Goal: Task Accomplishment & Management: Use online tool/utility

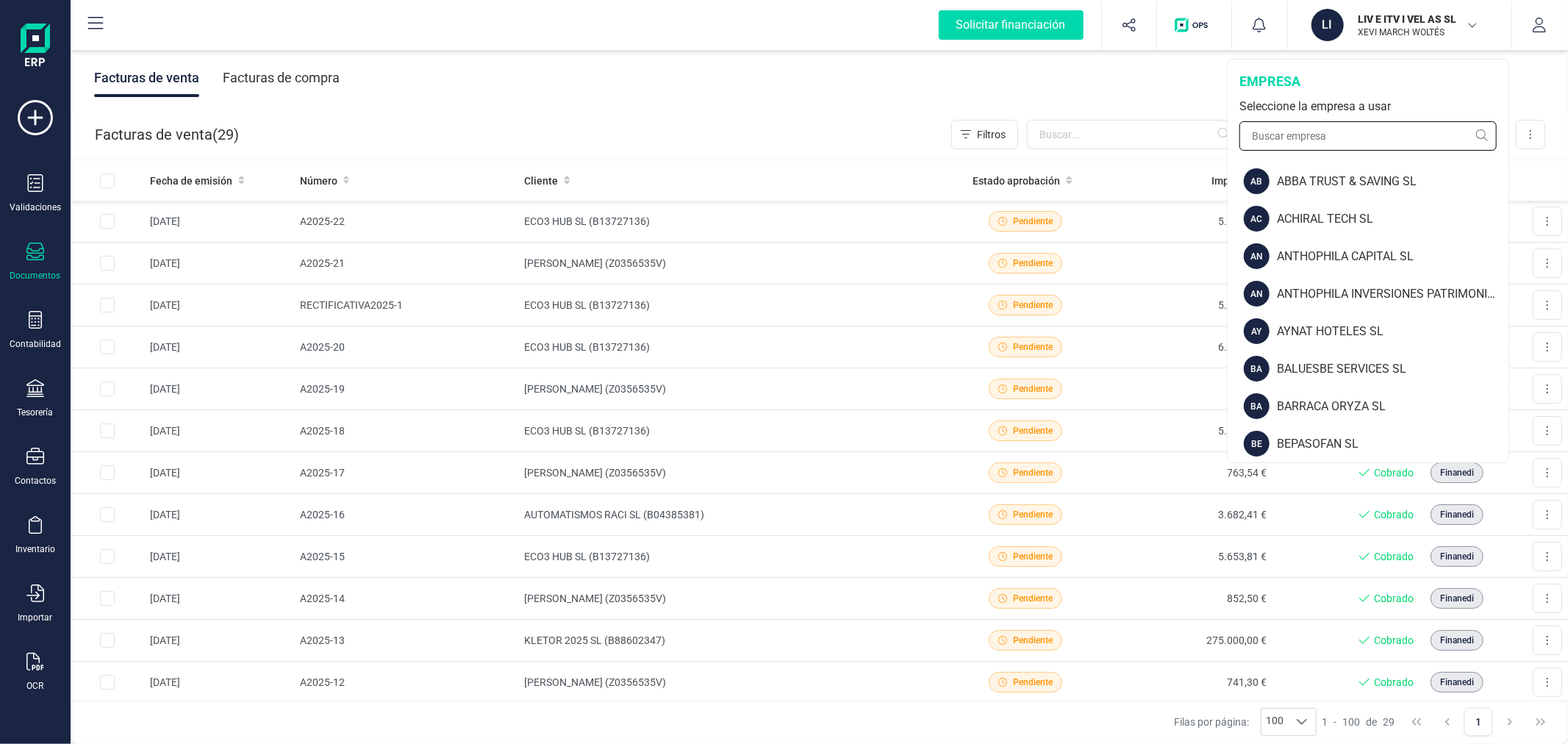
click at [1333, 121] on input "text" at bounding box center [1368, 136] width 257 height 29
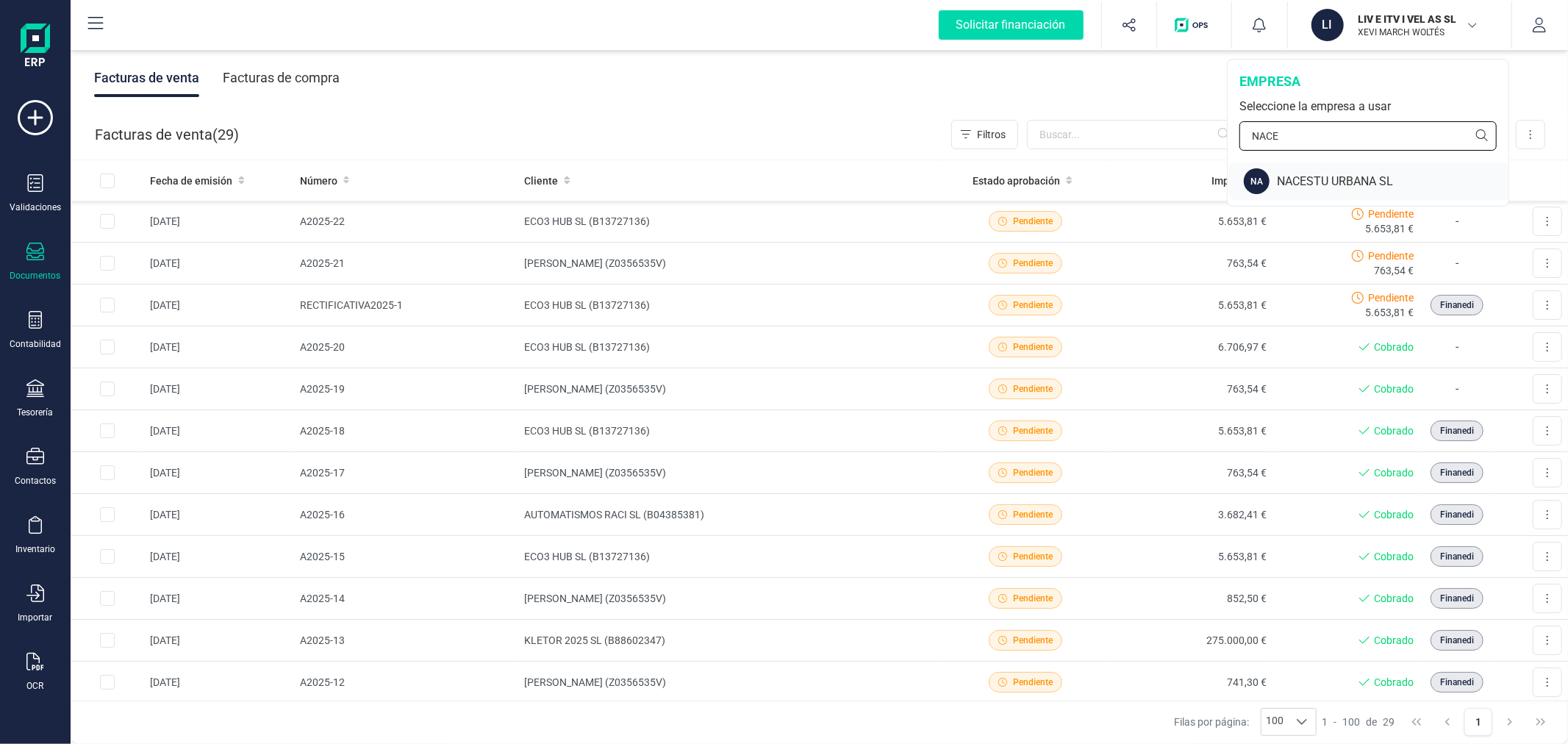
type input "NACE"
click at [1331, 171] on div "NA NACESTU URBANA SL" at bounding box center [1368, 181] width 279 height 38
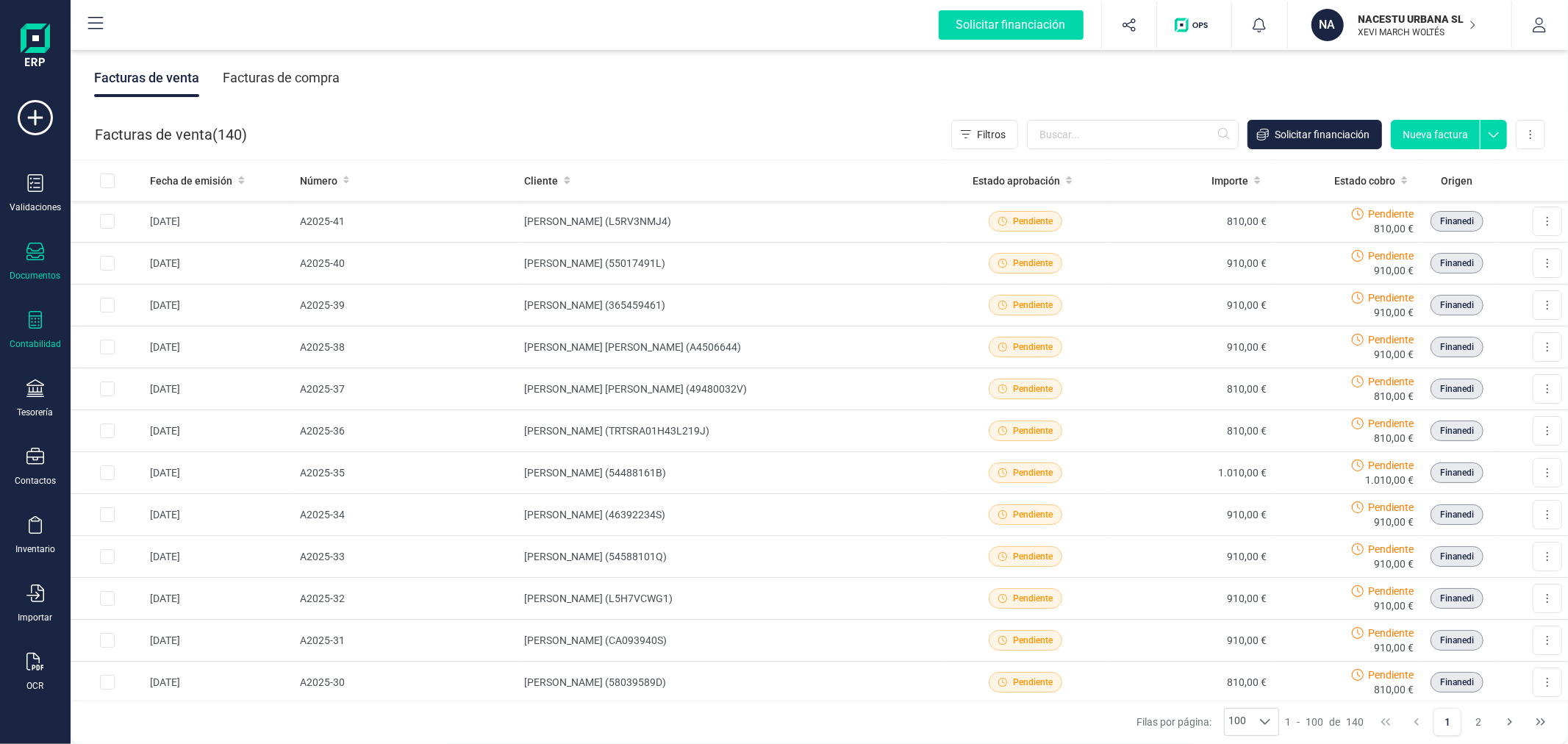
click at [26, 329] on div at bounding box center [35, 322] width 18 height 21
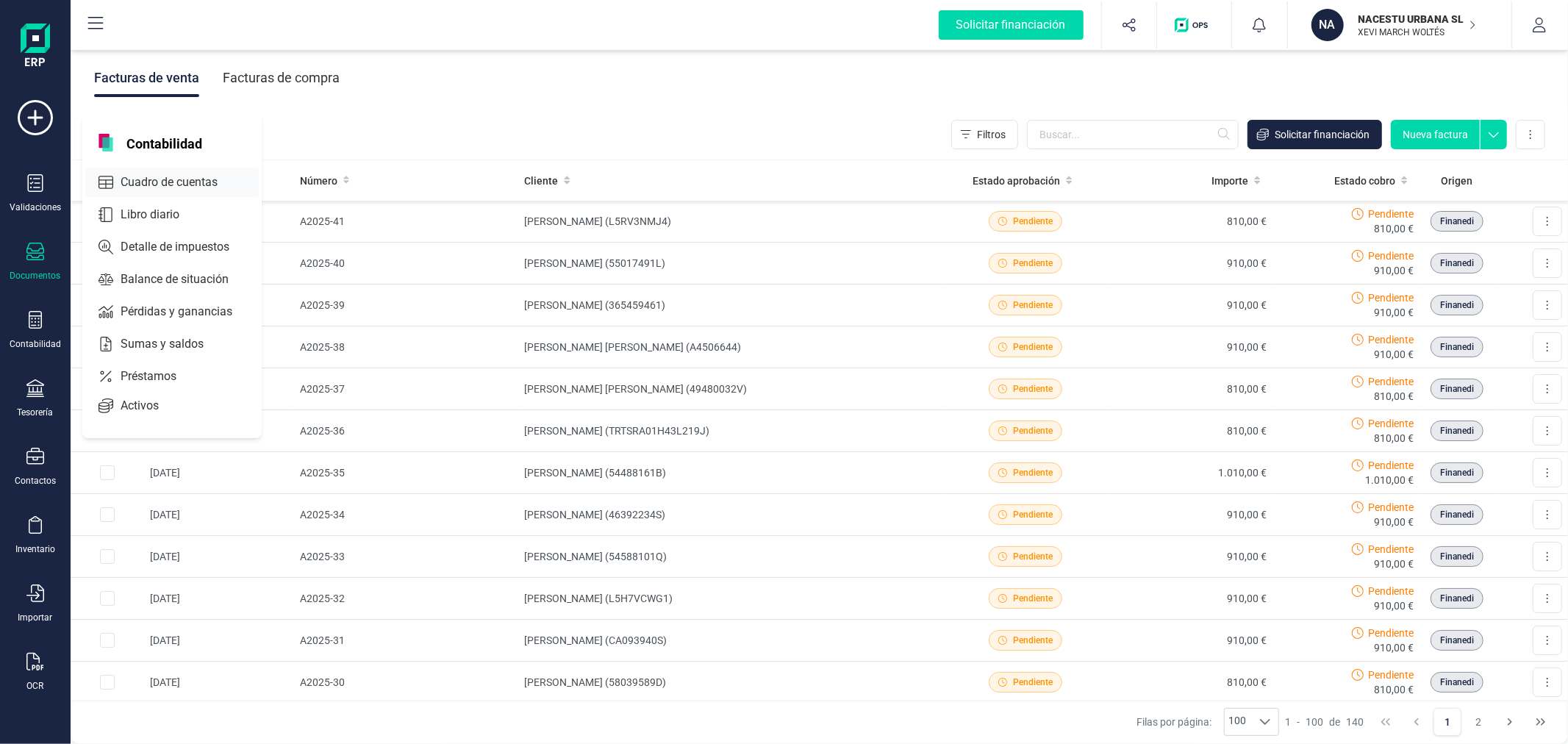
click at [159, 182] on span "Cuadro de cuentas" at bounding box center [179, 183] width 129 height 18
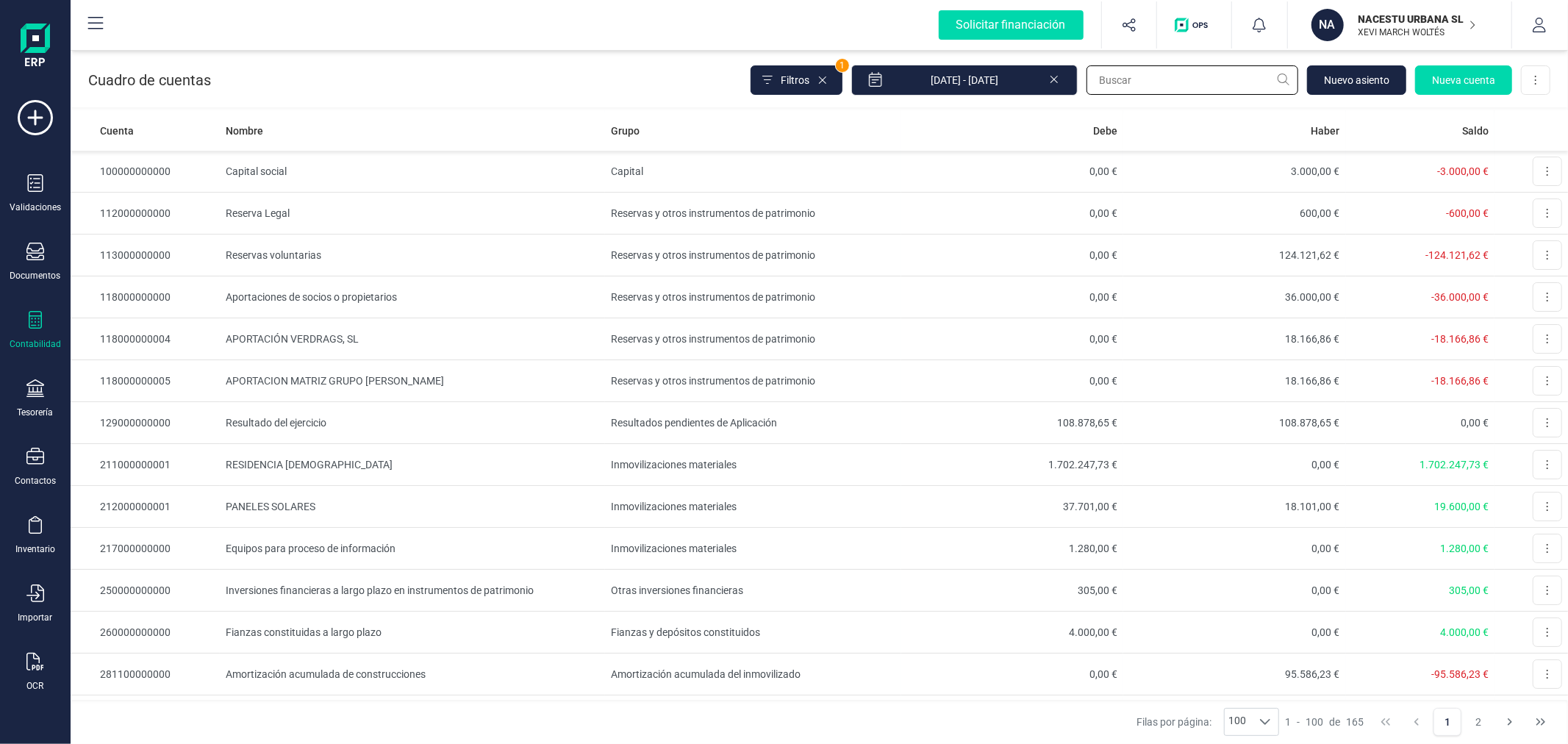
click at [1132, 70] on input "text" at bounding box center [1192, 80] width 211 height 29
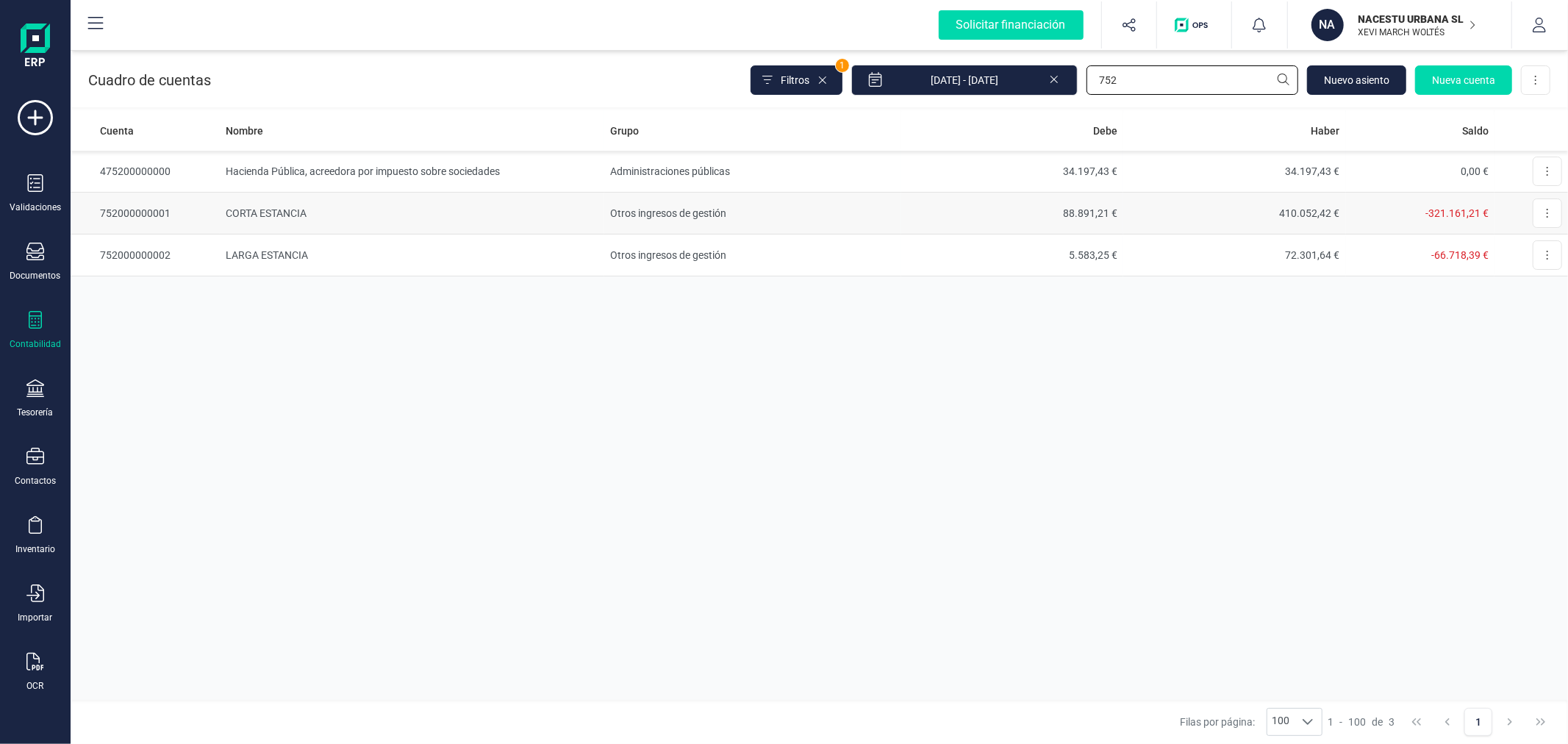
type input "752"
click at [832, 216] on td "Otros ingresos de gestión" at bounding box center [752, 213] width 297 height 42
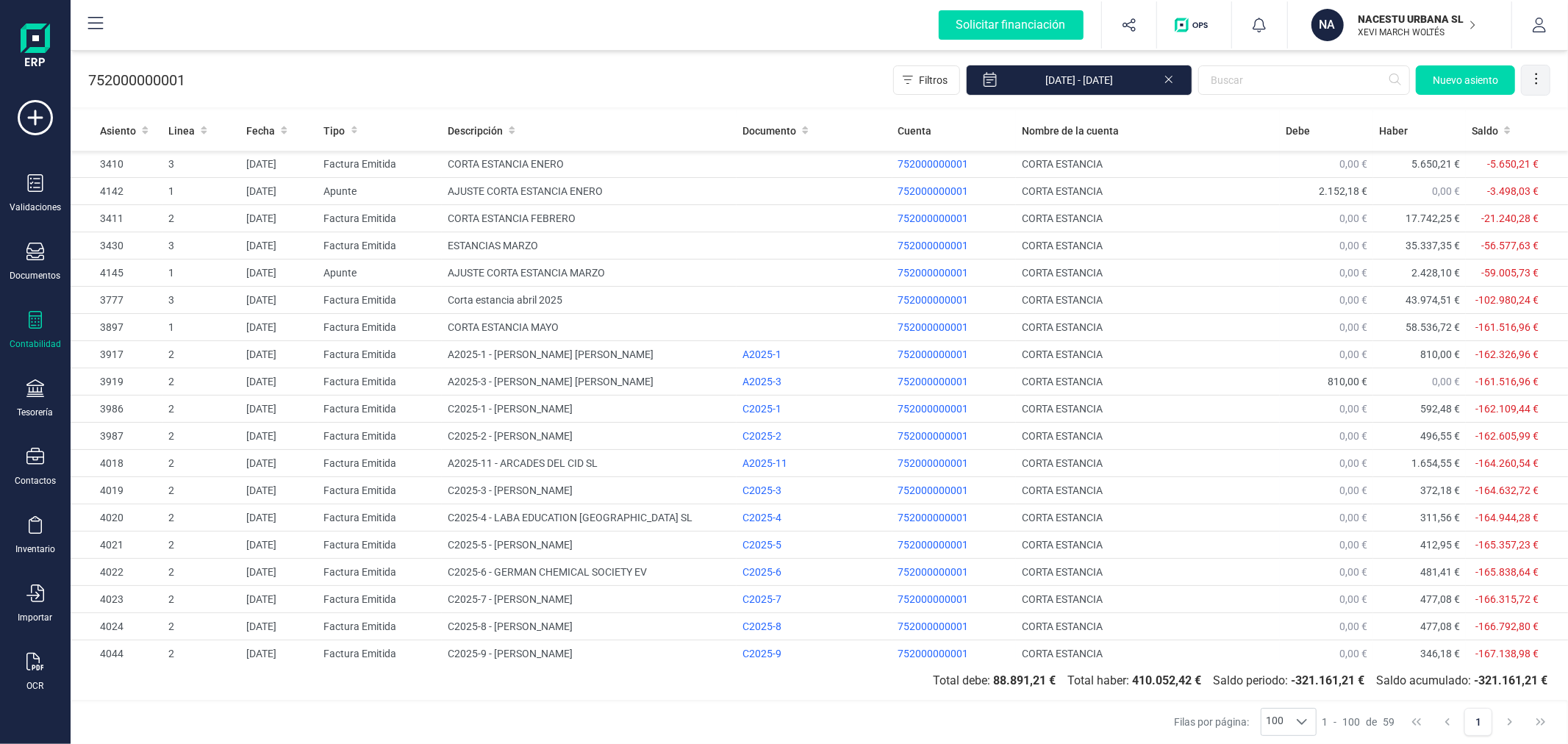
click at [1533, 78] on icon at bounding box center [1536, 79] width 15 height 15
click at [1512, 114] on span "Exportar Excel" at bounding box center [1485, 116] width 106 height 11
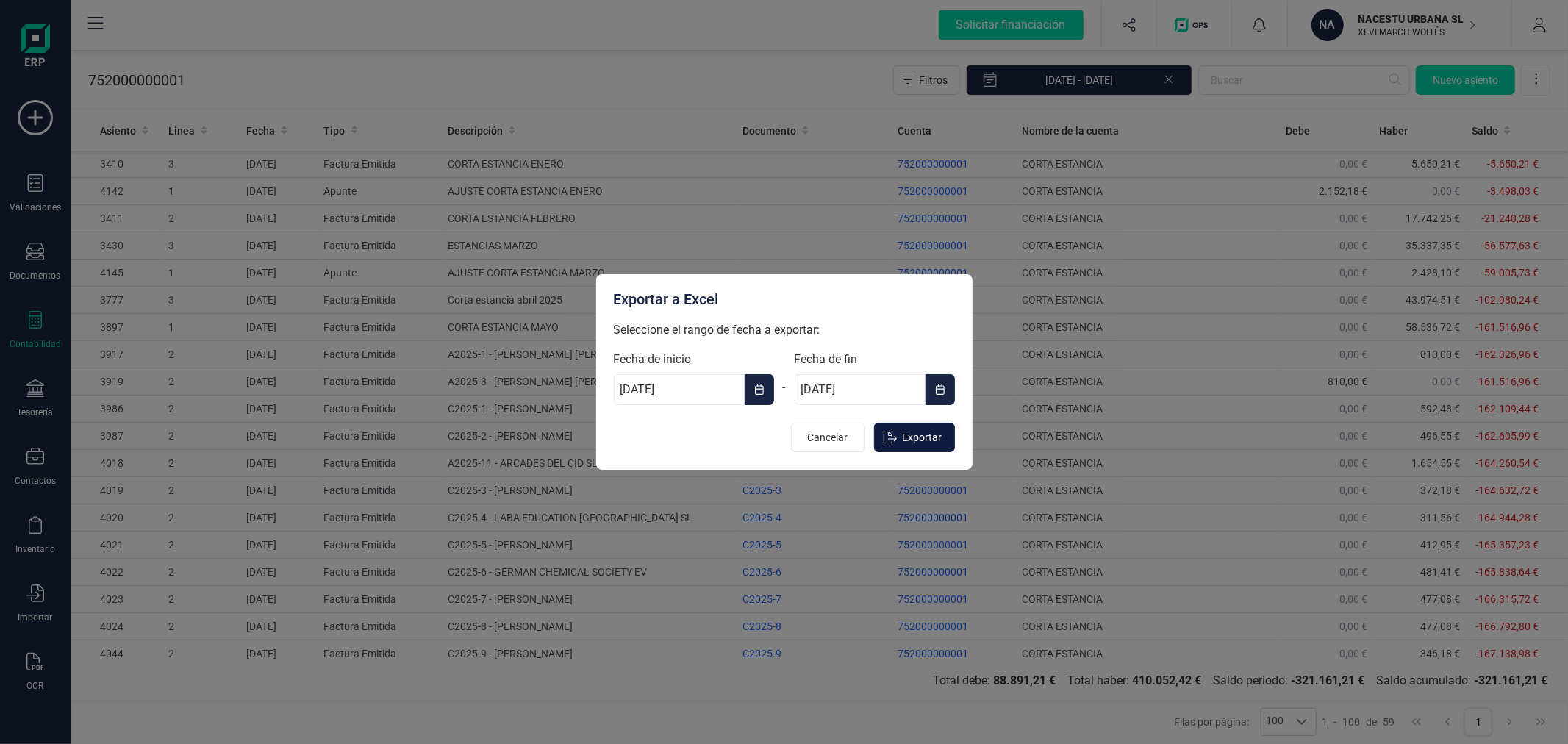
click at [904, 438] on span "Exportar" at bounding box center [922, 438] width 39 height 15
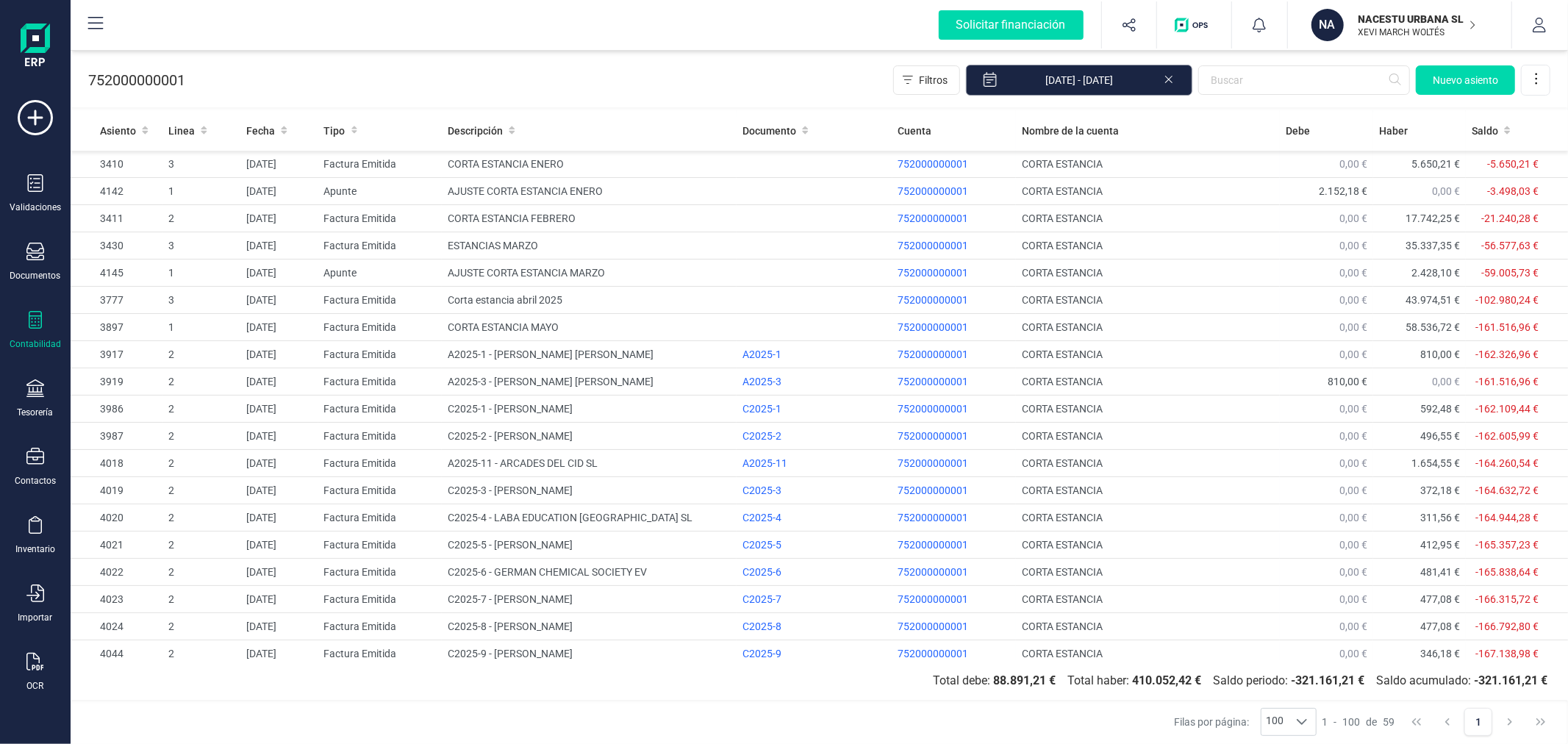
drag, startPoint x: 1171, startPoint y: 79, endPoint x: 1173, endPoint y: 87, distance: 8.2
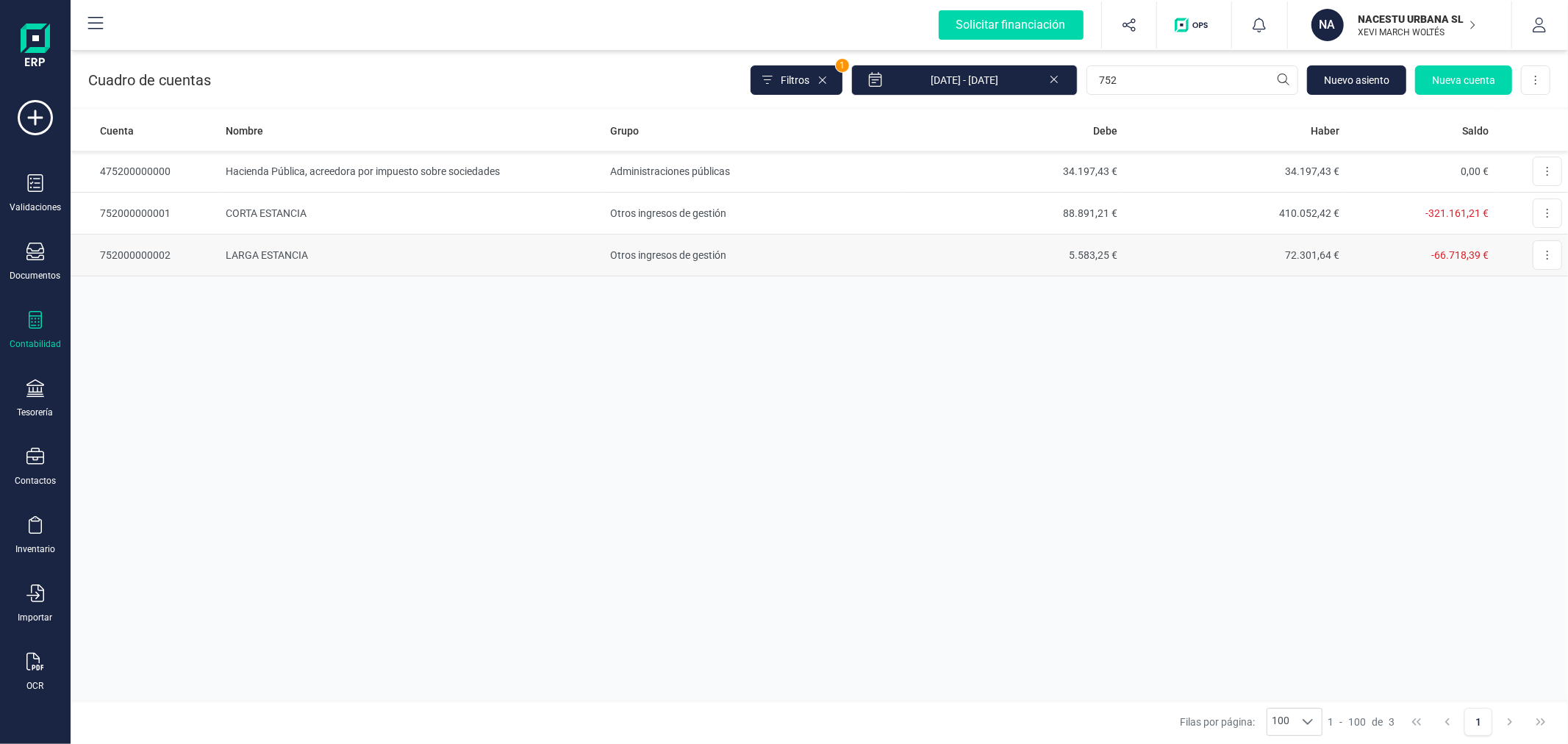
click at [465, 243] on td "LARGA ESTANCIA" at bounding box center [411, 255] width 384 height 42
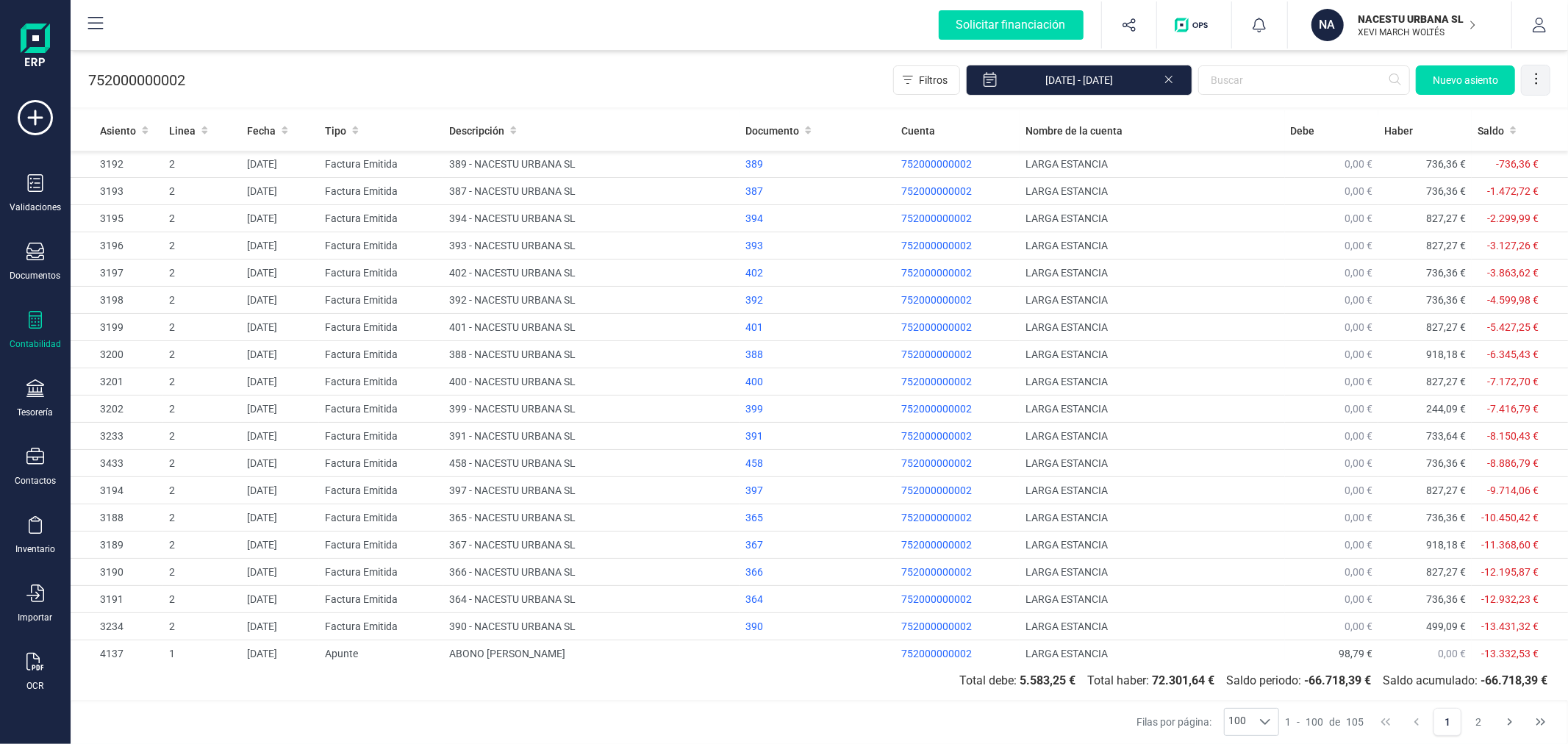
click at [1539, 71] on icon at bounding box center [1536, 79] width 15 height 15
drag, startPoint x: 1515, startPoint y: 116, endPoint x: 1501, endPoint y: 128, distance: 18.4
click at [1515, 116] on span "Exportar Excel" at bounding box center [1485, 116] width 106 height 11
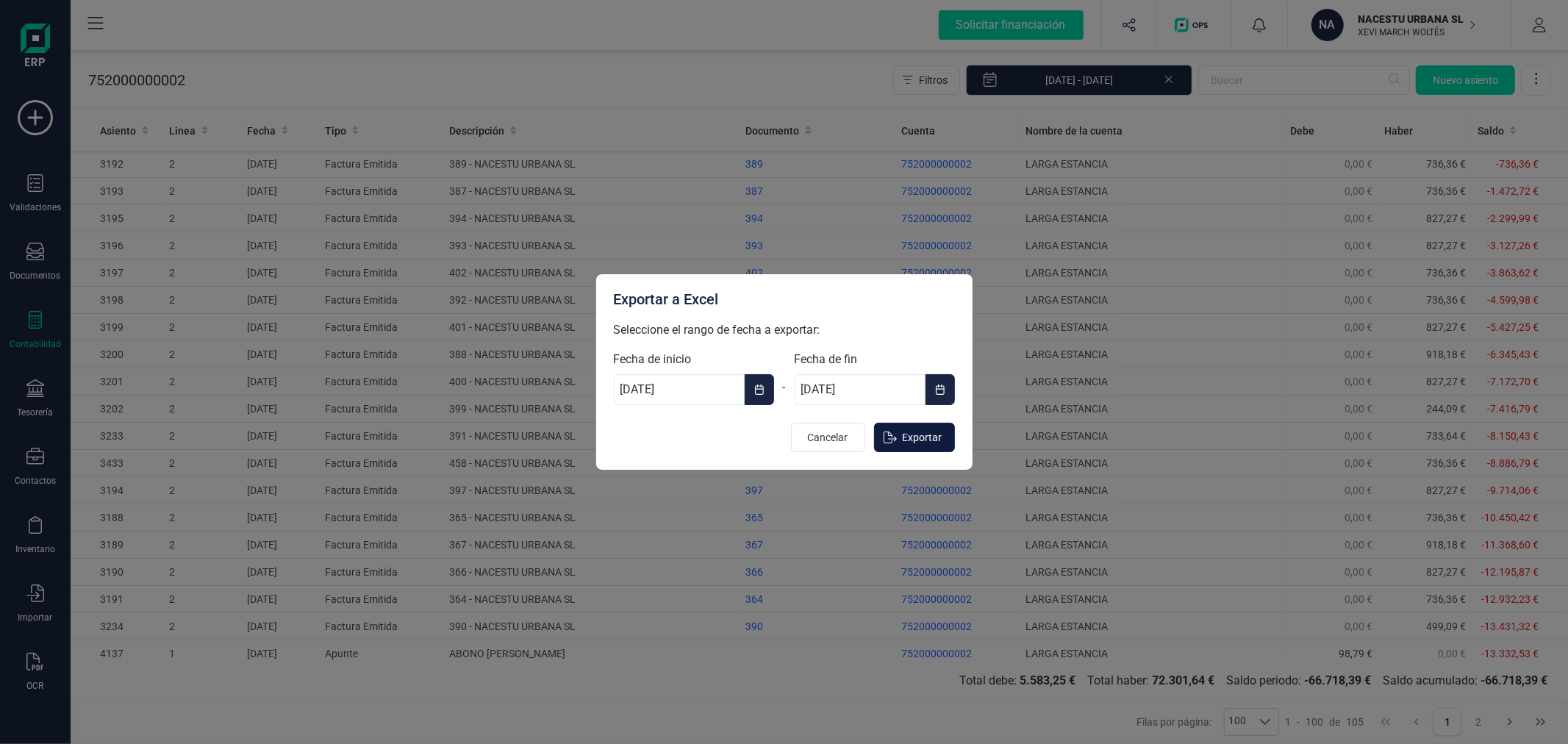
click at [913, 438] on span "Exportar" at bounding box center [922, 438] width 39 height 15
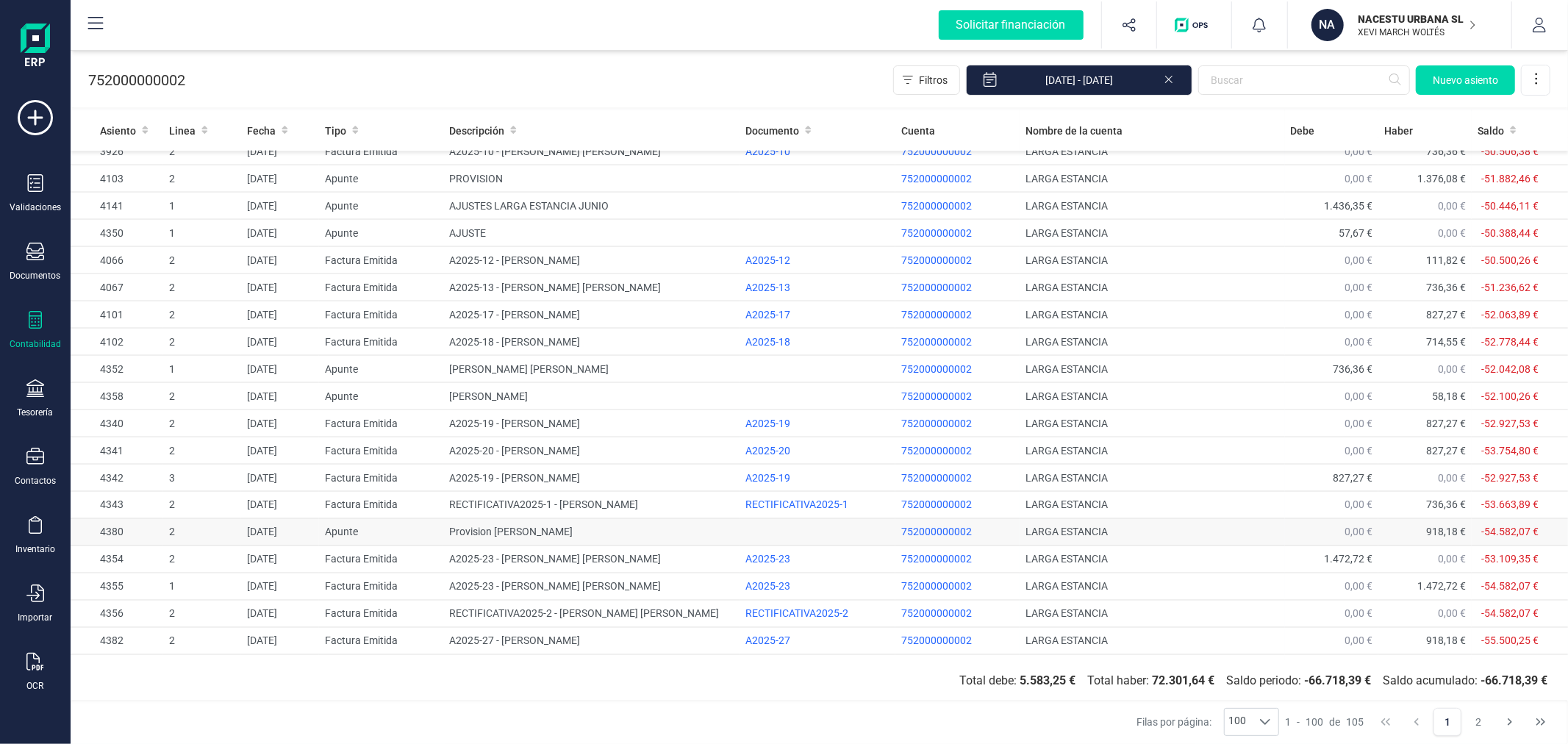
scroll to position [2053, 0]
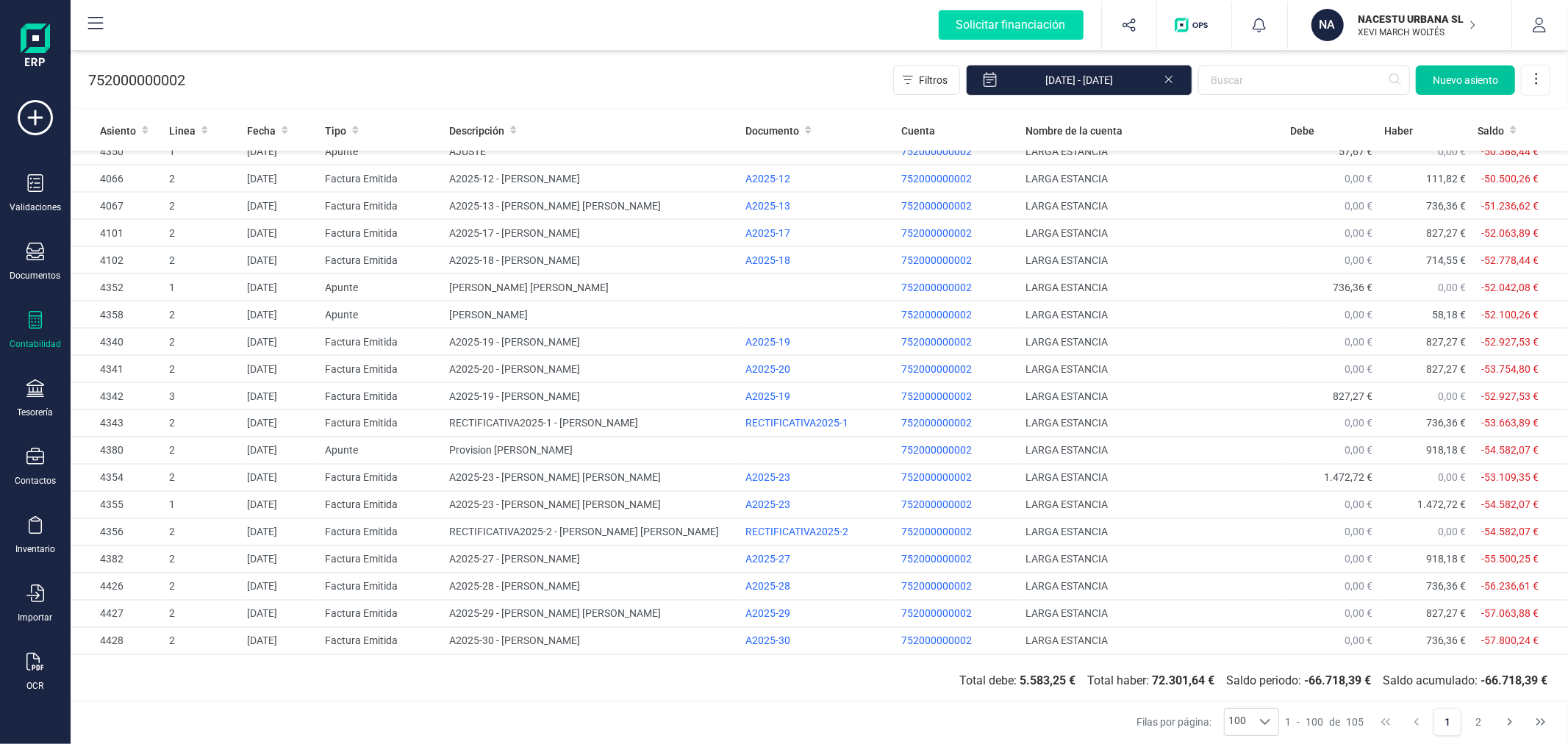
click at [1446, 87] on span "Nuevo asiento" at bounding box center [1466, 80] width 66 height 15
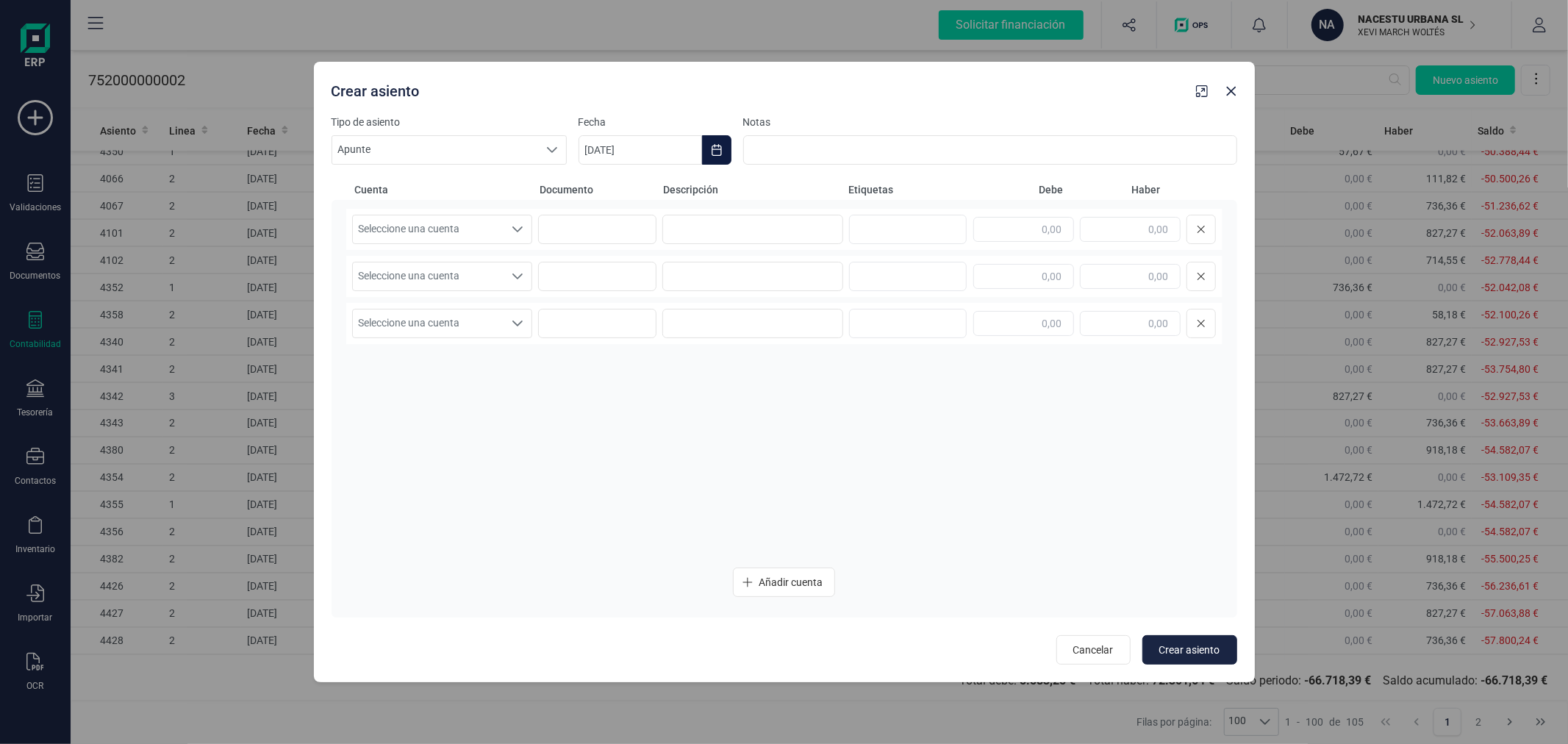
click at [707, 141] on button "Choose Date" at bounding box center [717, 150] width 29 height 29
click at [610, 193] on icon "Previous Month" at bounding box center [608, 194] width 11 height 11
click at [928, 447] on span "31" at bounding box center [932, 445] width 29 height 29
type input "[DATE]"
click at [450, 222] on span "Seleccione una cuenta" at bounding box center [428, 229] width 152 height 28
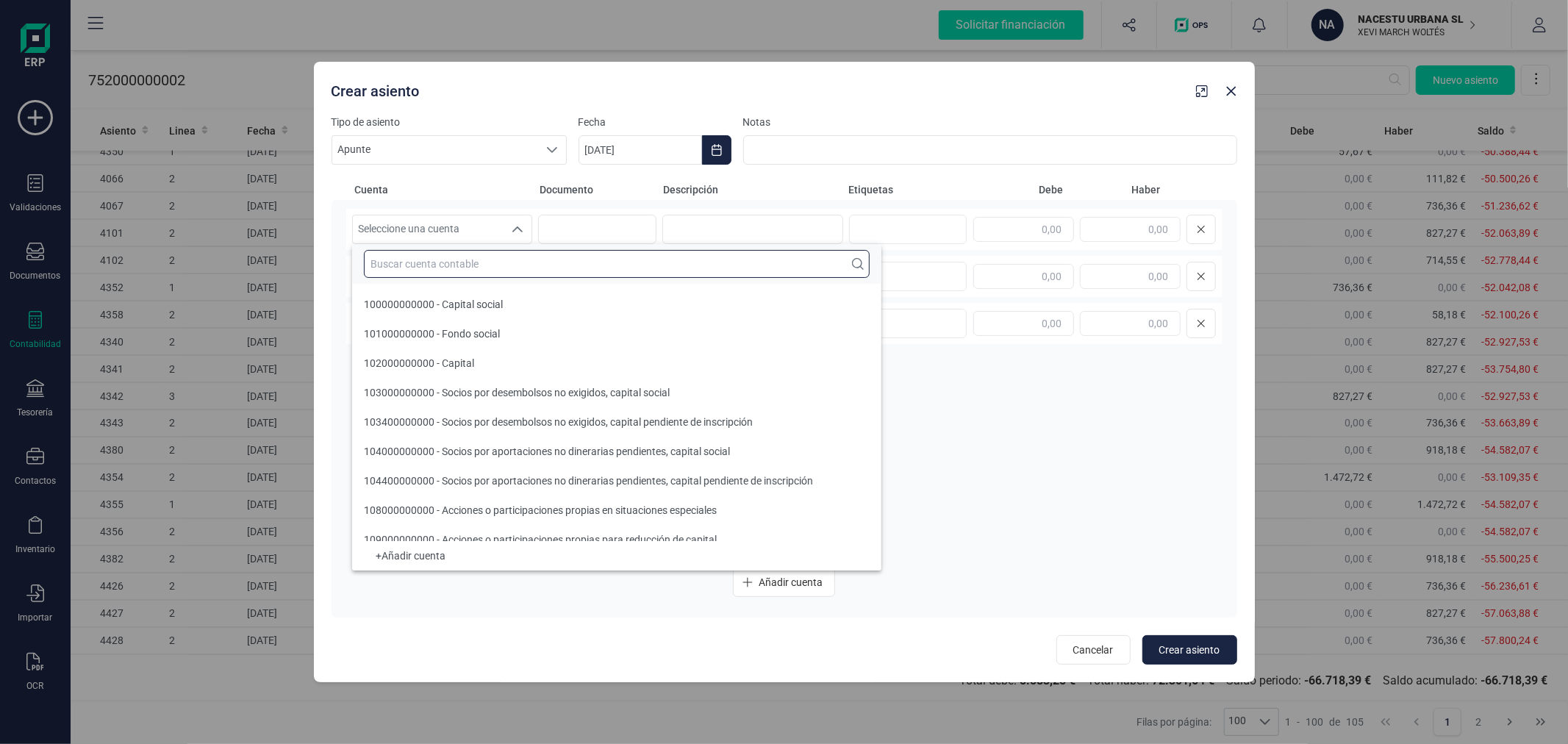
click at [460, 268] on input "text" at bounding box center [616, 264] width 505 height 28
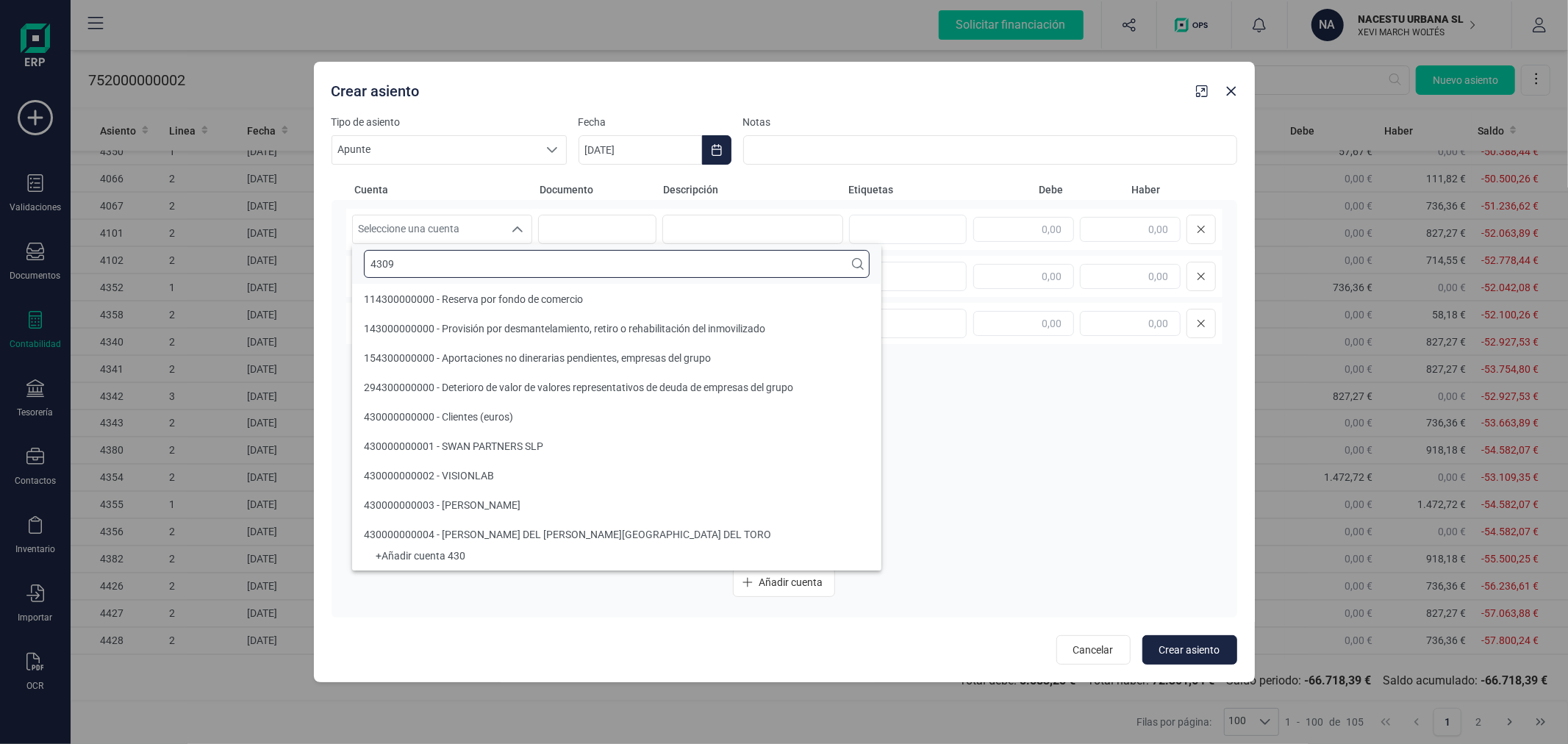
scroll to position [0, 0]
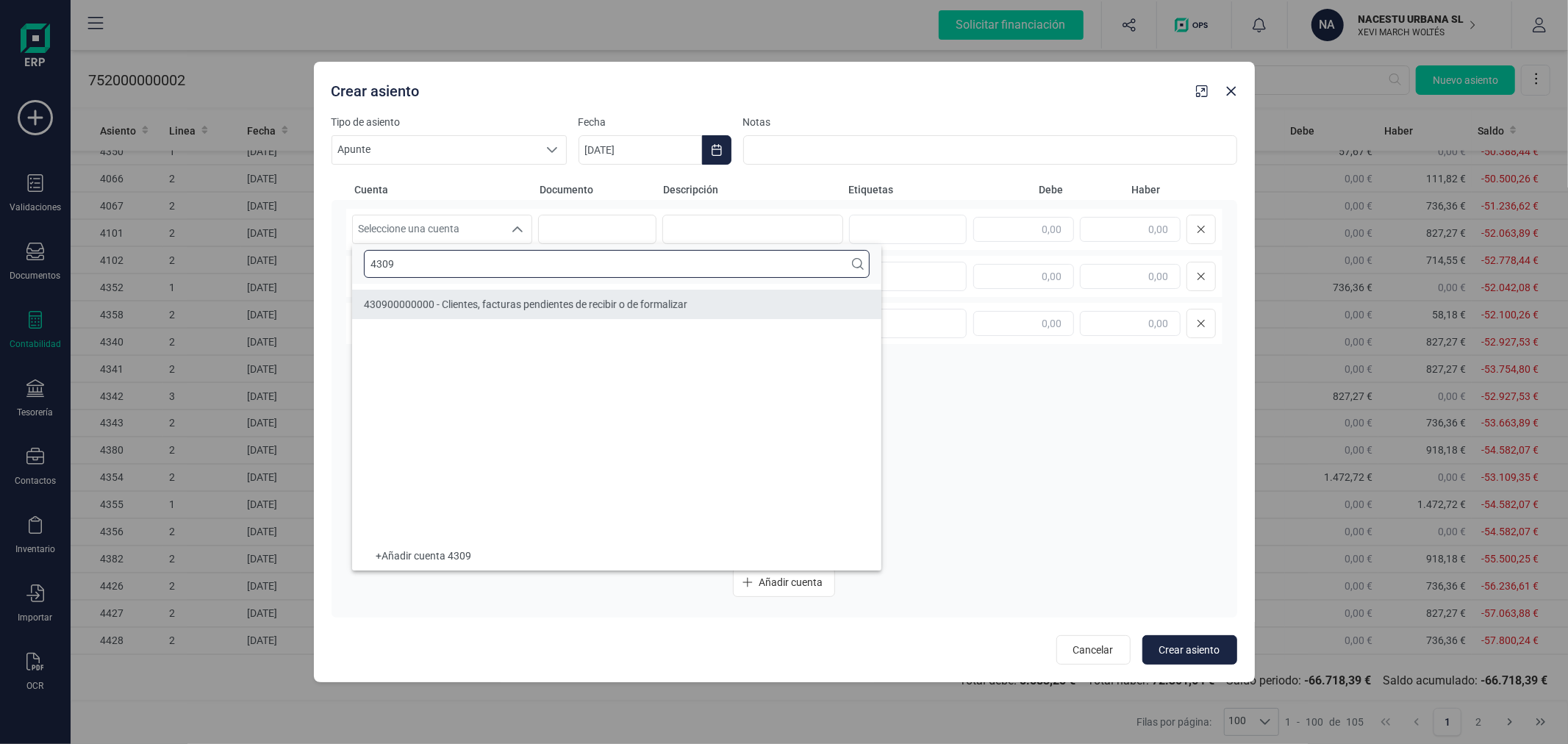
type input "4309"
click at [537, 298] on span "430900000000 - Clientes, facturas pendientes de recibir o de formalizar" at bounding box center [525, 304] width 324 height 11
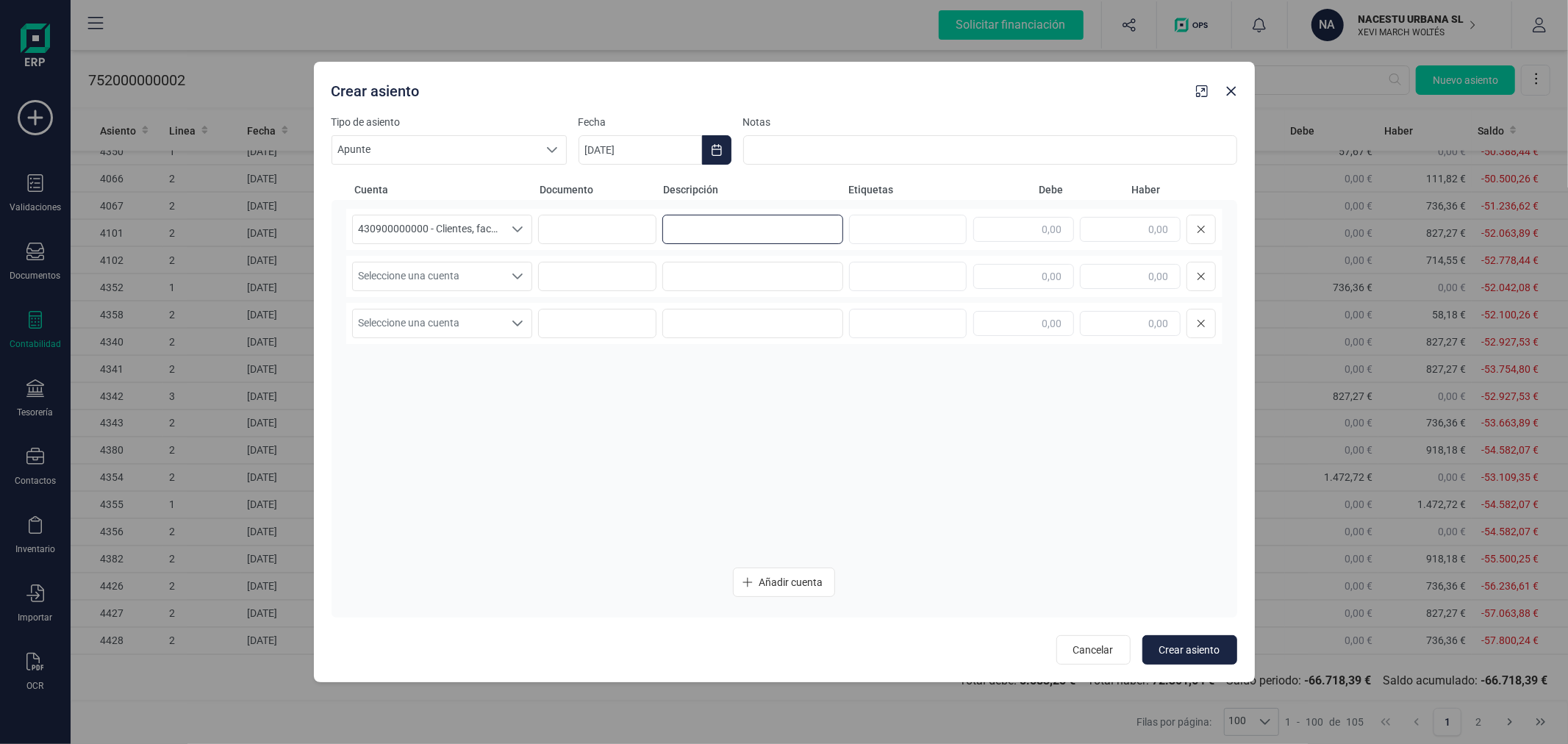
click at [674, 225] on input at bounding box center [752, 229] width 181 height 29
type input "[PERSON_NAME]"
type input "36,36"
click at [406, 278] on span "Seleccione una cuenta" at bounding box center [428, 276] width 152 height 28
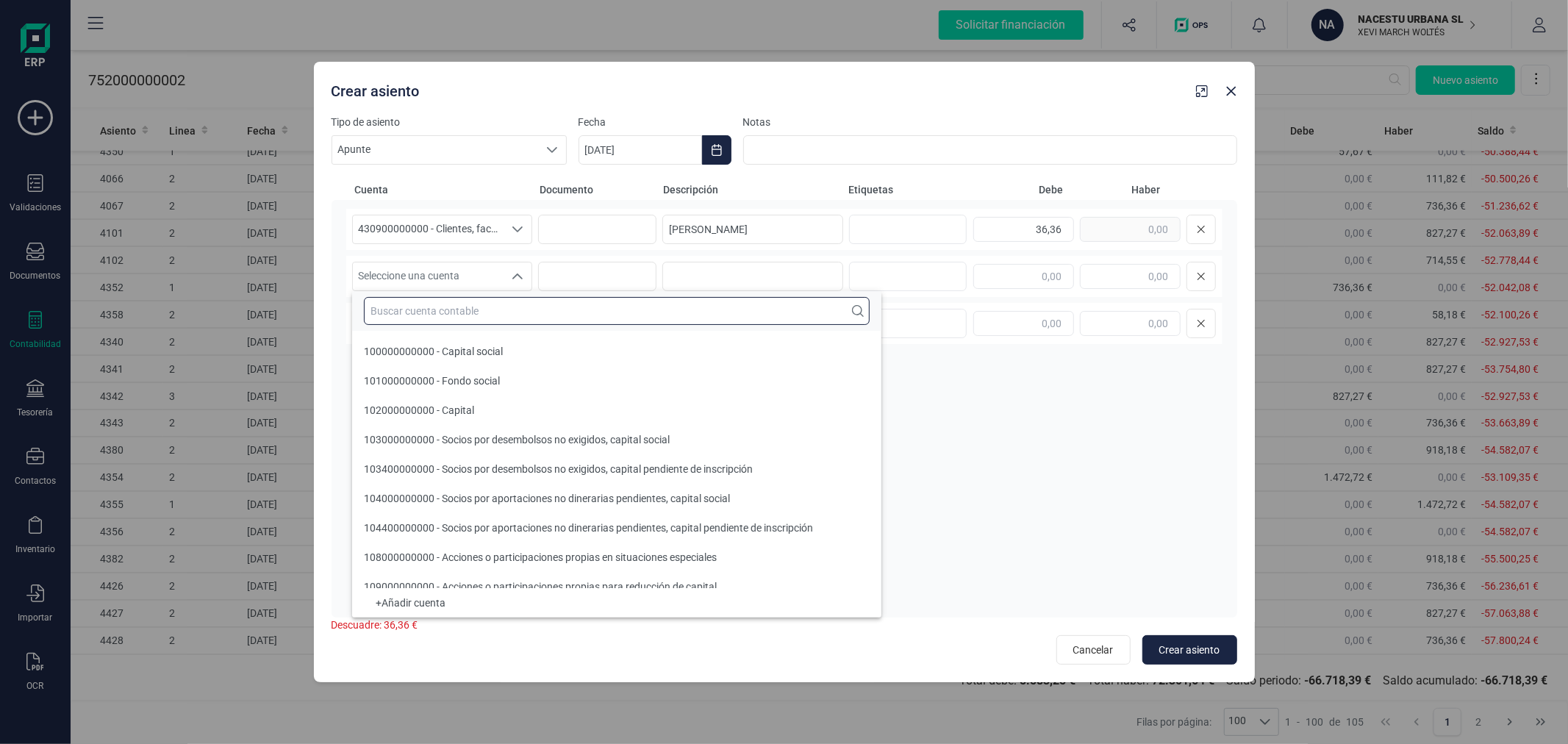
click at [452, 313] on input "text" at bounding box center [616, 311] width 505 height 28
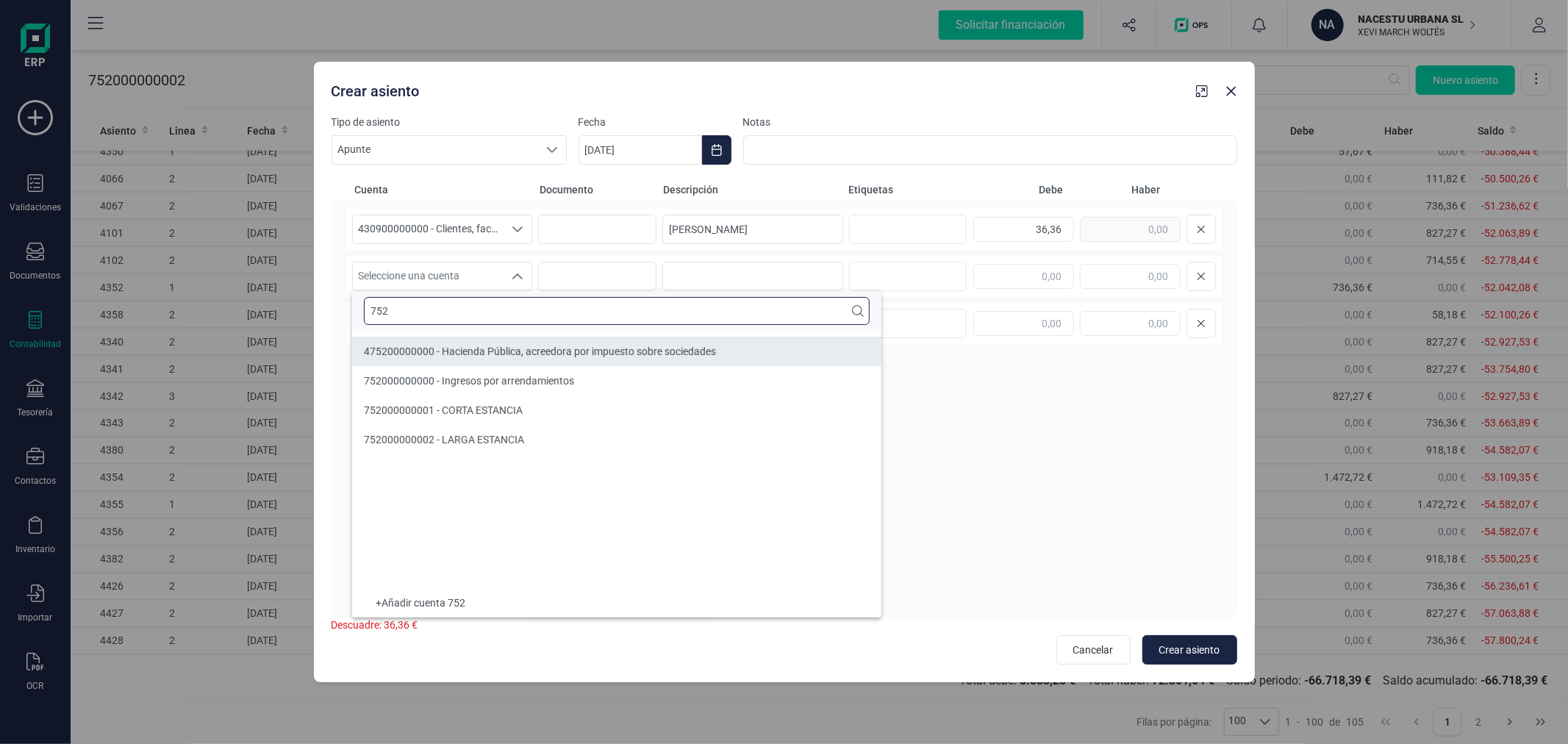
type input "752"
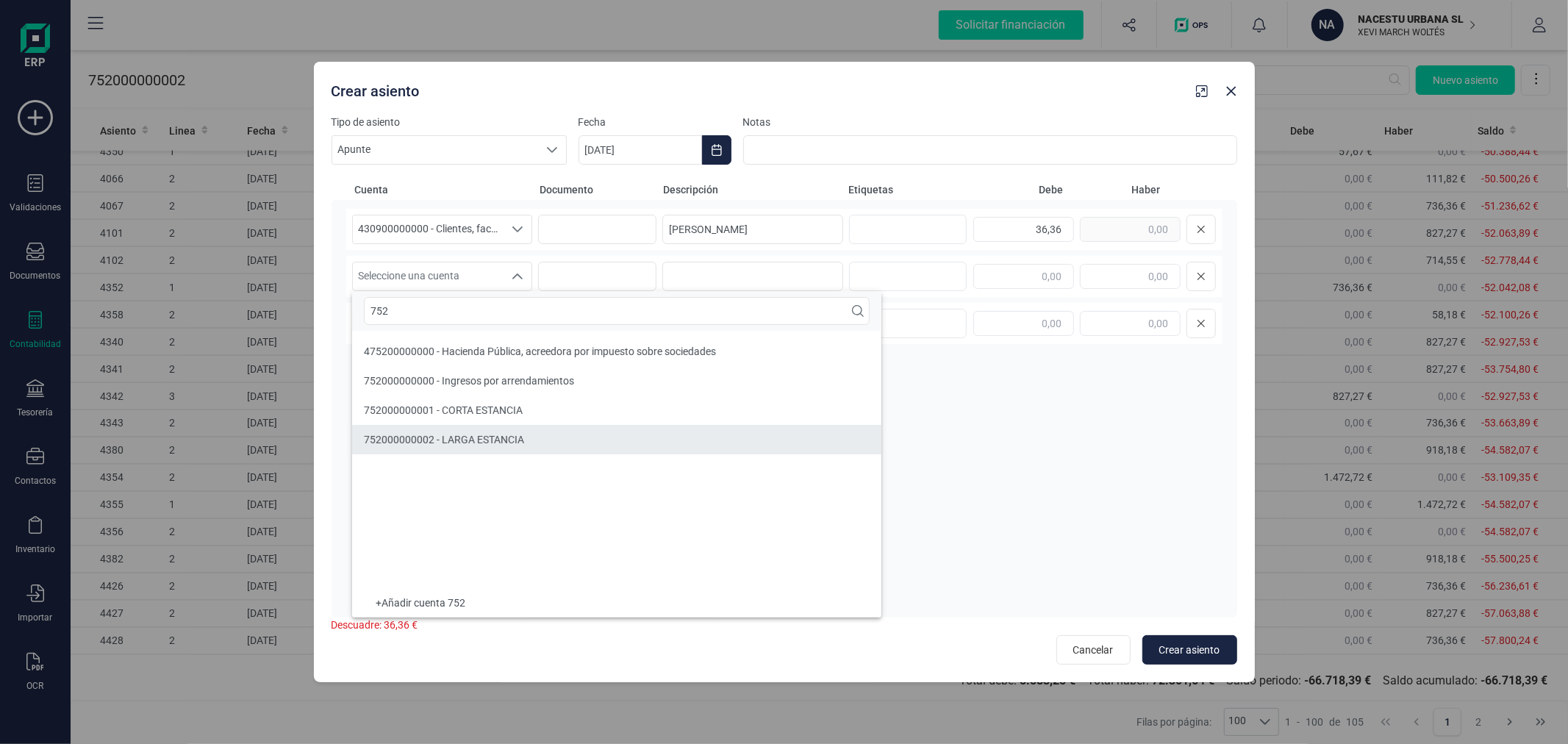
click at [483, 436] on span "752000000002 - LARGA ESTANCIA" at bounding box center [444, 439] width 161 height 11
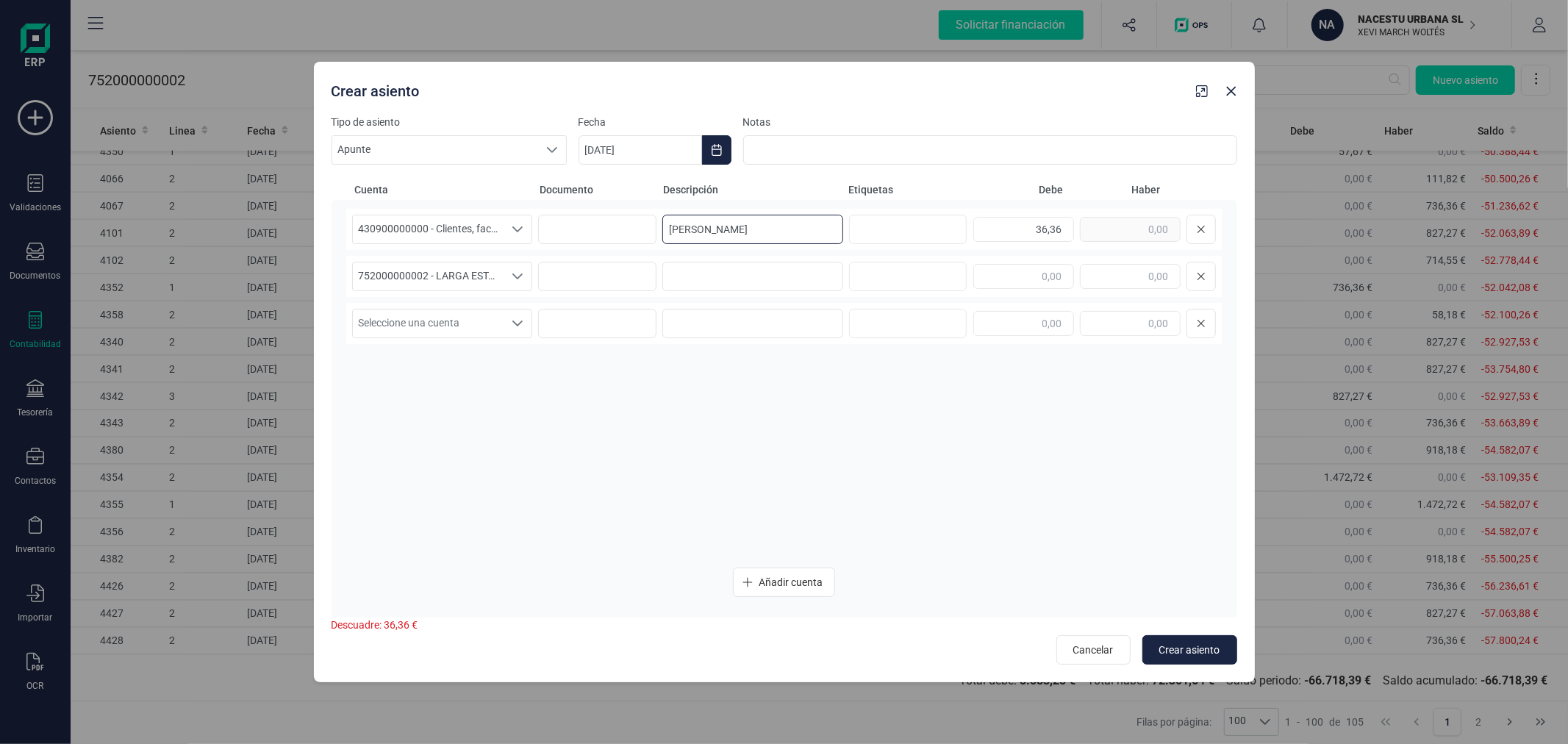
click at [792, 239] on input "[PERSON_NAME]" at bounding box center [752, 229] width 181 height 29
click at [765, 278] on input at bounding box center [752, 276] width 181 height 29
paste input "[PERSON_NAME]"
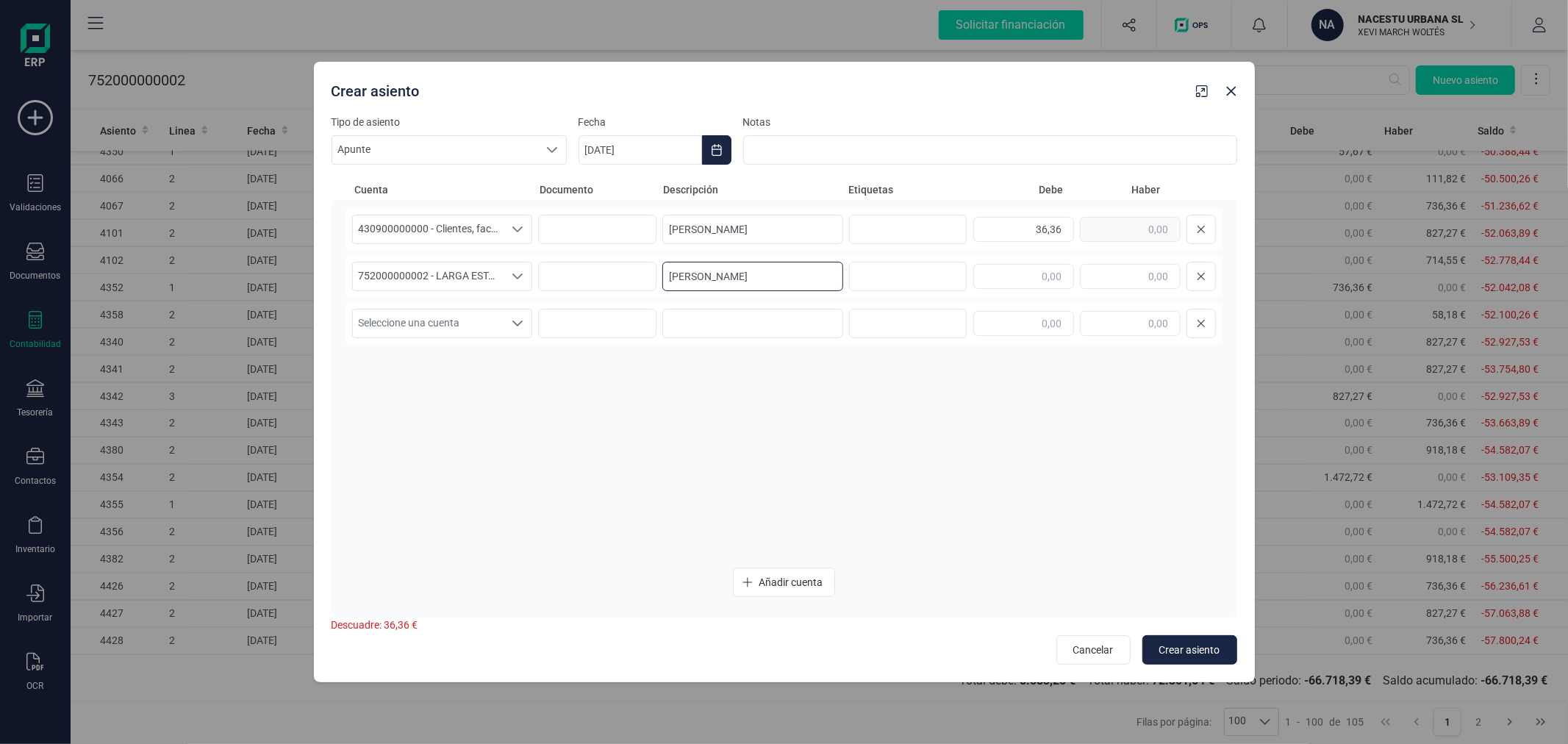
type input "[PERSON_NAME]"
type input "36,36"
click at [1188, 651] on span "Crear asiento" at bounding box center [1190, 650] width 61 height 15
type input "[DATE]"
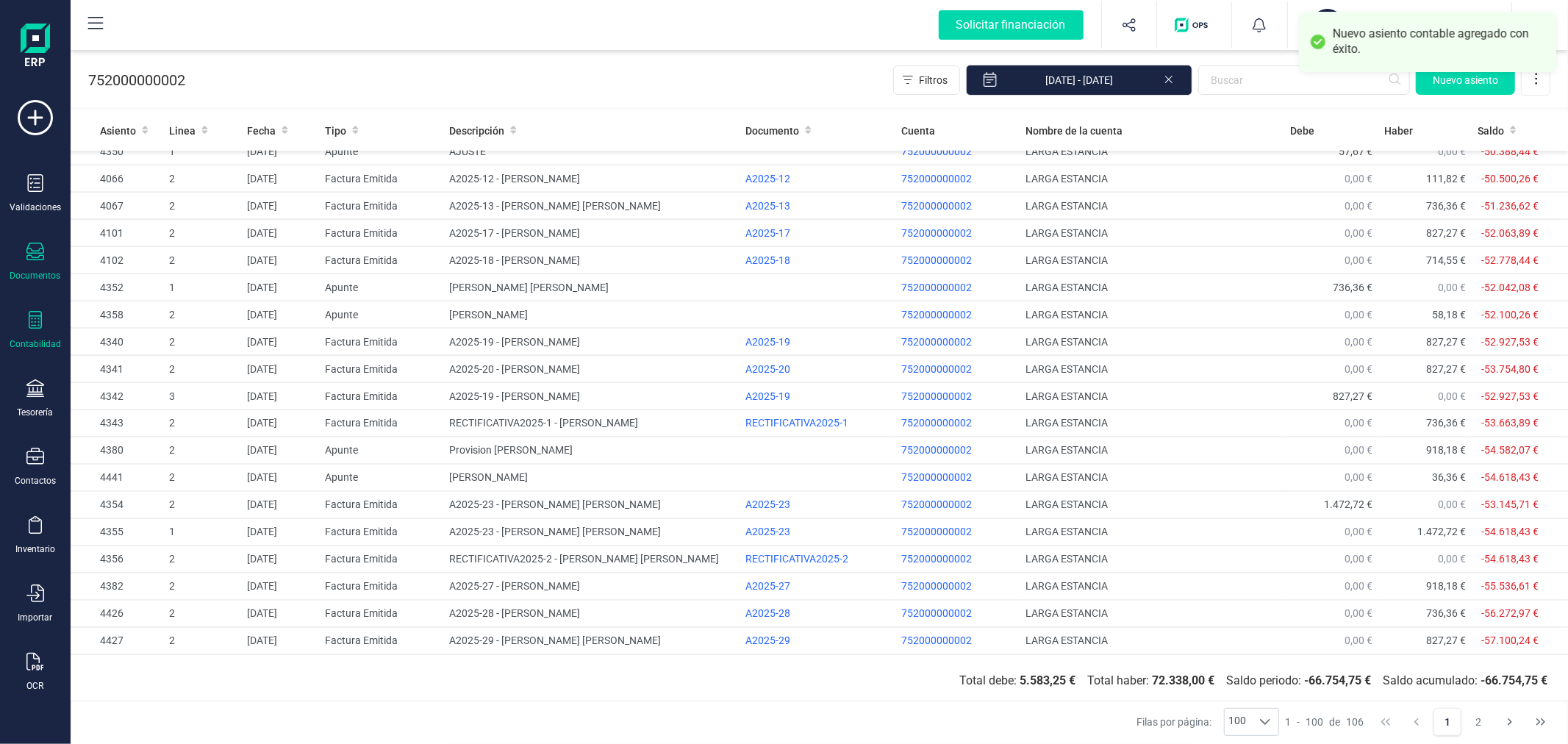
click at [34, 270] on div "Documentos" at bounding box center [36, 275] width 51 height 11
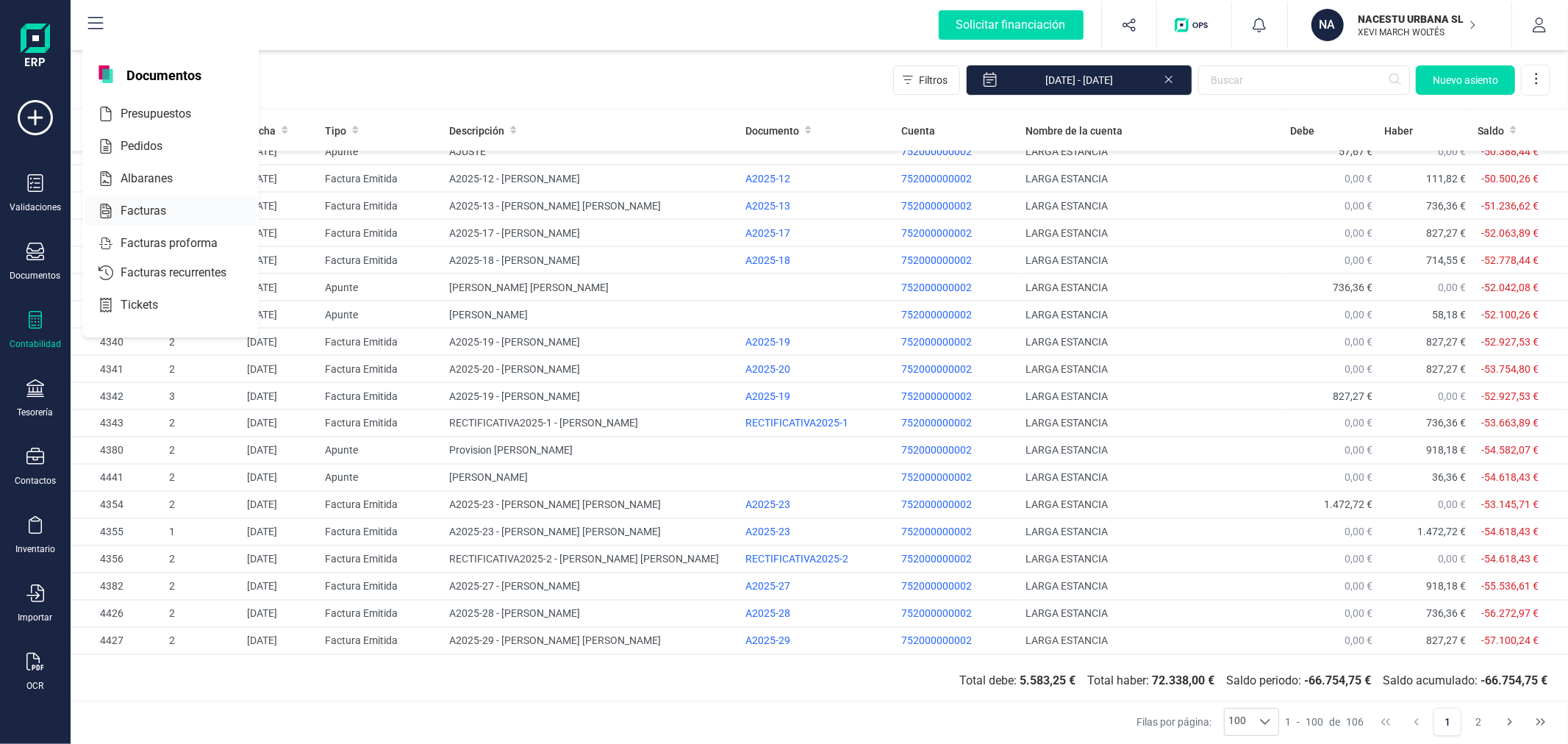
click at [145, 206] on span "Facturas" at bounding box center [153, 211] width 78 height 18
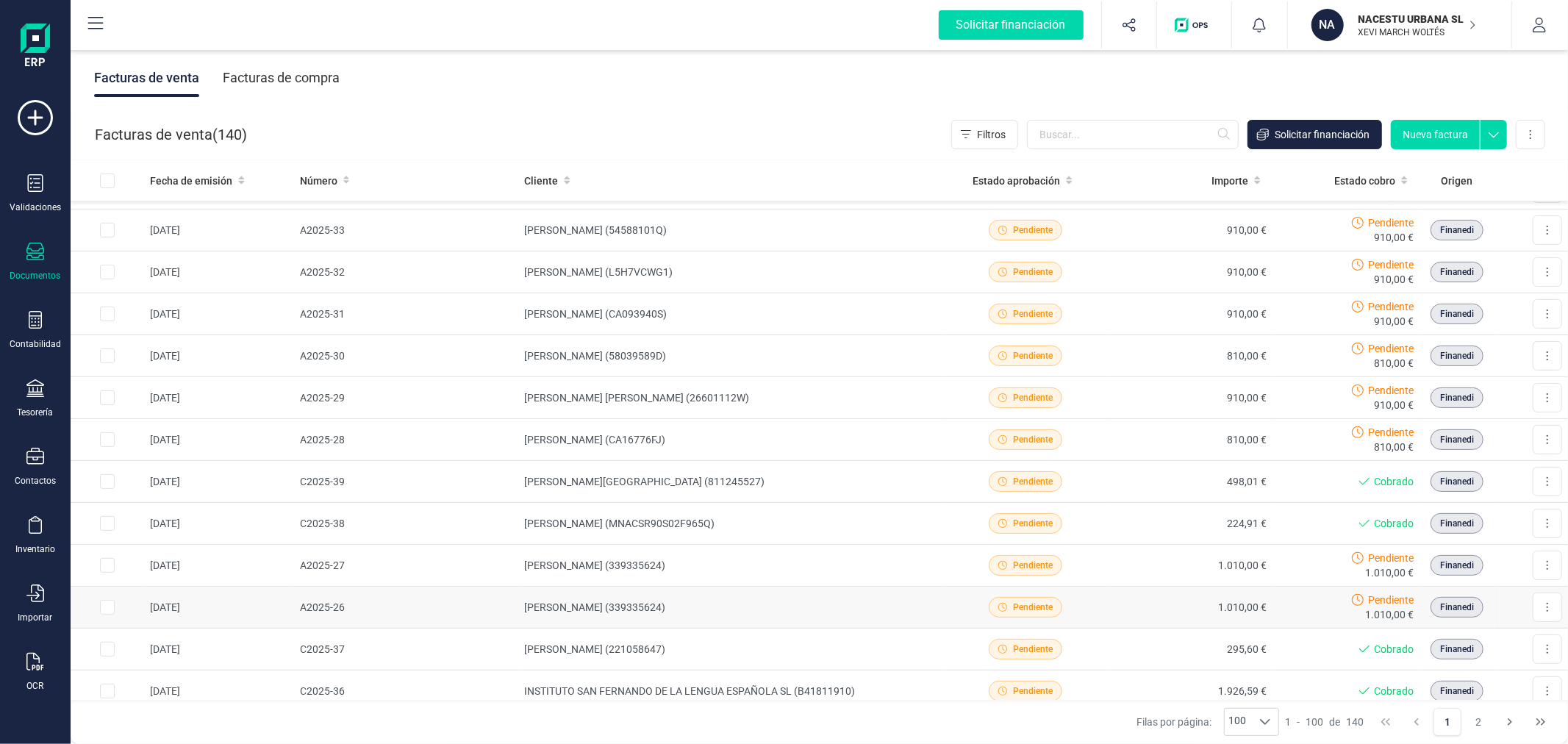
scroll to position [490, 0]
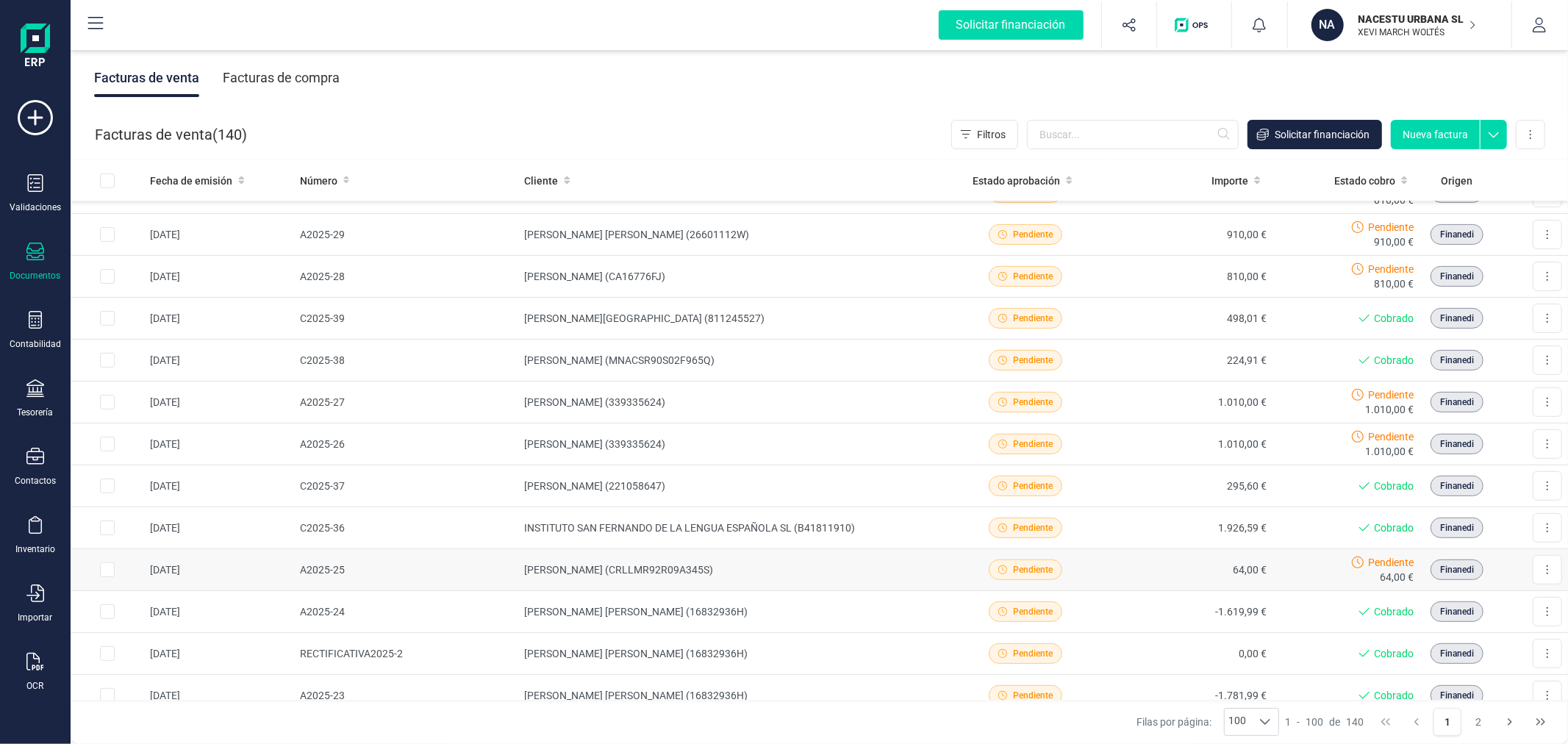
click at [728, 562] on td "[PERSON_NAME] (CRLLMR92R09A345S)" at bounding box center [731, 569] width 425 height 42
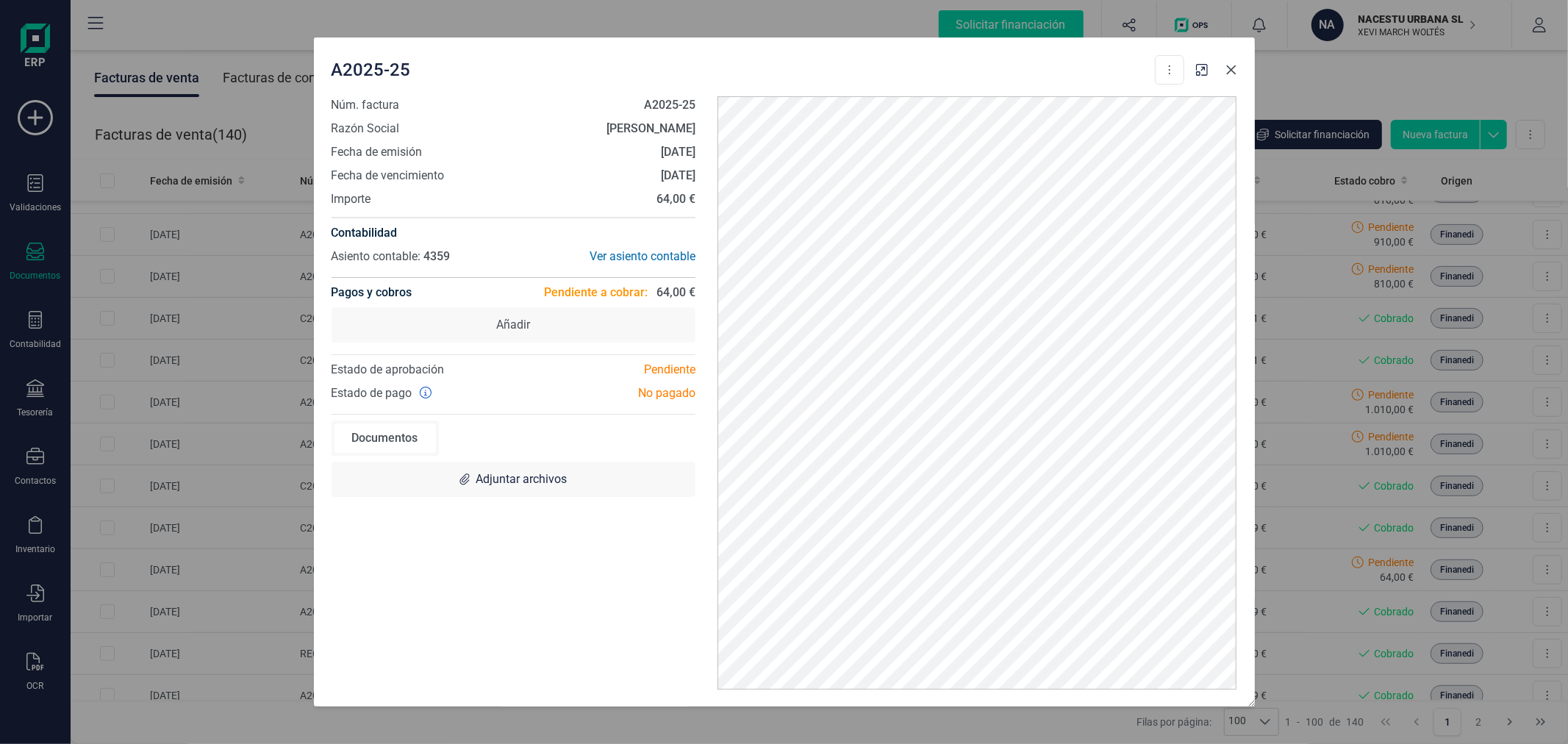
click at [1233, 60] on button "button" at bounding box center [1230, 70] width 24 height 24
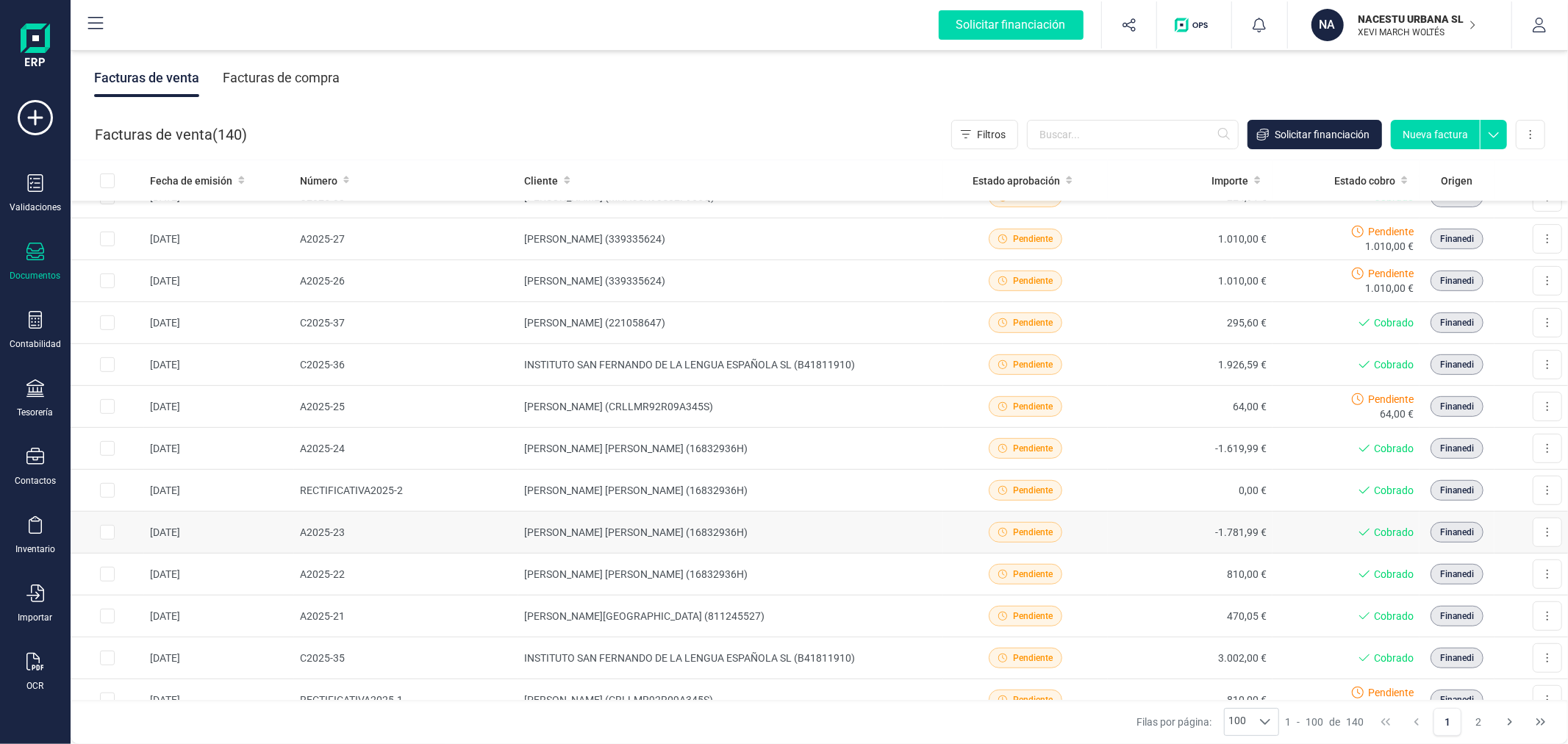
scroll to position [0, 0]
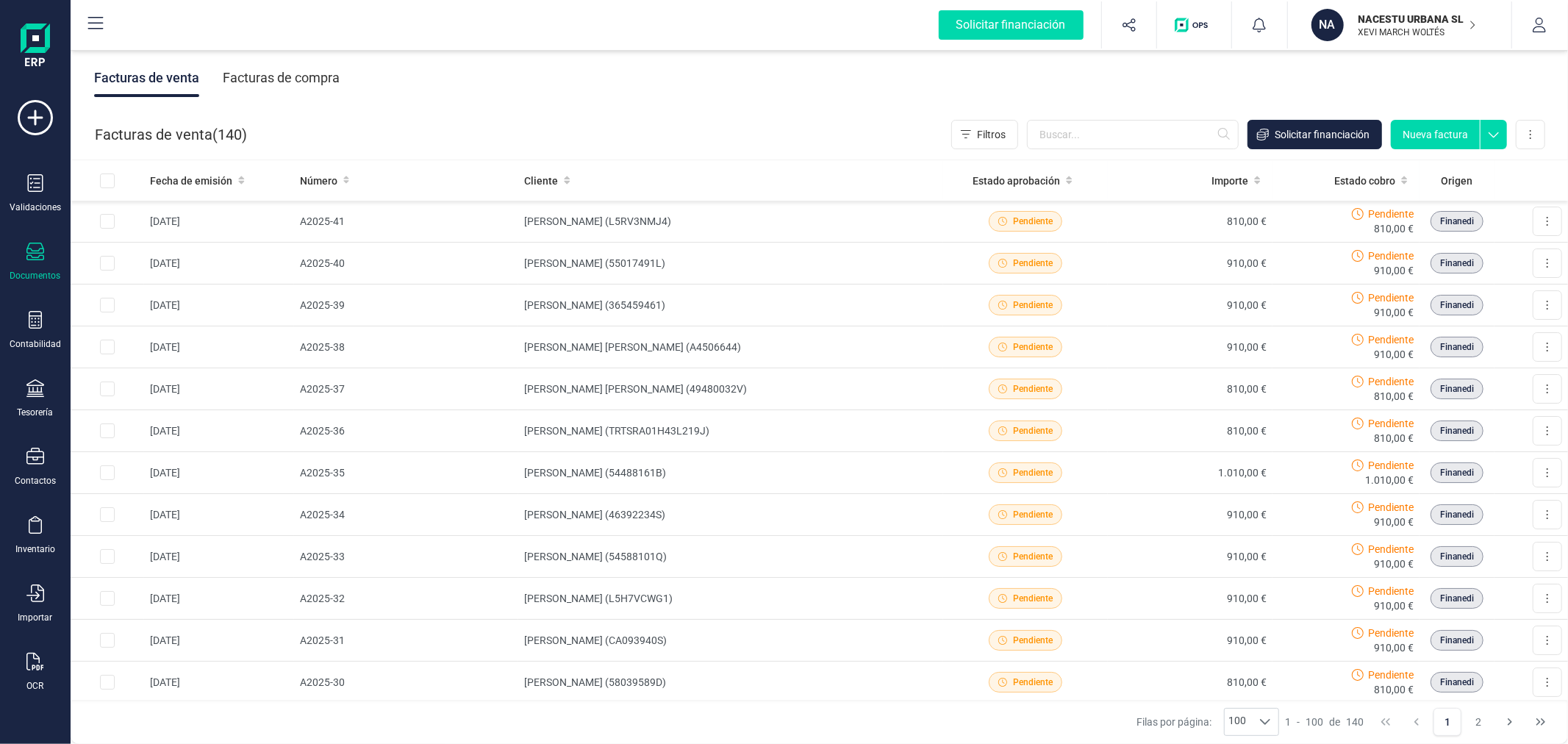
click at [1439, 118] on div "Facturas de venta ( 140 ) Filtros Solicitar financiación Nueva factura Importar…" at bounding box center [820, 134] width 1498 height 50
click at [1443, 137] on button "Nueva factura" at bounding box center [1434, 134] width 89 height 29
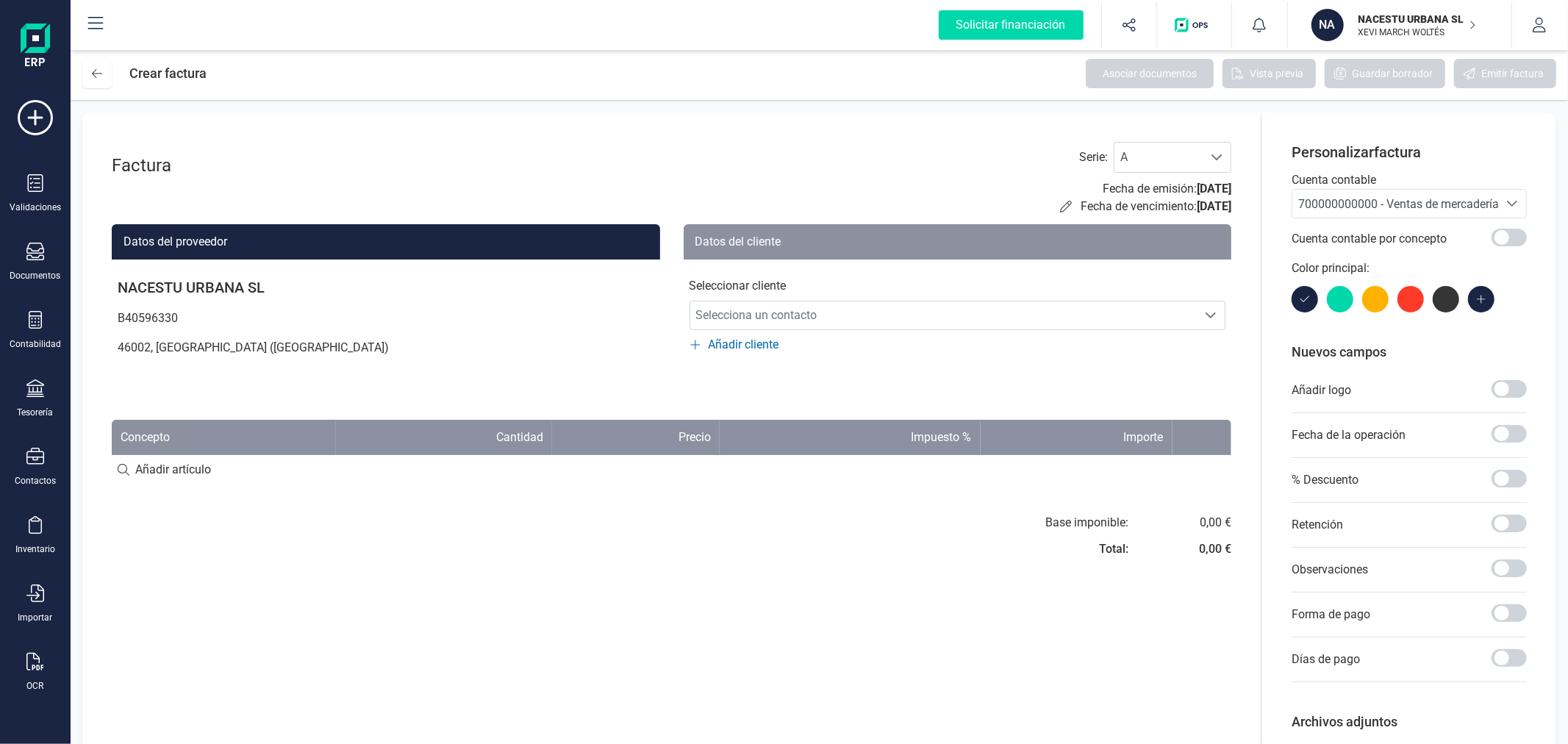
click at [1324, 198] on span "700000000000 - Ventas de mercaderías" at bounding box center [1401, 203] width 206 height 14
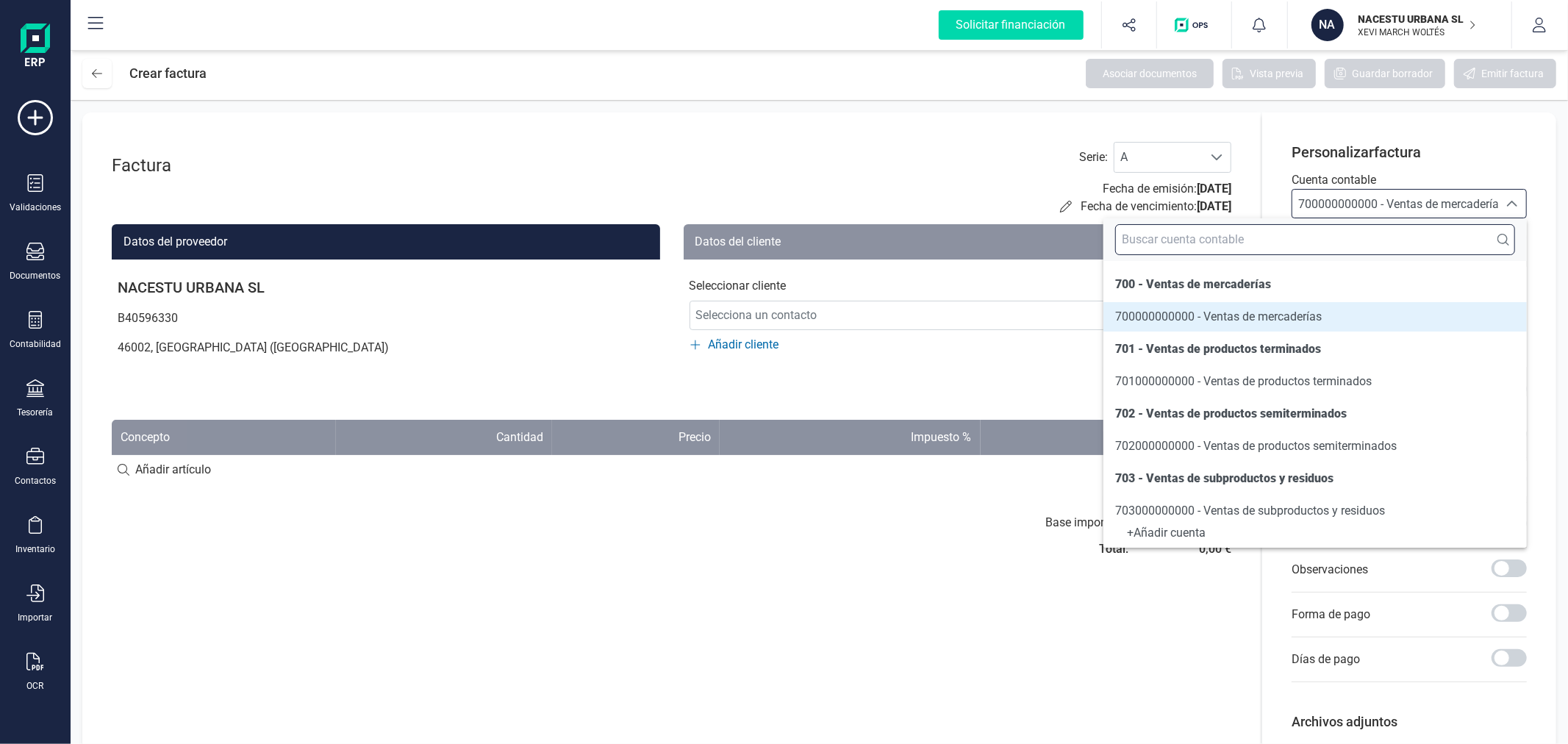
click at [1312, 239] on input "text" at bounding box center [1315, 240] width 400 height 31
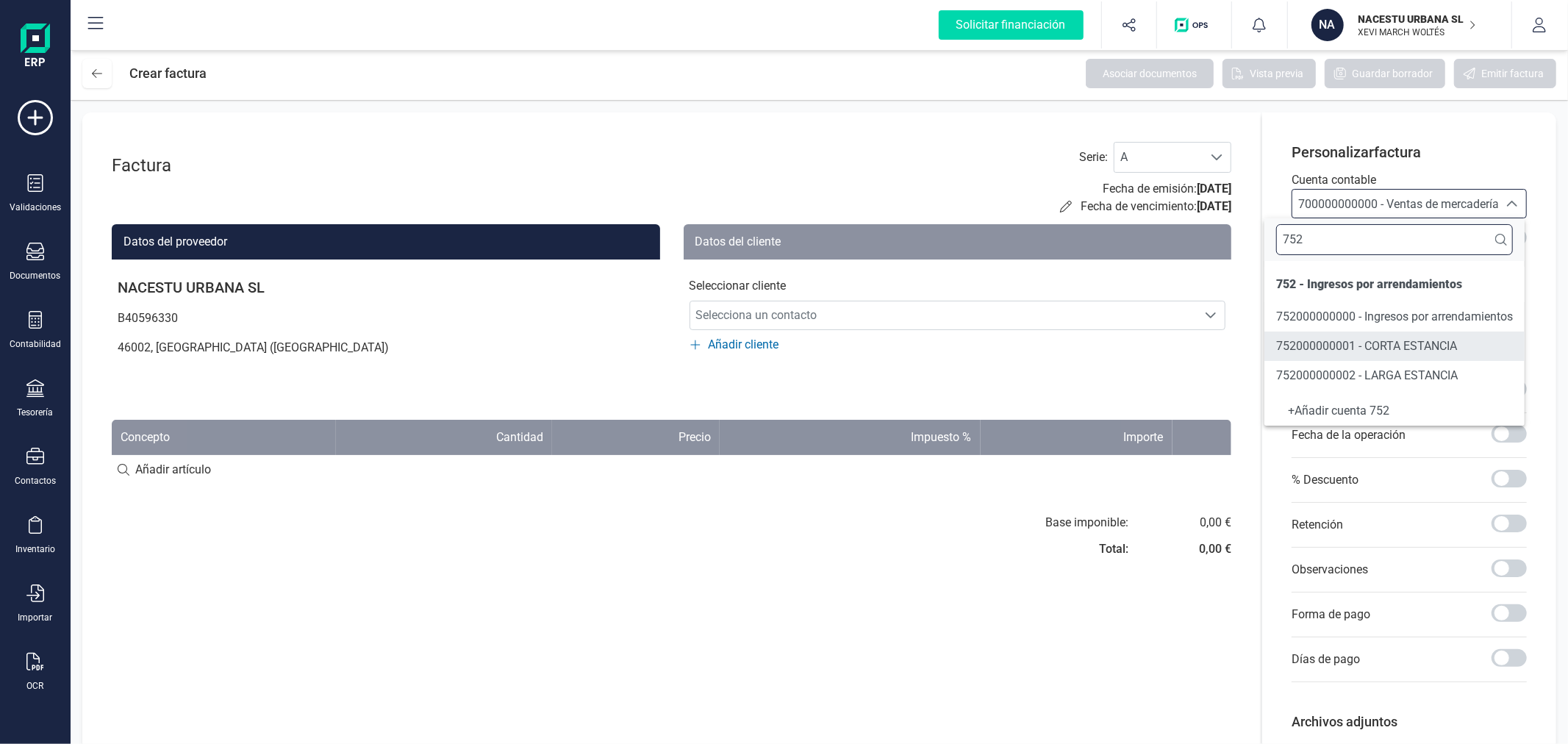
type input "752"
click at [1392, 365] on li "752000000002 - LARGA ESTANCIA" at bounding box center [1394, 376] width 261 height 29
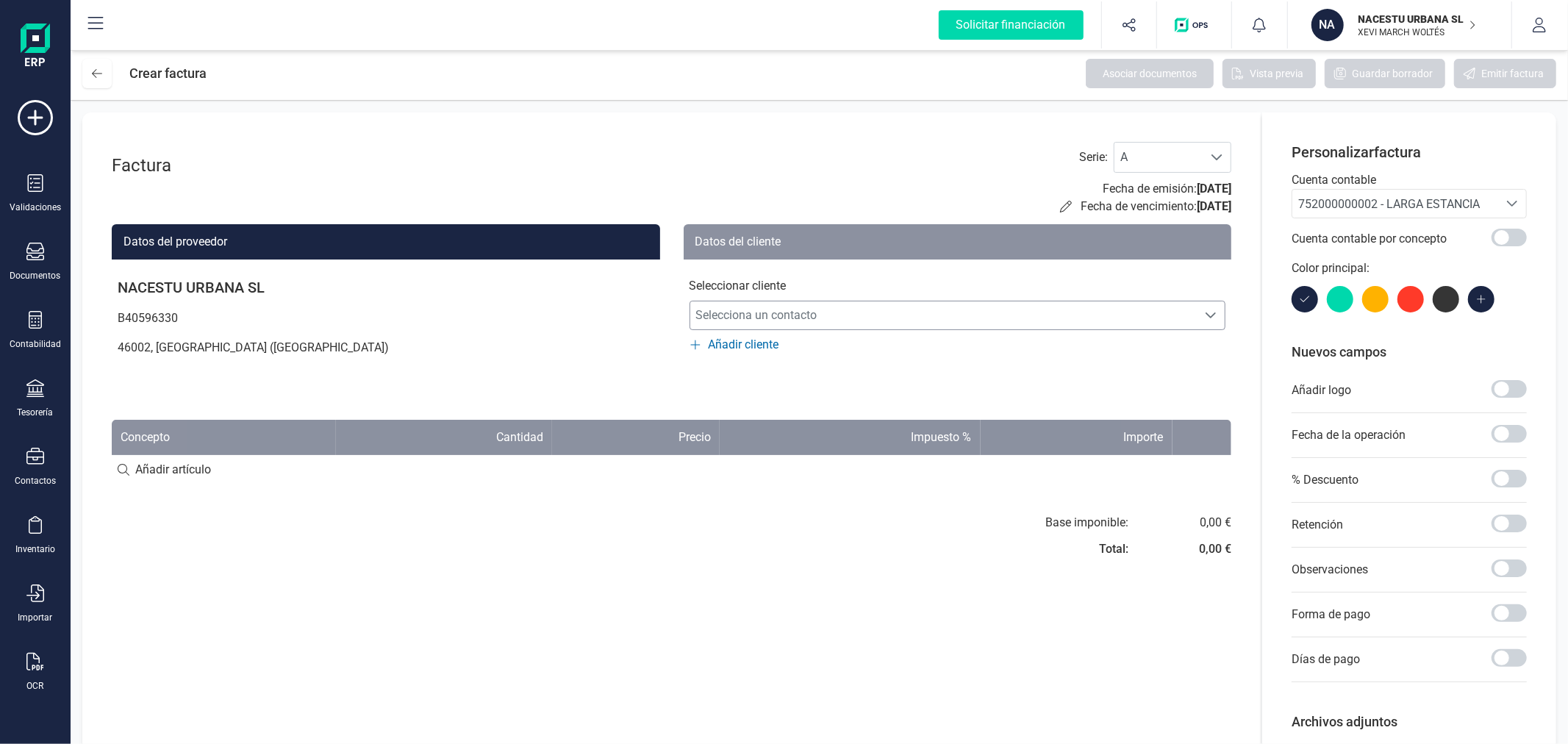
click at [843, 303] on span "Selecciona un contacto" at bounding box center [943, 315] width 507 height 29
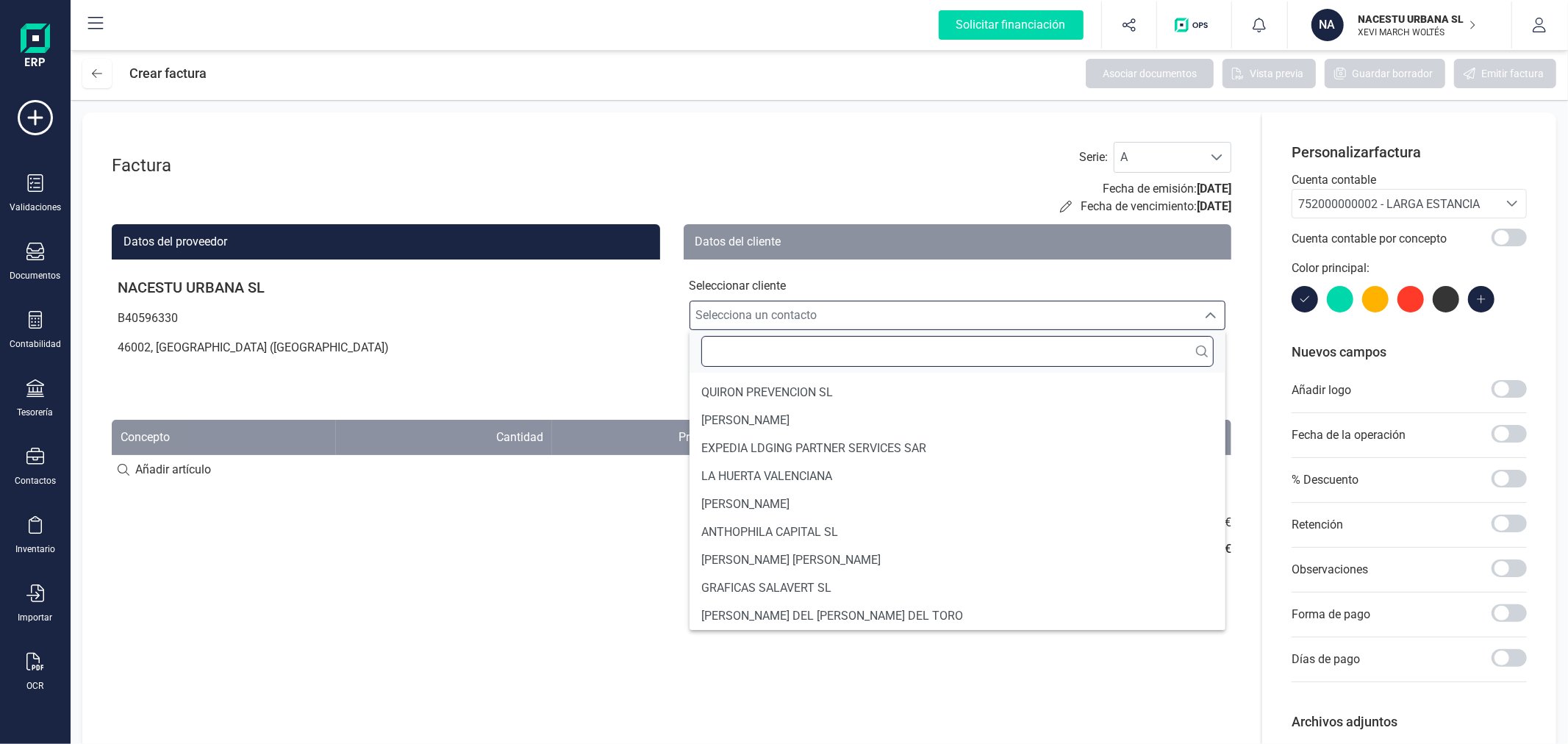
click at [841, 356] on input "text" at bounding box center [958, 352] width 513 height 31
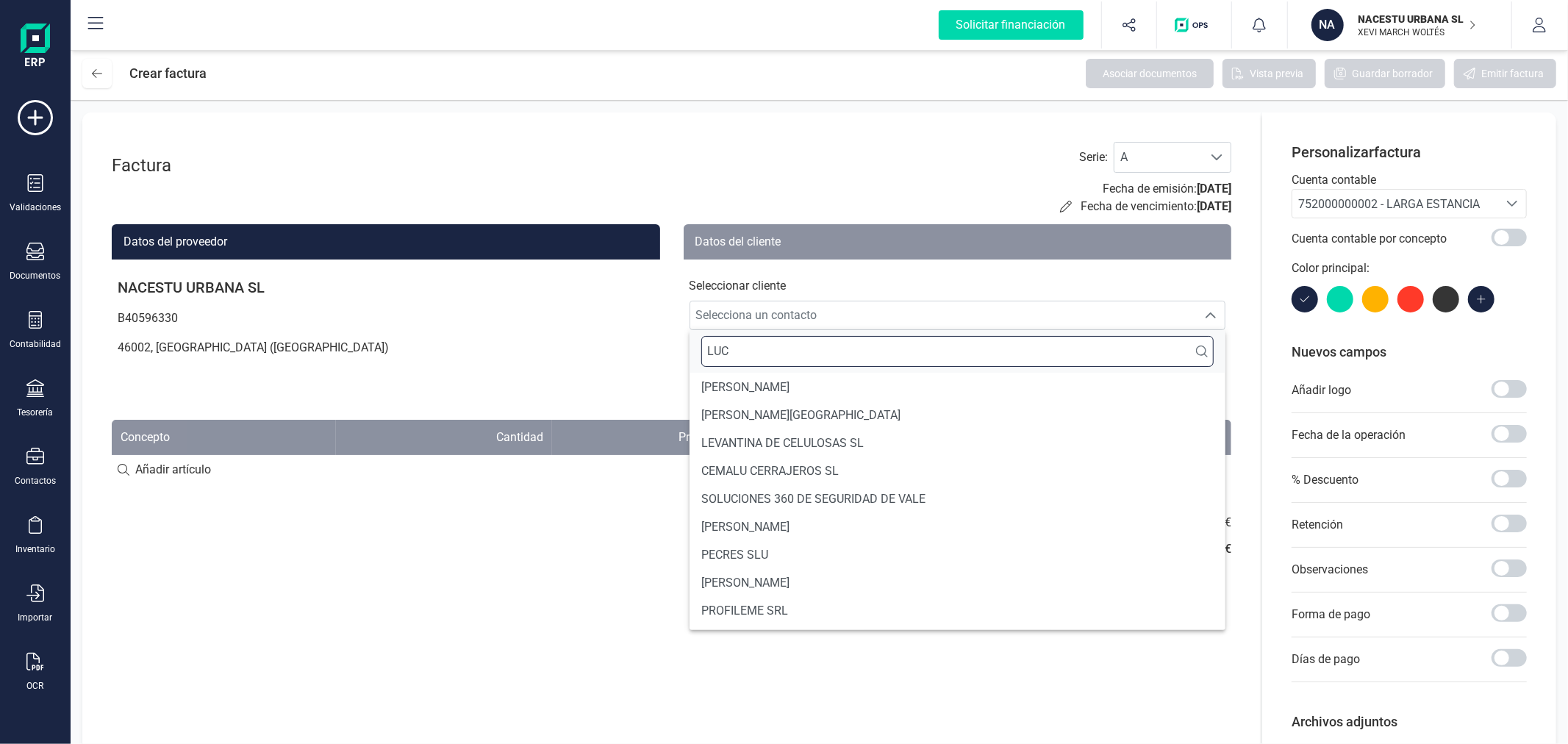
type input "LUC"
click at [849, 393] on li "[PERSON_NAME]" at bounding box center [958, 388] width 537 height 28
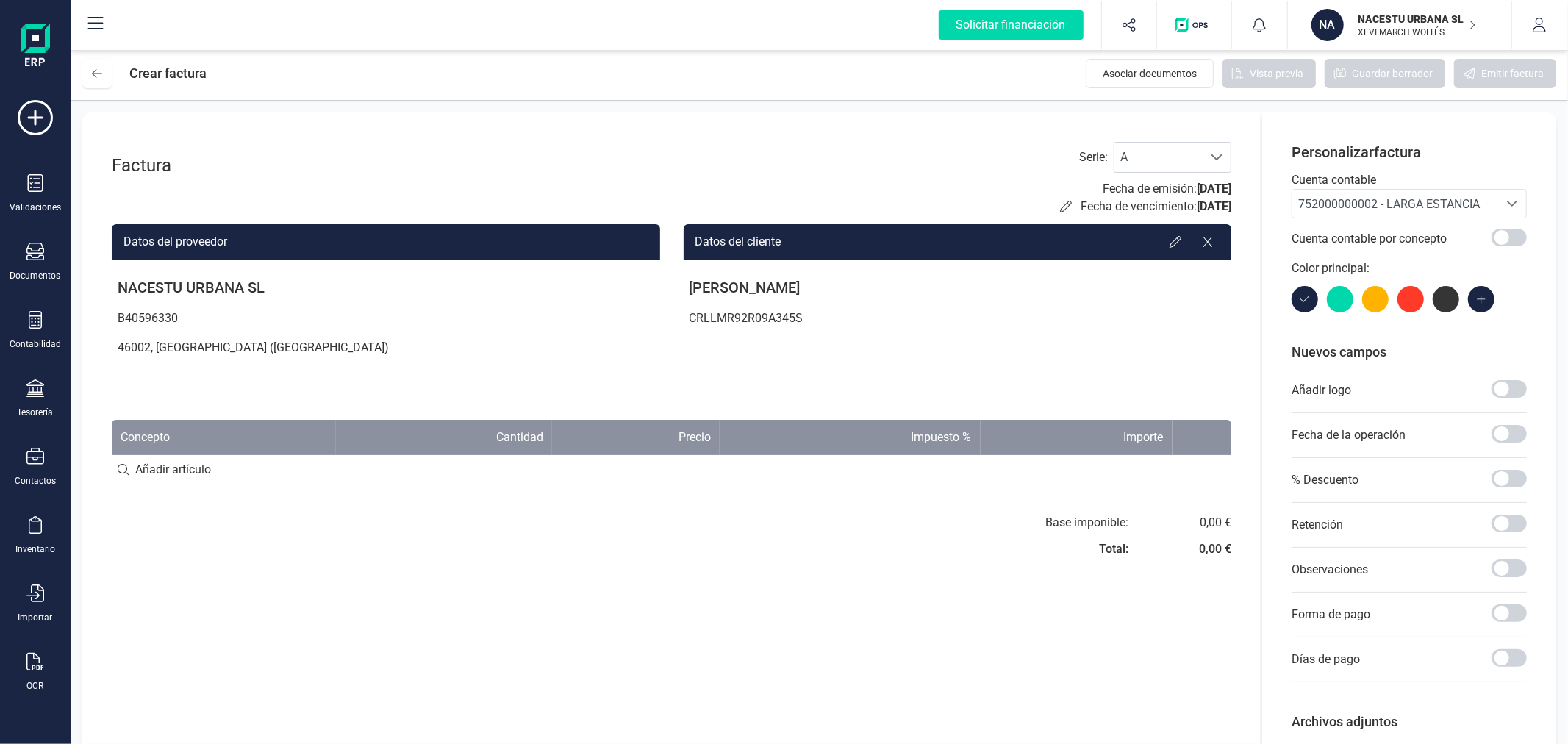
click at [188, 465] on input at bounding box center [671, 470] width 1119 height 29
type input "Alquiler agosto"
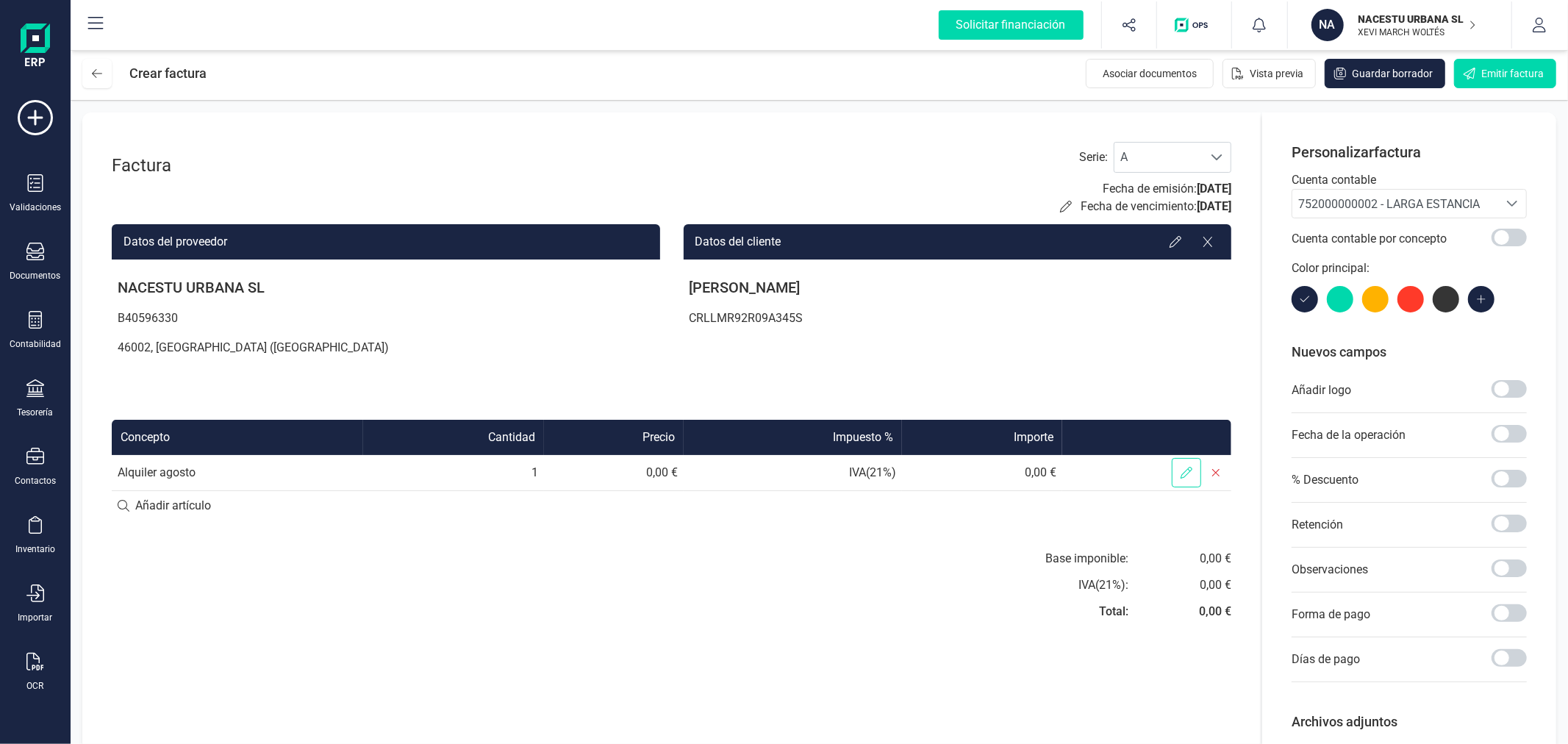
click at [1181, 473] on icon at bounding box center [1186, 473] width 11 height 11
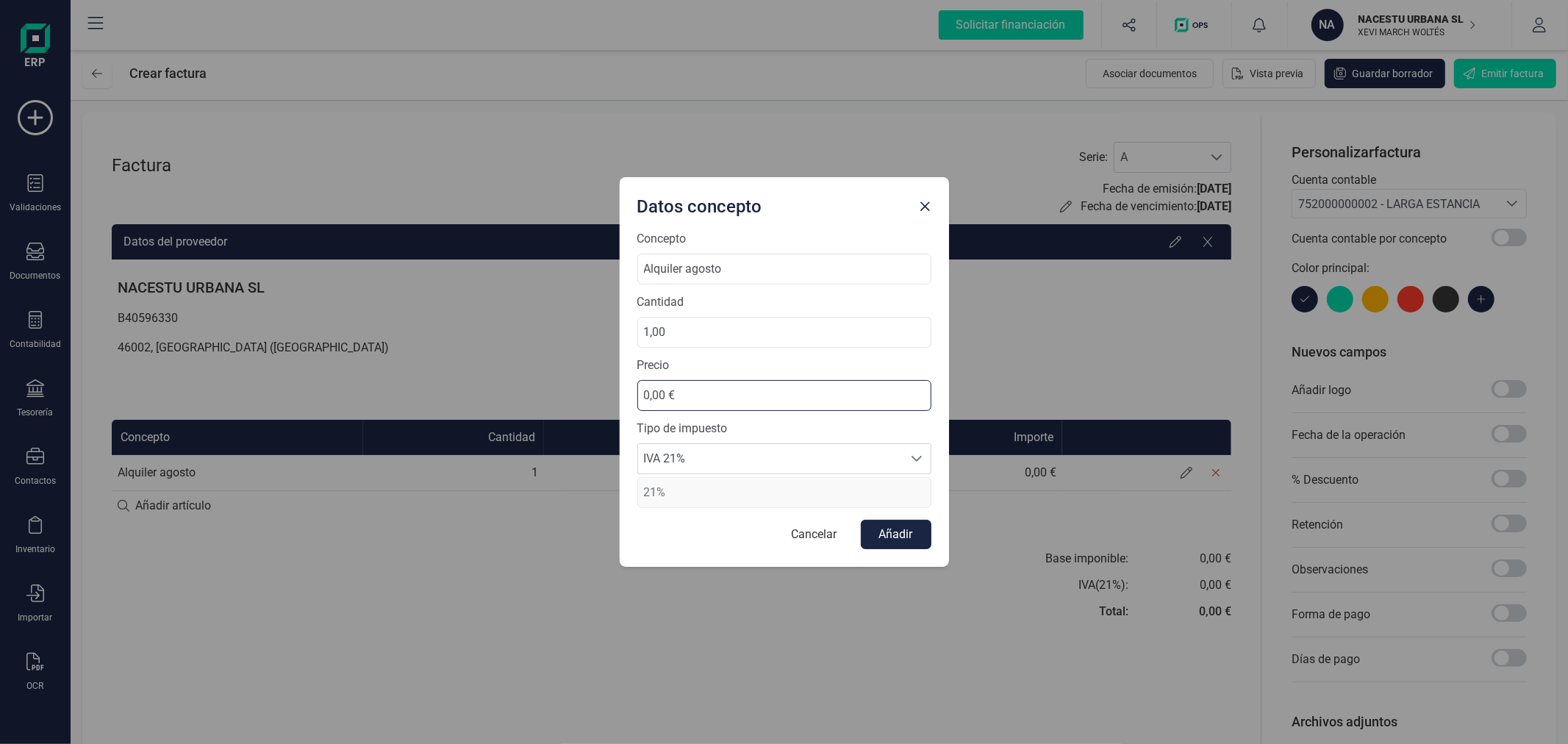
click at [730, 389] on input "0,00 €" at bounding box center [784, 396] width 294 height 31
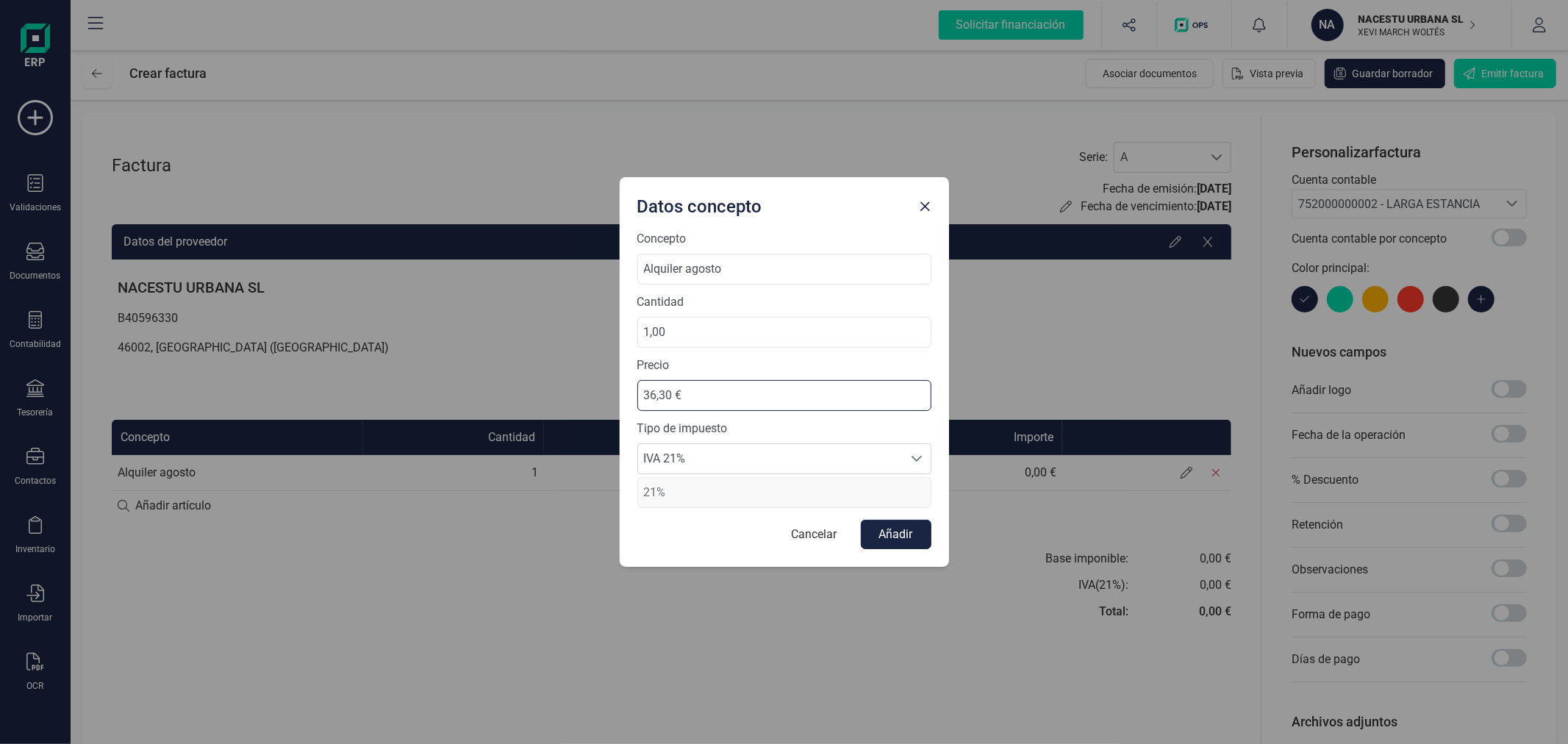
type input "36,36 €"
click at [728, 466] on span "IVA 21%" at bounding box center [770, 459] width 265 height 29
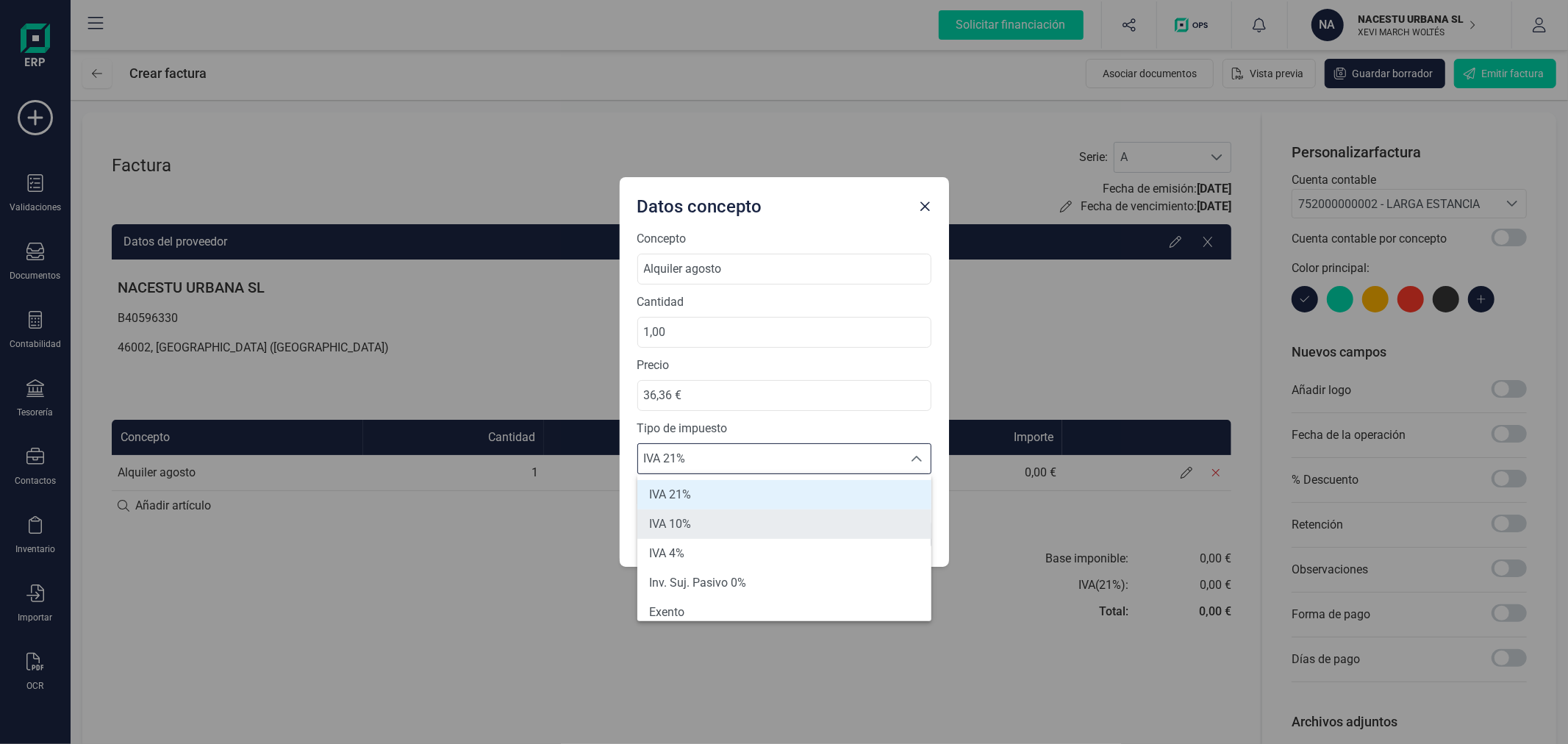
click at [718, 524] on li "IVA 10%" at bounding box center [784, 524] width 294 height 29
type input "10%"
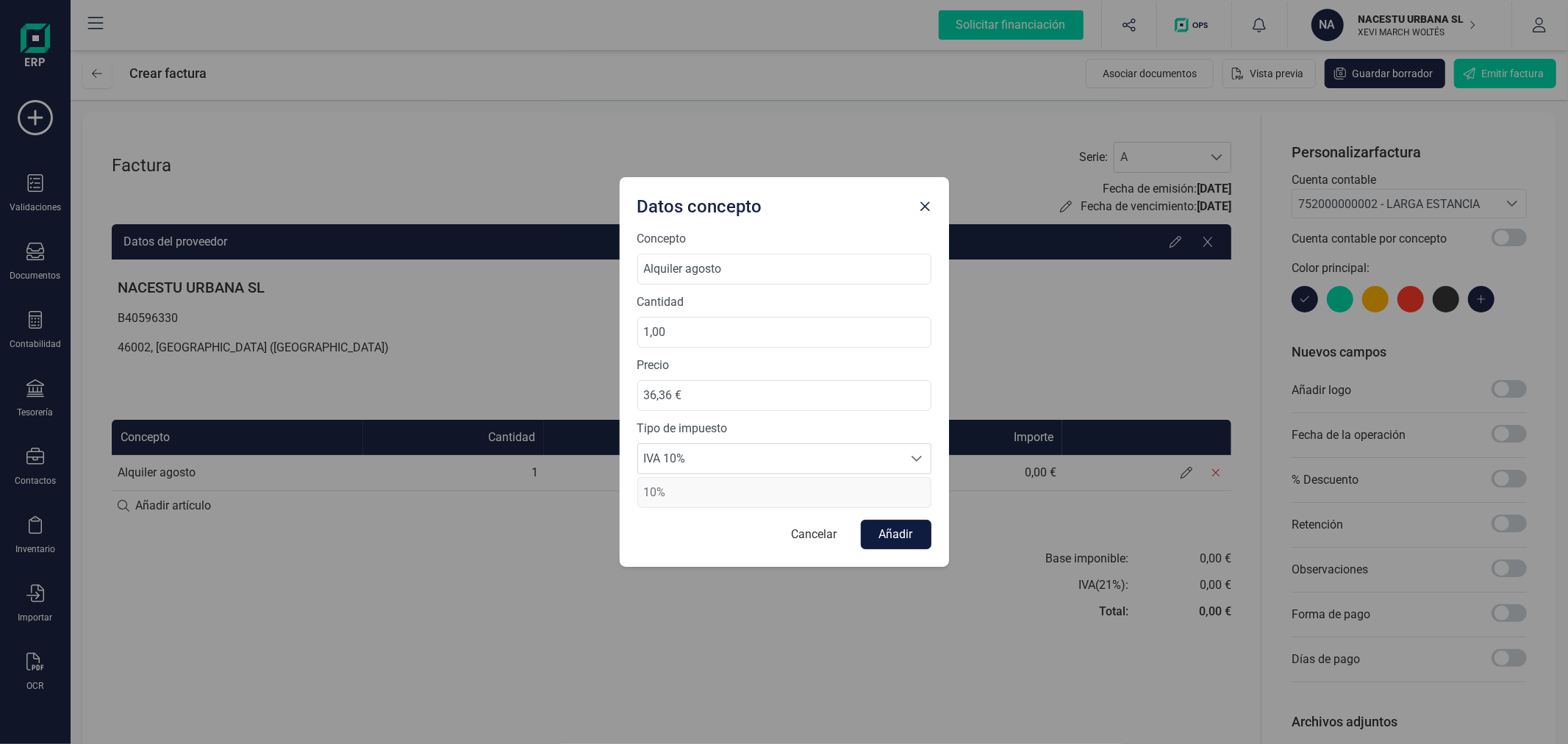
click at [886, 533] on button "Añadir" at bounding box center [896, 534] width 70 height 29
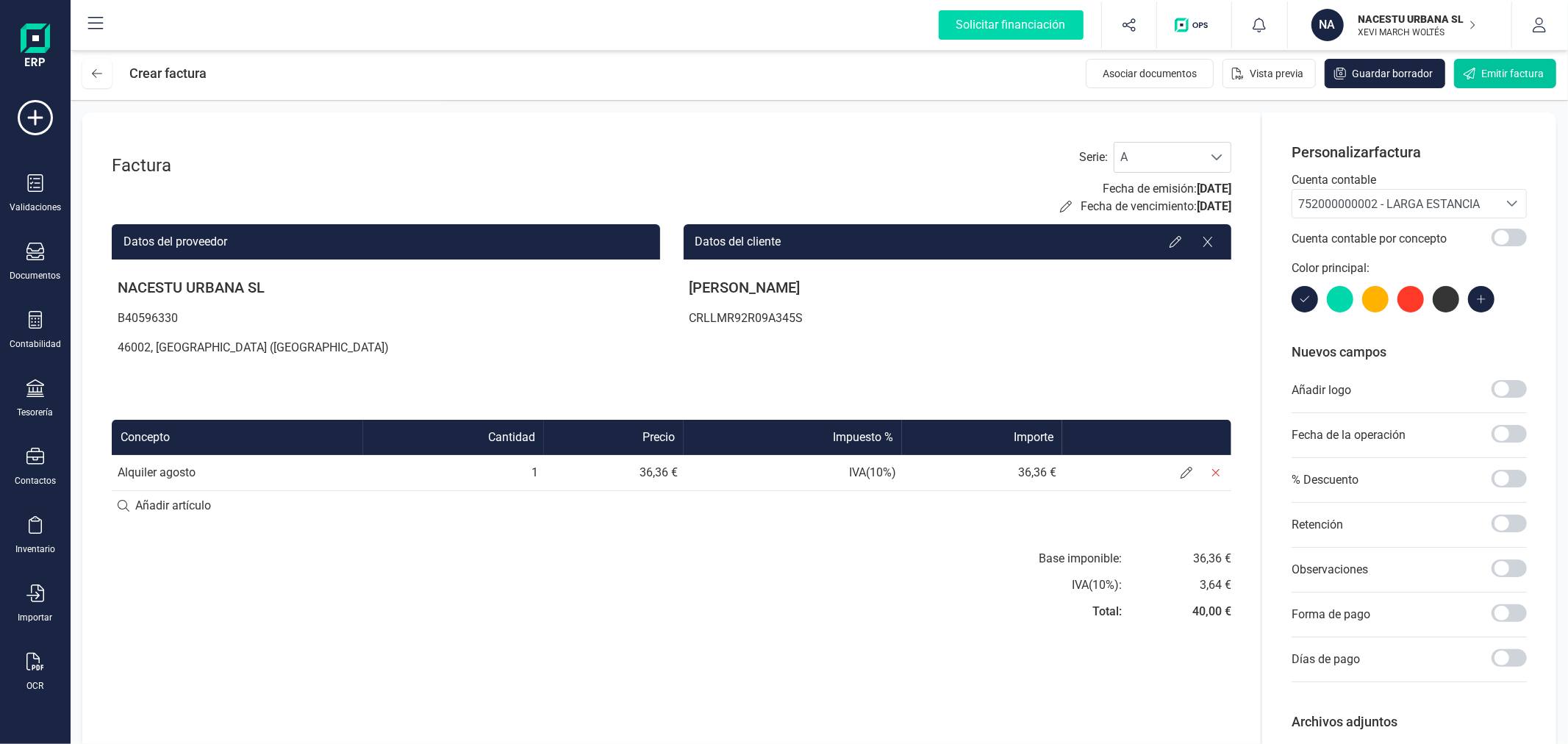
click at [1502, 74] on span "Emitir factura" at bounding box center [1512, 74] width 62 height 15
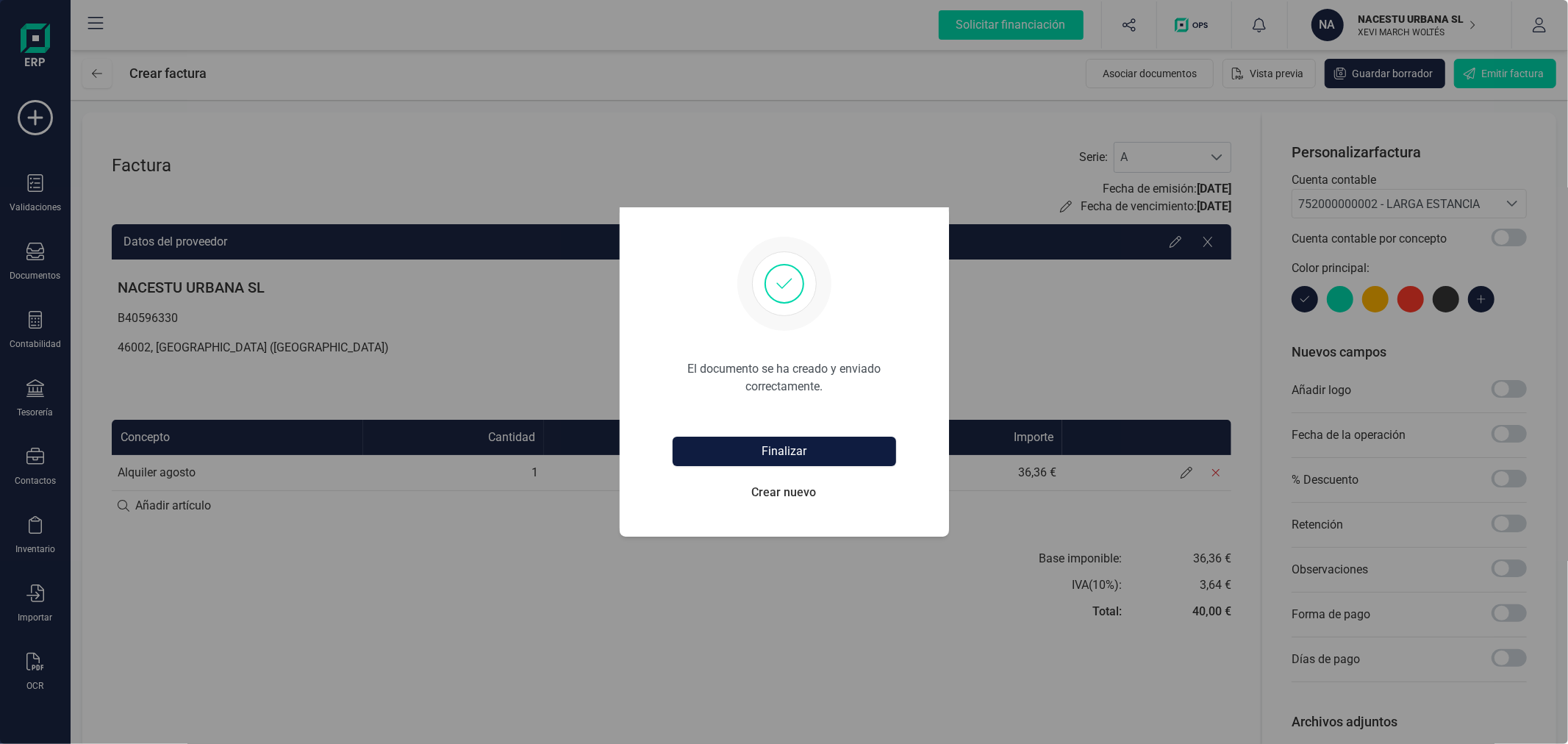
click at [790, 447] on button "Finalizar" at bounding box center [784, 451] width 224 height 29
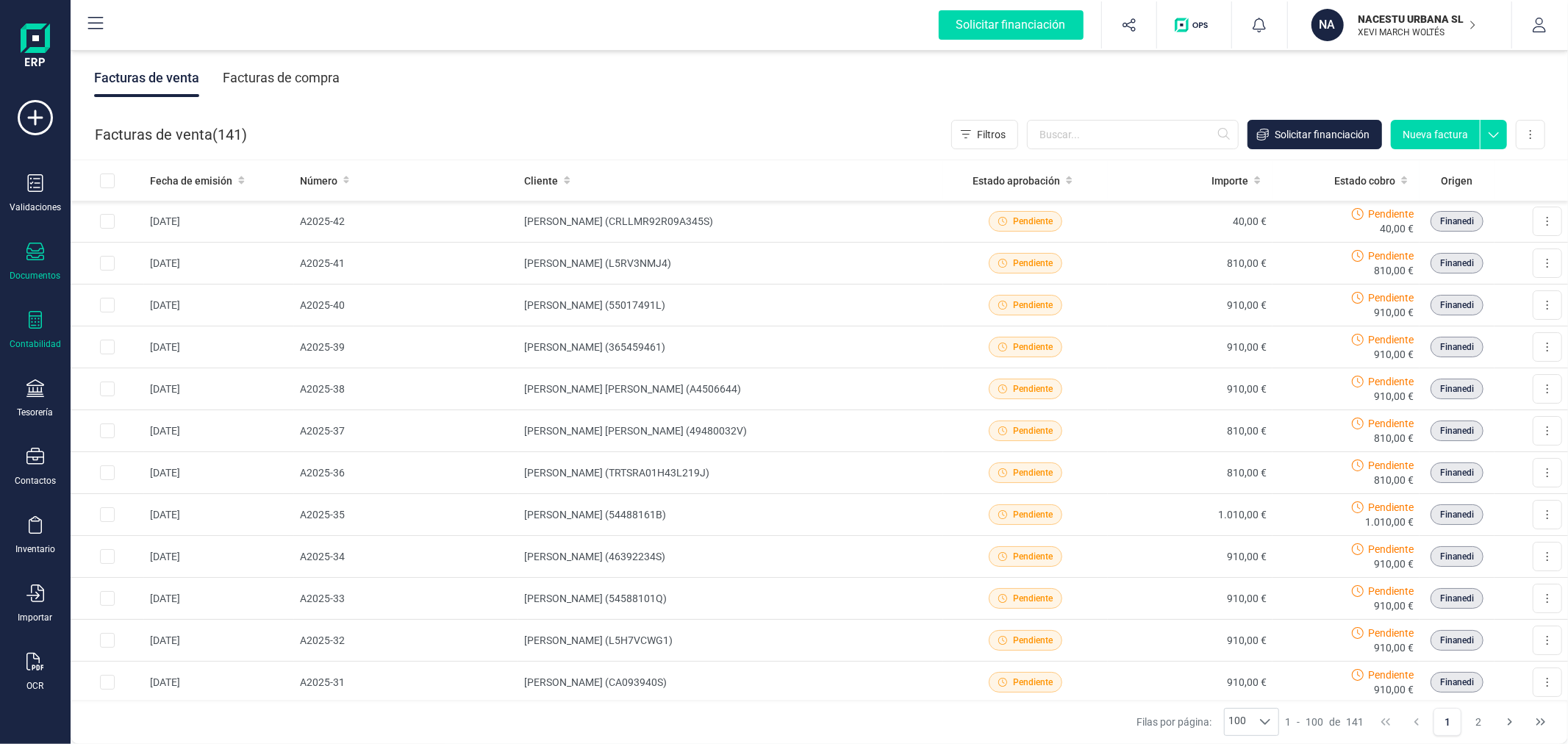
click at [40, 332] on div at bounding box center [35, 322] width 18 height 21
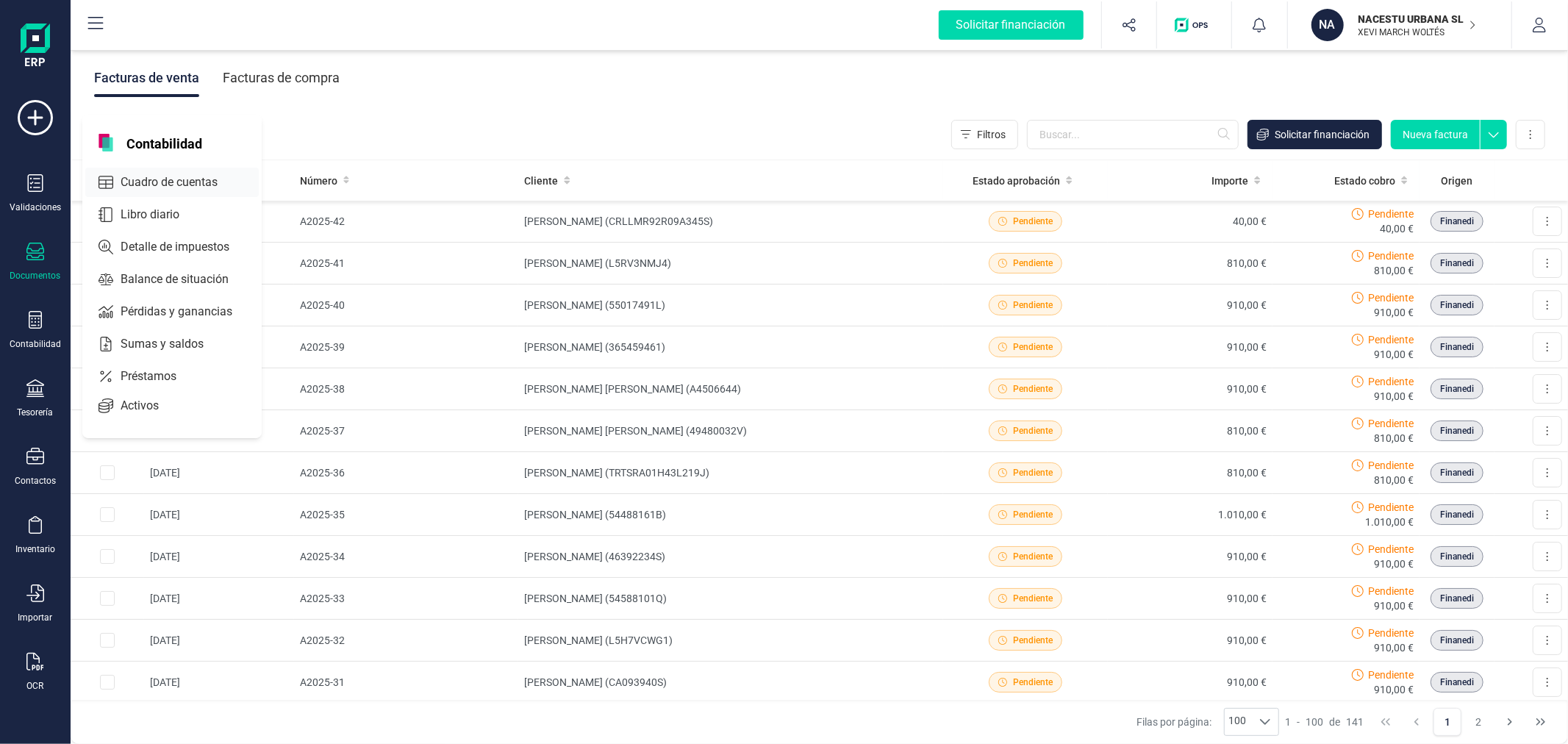
click at [159, 184] on span "Cuadro de cuentas" at bounding box center [179, 183] width 129 height 18
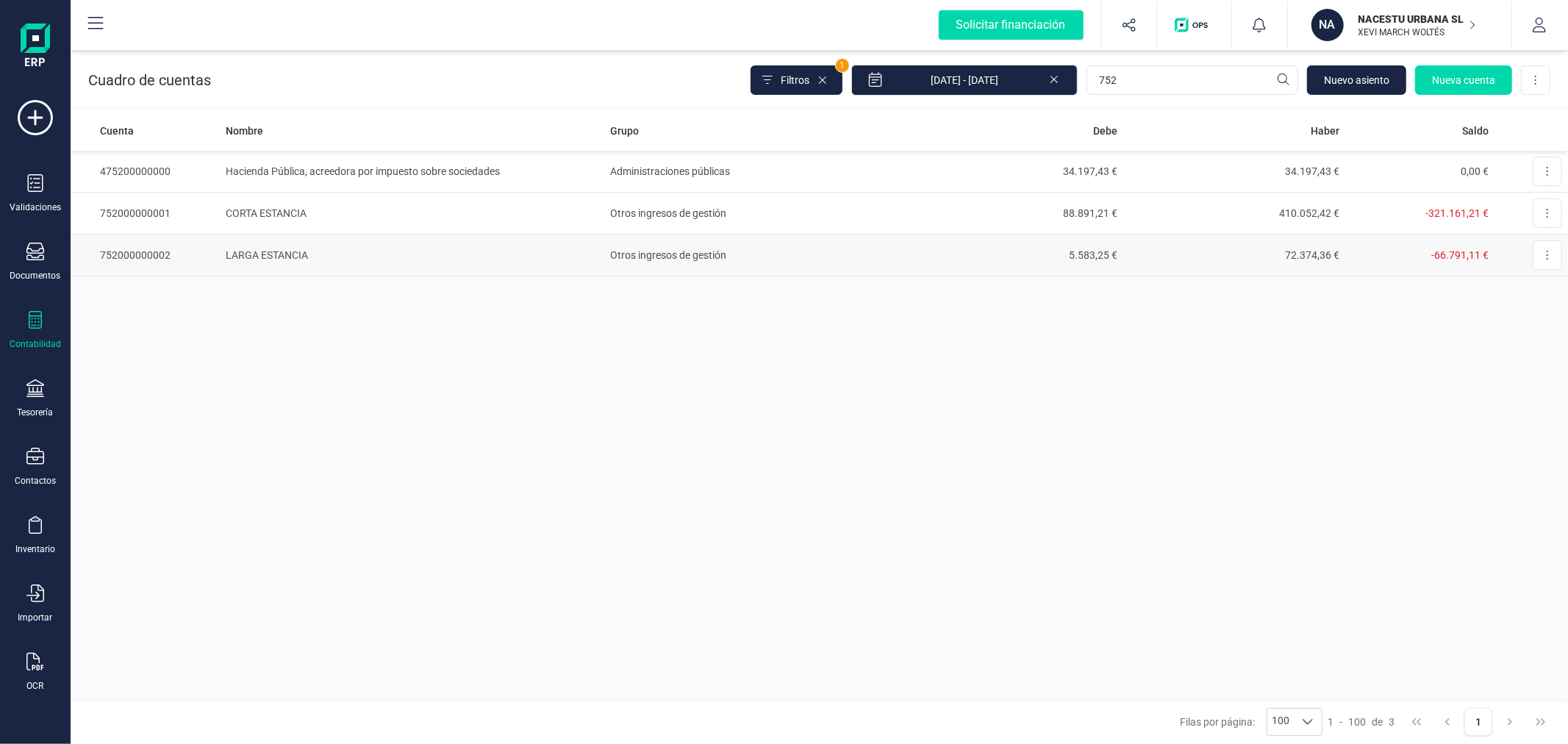
click at [600, 256] on td "LARGA ESTANCIA" at bounding box center [411, 255] width 384 height 42
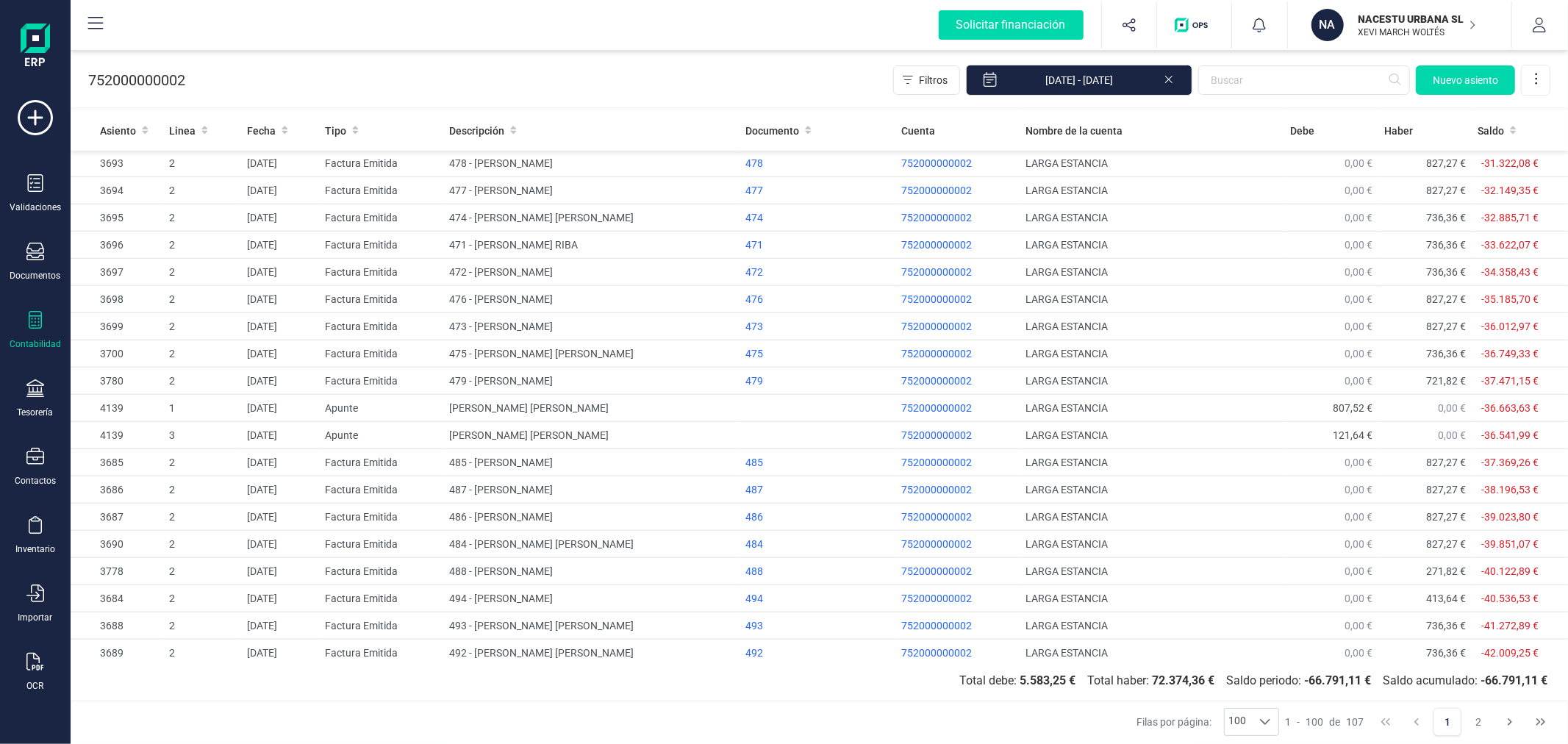
scroll to position [2216, 0]
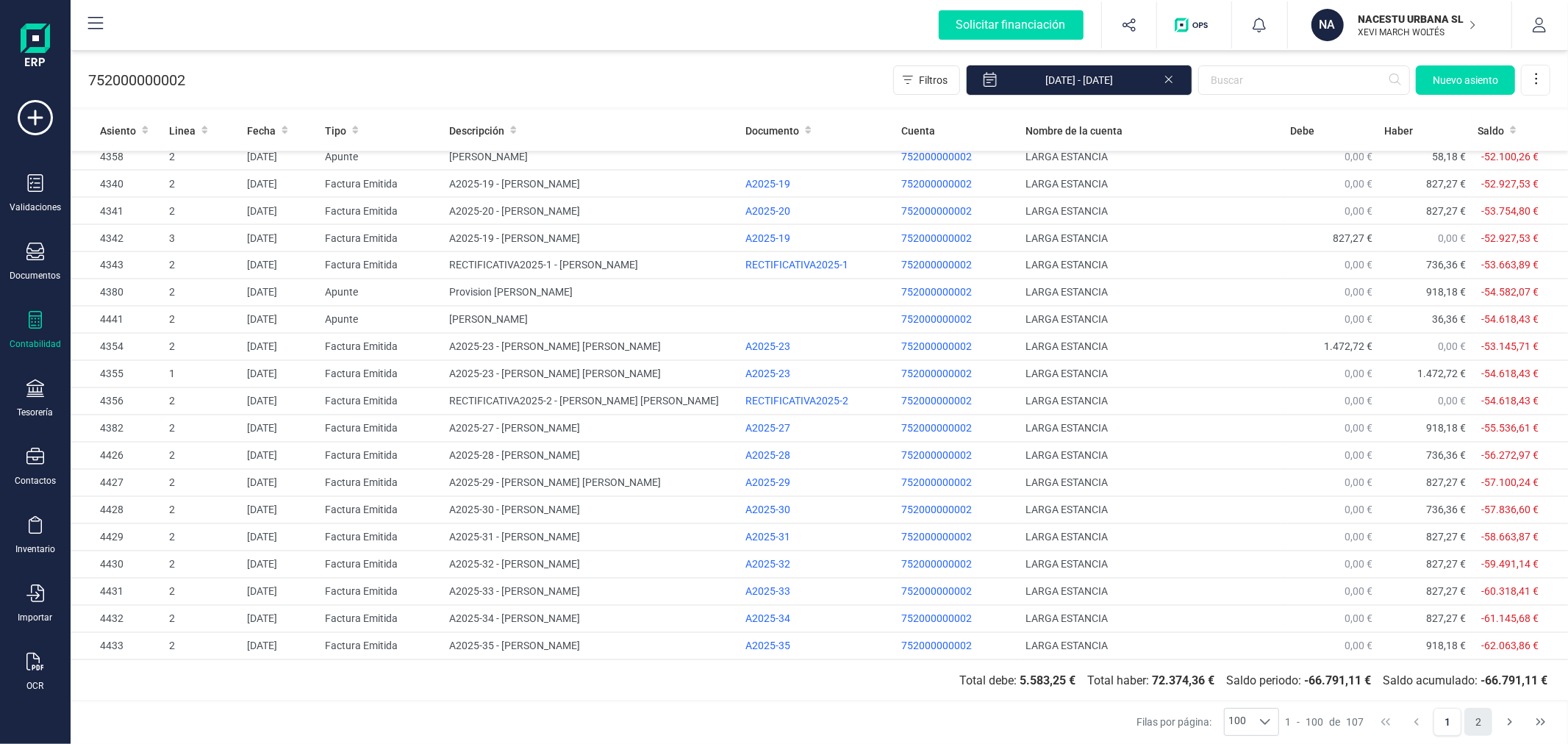
click at [1481, 724] on button "2" at bounding box center [1478, 722] width 28 height 28
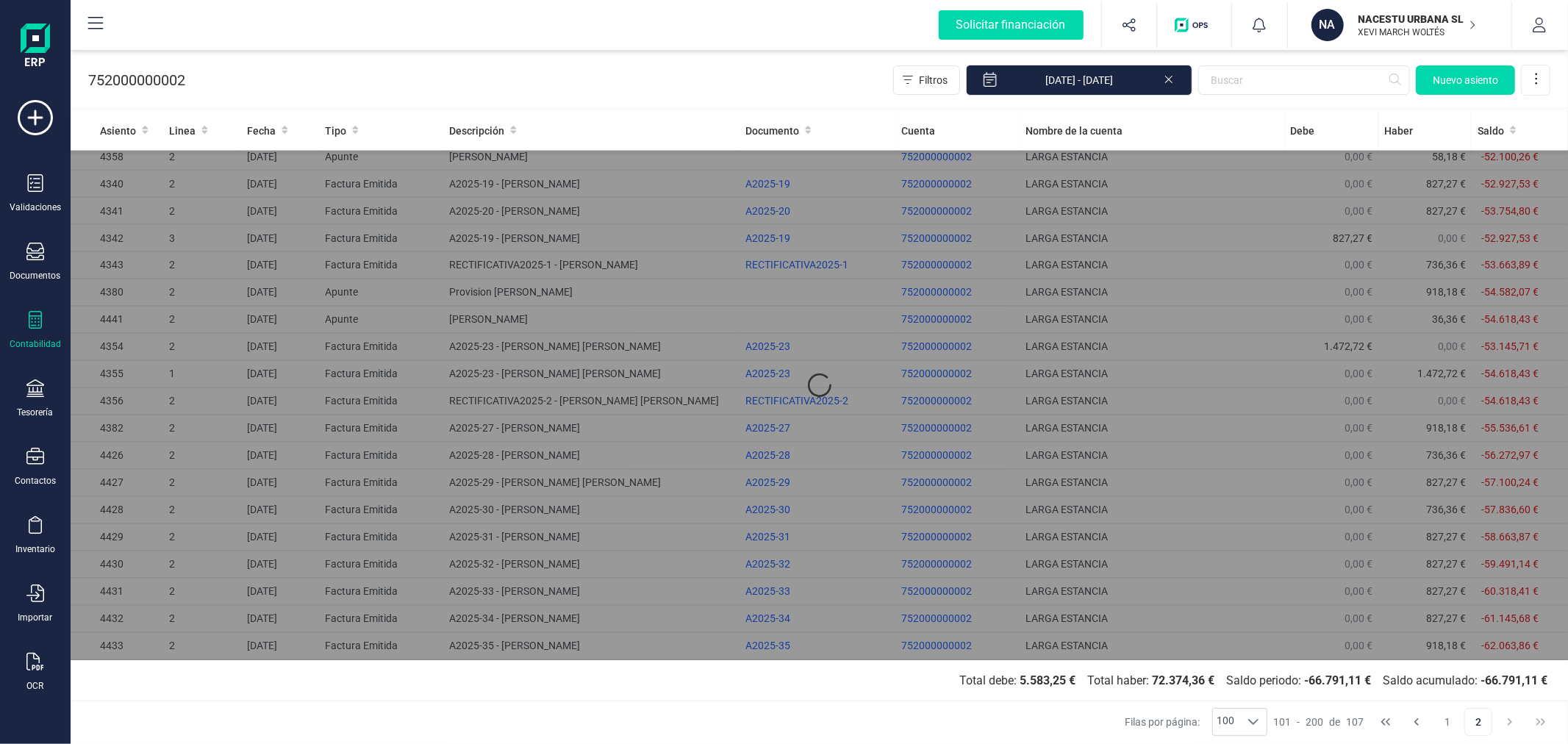
scroll to position [0, 0]
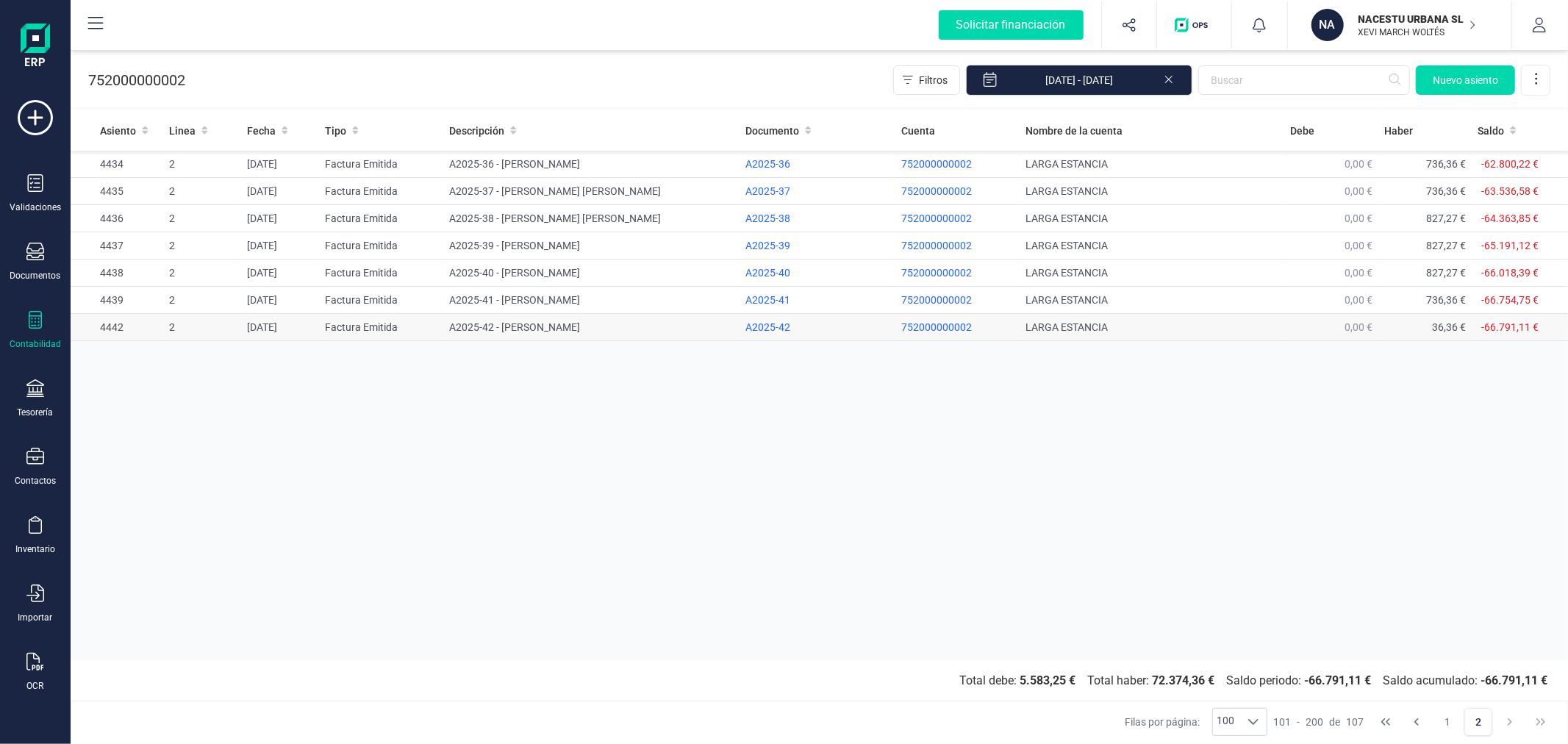
click at [569, 325] on td "A2025-42 - [PERSON_NAME]" at bounding box center [591, 327] width 297 height 27
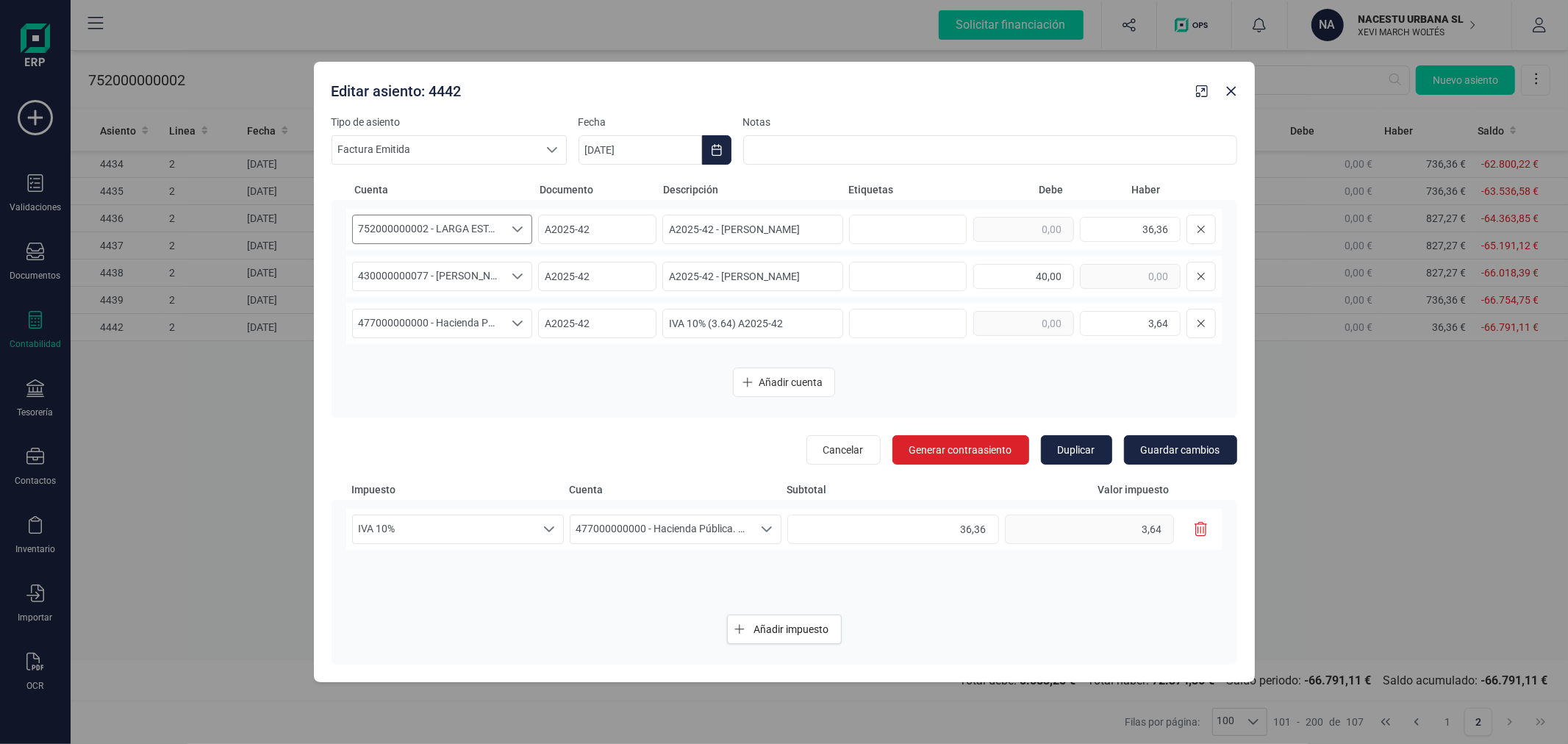
click at [496, 218] on span "752000000002 - LARGA ESTANCIA" at bounding box center [428, 229] width 152 height 28
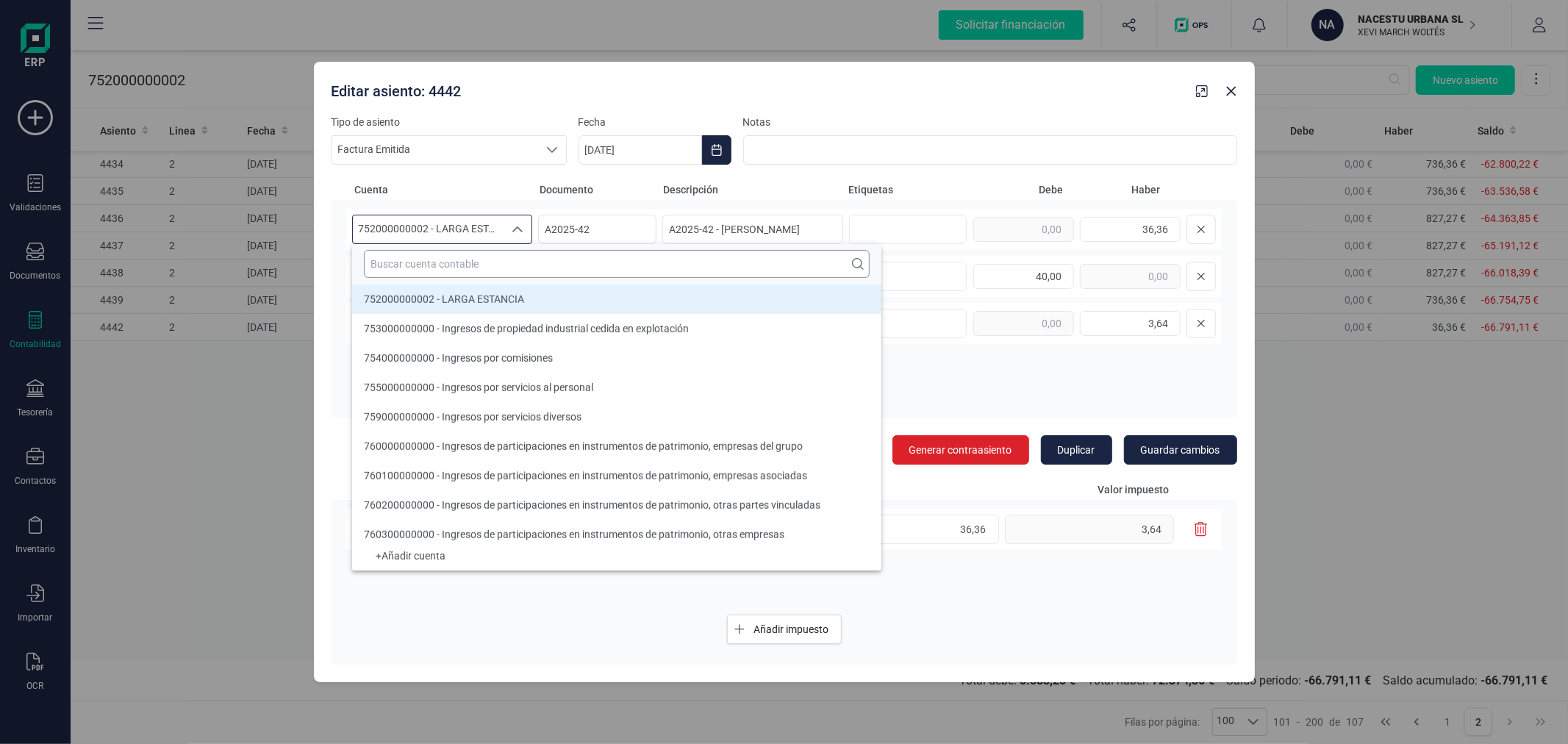
click at [505, 266] on input "text" at bounding box center [616, 264] width 505 height 28
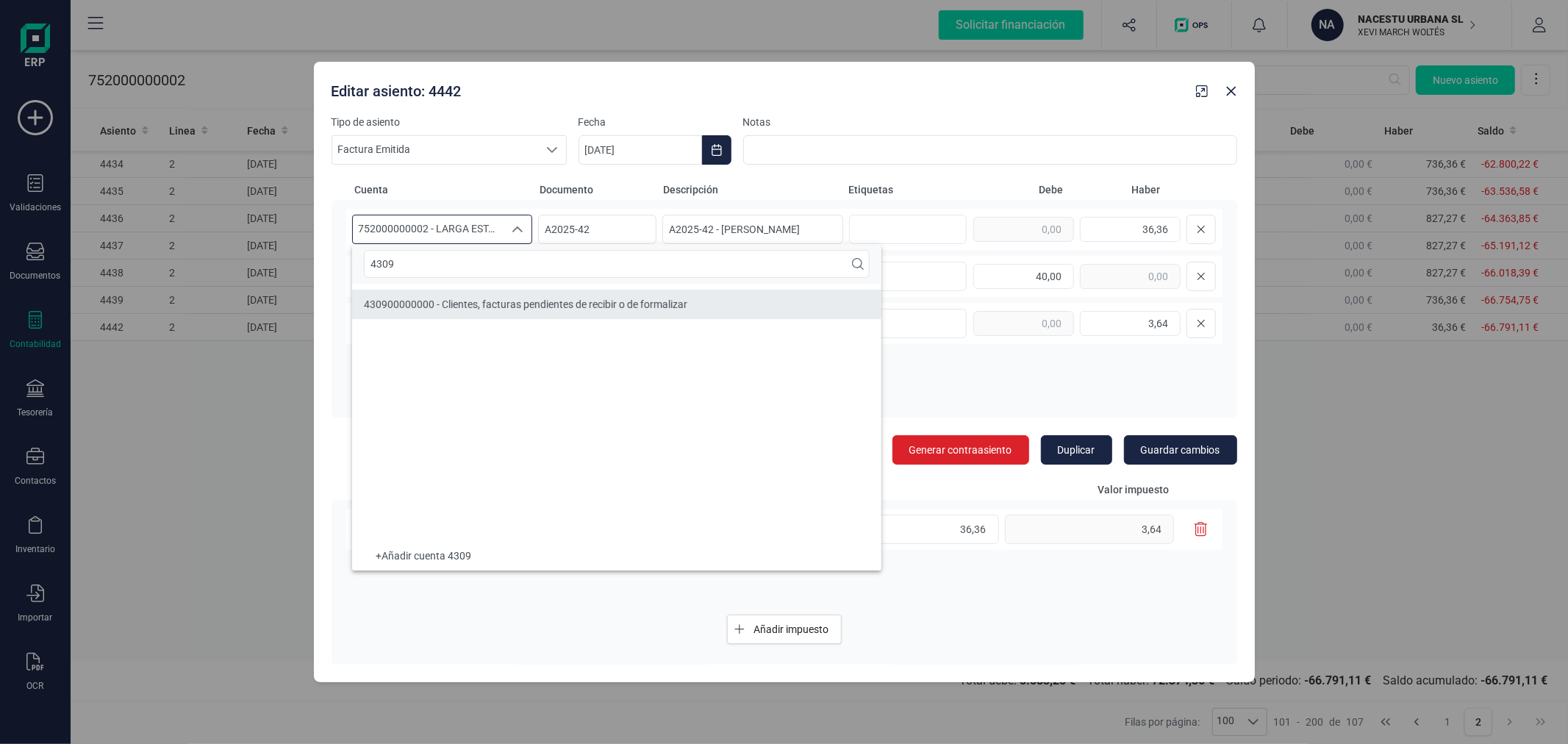
type input "4309"
click at [561, 311] on span "430900000000 - Clientes, facturas pendientes de recibir o de formalizar" at bounding box center [525, 304] width 324 height 11
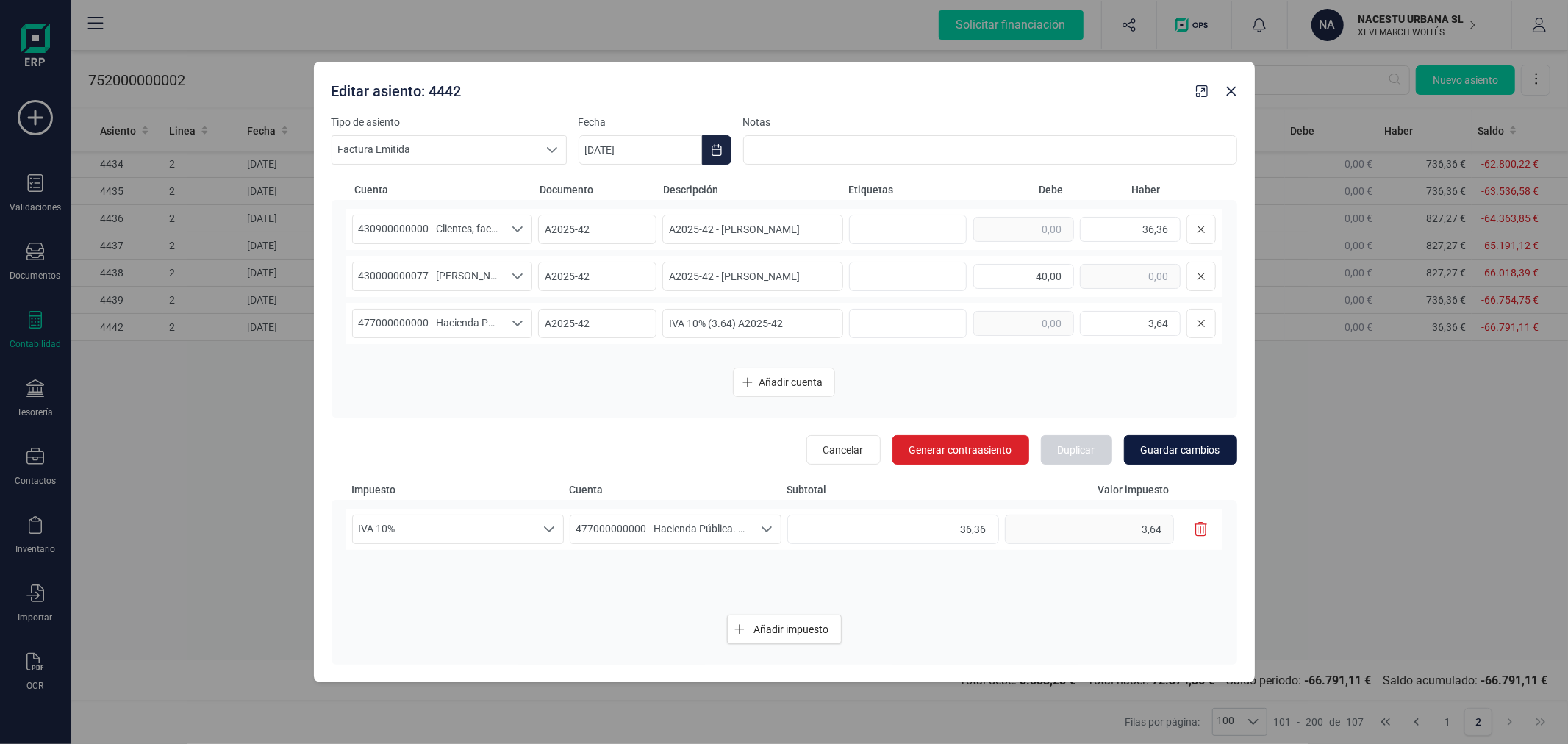
click at [1199, 443] on span "Guardar cambios" at bounding box center [1180, 450] width 79 height 15
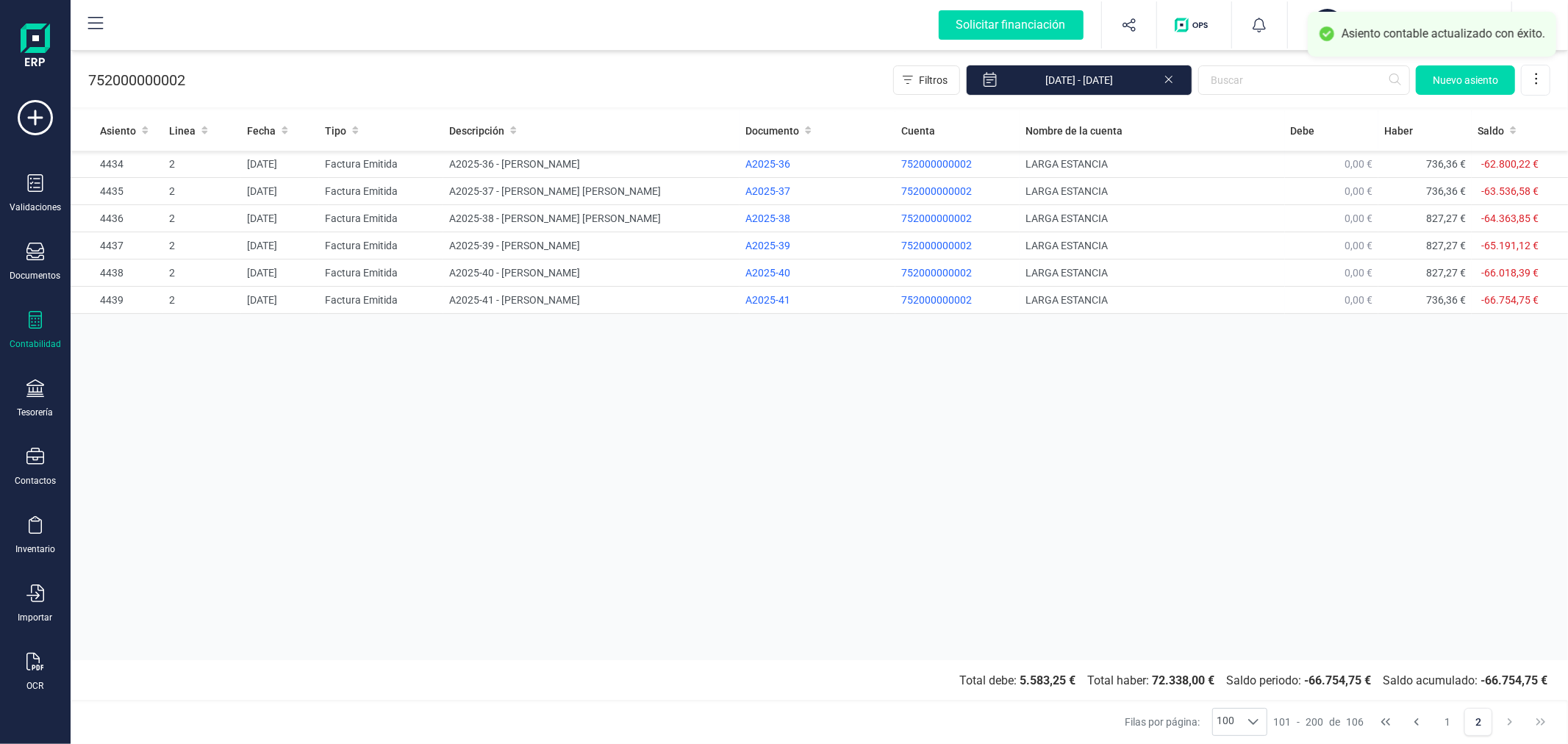
click at [549, 538] on div "Asiento Linea Fecha Tipo Descripción Documento Cuenta Nombre de la cuenta [PERS…" at bounding box center [819, 385] width 1498 height 550
click at [26, 397] on icon at bounding box center [35, 388] width 18 height 18
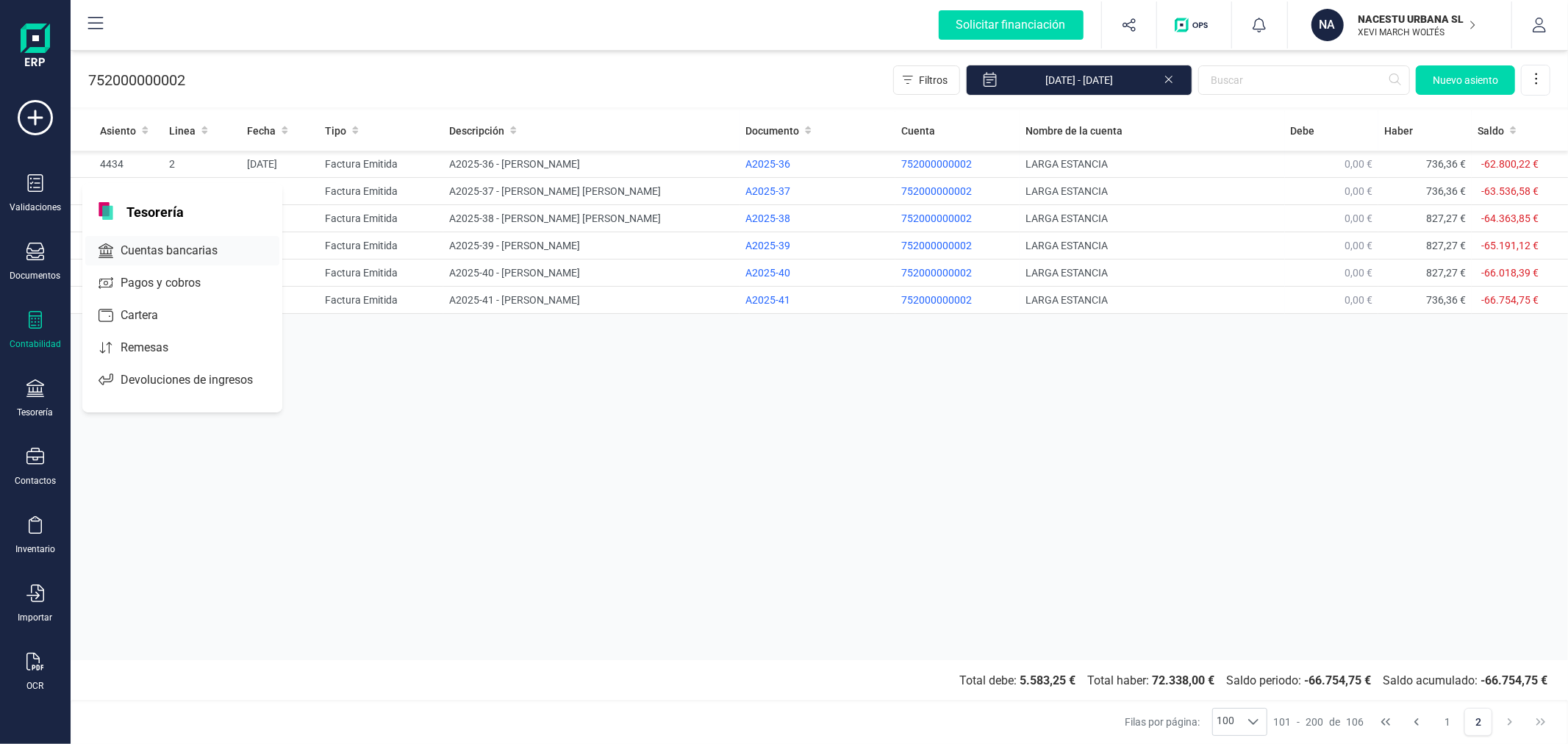
click at [169, 245] on span "Cuentas bancarias" at bounding box center [179, 251] width 129 height 18
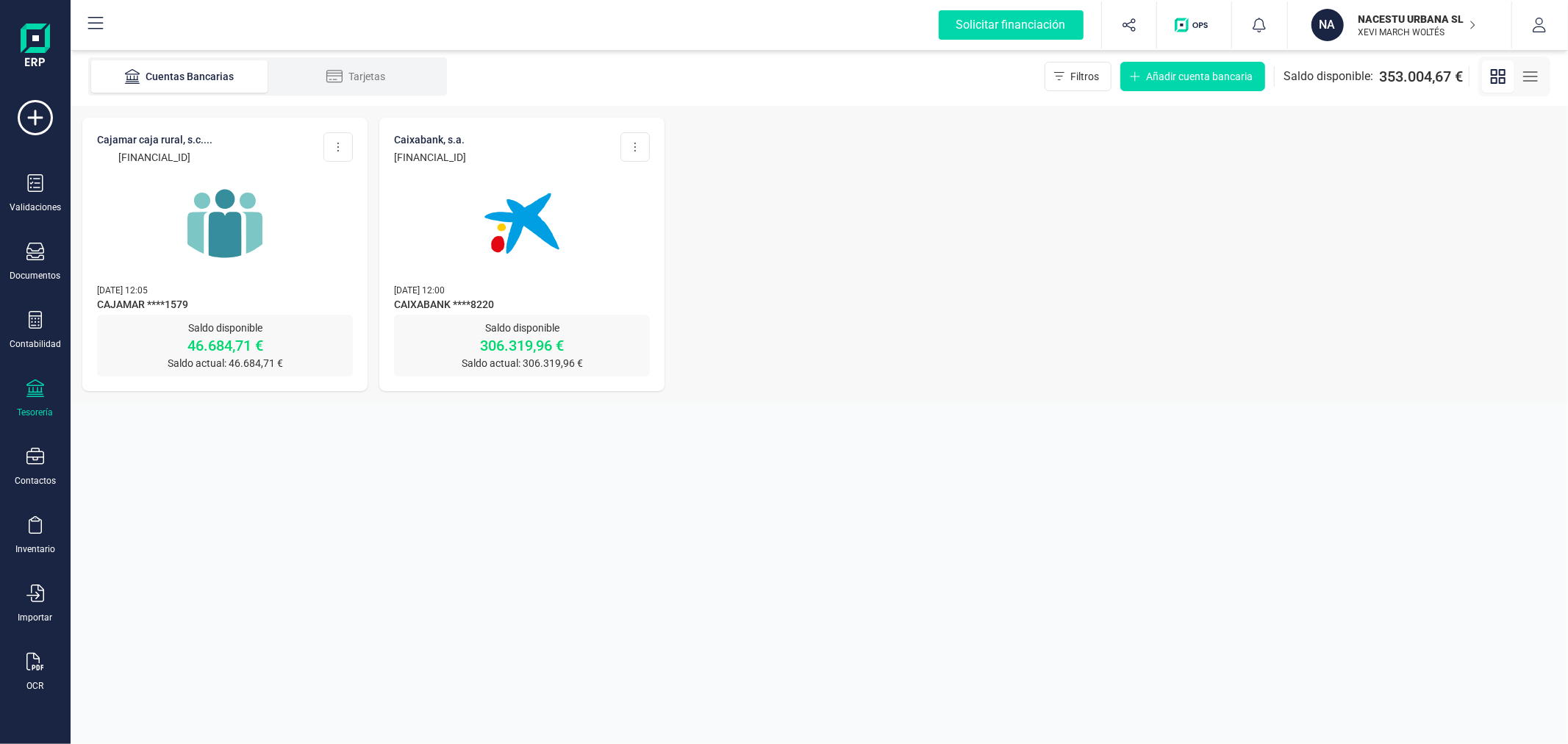
click at [540, 238] on img at bounding box center [522, 223] width 124 height 124
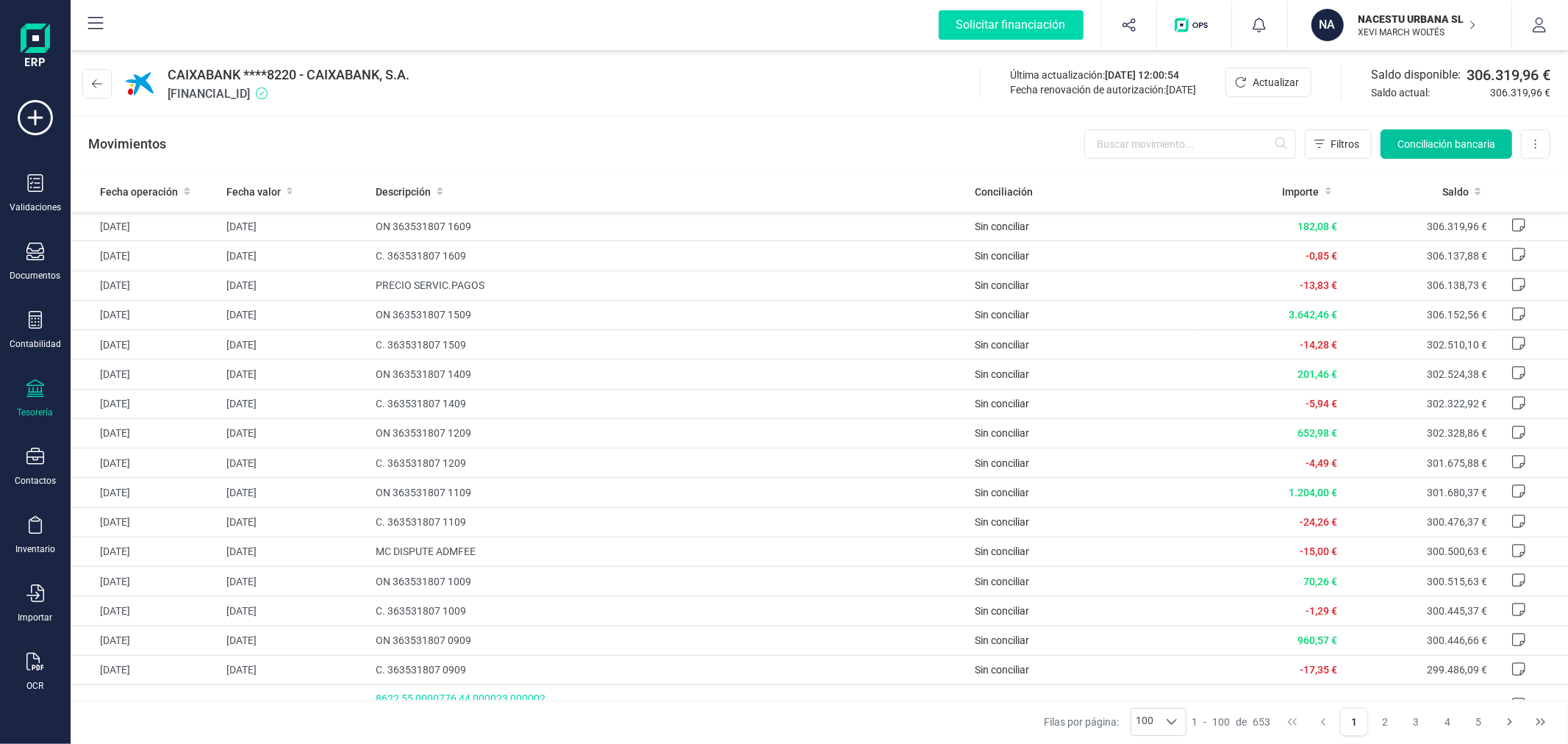
click at [1471, 137] on span "Conciliación bancaria" at bounding box center [1446, 144] width 97 height 15
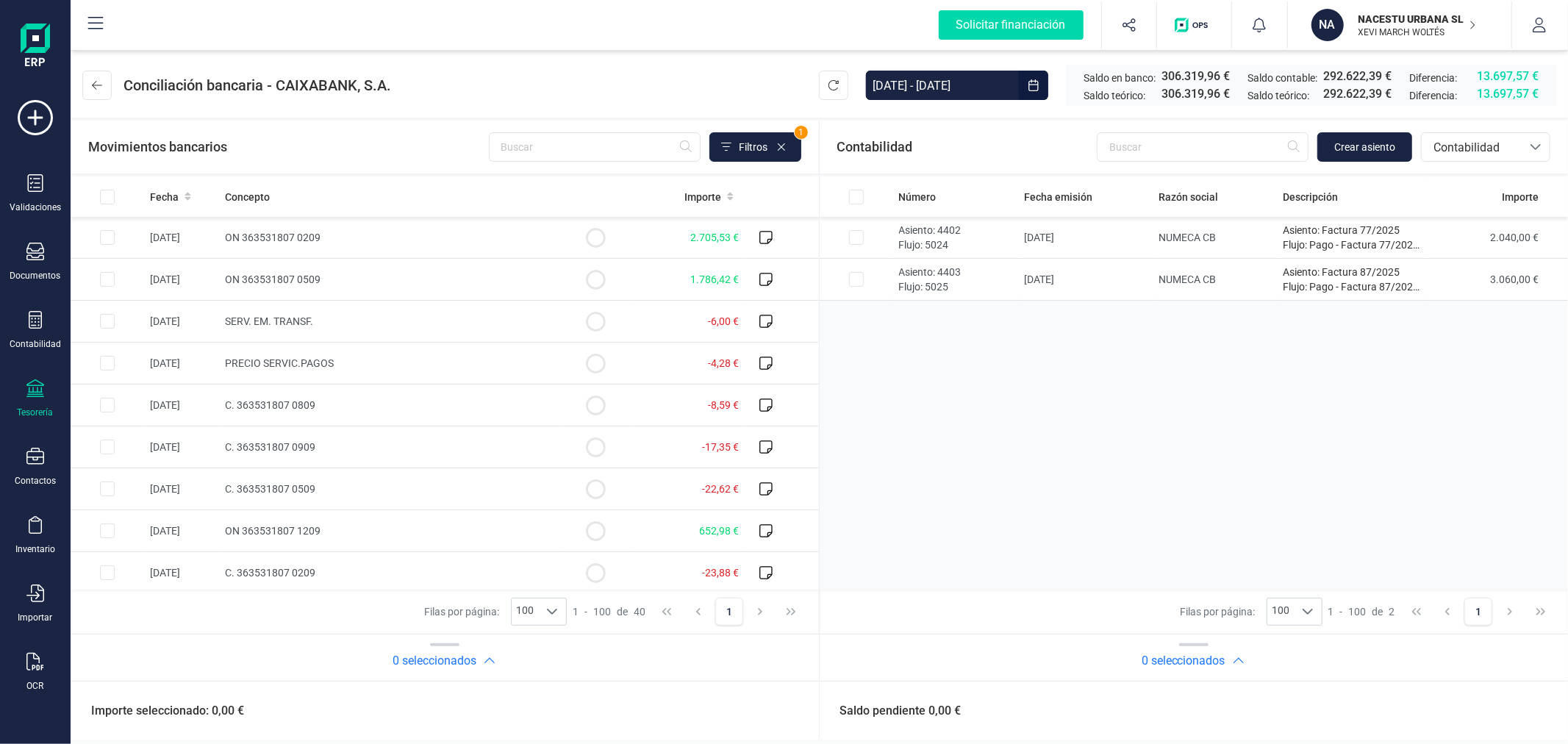
click at [958, 83] on input "[DATE] - [DATE]" at bounding box center [942, 85] width 153 height 29
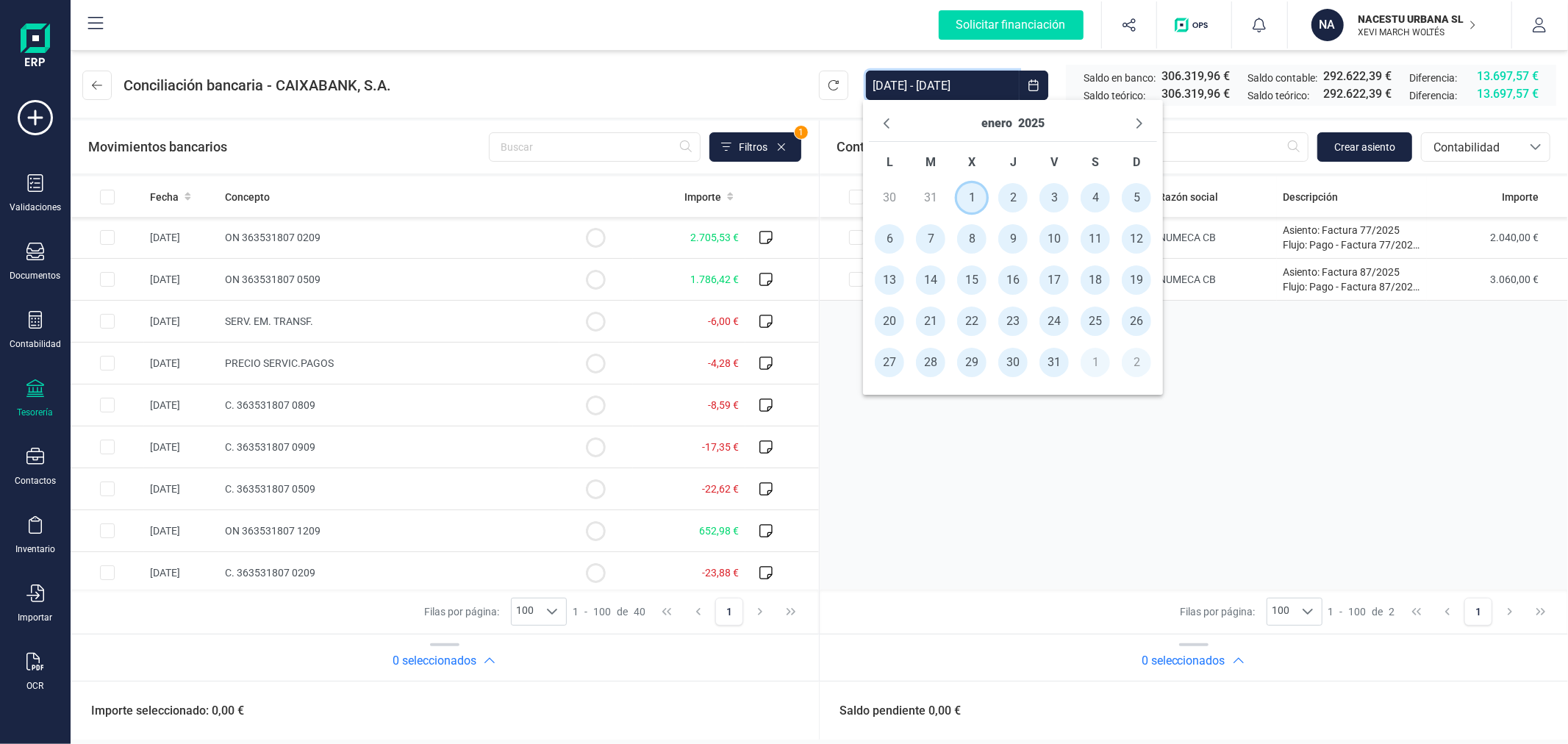
click at [968, 196] on span "1" at bounding box center [972, 197] width 29 height 29
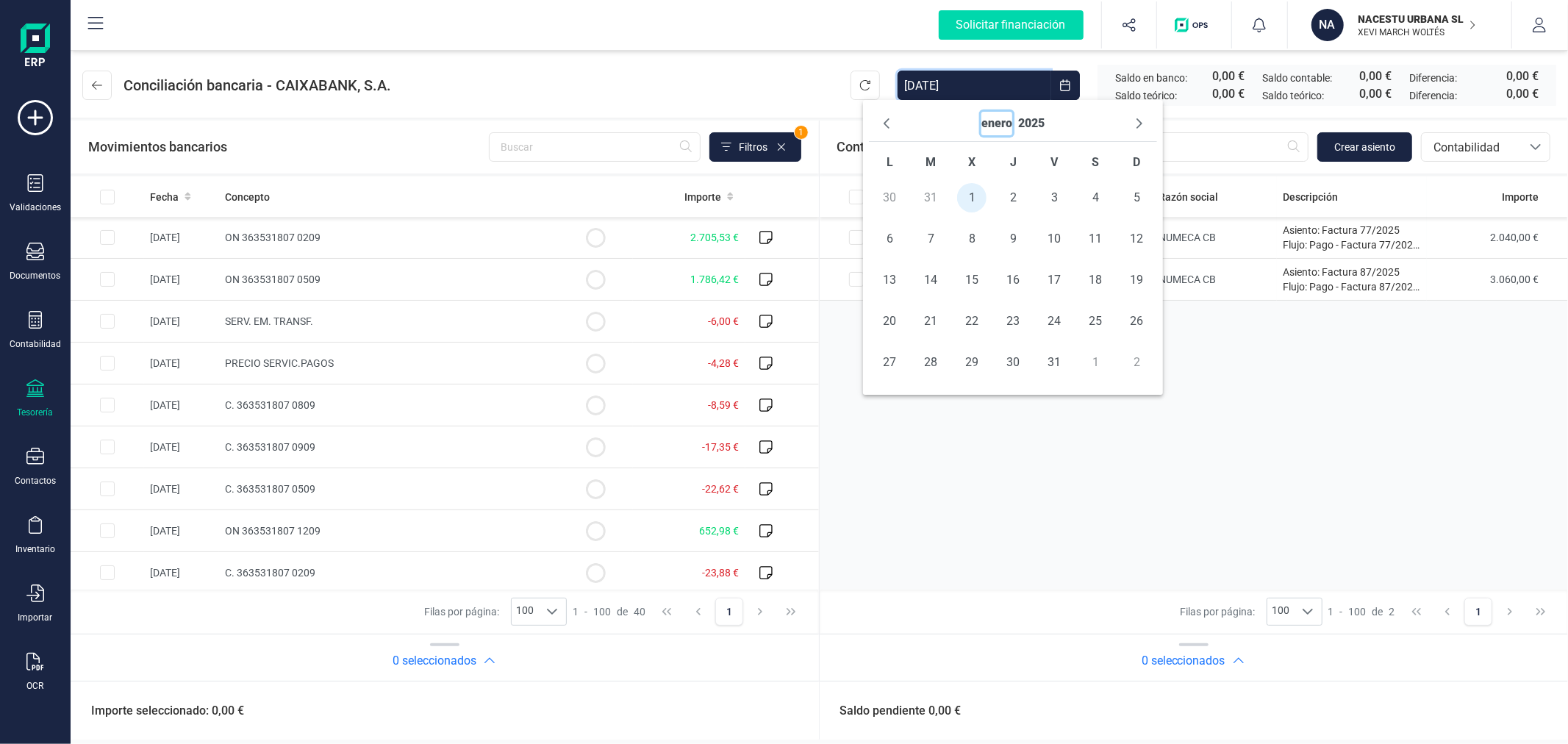
click at [1004, 124] on button "enero" at bounding box center [997, 123] width 31 height 24
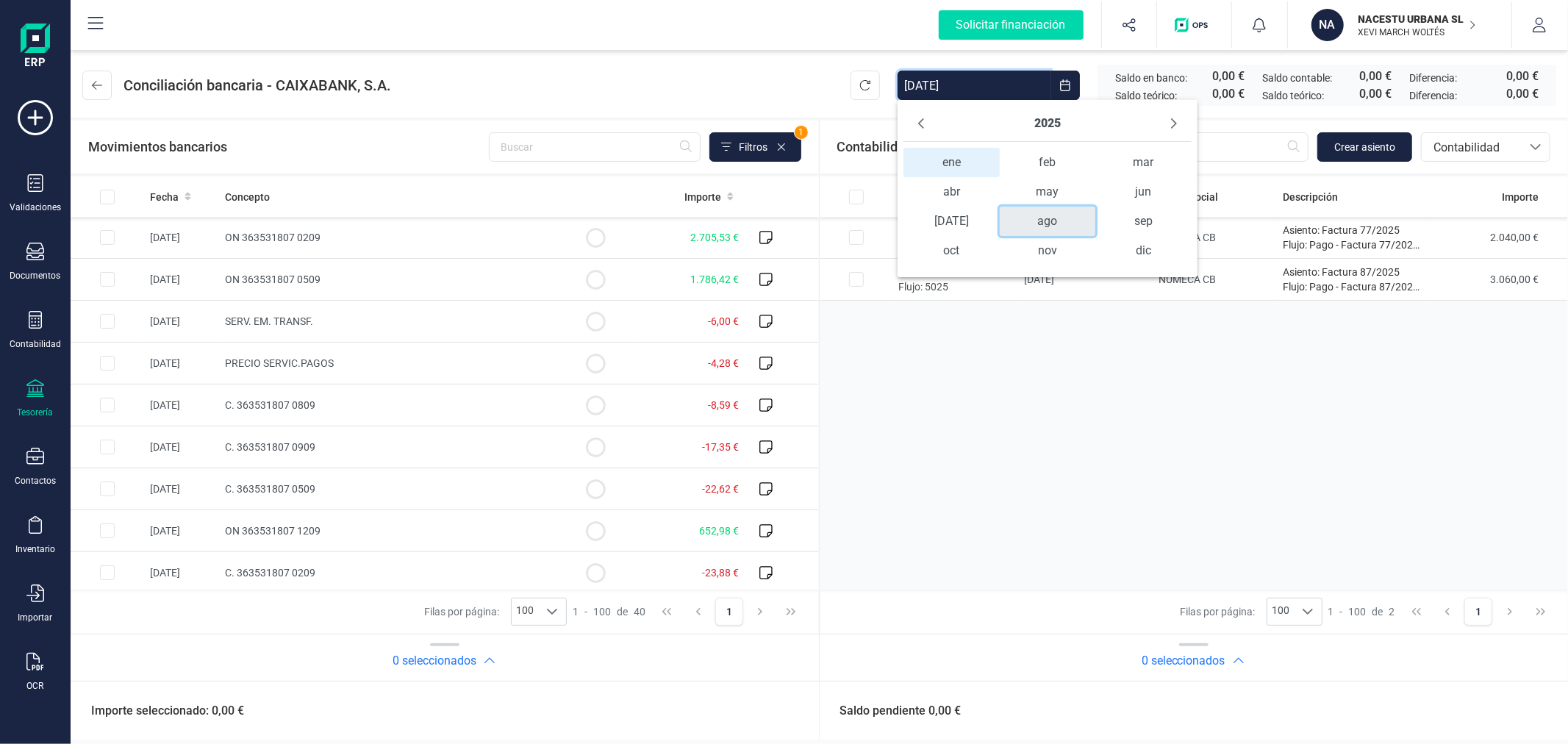
click at [1048, 218] on span "ago" at bounding box center [1047, 221] width 96 height 29
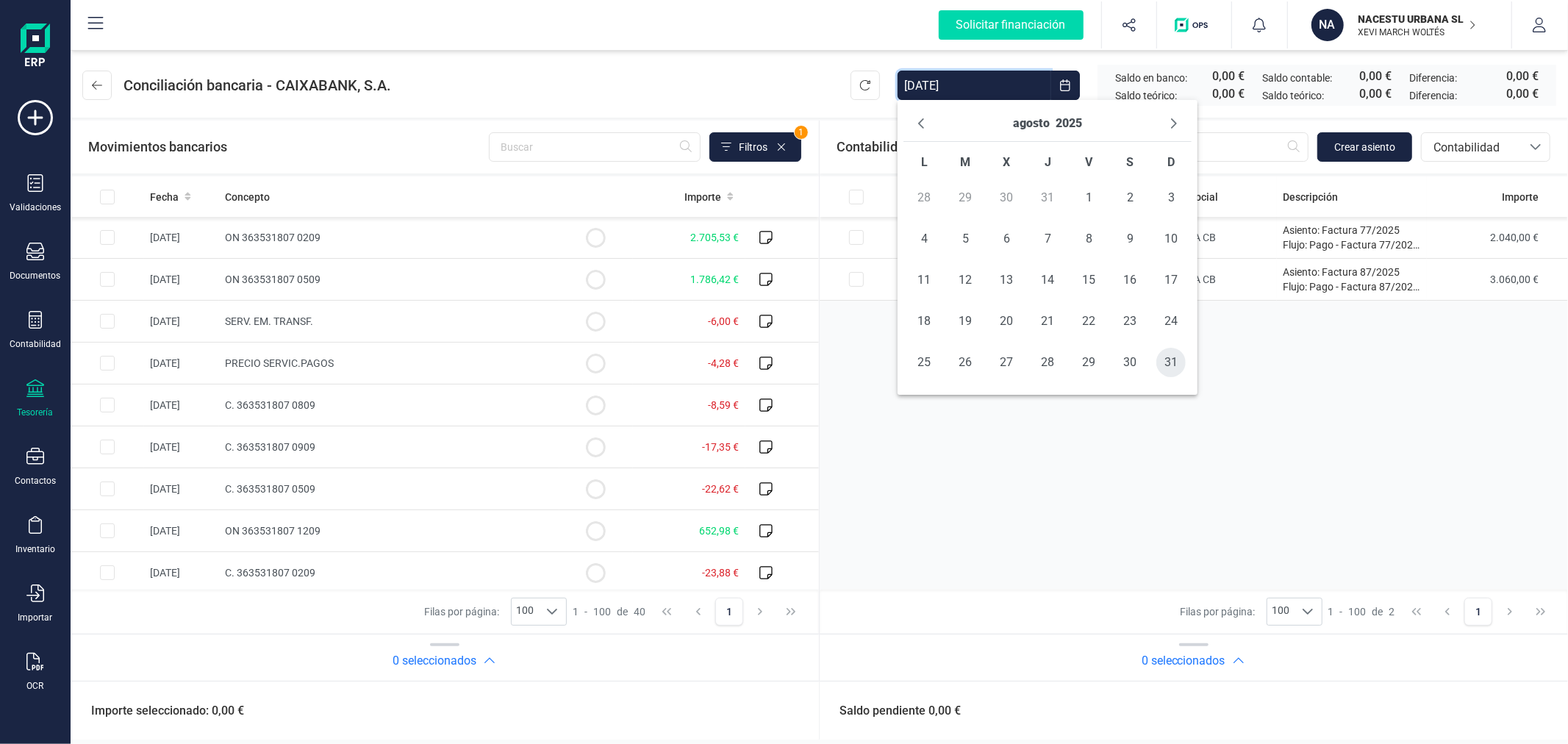
click at [1171, 370] on span "31" at bounding box center [1171, 362] width 29 height 29
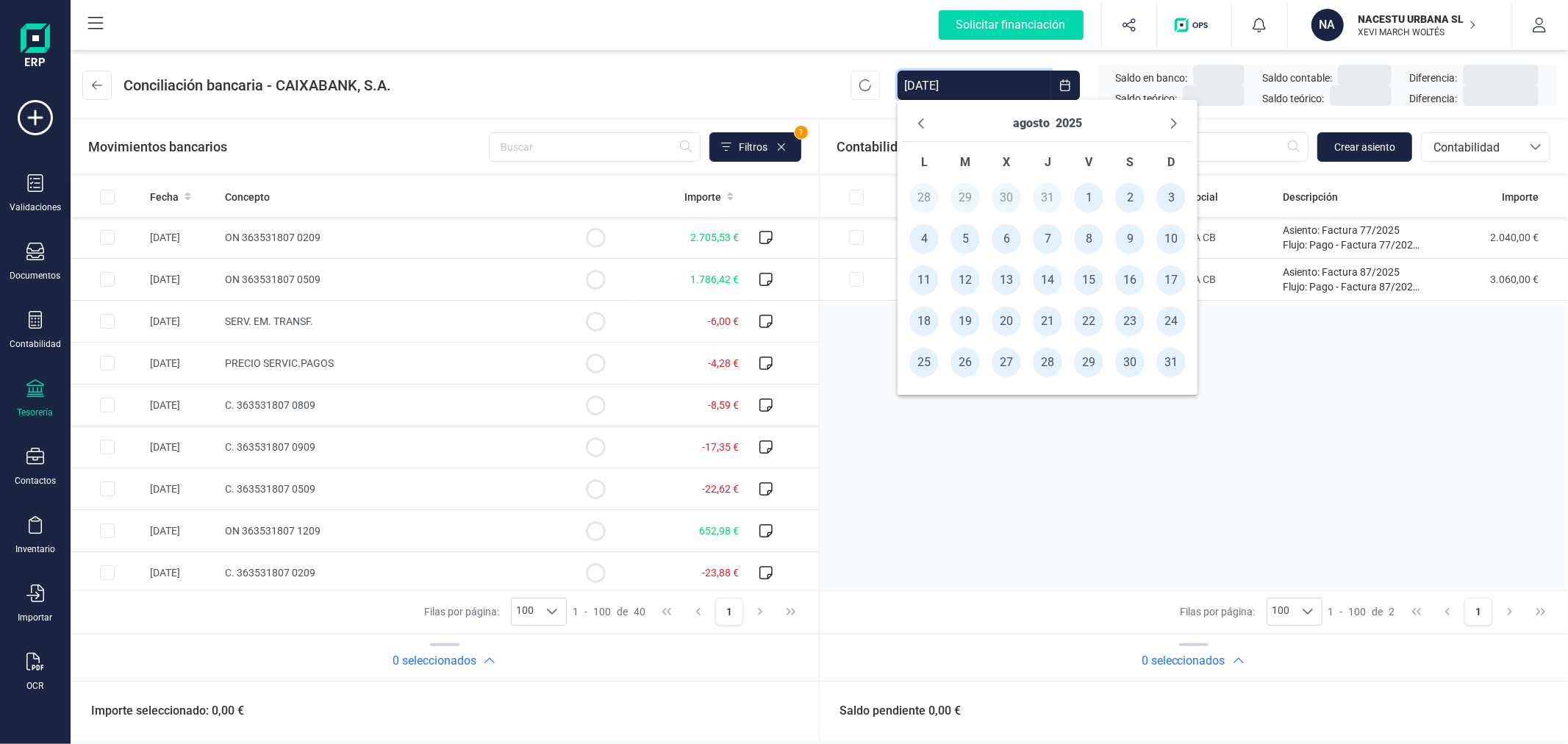
type input "[DATE] - [DATE]"
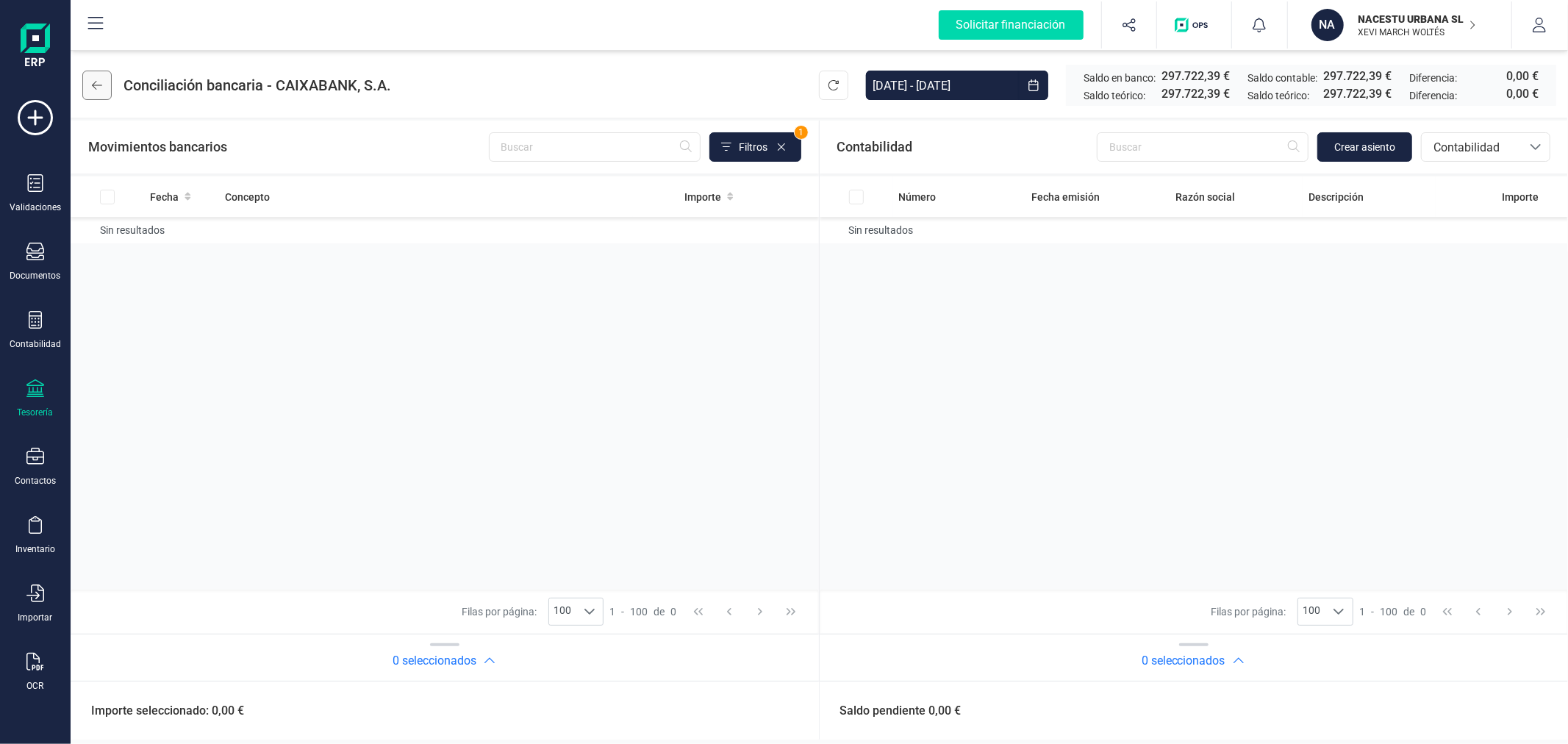
click at [98, 81] on icon at bounding box center [97, 85] width 11 height 11
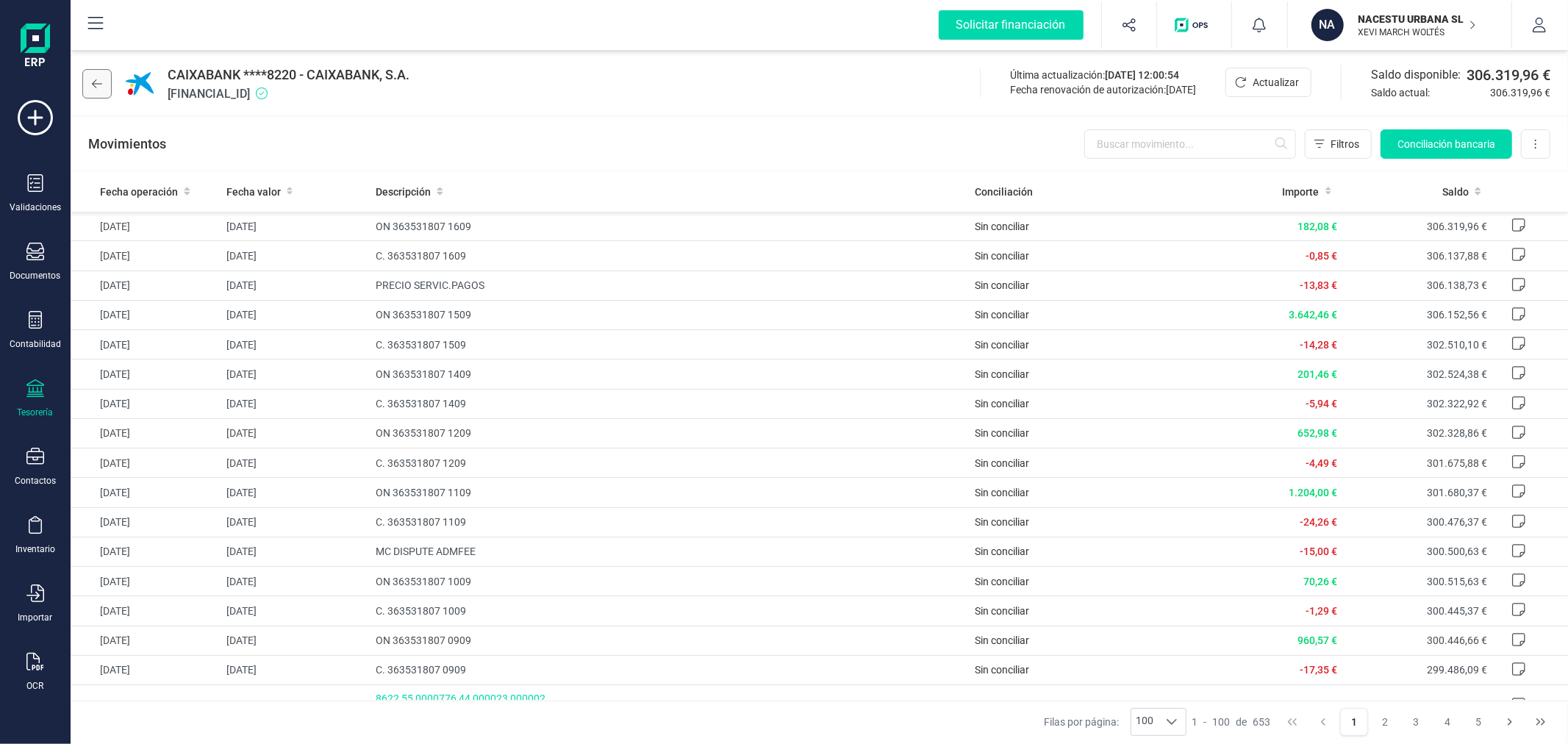
click at [99, 82] on icon at bounding box center [97, 84] width 11 height 11
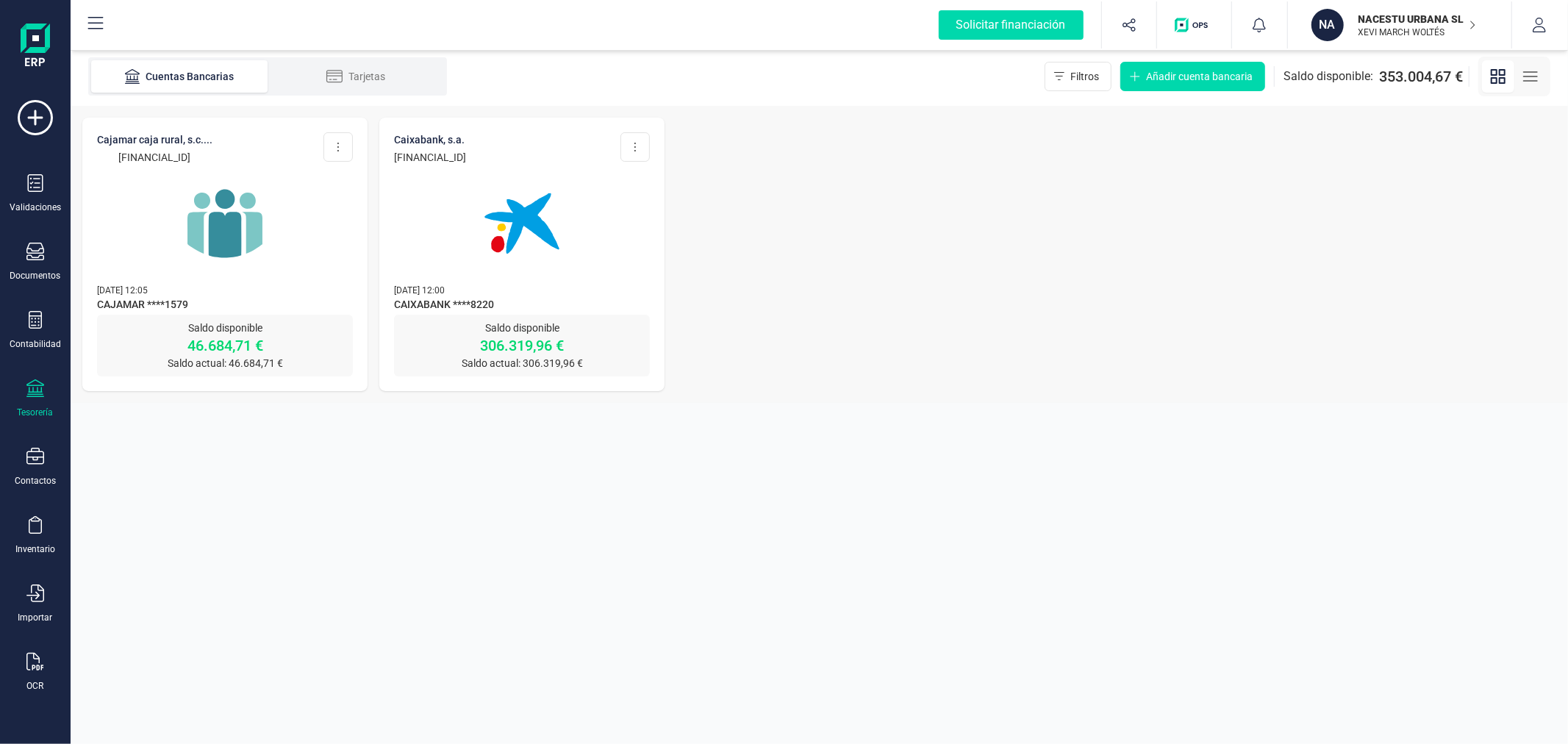
click at [261, 261] on img at bounding box center [224, 223] width 124 height 124
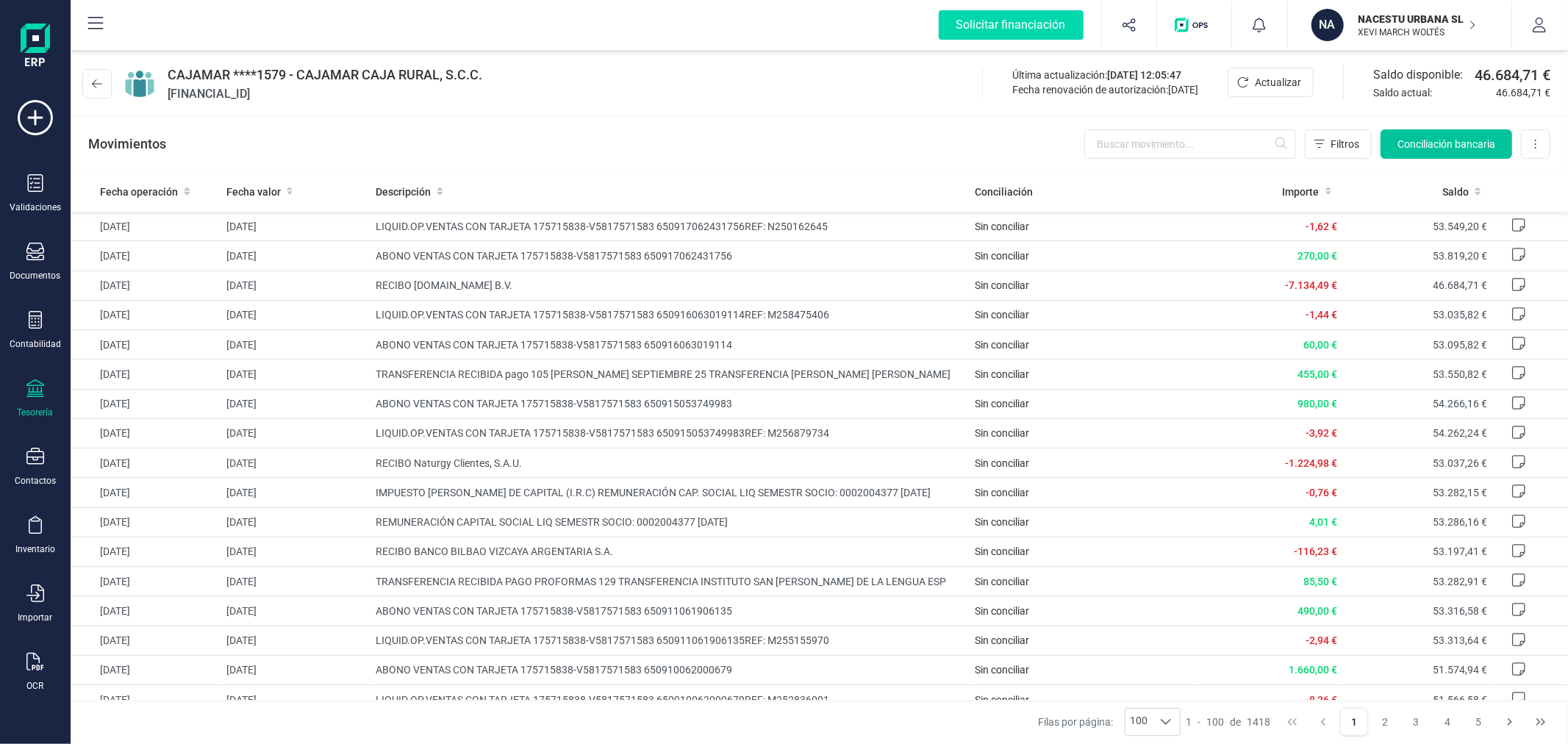
click at [1432, 130] on button "Conciliación bancaria" at bounding box center [1446, 144] width 132 height 29
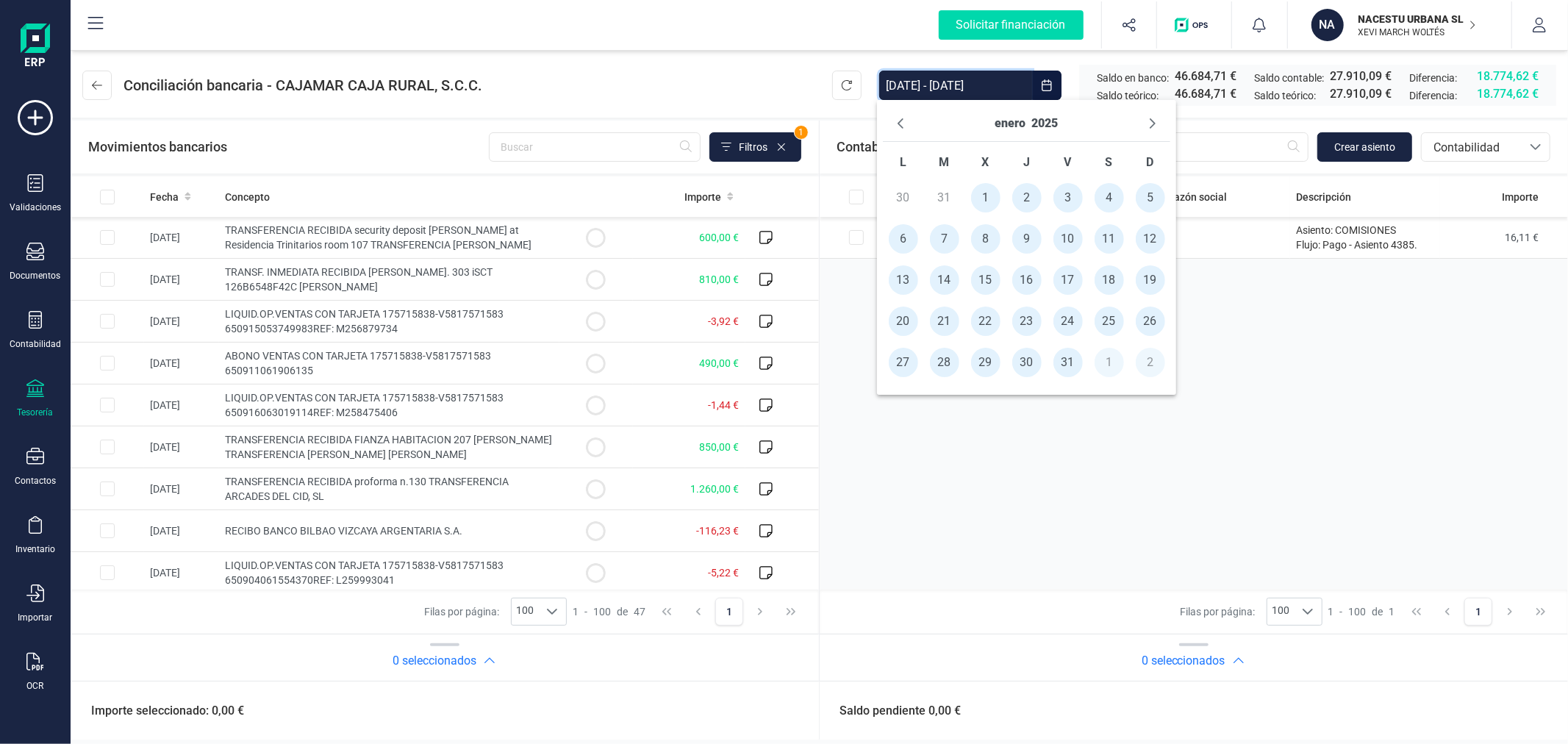
click at [968, 85] on input "[DATE] - [DATE]" at bounding box center [955, 85] width 153 height 29
click at [992, 201] on span "1" at bounding box center [986, 197] width 29 height 29
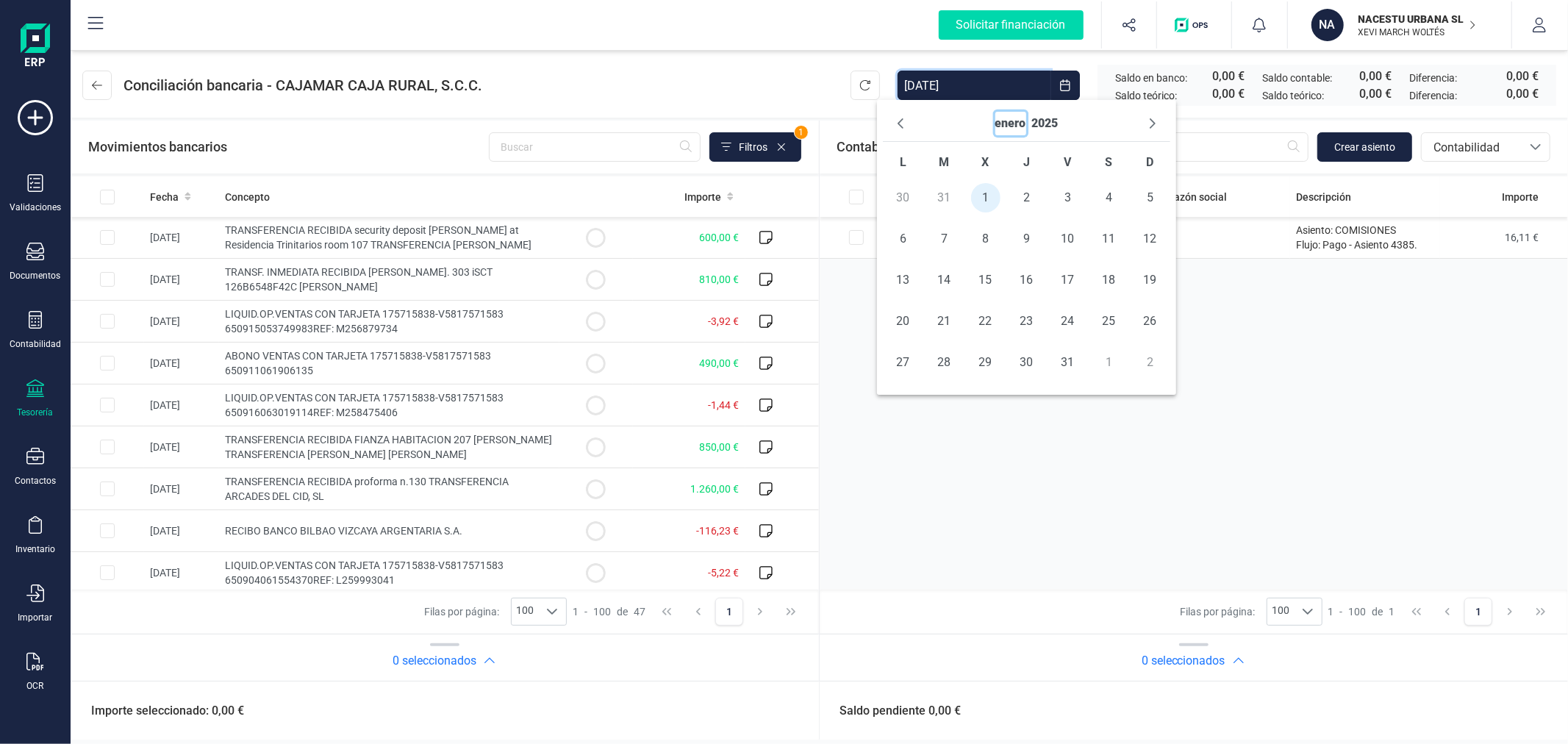
click at [1011, 127] on button "enero" at bounding box center [1011, 123] width 31 height 24
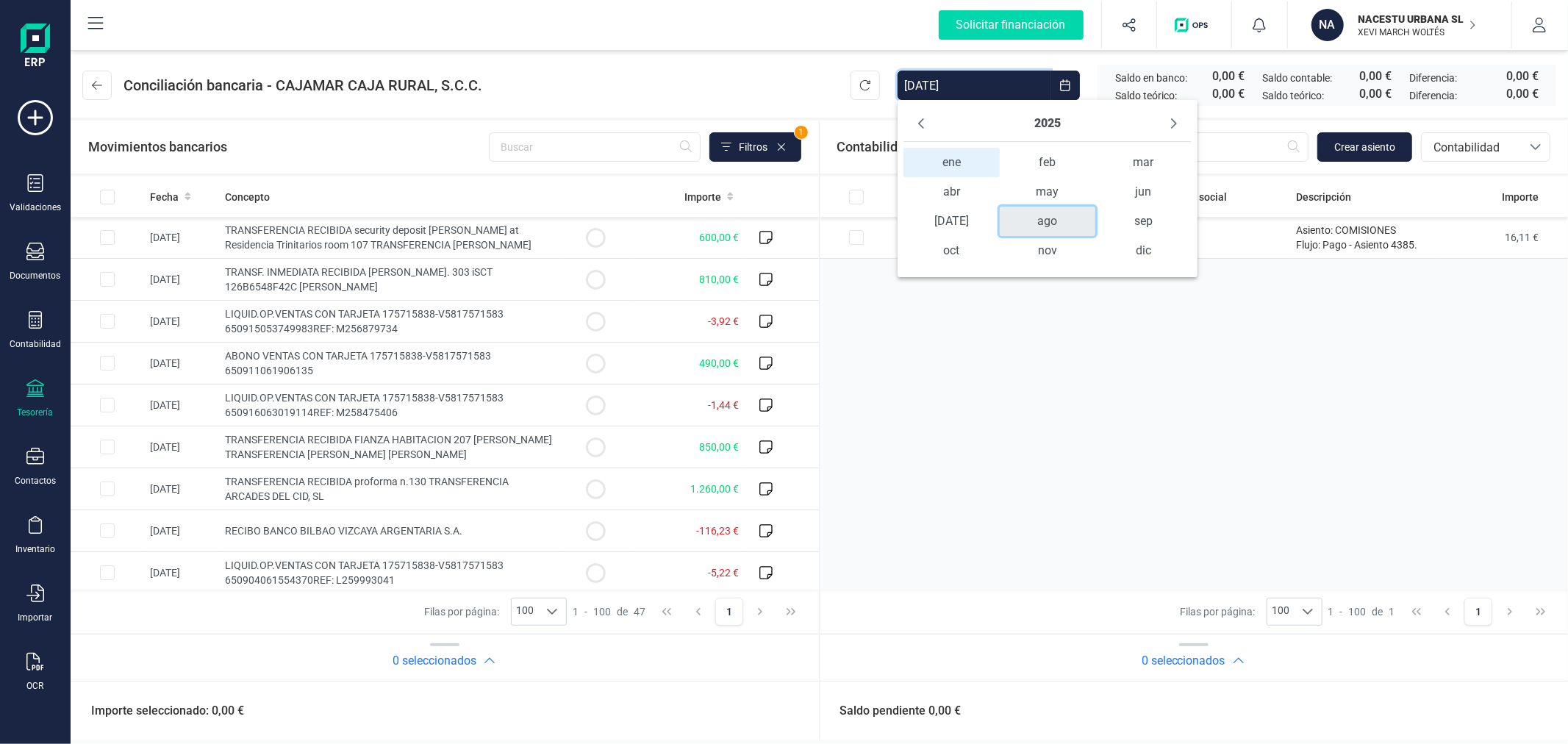
click at [1058, 229] on span "ago" at bounding box center [1047, 221] width 96 height 29
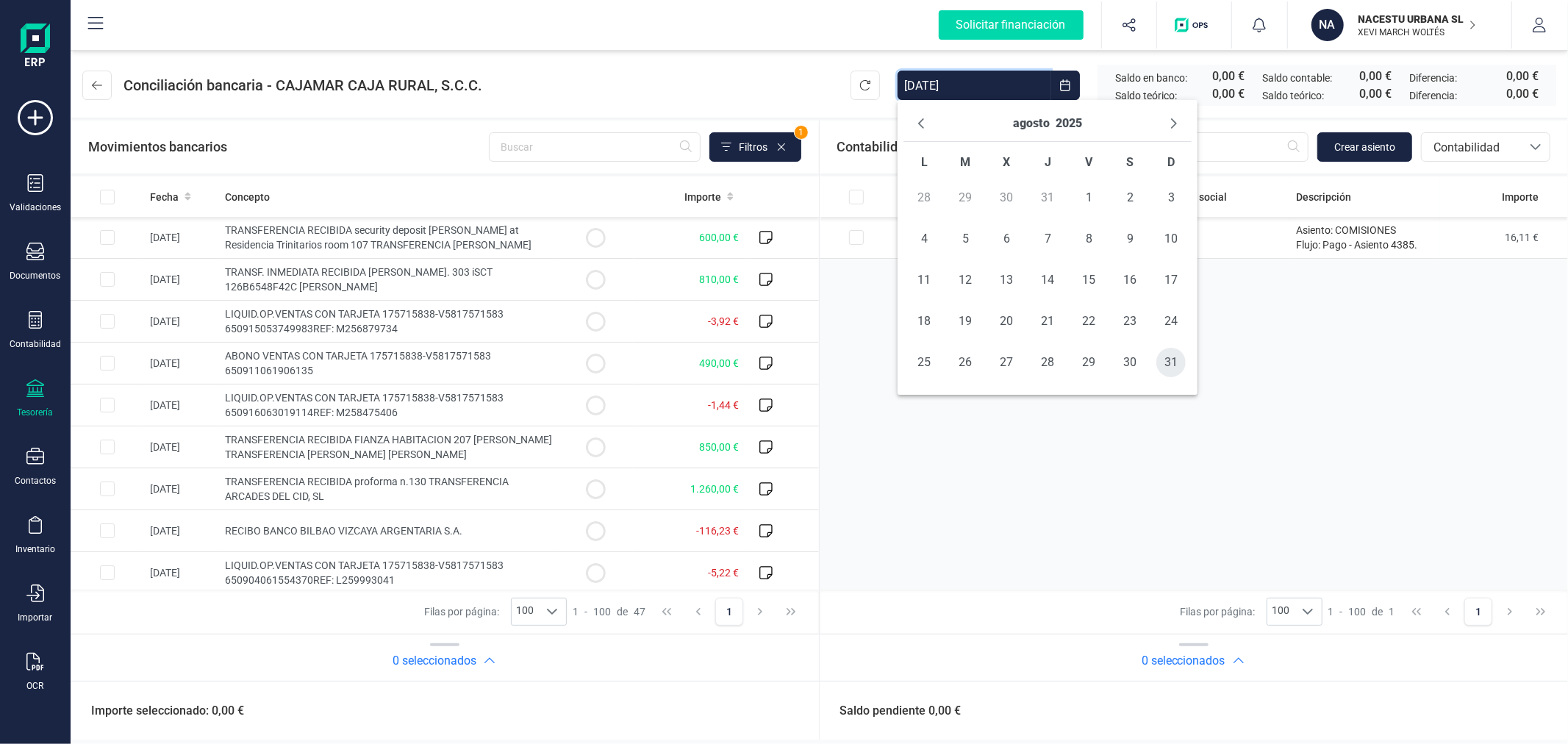
click at [1163, 358] on span "31" at bounding box center [1171, 362] width 29 height 29
type input "[DATE] - [DATE]"
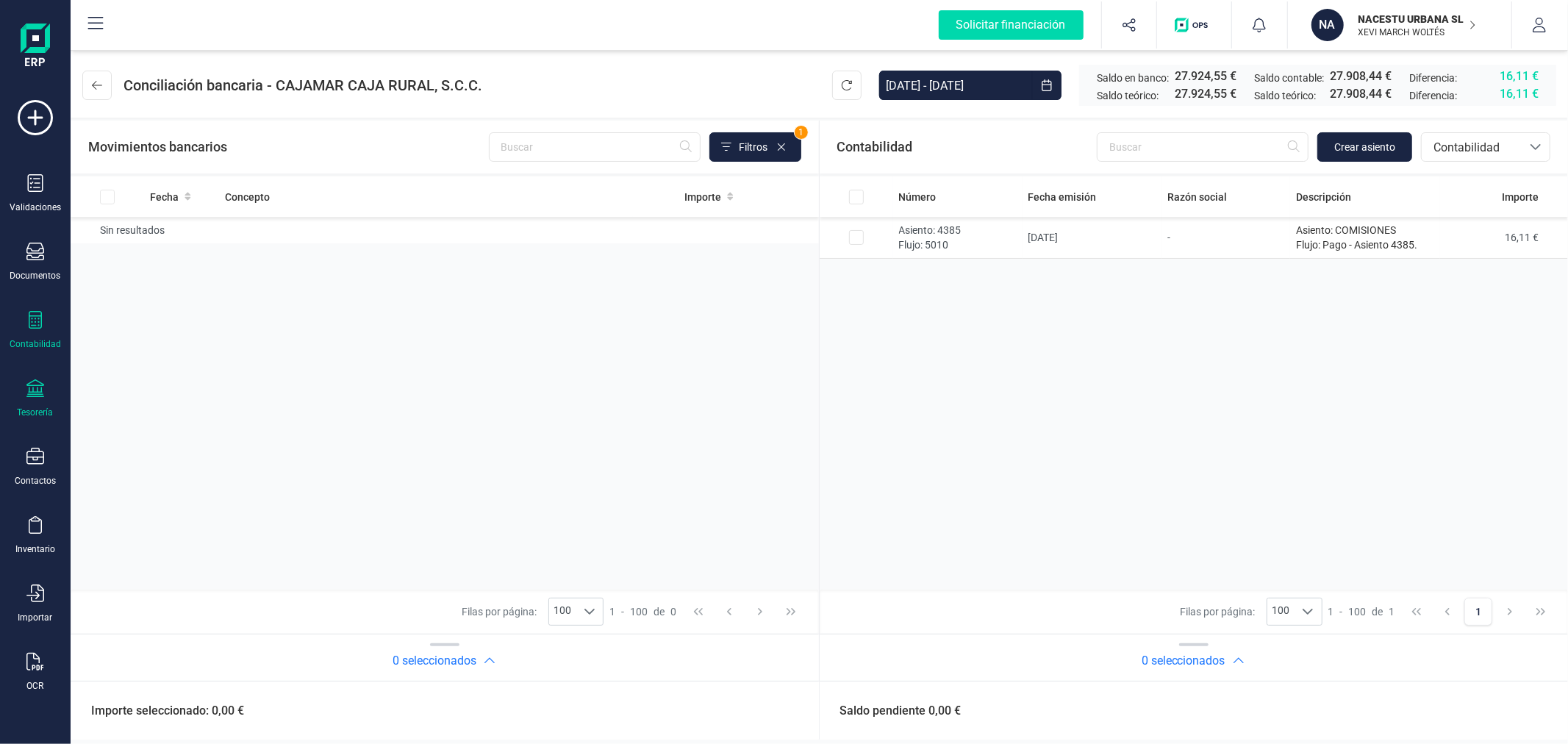
click at [32, 334] on div "Contabilidad" at bounding box center [35, 331] width 59 height 39
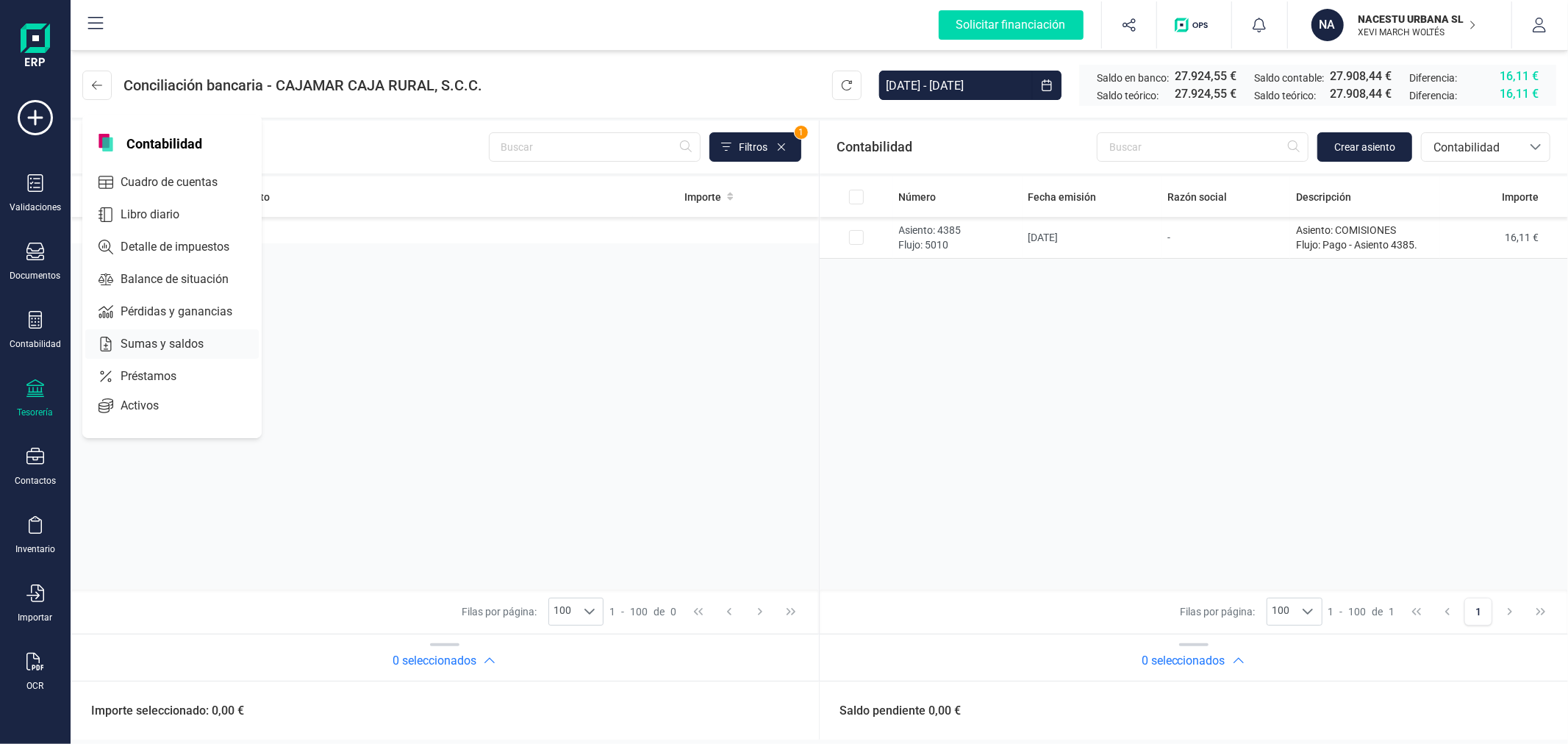
click at [170, 334] on div "Sumas y saldos" at bounding box center [172, 344] width 174 height 29
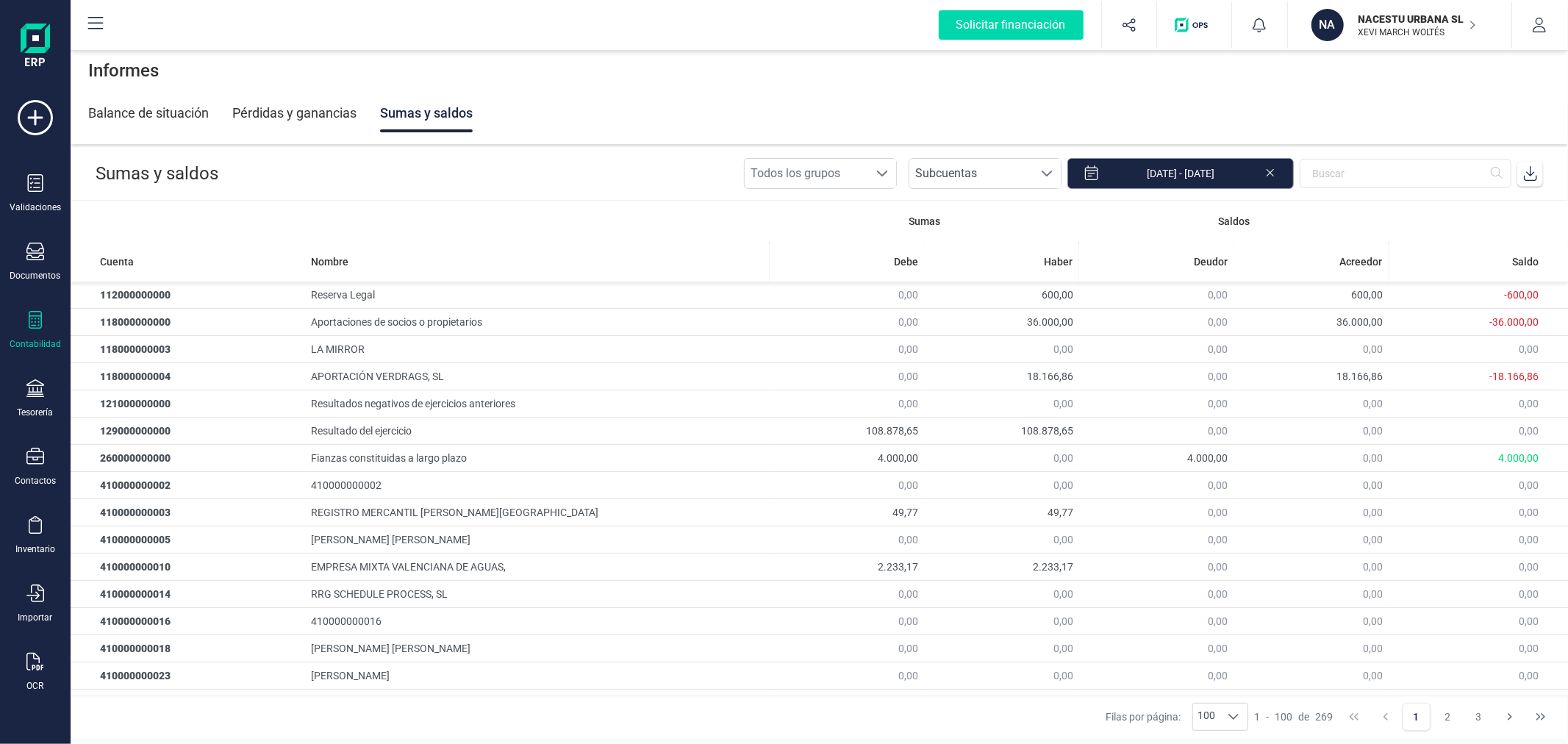
click at [1186, 170] on input "[DATE] - [DATE]" at bounding box center [1181, 174] width 226 height 31
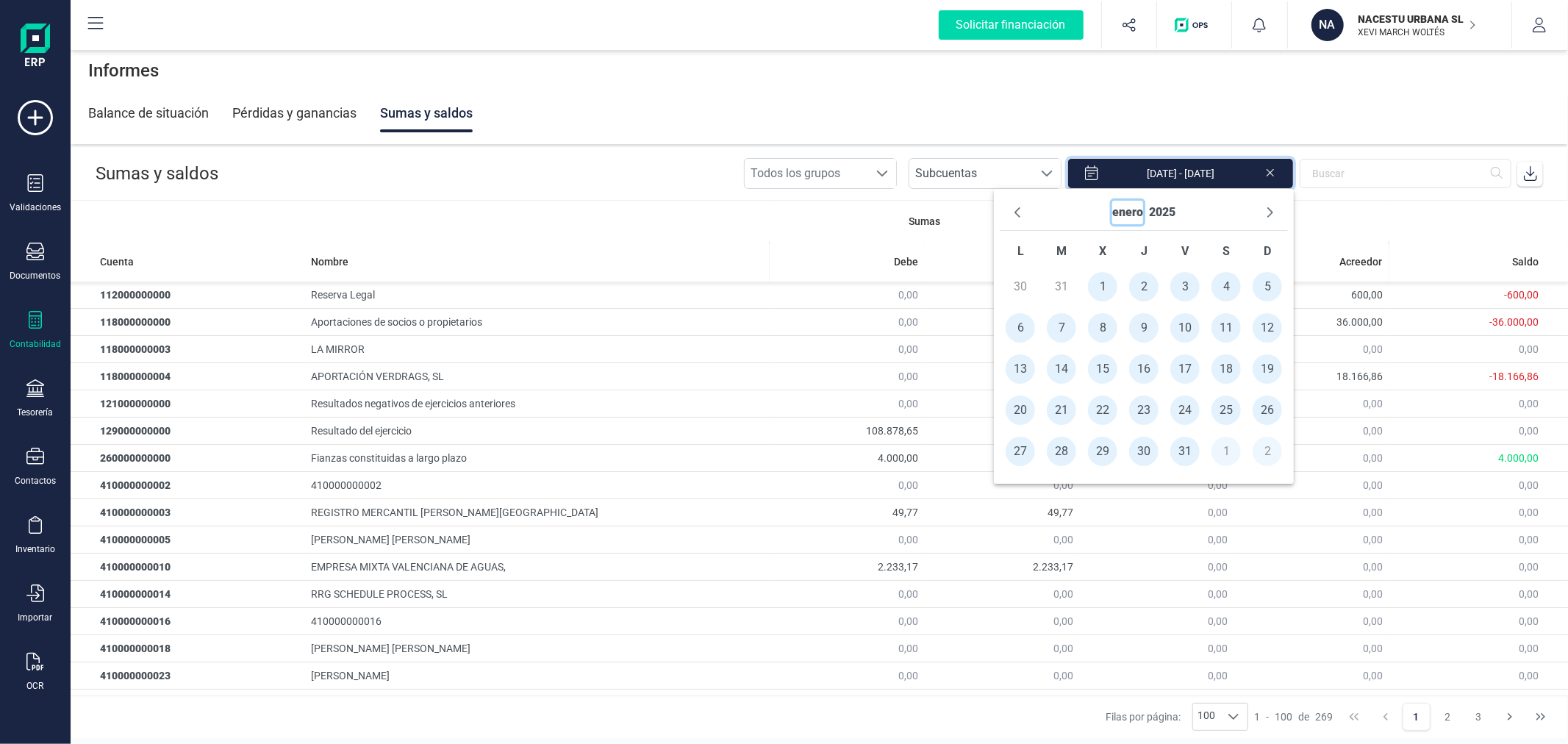
click at [1126, 217] on button "enero" at bounding box center [1127, 212] width 31 height 24
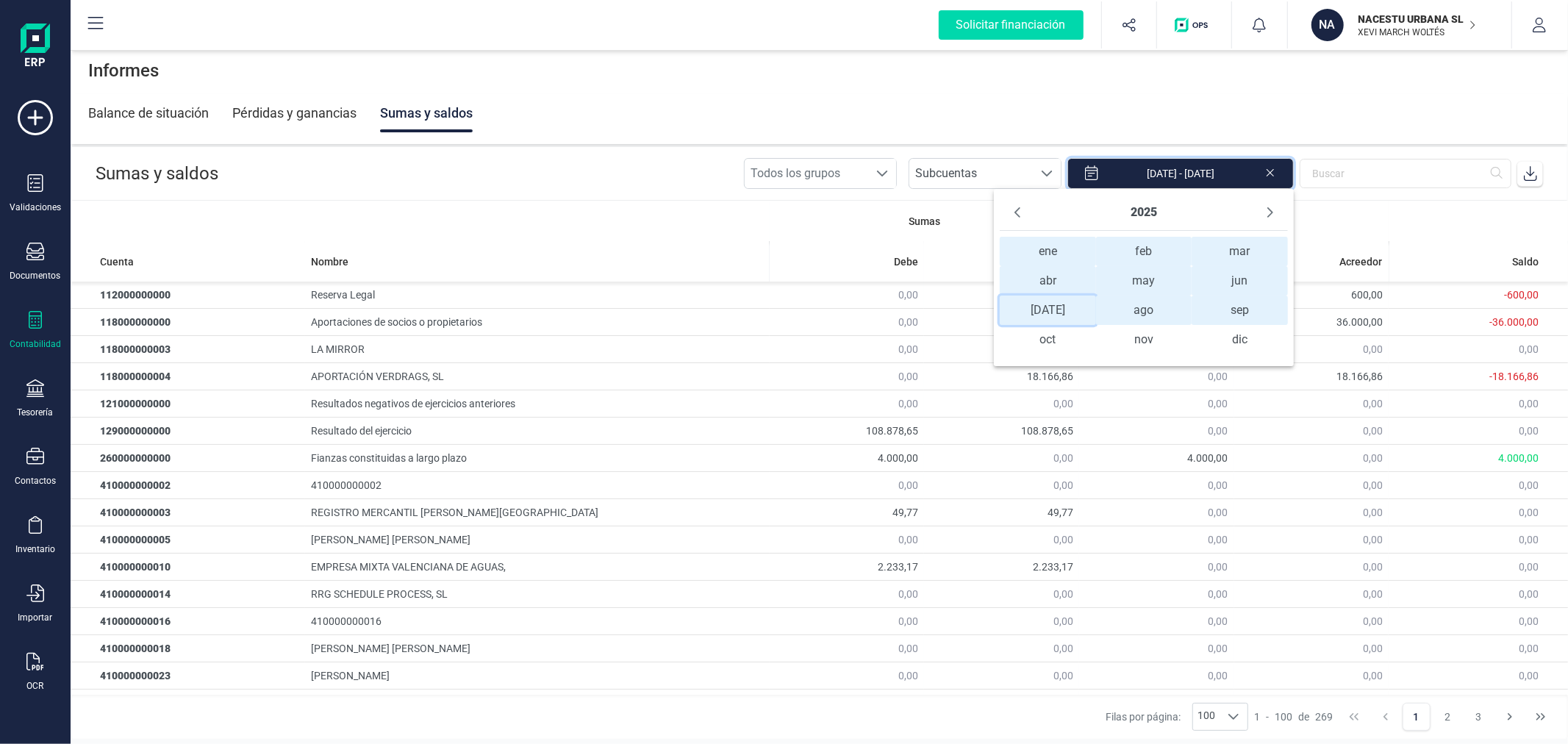
click at [1042, 312] on span "[DATE] [DATE]" at bounding box center [1047, 311] width 96 height 29
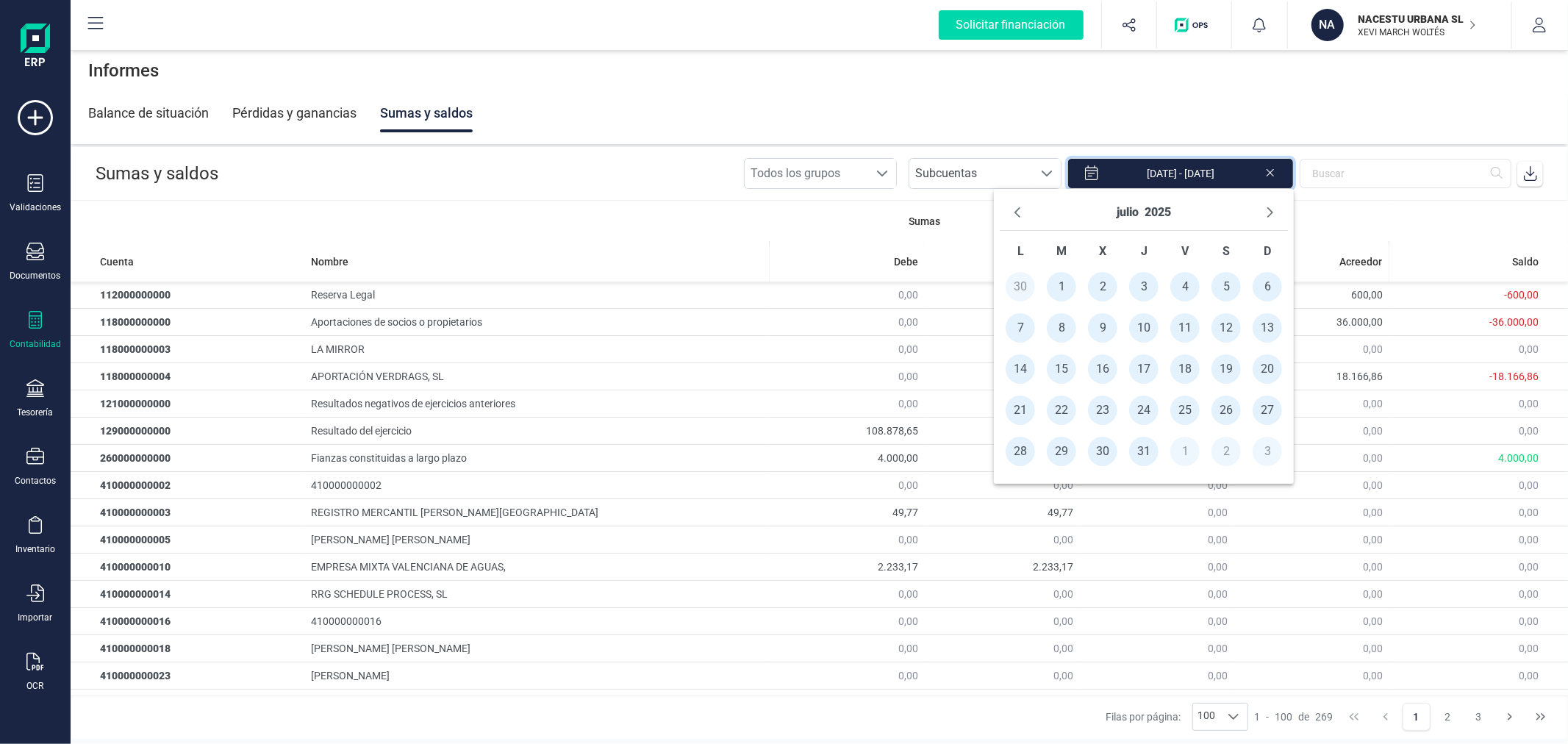
click at [1063, 280] on span "1" at bounding box center [1062, 287] width 29 height 29
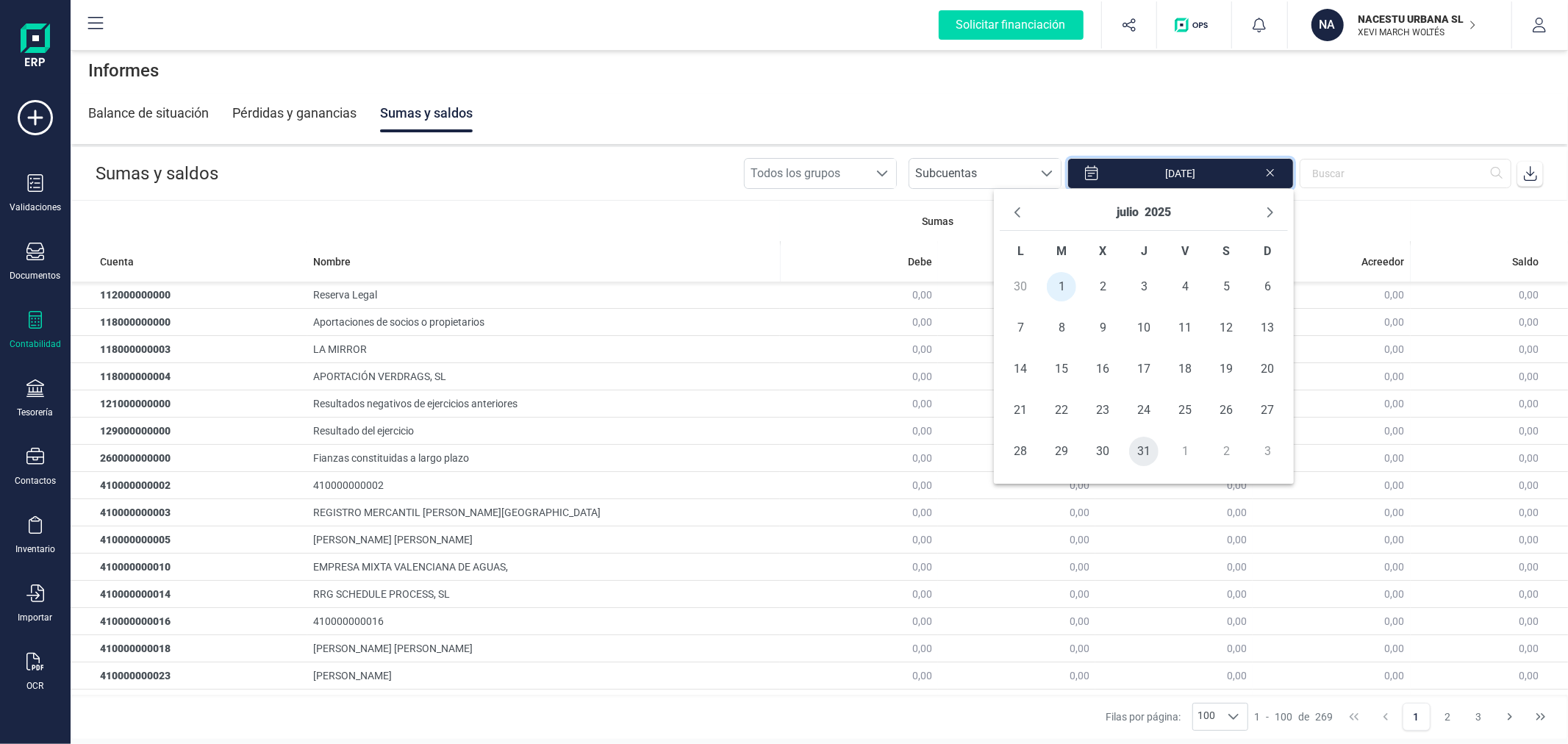
click at [1132, 444] on span "31" at bounding box center [1144, 451] width 29 height 29
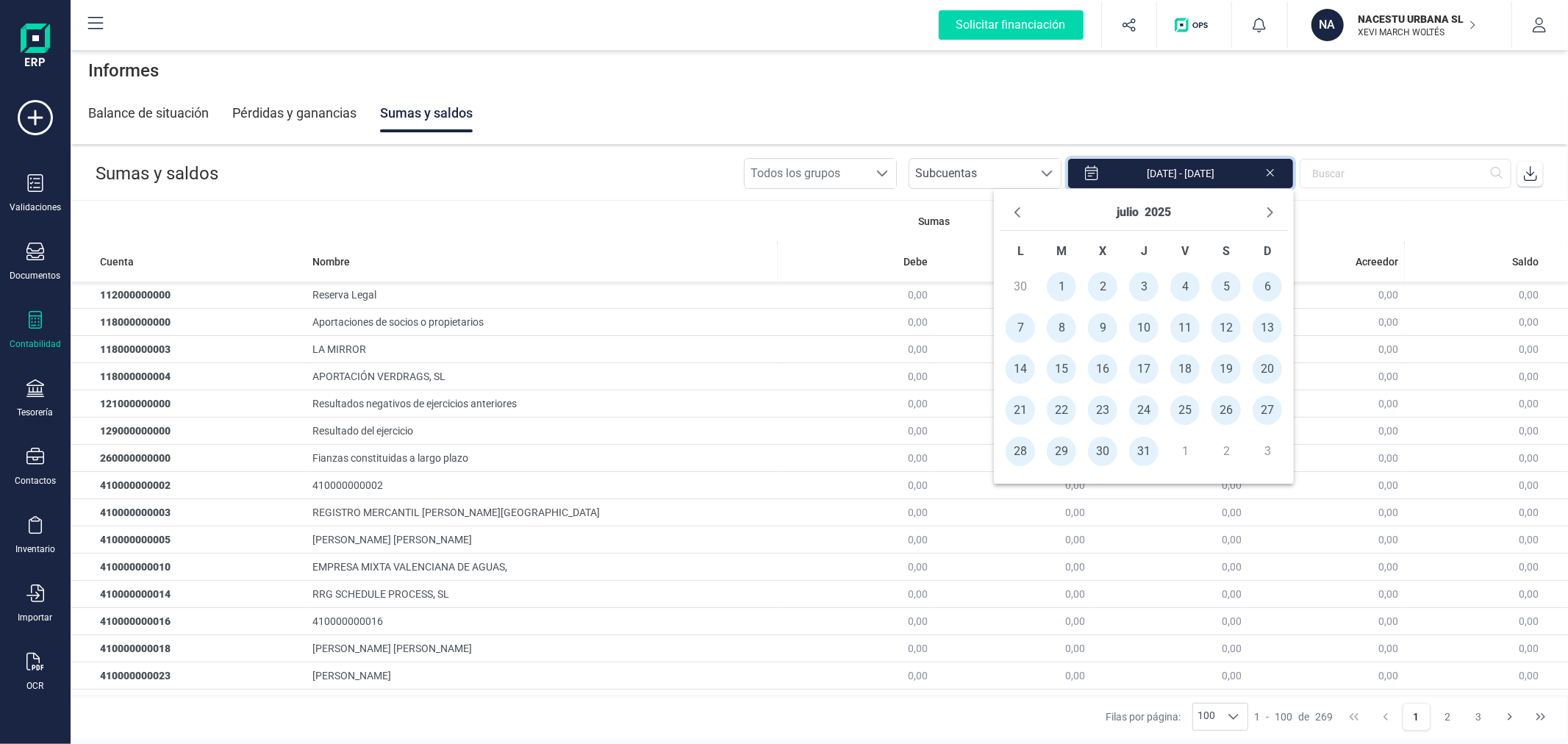
click at [1530, 172] on icon at bounding box center [1530, 174] width 13 height 15
click at [1276, 210] on button "Next Month" at bounding box center [1270, 212] width 24 height 24
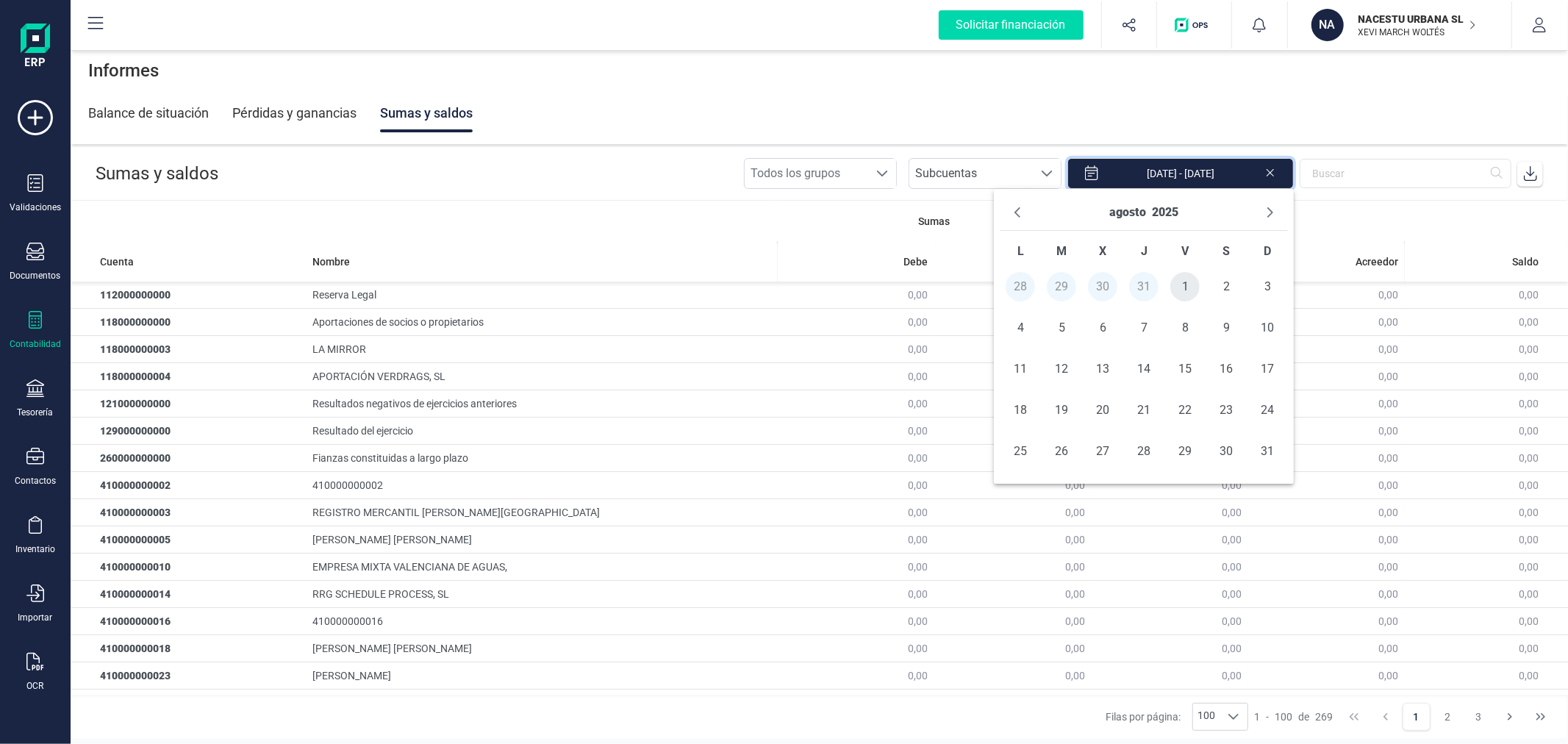
click at [1183, 282] on span "1" at bounding box center [1185, 287] width 29 height 29
click at [1258, 450] on span "31" at bounding box center [1267, 451] width 29 height 29
type input "[DATE] - [DATE]"
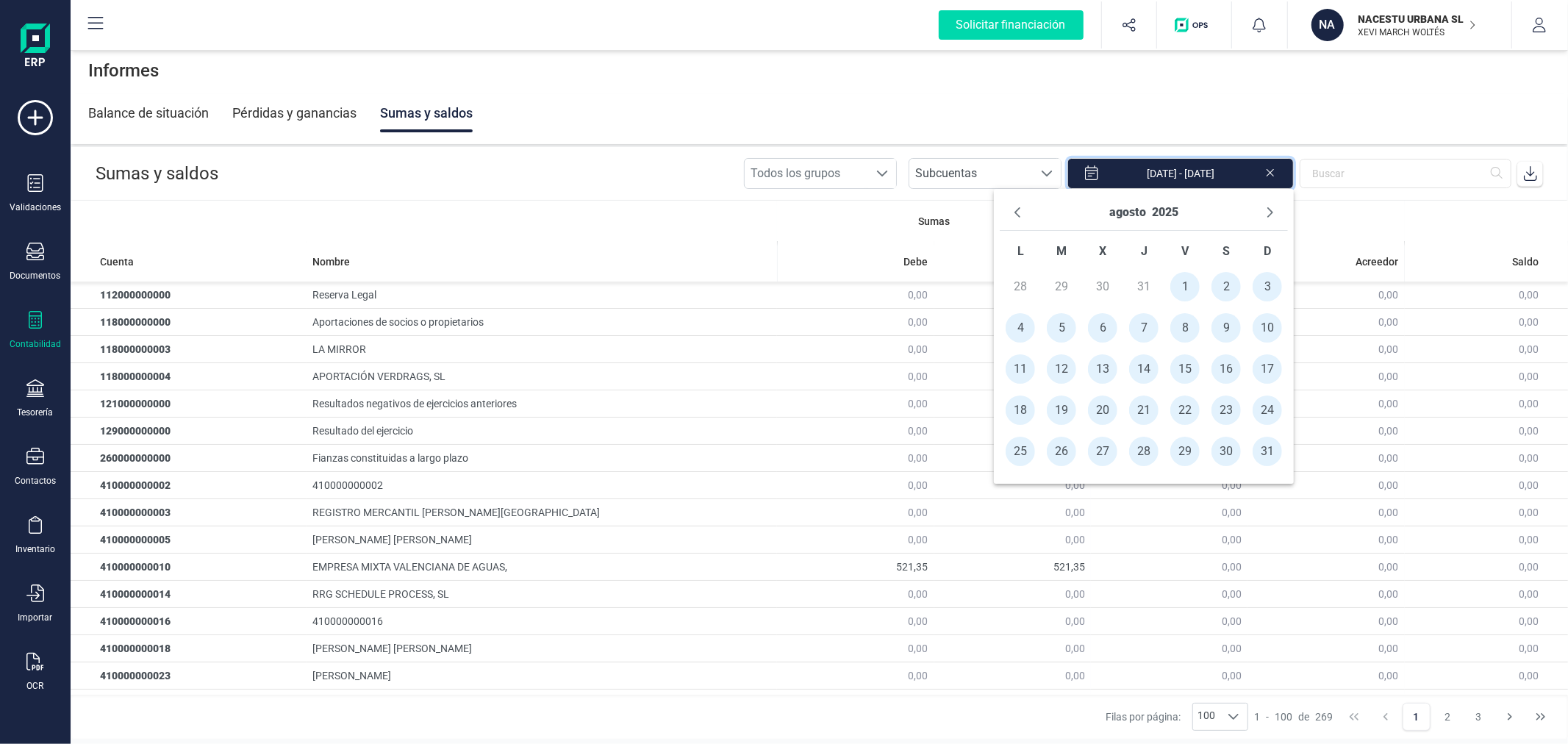
click at [1529, 171] on icon at bounding box center [1530, 174] width 15 height 15
click at [626, 61] on div "Informes" at bounding box center [819, 70] width 1498 height 47
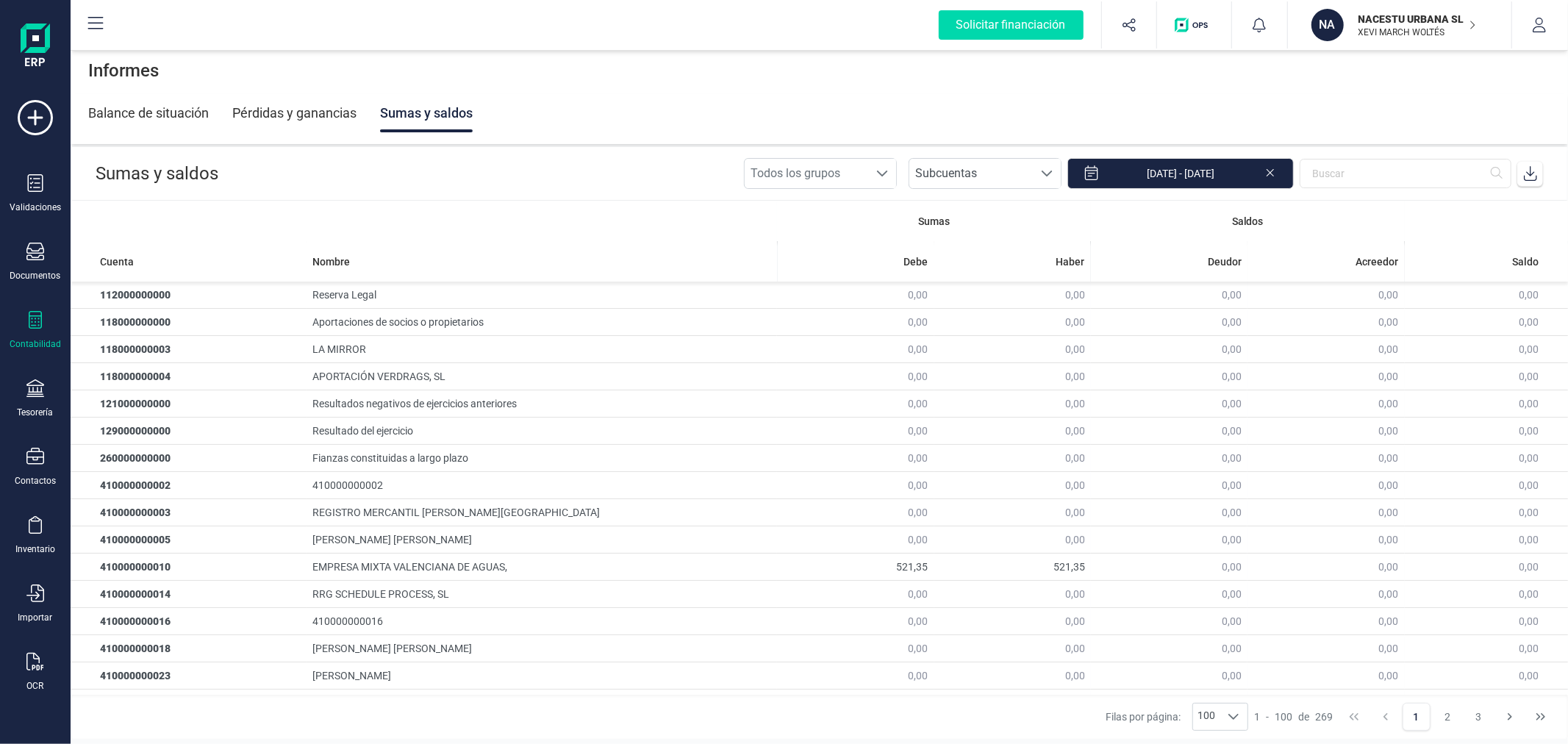
click at [646, 84] on div "Informes" at bounding box center [819, 70] width 1498 height 47
click at [40, 311] on icon at bounding box center [35, 320] width 13 height 18
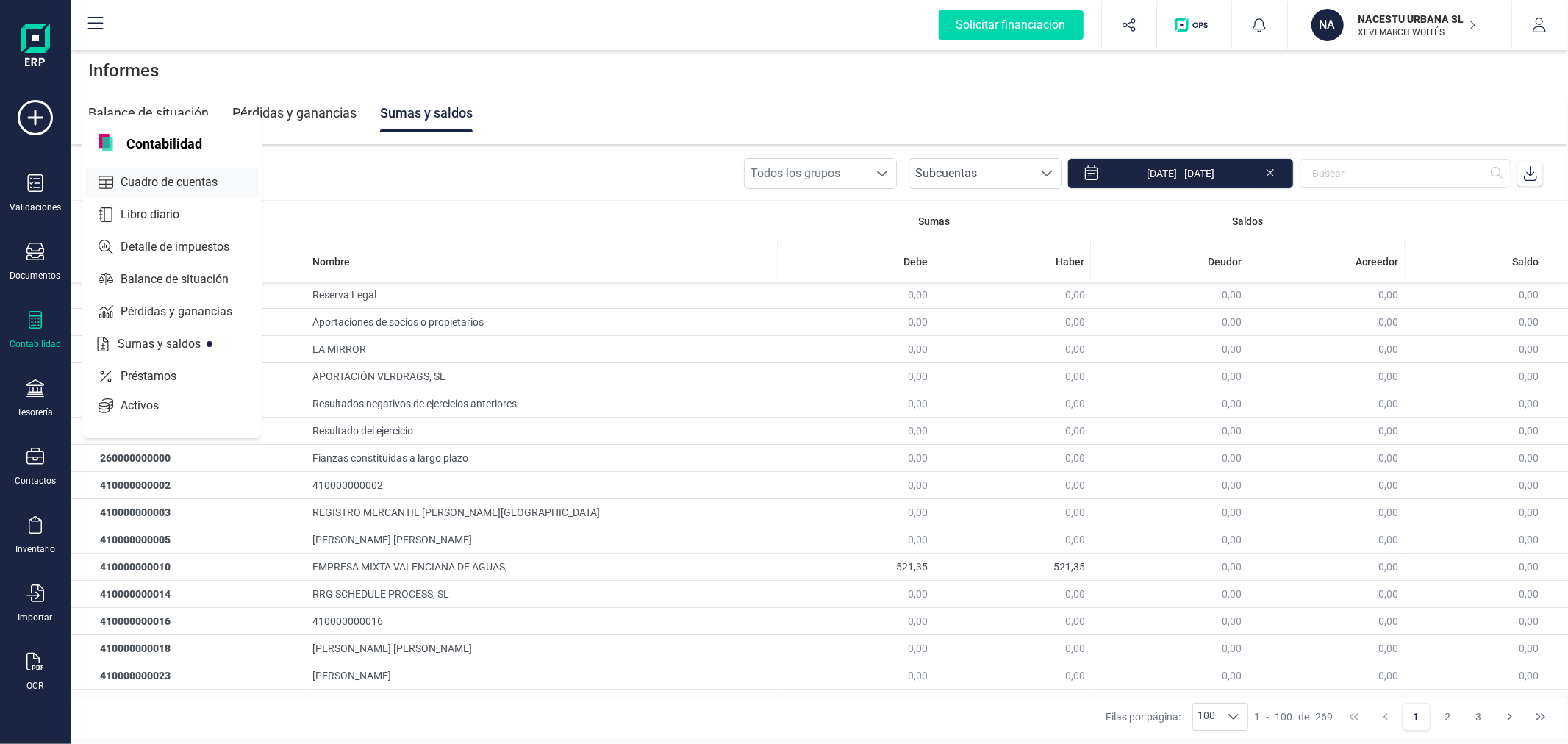
click at [178, 180] on span "Cuadro de cuentas" at bounding box center [179, 183] width 129 height 18
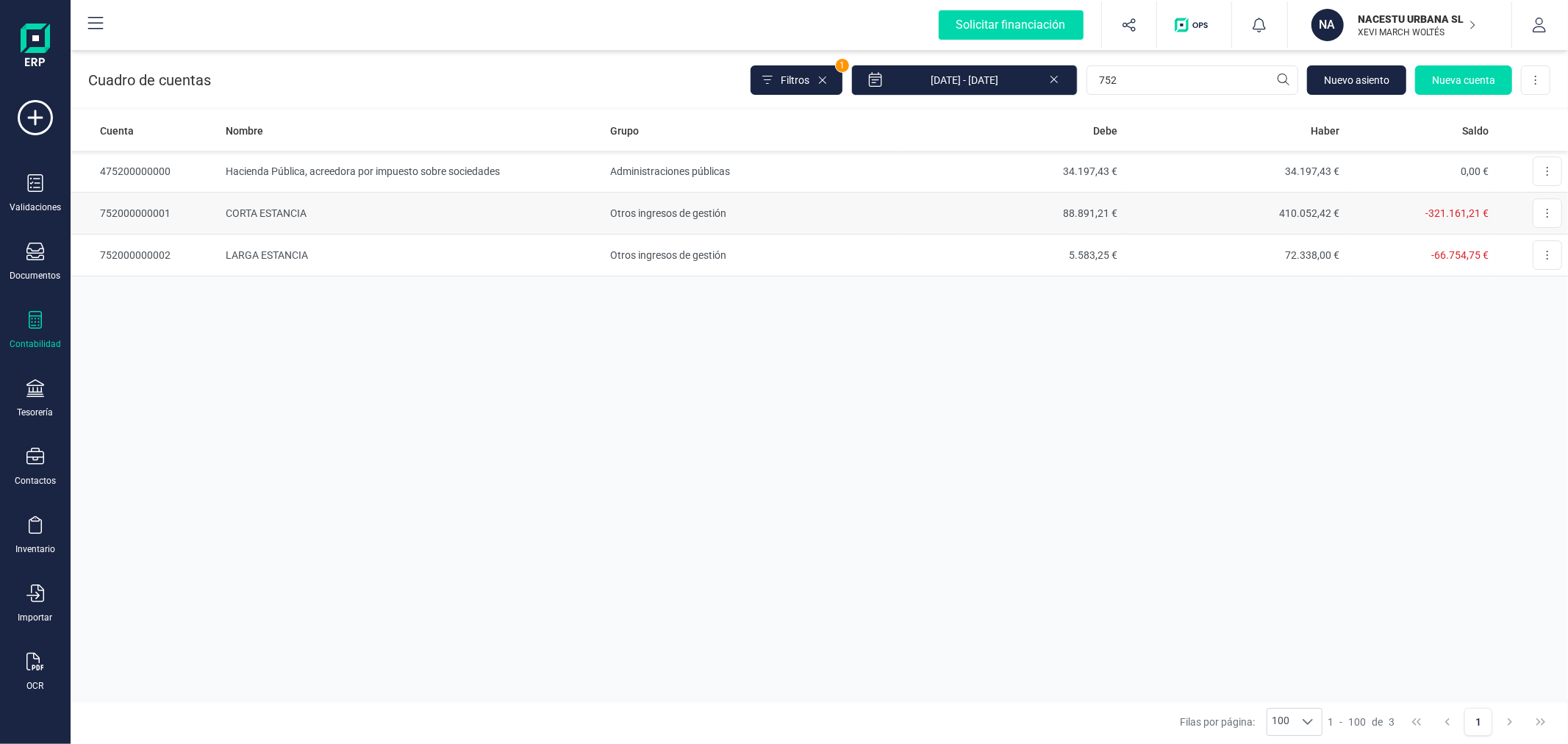
click at [728, 208] on td "Otros ingresos de gestión" at bounding box center [752, 213] width 297 height 42
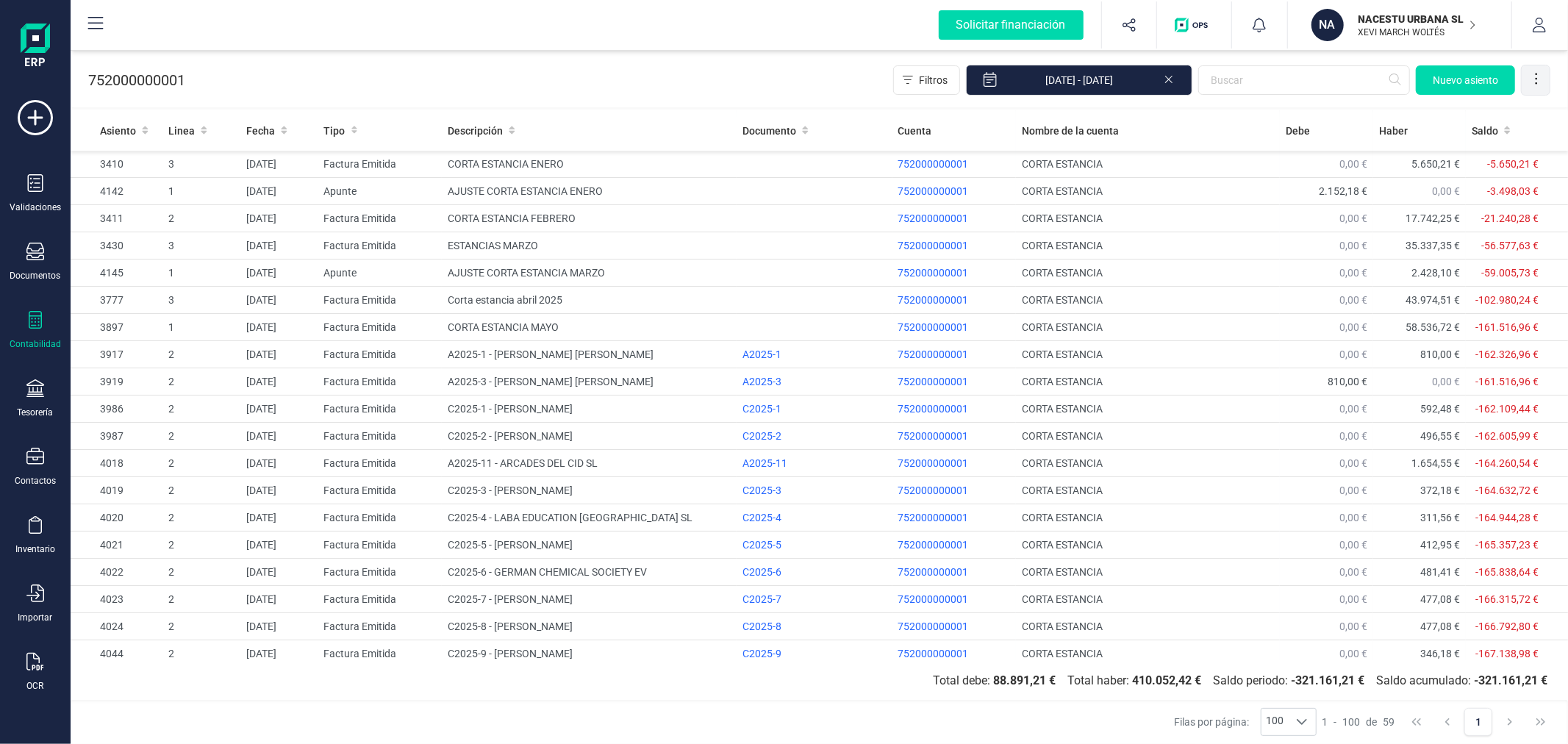
click at [1534, 83] on icon at bounding box center [1536, 79] width 15 height 15
click at [1421, 122] on link "Exportar Excel" at bounding box center [1477, 116] width 147 height 29
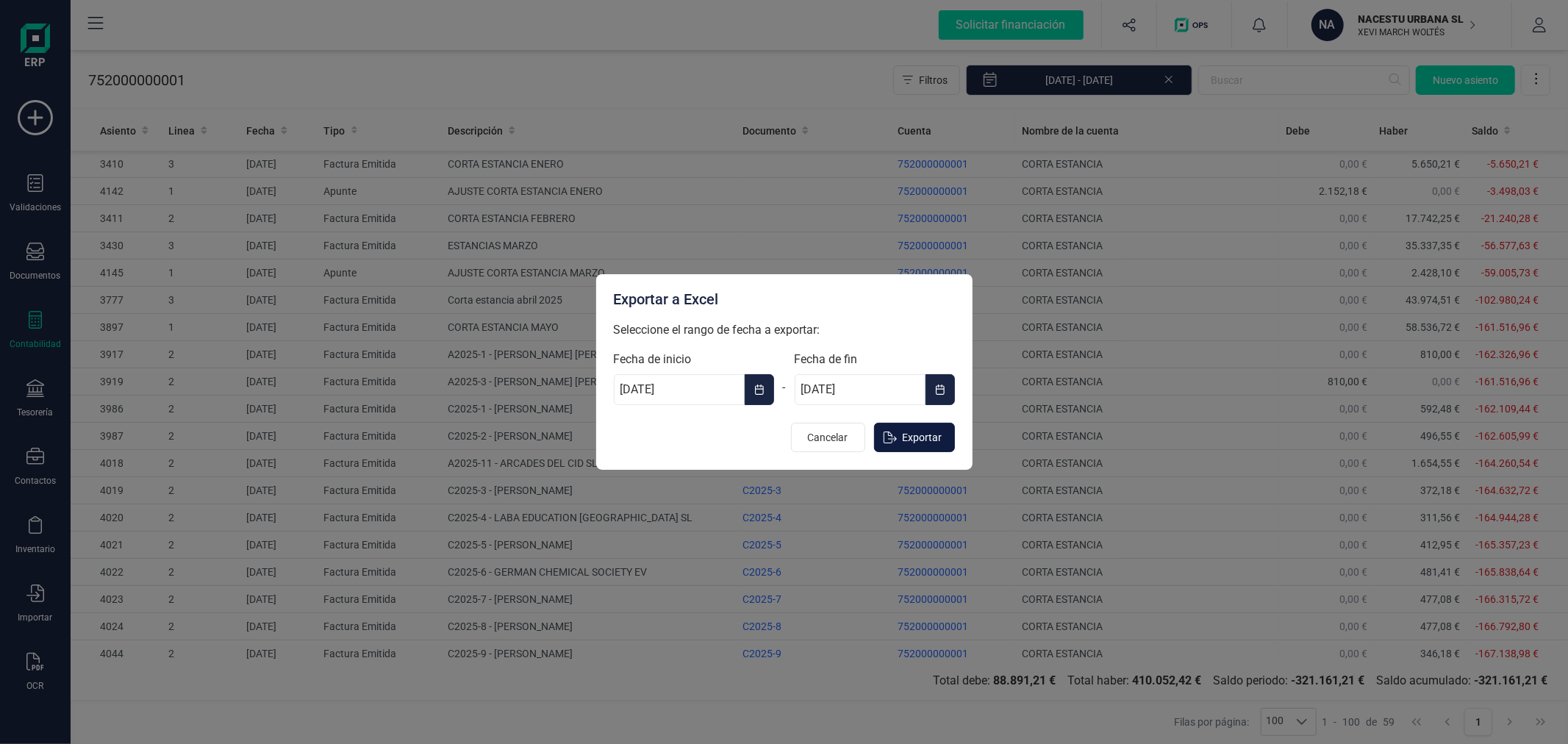
click at [913, 432] on span "Exportar" at bounding box center [922, 438] width 39 height 15
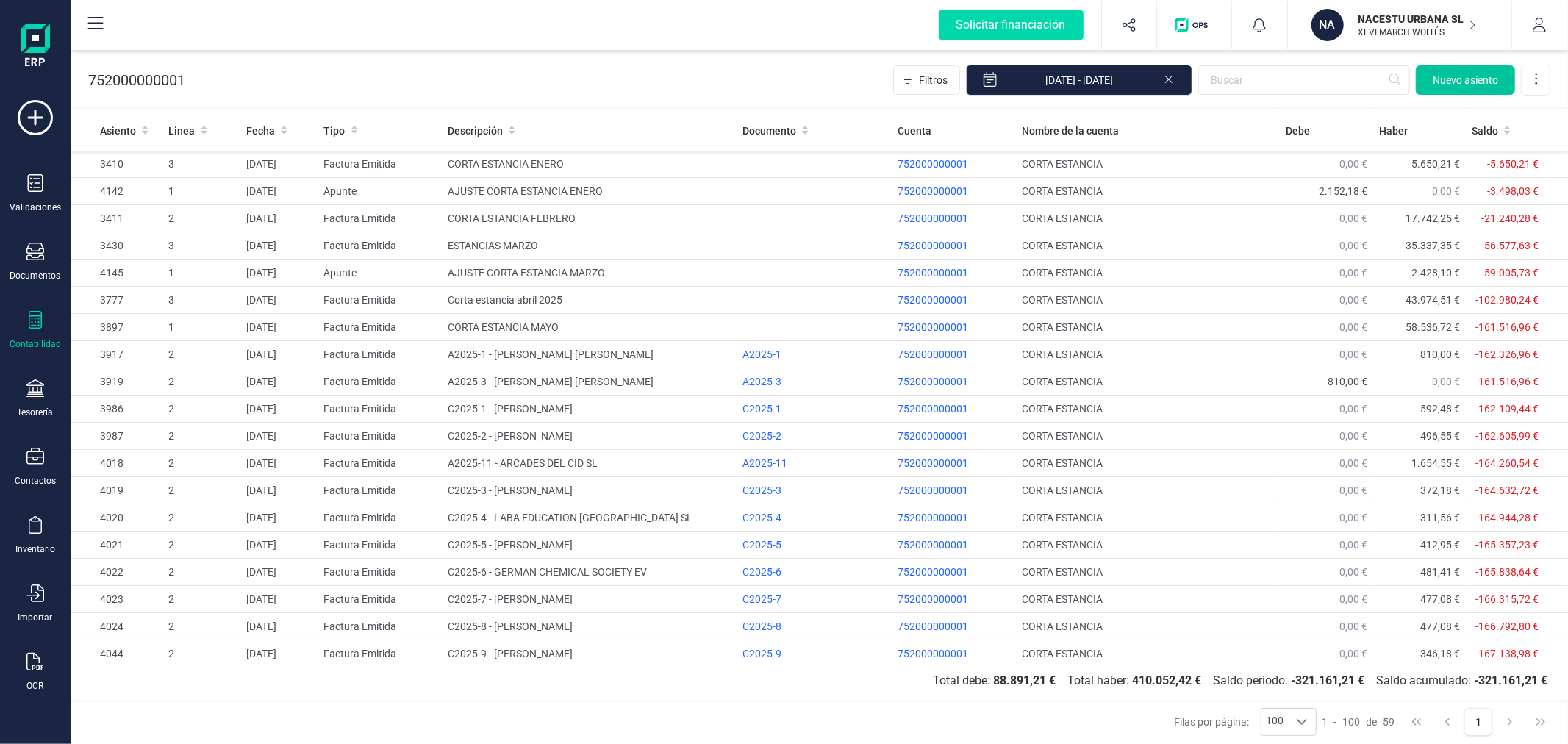
click at [1445, 82] on span "Nuevo asiento" at bounding box center [1466, 80] width 66 height 15
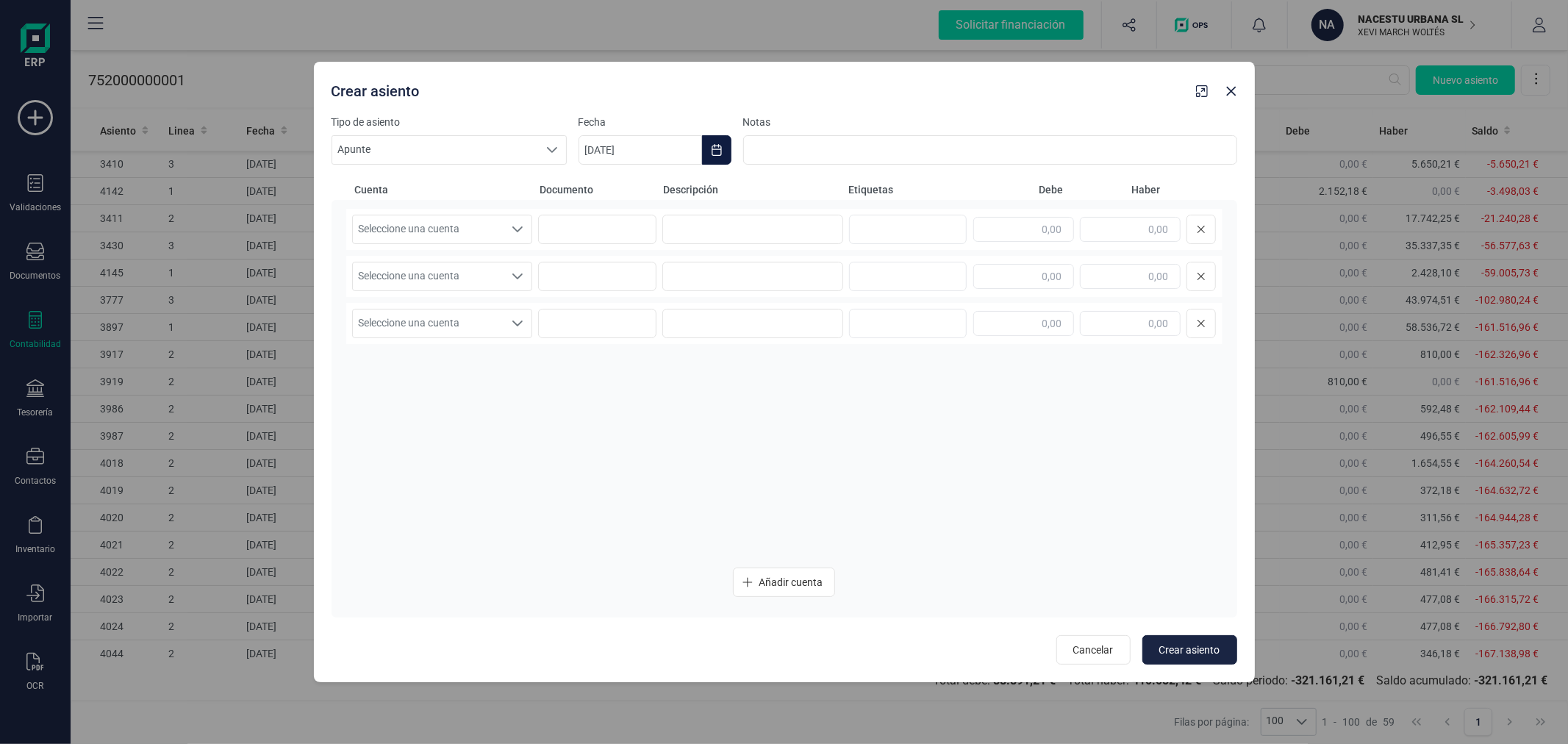
click at [730, 144] on button "Choose Date" at bounding box center [717, 150] width 29 height 29
click at [610, 187] on button "Previous Month" at bounding box center [608, 193] width 24 height 24
click at [610, 188] on button "Previous Month" at bounding box center [608, 193] width 24 height 24
click at [774, 450] on span "31" at bounding box center [774, 445] width 29 height 29
type input "[DATE]"
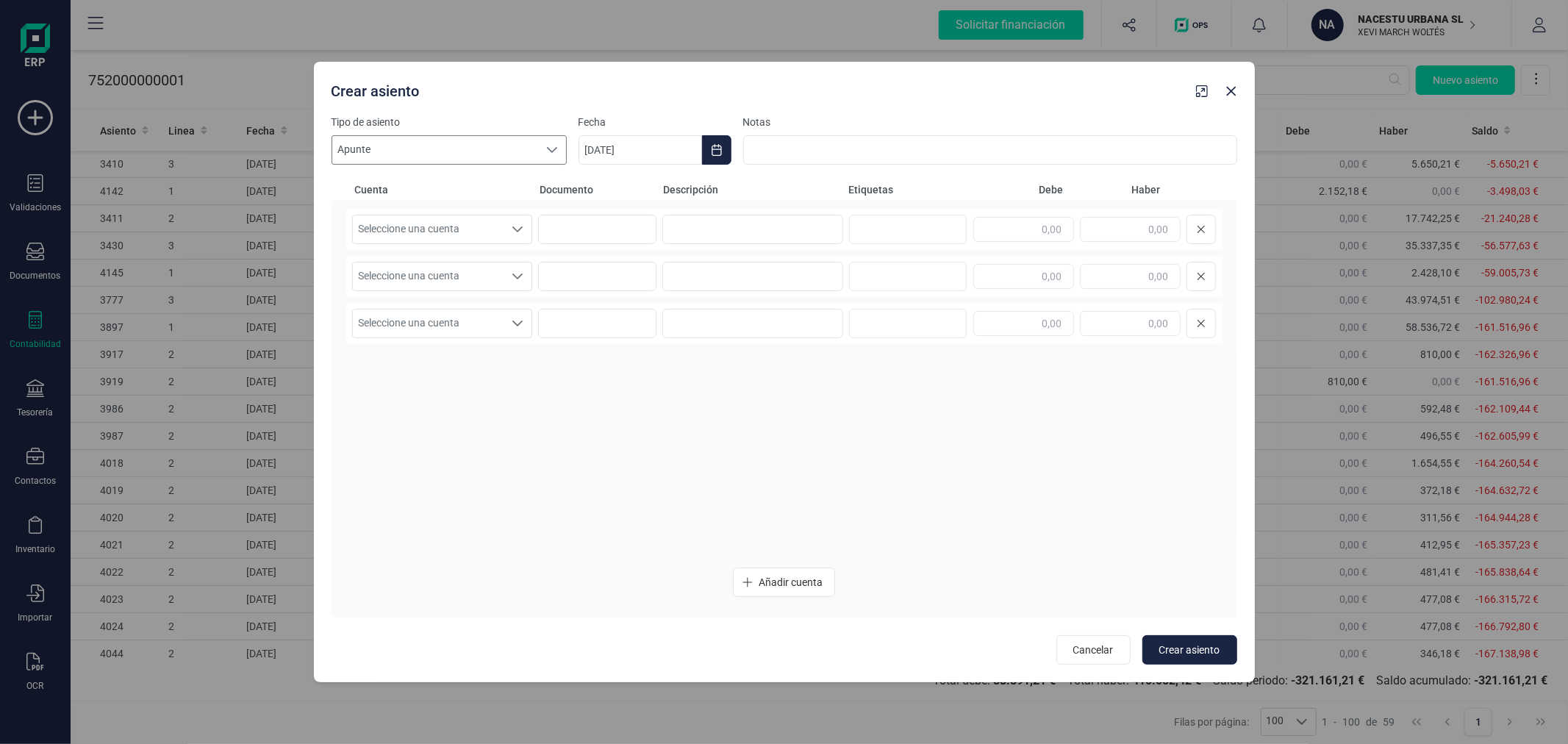
click at [560, 147] on div at bounding box center [552, 150] width 28 height 28
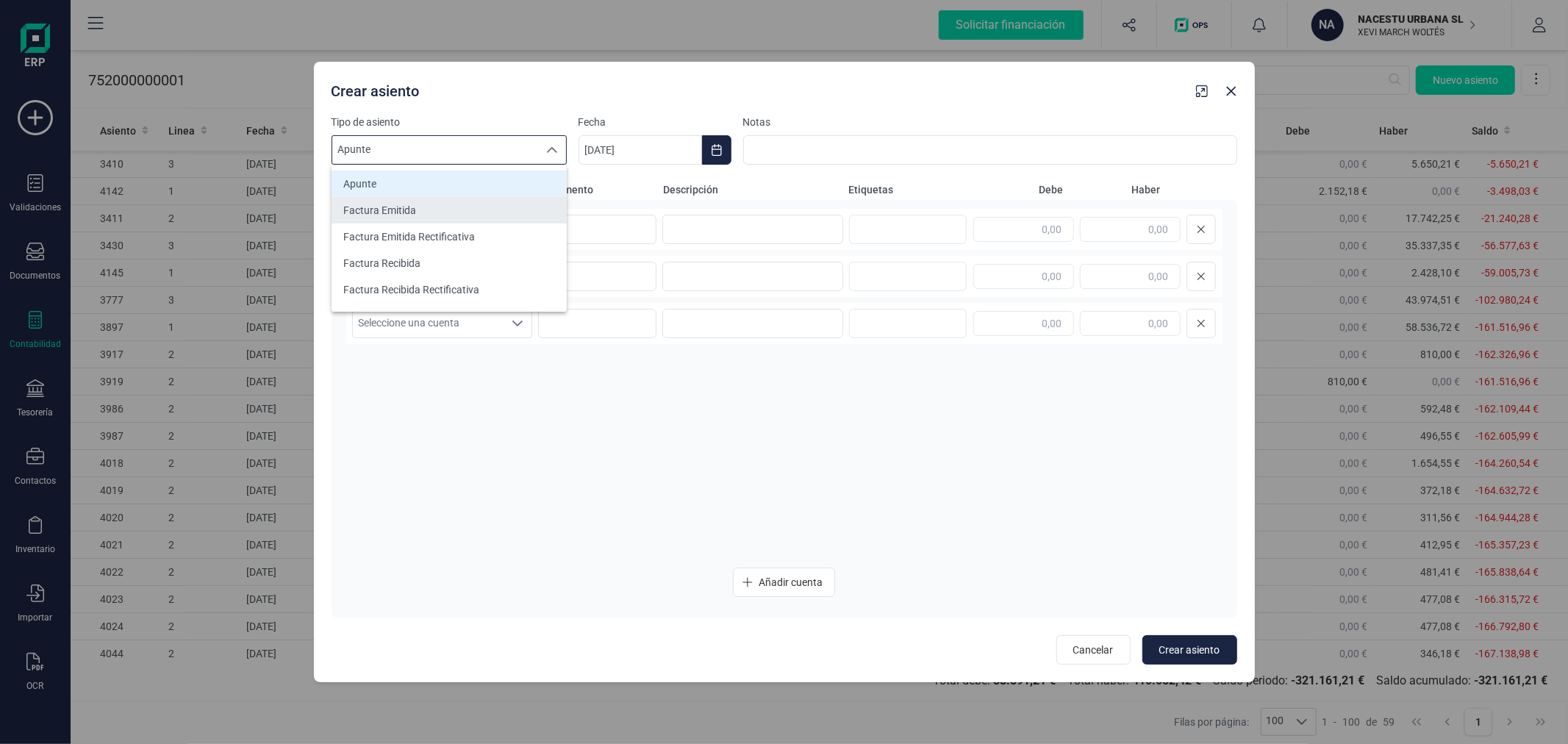
click at [498, 204] on li "Factura Emitida" at bounding box center [449, 210] width 235 height 26
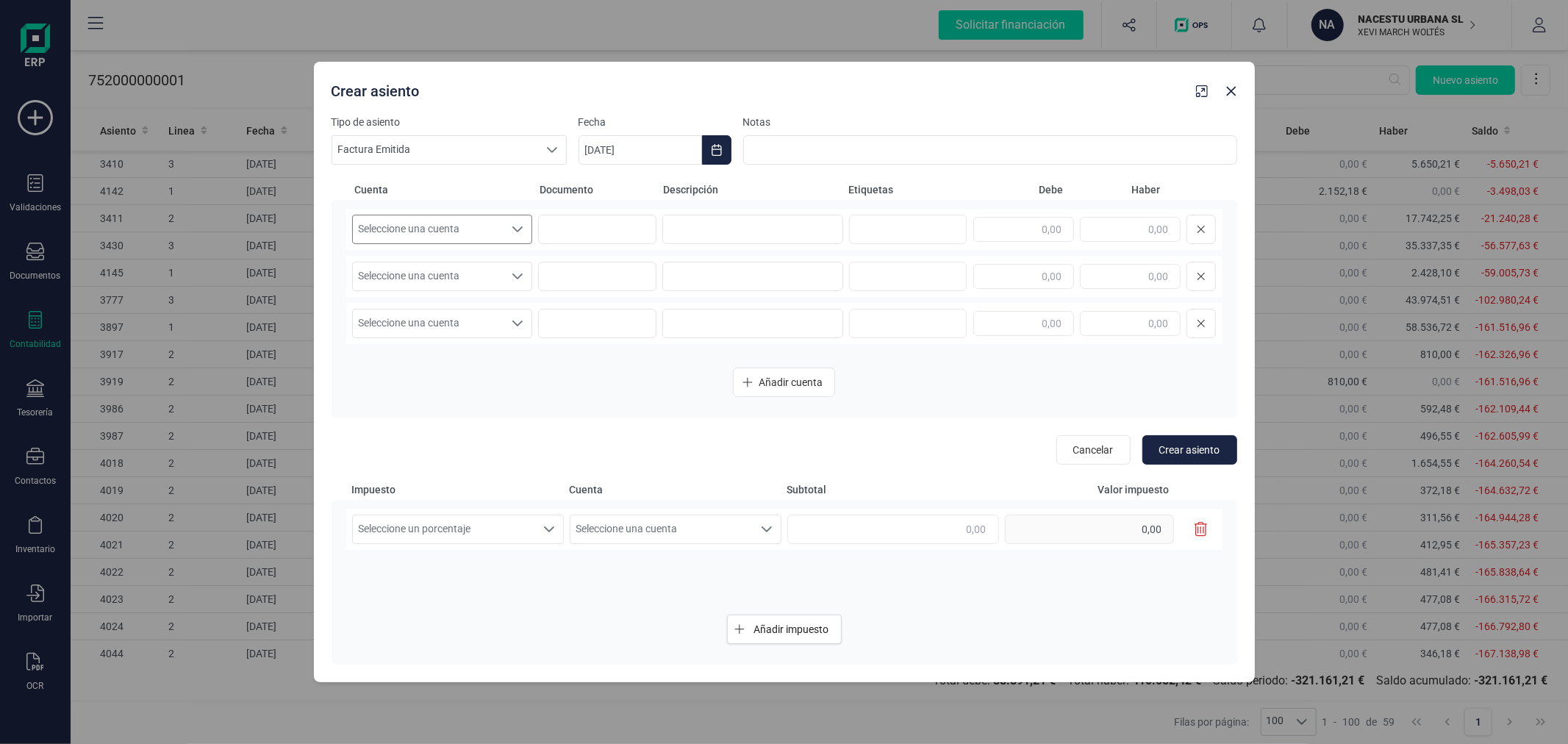
click at [513, 229] on icon "Seleccione una cuenta" at bounding box center [517, 229] width 11 height 11
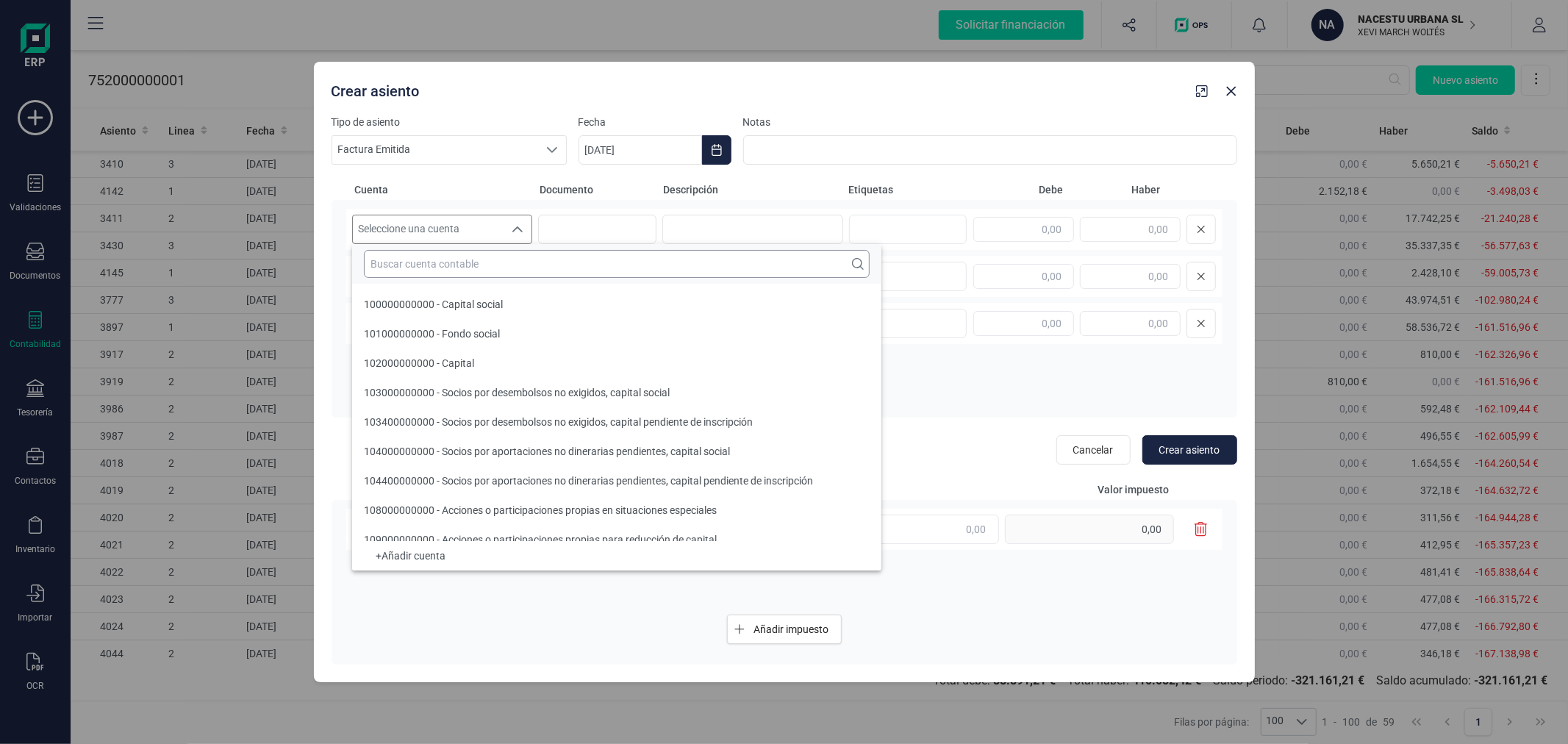
click at [523, 262] on input "text" at bounding box center [616, 264] width 505 height 28
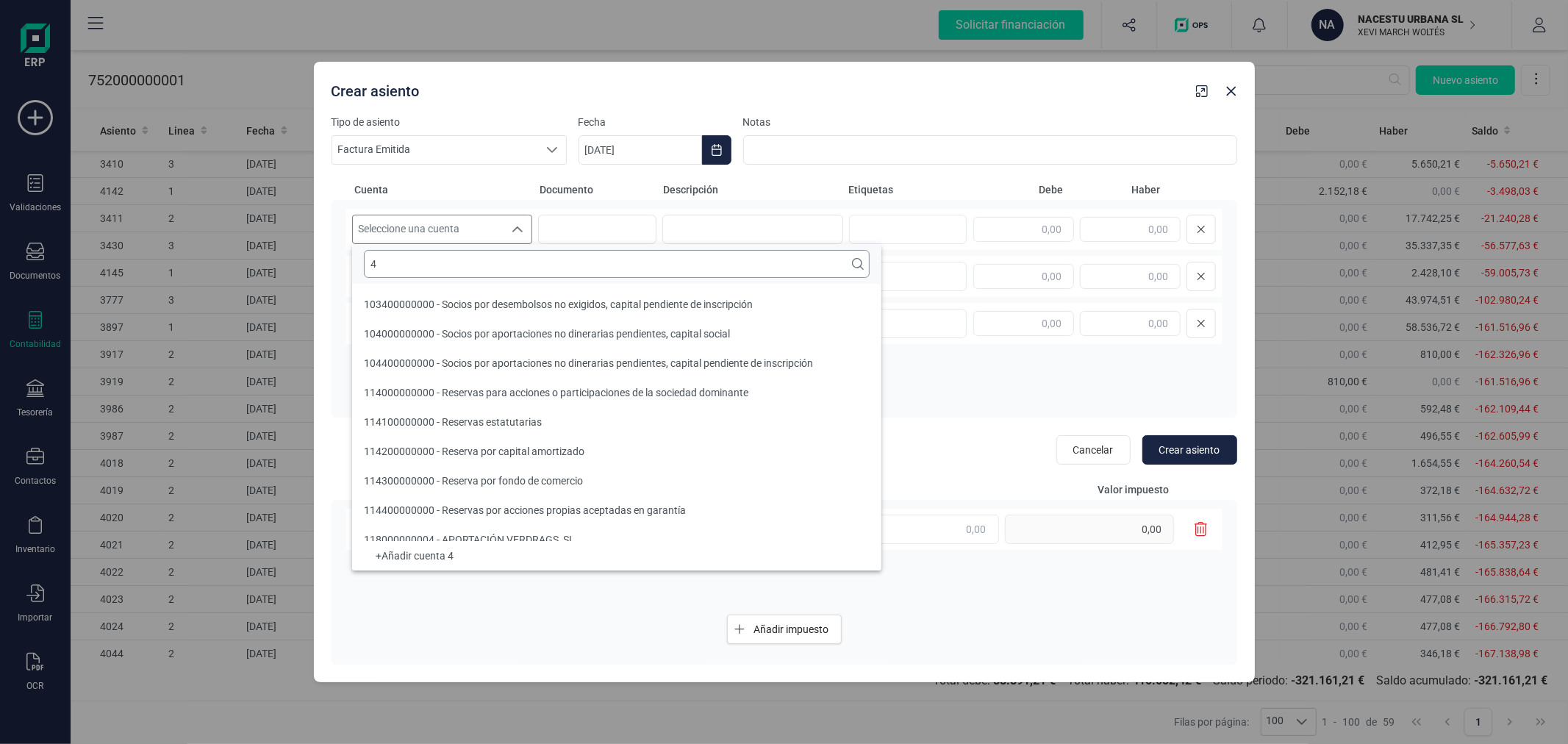
scroll to position [5, 0]
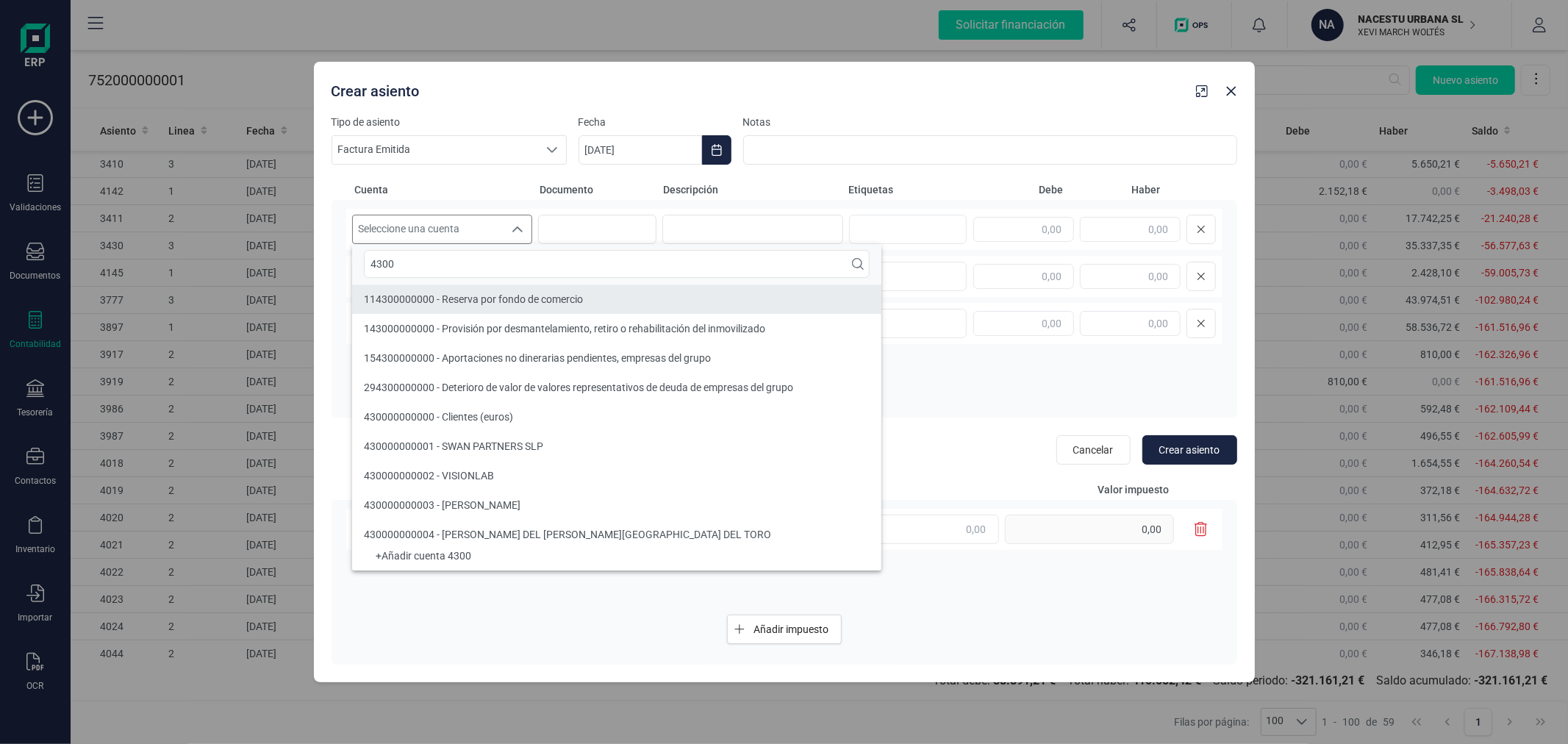
type input "4300"
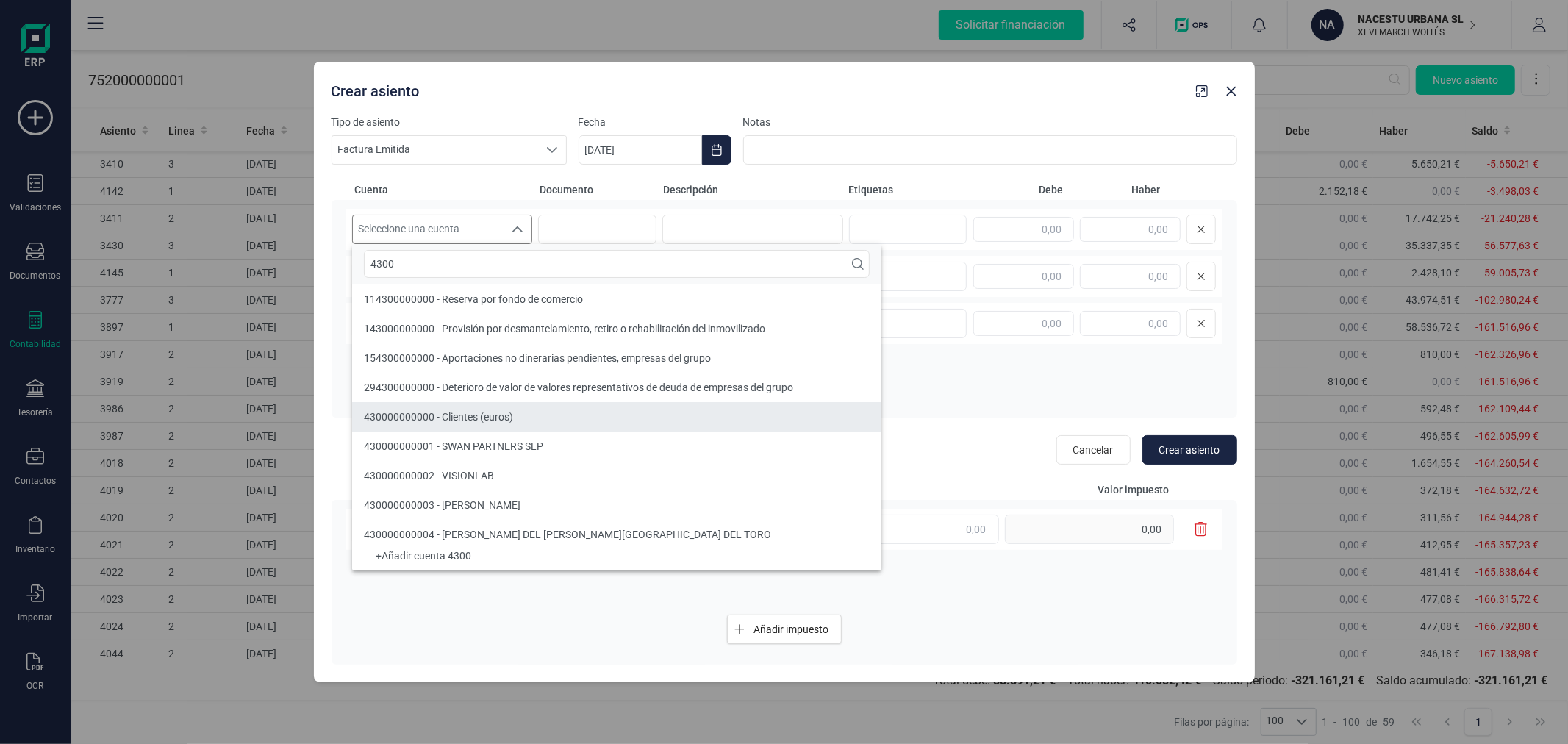
click at [513, 404] on li "430000000000 - Clientes (euros)" at bounding box center [617, 417] width 529 height 29
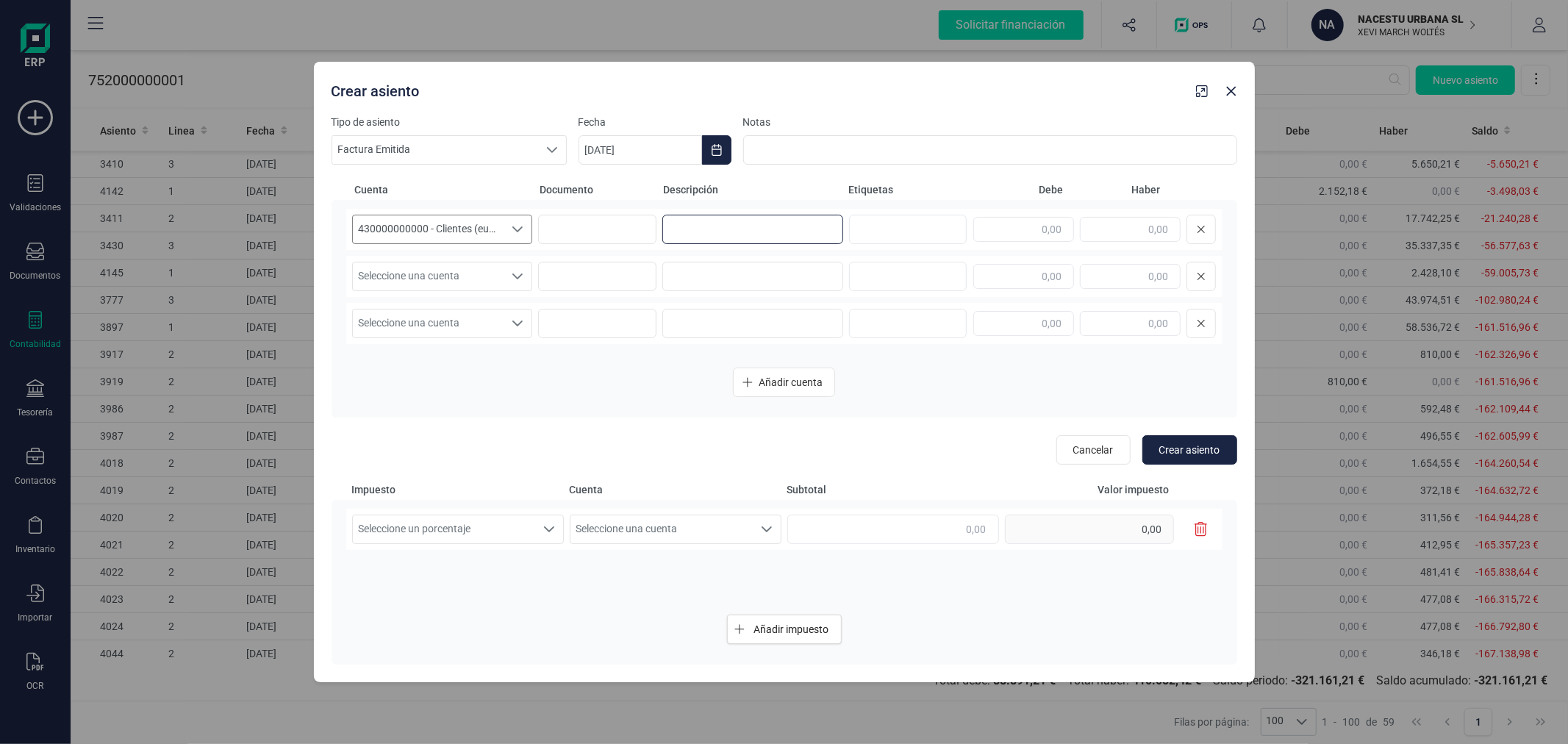
click at [700, 223] on input at bounding box center [752, 229] width 181 height 29
type input "AJUSTE CORTA ESTANCIA"
type input "5.193,06"
click at [488, 265] on span "Seleccione una cuenta" at bounding box center [428, 276] width 152 height 28
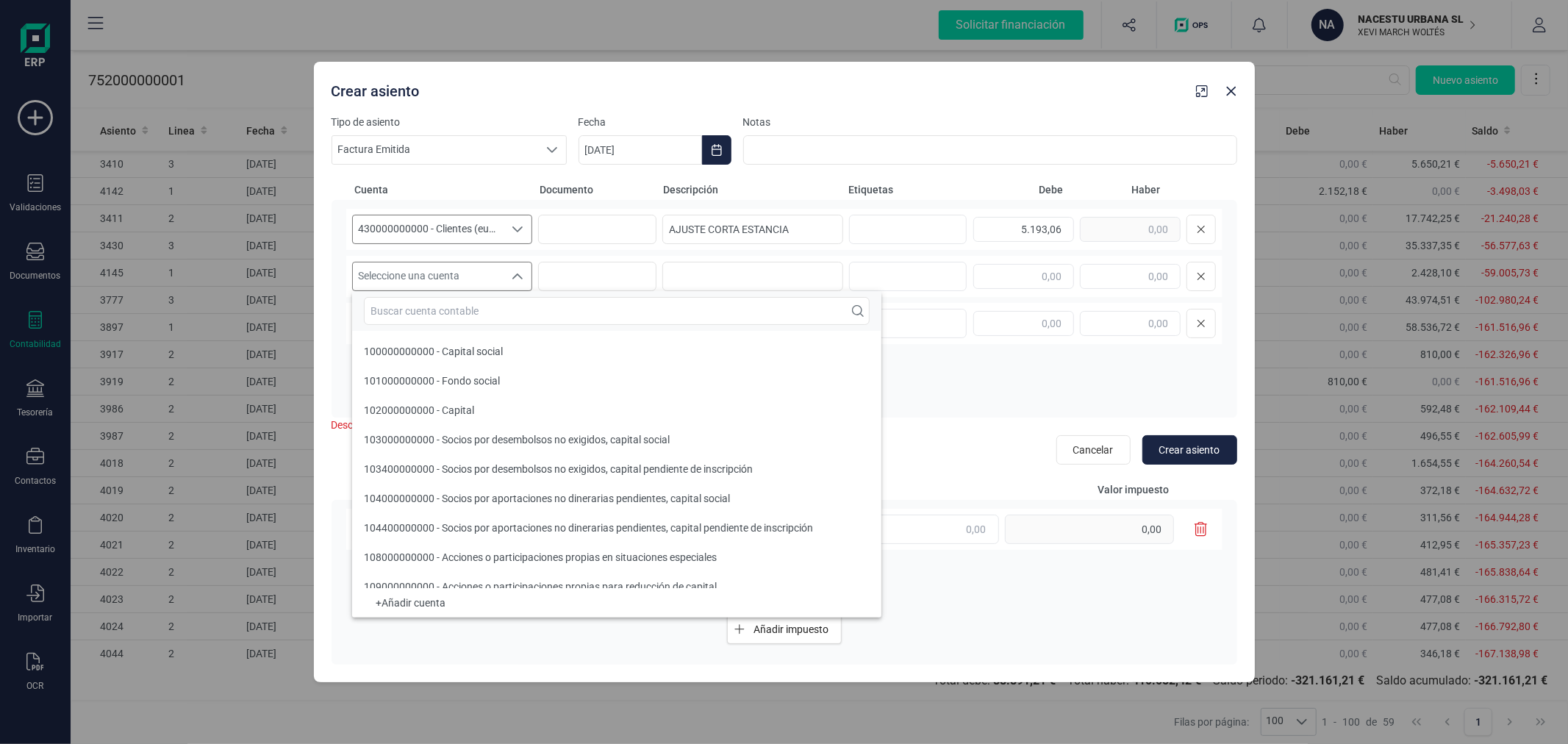
click at [507, 306] on input "text" at bounding box center [616, 311] width 505 height 28
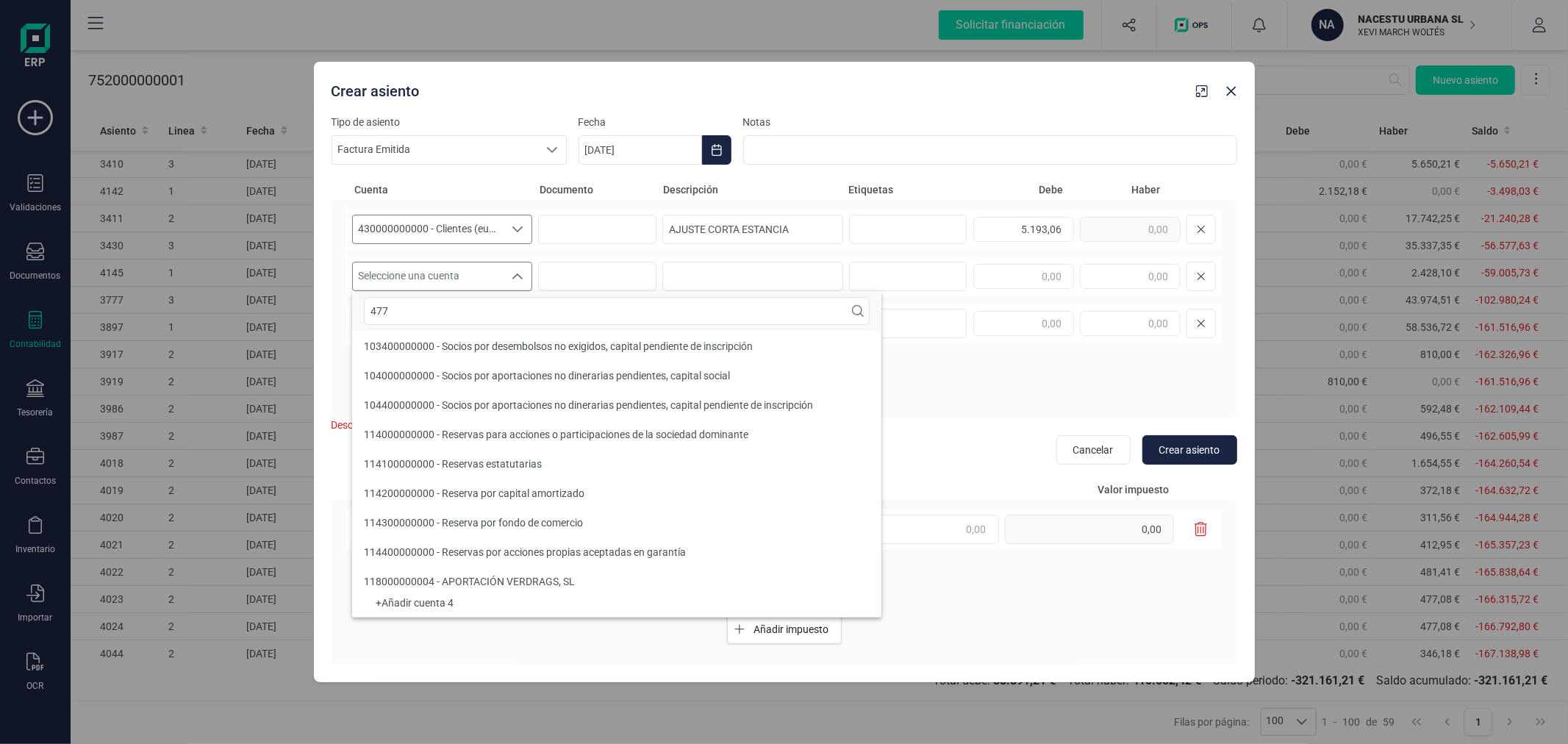
scroll to position [0, 0]
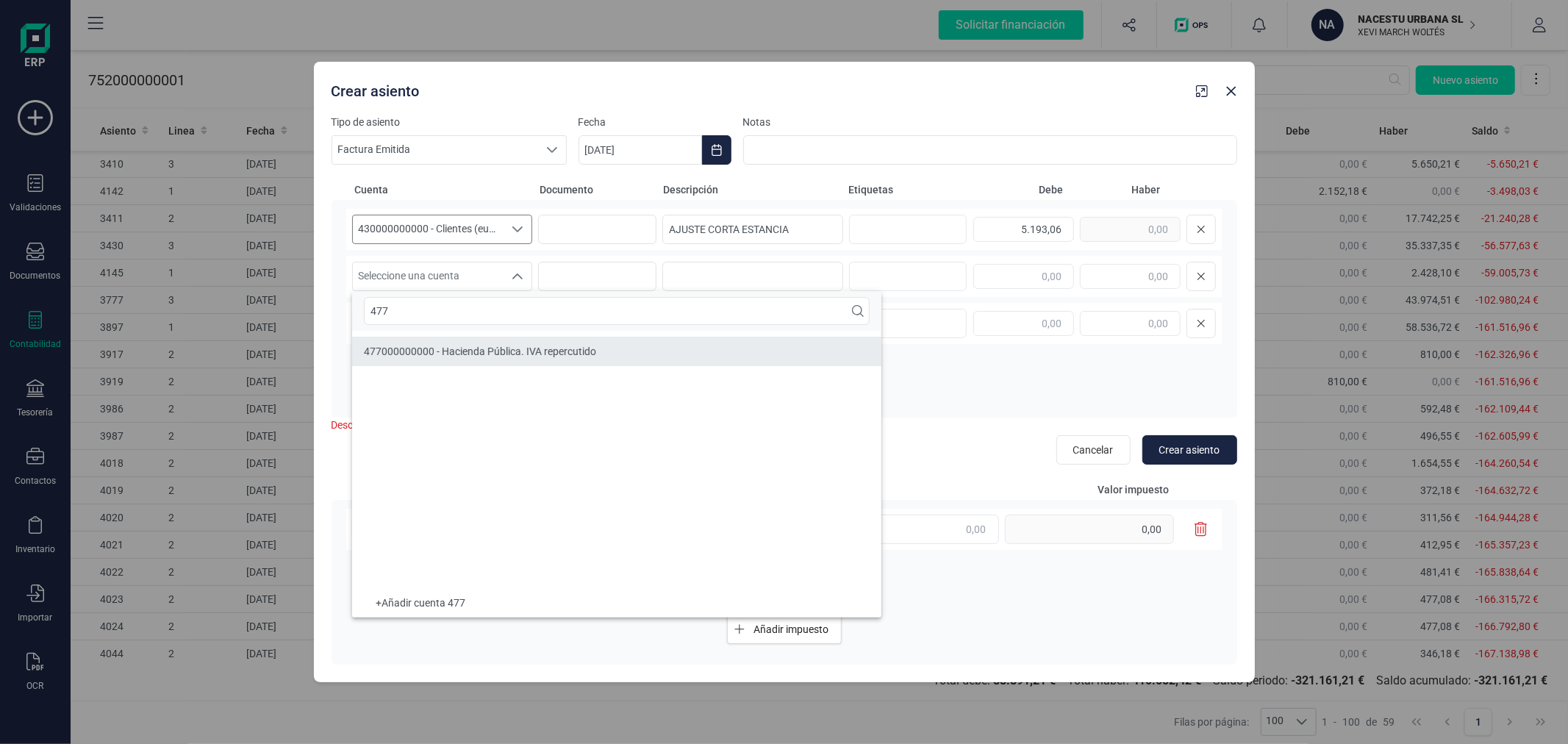
type input "477"
click at [527, 347] on span "477000000000 - Hacienda Pública. IVA repercutido" at bounding box center [480, 352] width 233 height 11
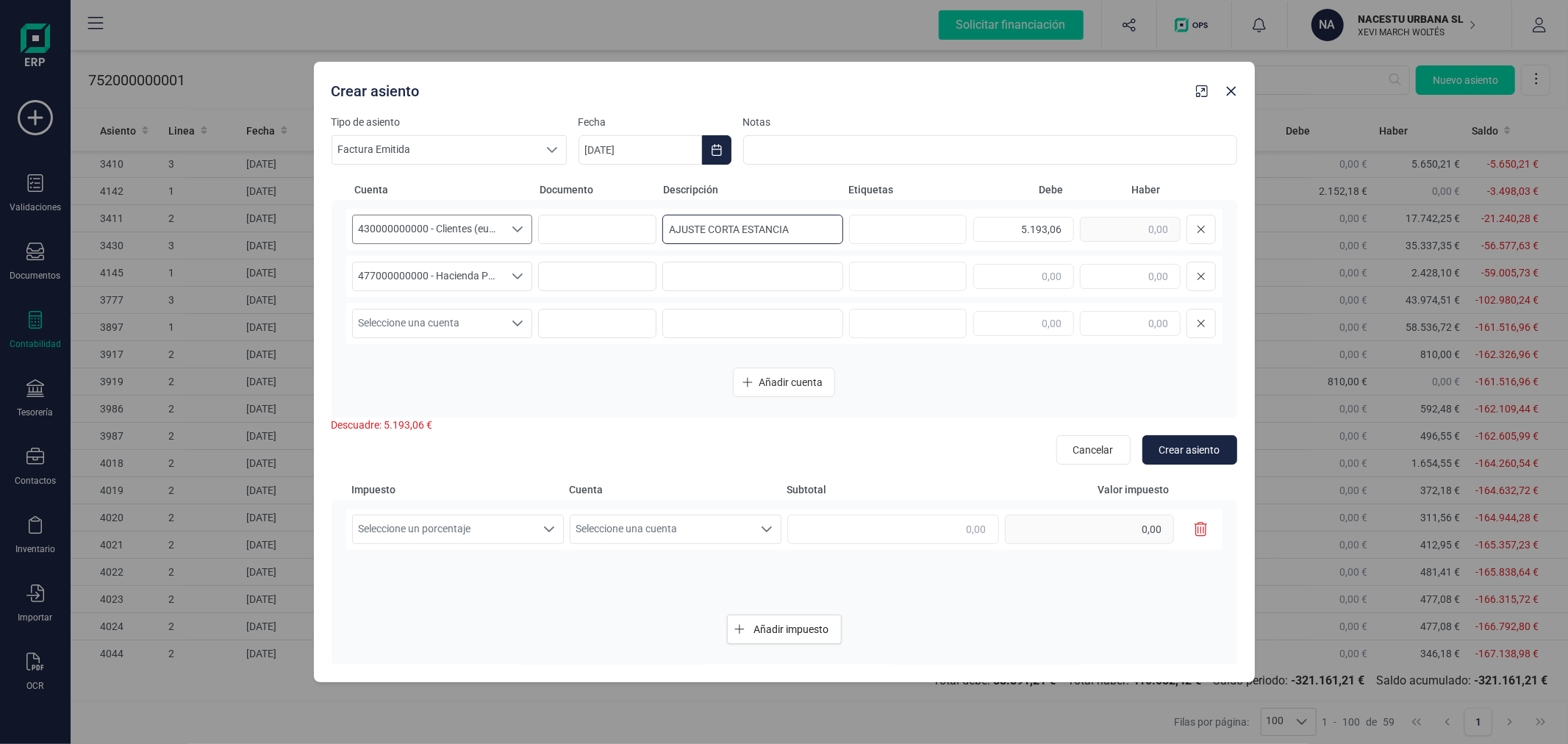
click at [785, 223] on input "AJUSTE CORTA ESTANCIA" at bounding box center [752, 229] width 181 height 29
click at [785, 222] on input "AJUSTE CORTA ESTANCIA" at bounding box center [752, 229] width 181 height 29
click at [761, 275] on input at bounding box center [752, 276] width 181 height 29
paste input "AJUSTE CORTA ESTANCIA"
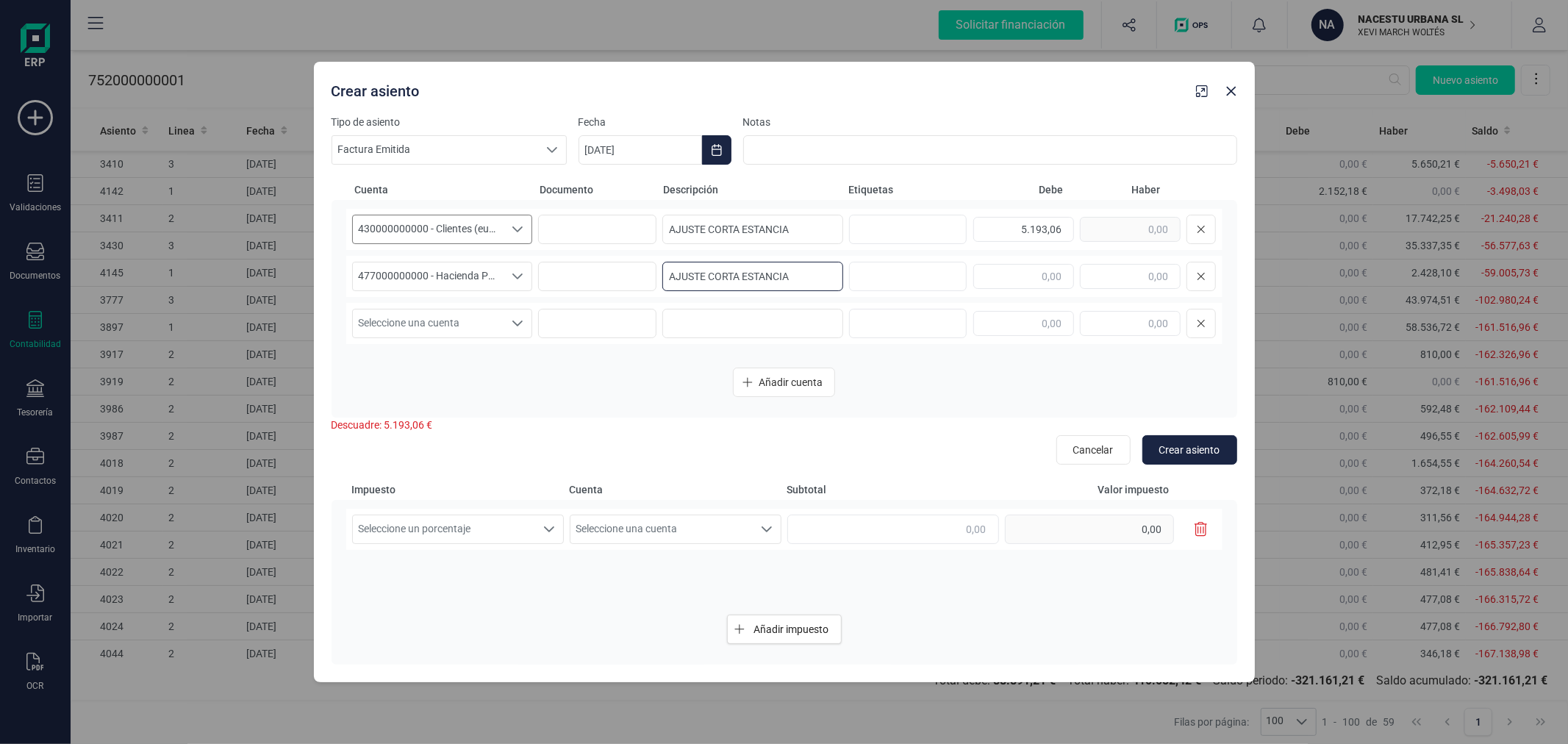
type input "AJUSTE CORTA ESTANCIA"
type input "472,10"
click at [467, 324] on span "Seleccione una cuenta" at bounding box center [428, 324] width 152 height 28
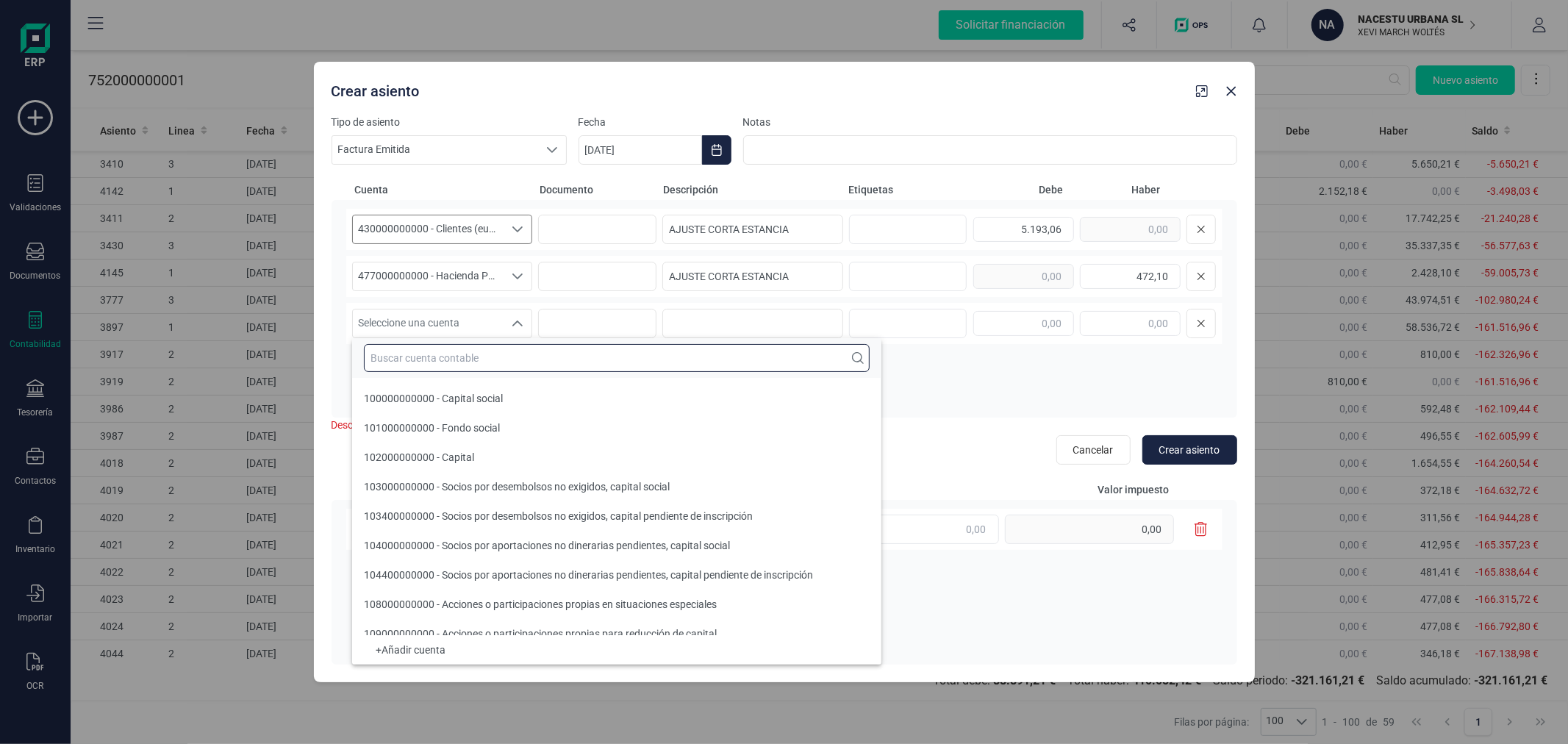
click at [474, 347] on input "text" at bounding box center [616, 358] width 505 height 28
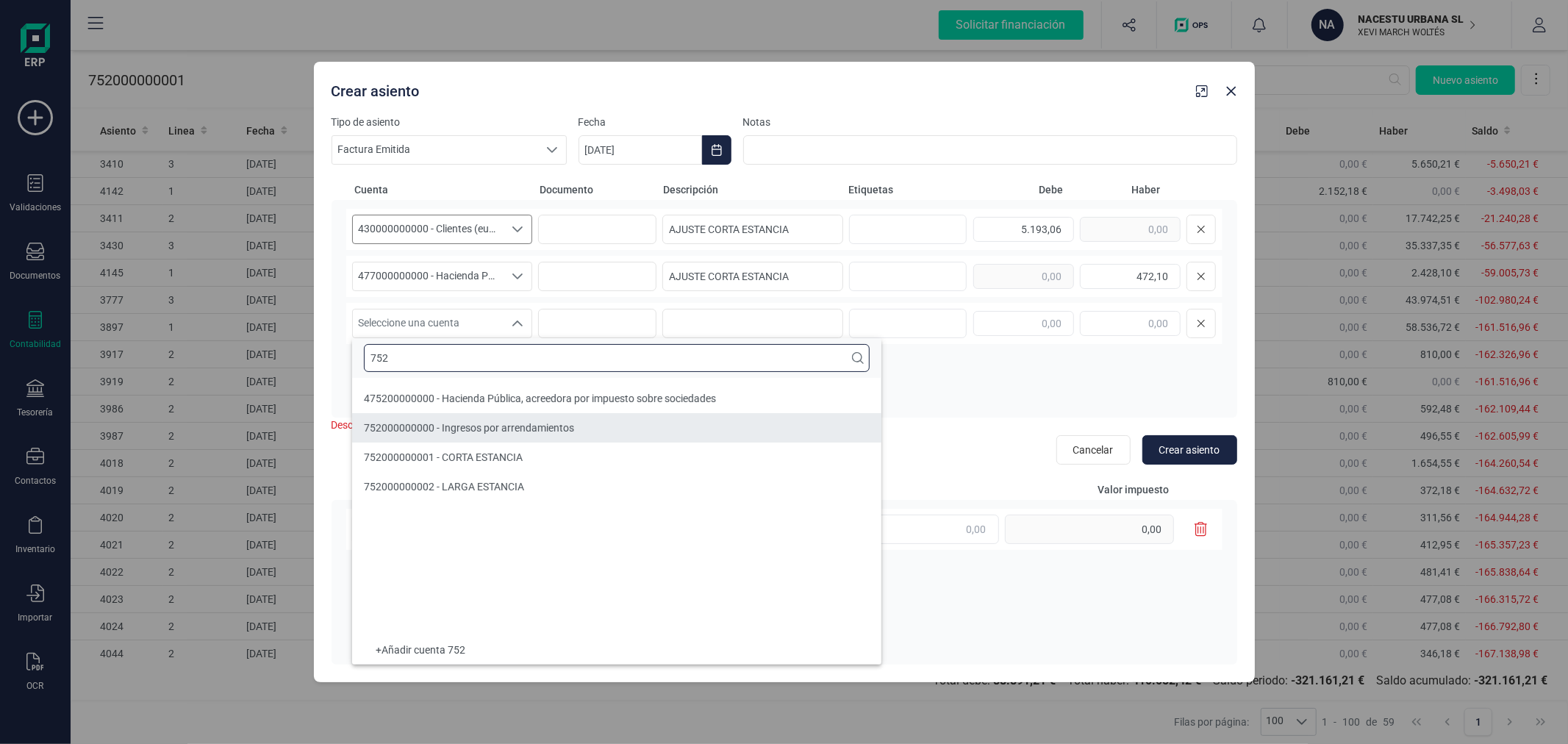
type input "752"
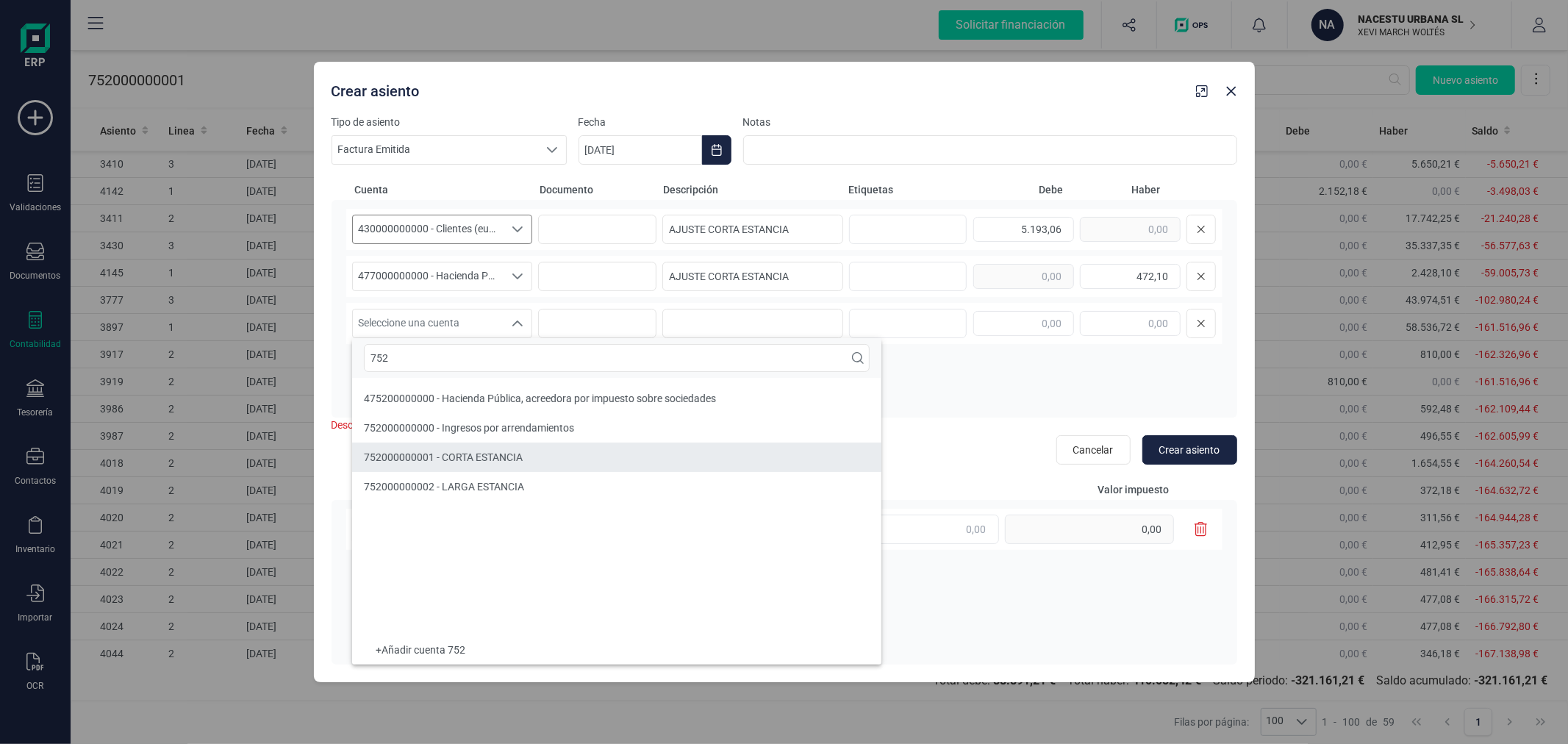
click at [476, 447] on li "752000000001 - CORTA ESTANCIA" at bounding box center [617, 457] width 529 height 29
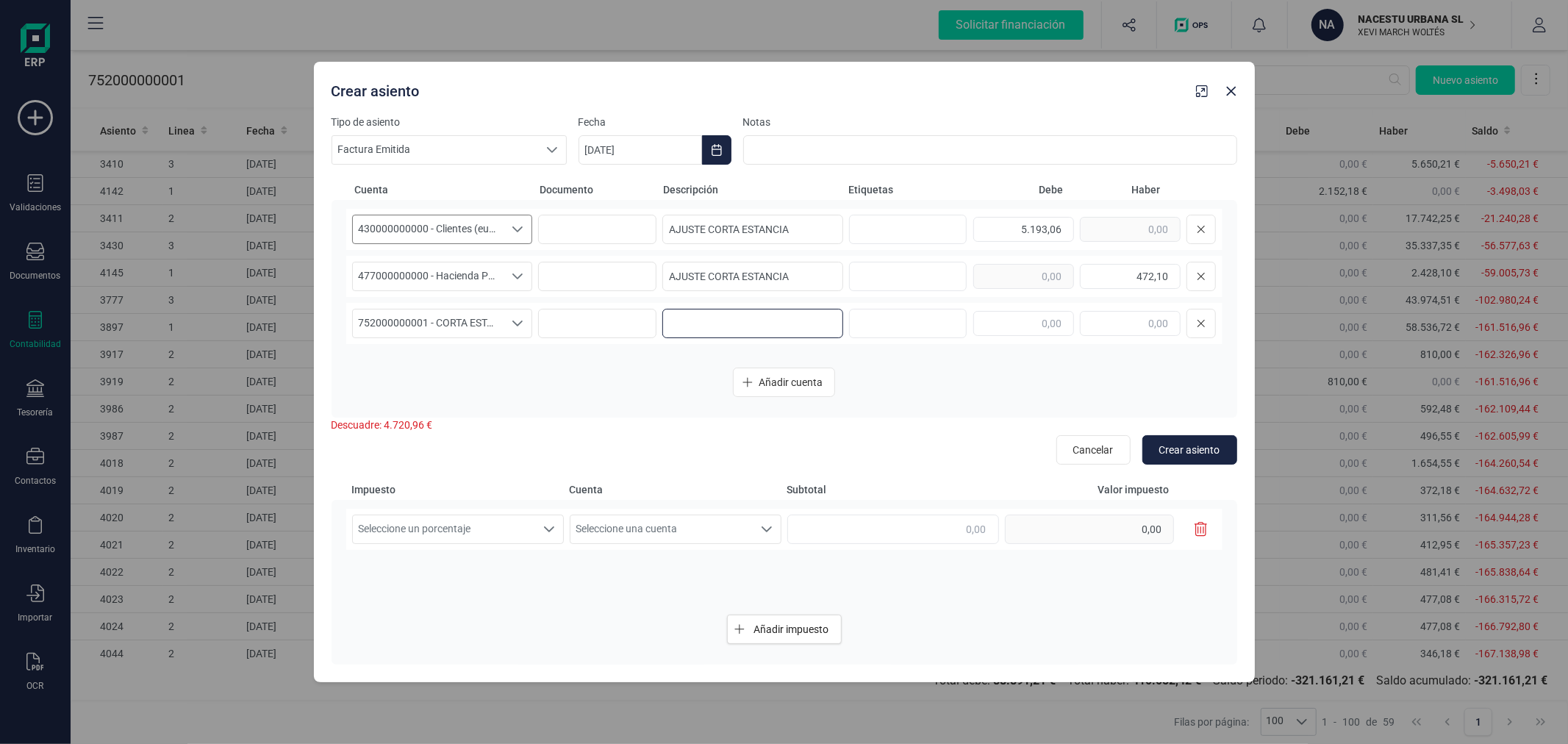
paste input "AJUSTE CORTA ESTANCIA"
type input "AJUSTE CORTA ESTANCIA"
type input "4.720,96"
click at [430, 519] on span "Seleccione un porcentaje" at bounding box center [444, 529] width 182 height 28
click at [433, 626] on li "IVA 10%" at bounding box center [458, 622] width 211 height 26
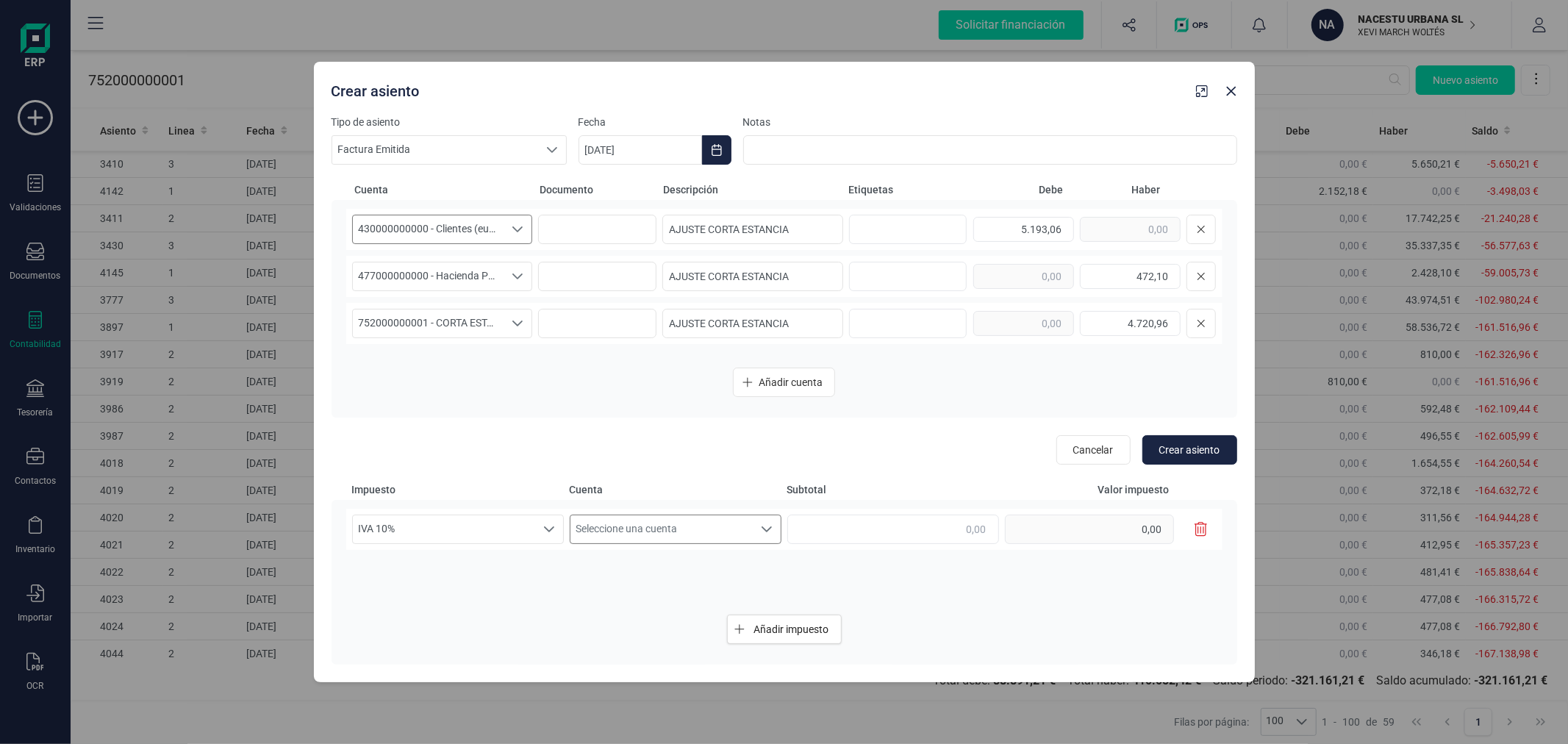
click at [664, 533] on span "Seleccione una cuenta" at bounding box center [661, 529] width 182 height 28
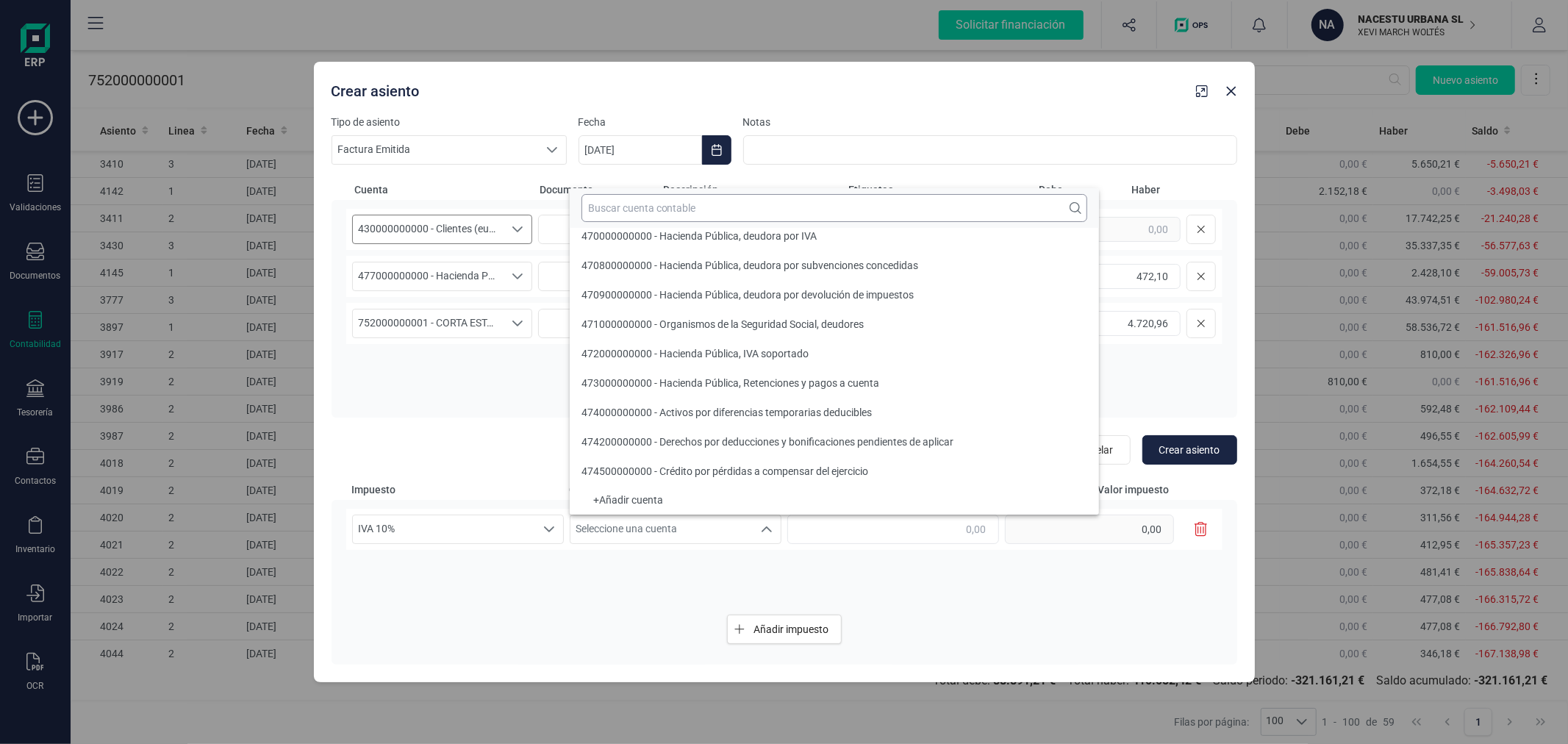
scroll to position [5, 0]
click at [675, 202] on input "text" at bounding box center [834, 208] width 505 height 28
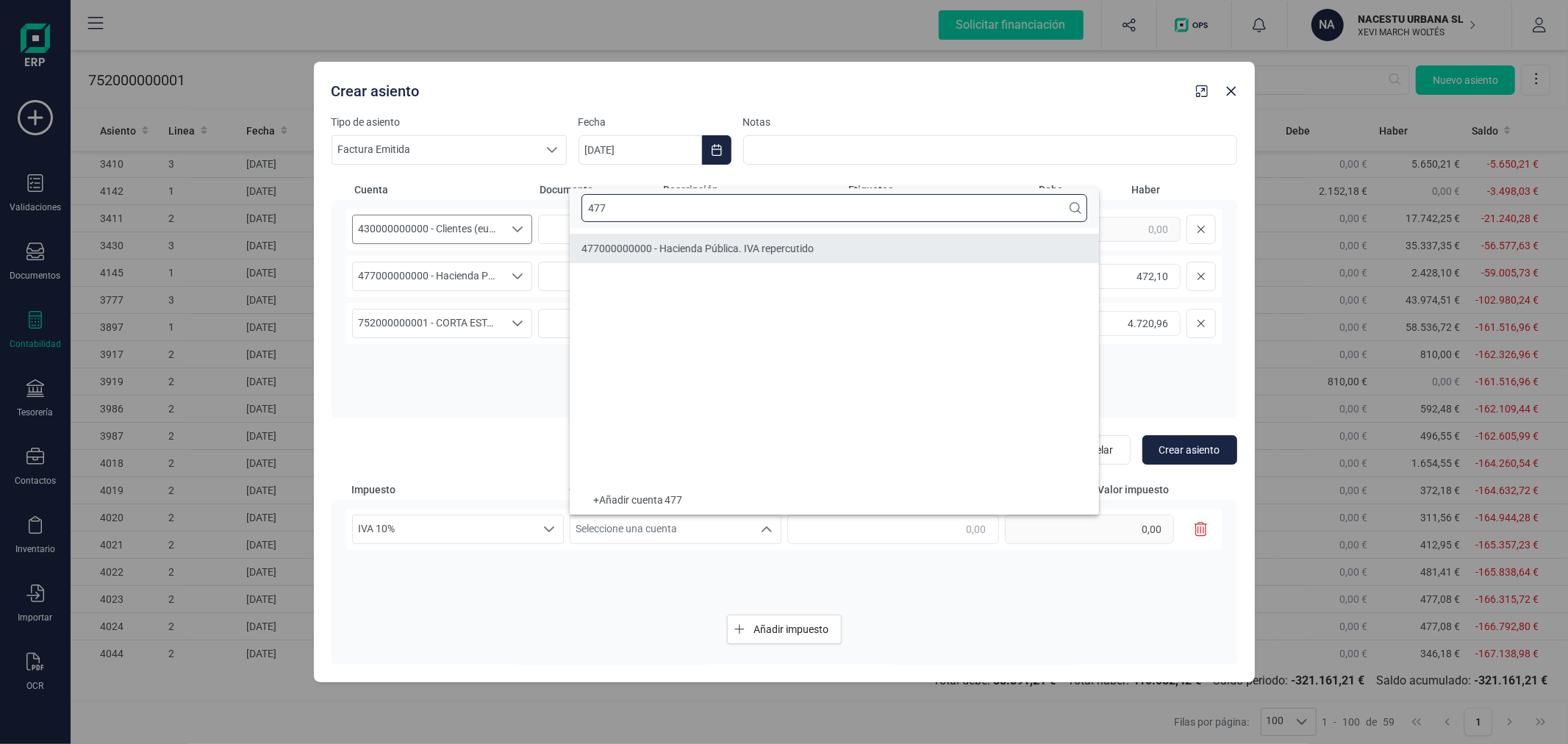
type input "477"
click at [699, 250] on span "477000000000 - Hacienda Pública. IVA repercutido" at bounding box center [698, 248] width 233 height 11
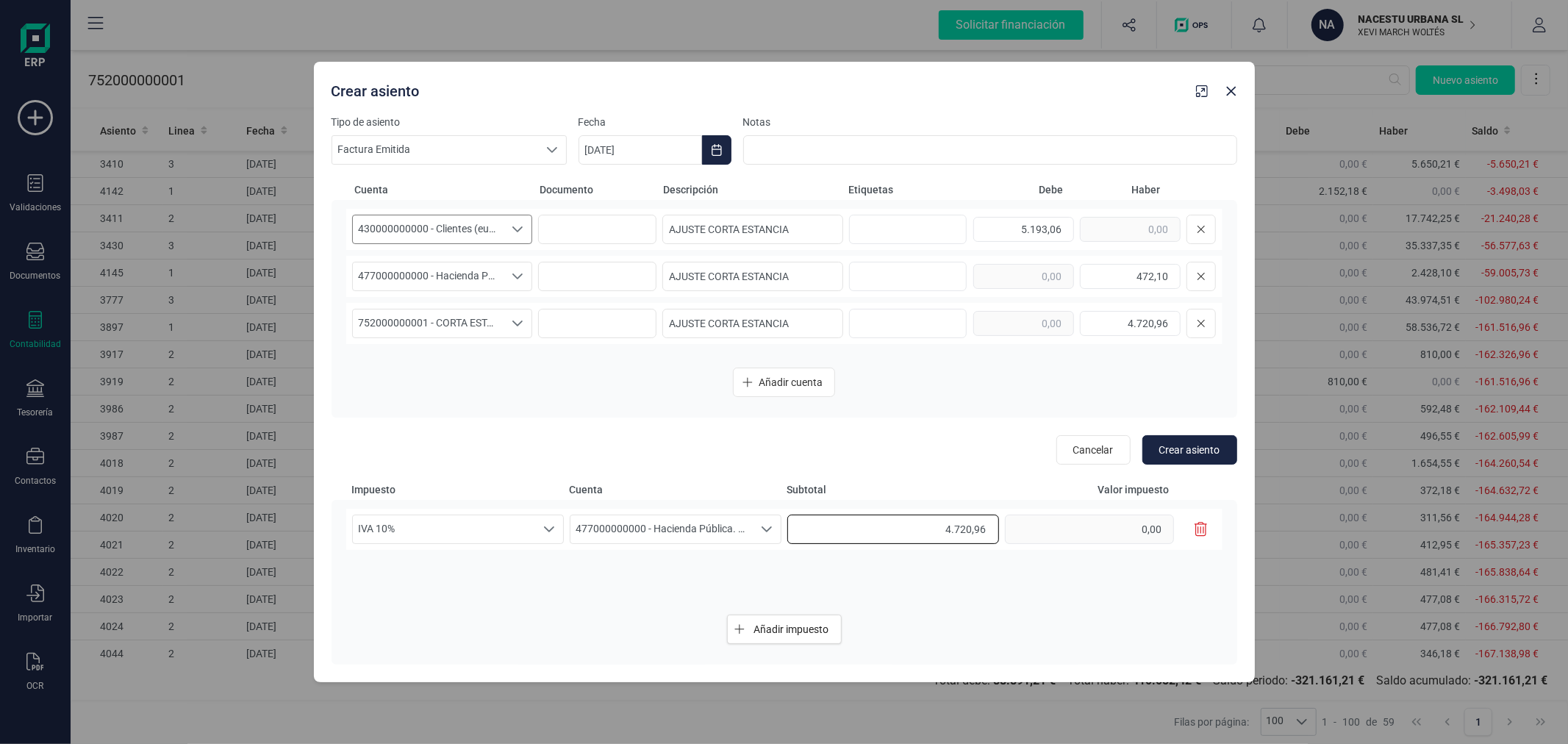
type input "4.720,96"
type input "472,09"
click at [1198, 438] on button "Crear asiento" at bounding box center [1190, 450] width 95 height 29
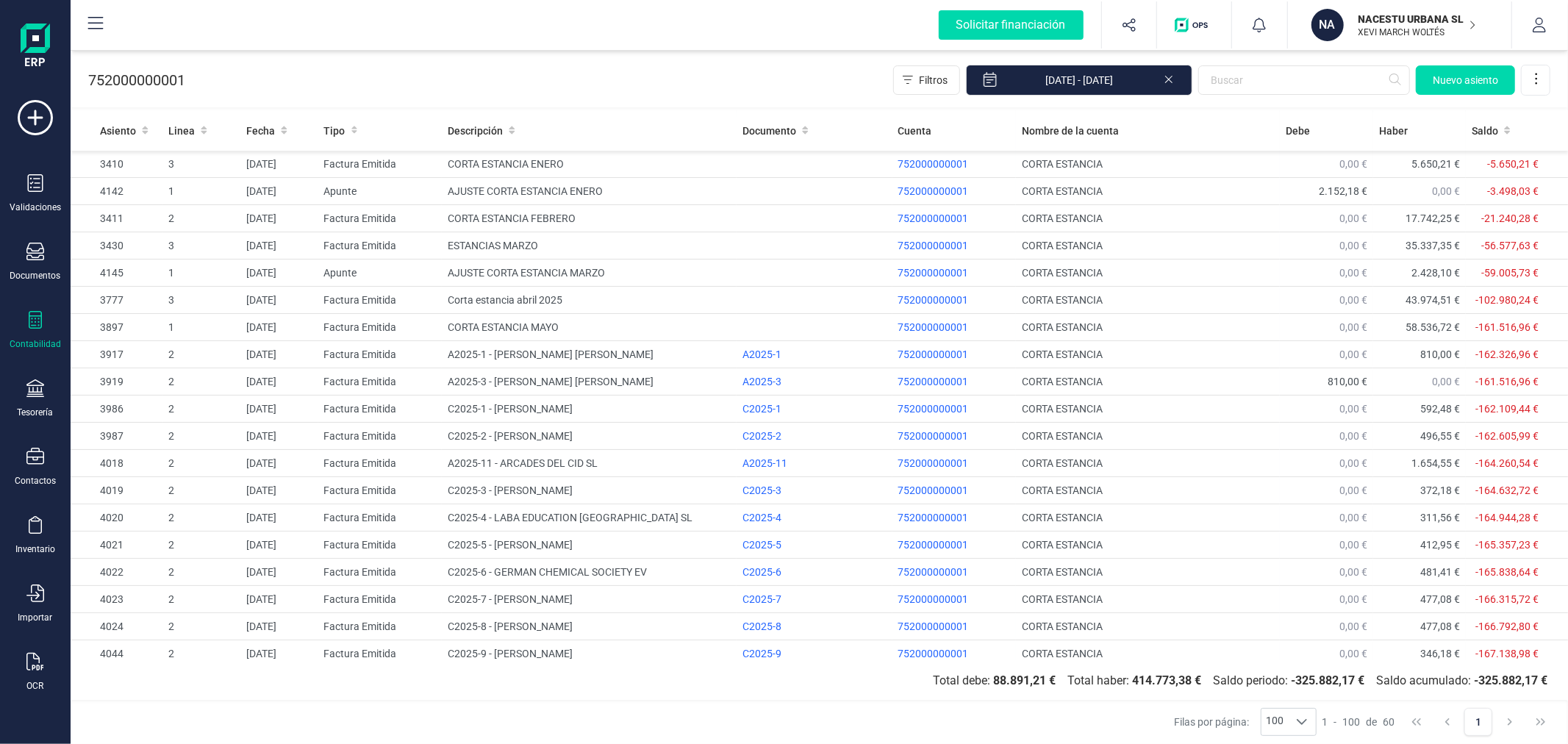
click at [19, 334] on div "Contabilidad" at bounding box center [35, 331] width 59 height 39
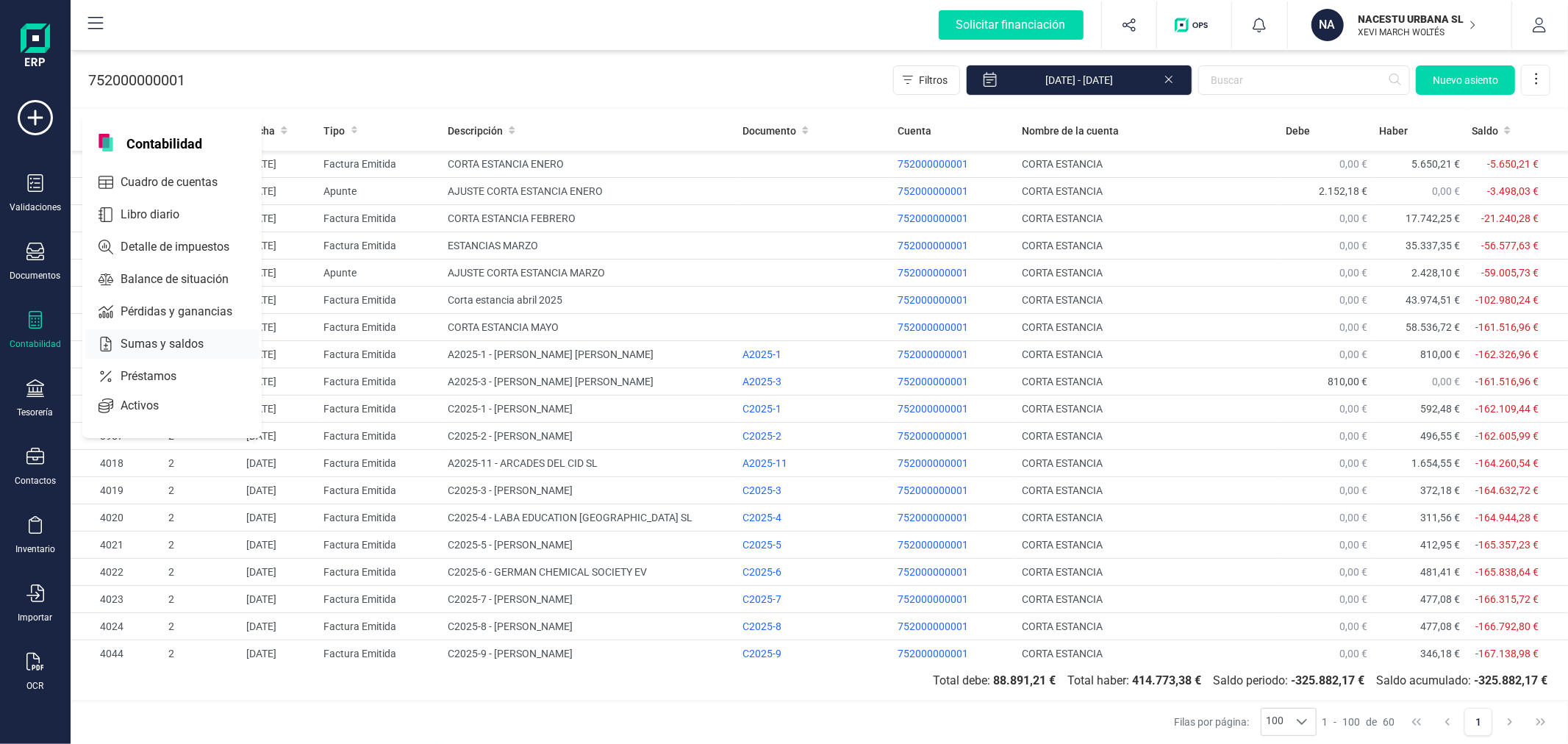
click at [213, 338] on span "Sumas y saldos" at bounding box center [172, 344] width 116 height 18
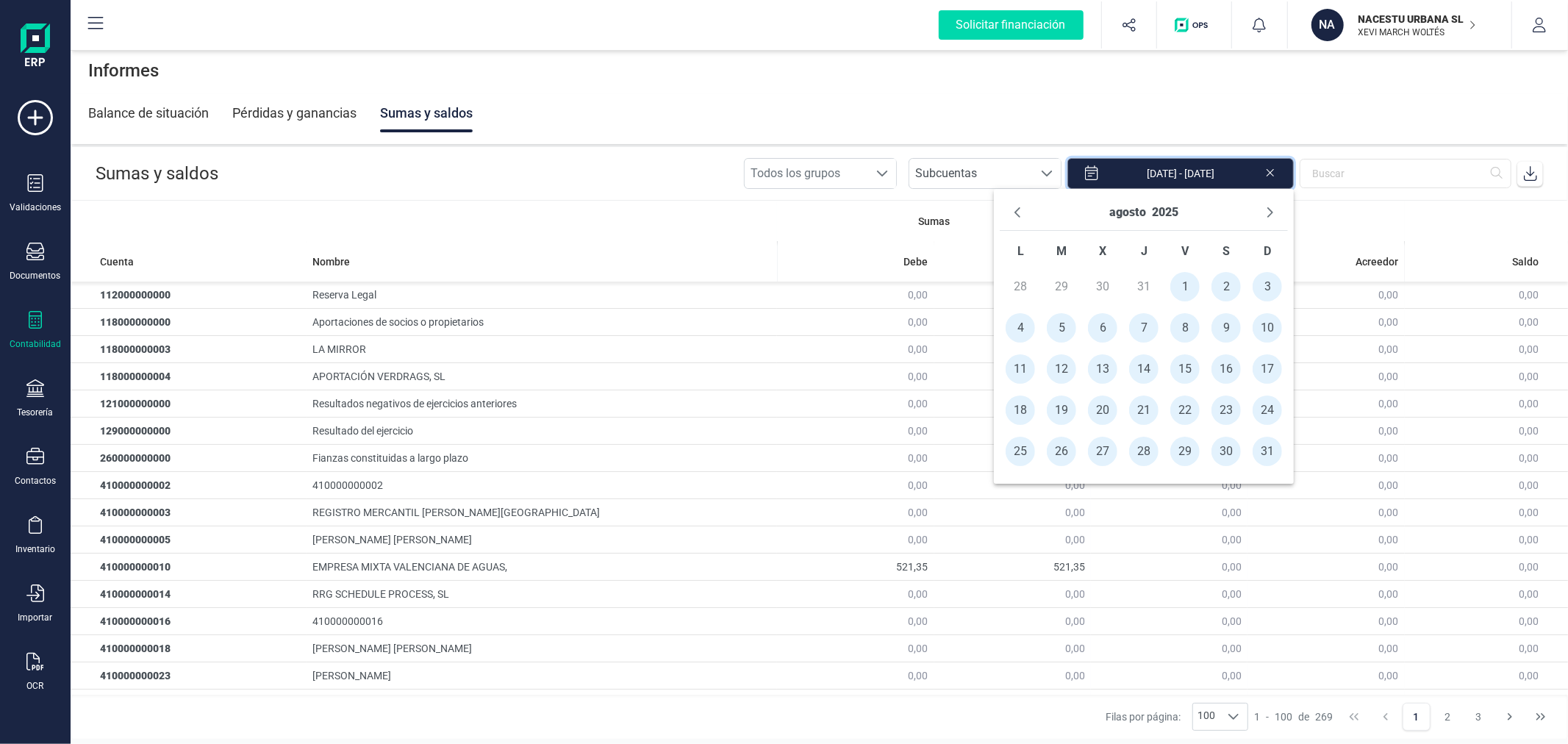
click at [1208, 170] on input "[DATE] - [DATE]" at bounding box center [1181, 174] width 226 height 31
click at [1017, 216] on icon "Previous Month" at bounding box center [1017, 212] width 11 height 11
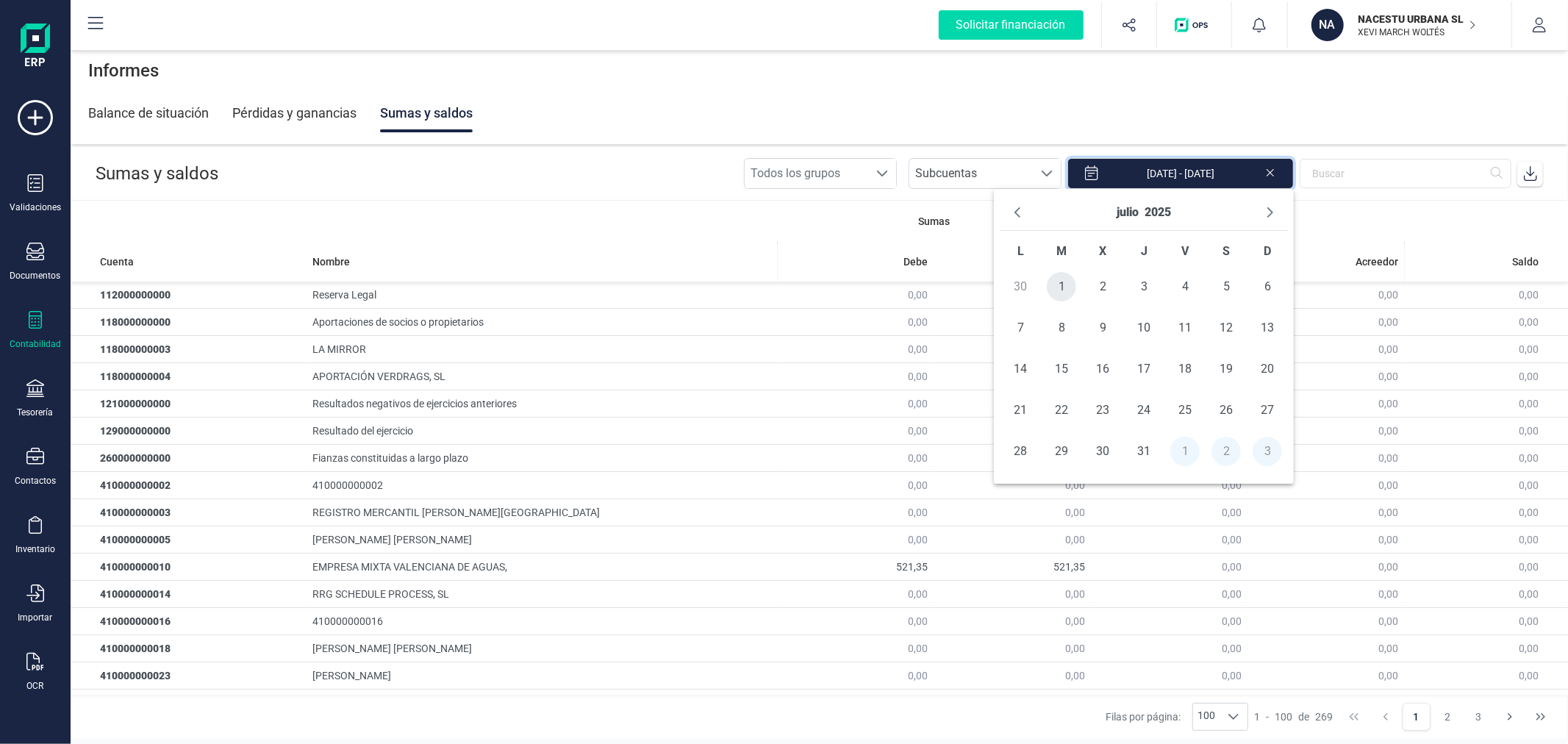
click at [1051, 281] on span "1" at bounding box center [1062, 287] width 29 height 29
click at [1134, 453] on span "31" at bounding box center [1144, 451] width 29 height 29
type input "[DATE] - [DATE]"
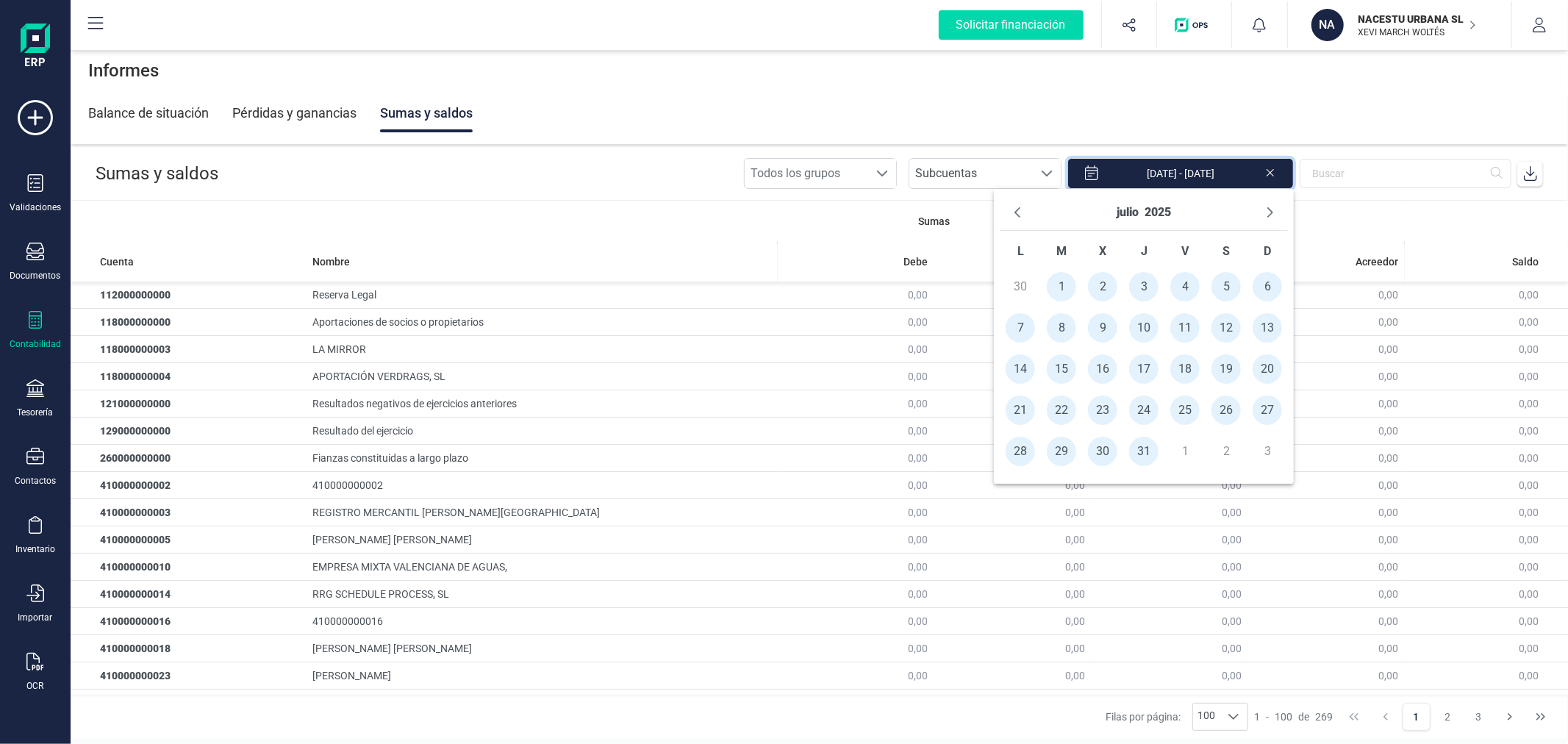
click at [1538, 173] on span at bounding box center [1530, 174] width 29 height 29
click at [1375, 27] on p "XEVI MARCH WOLTÉS" at bounding box center [1417, 32] width 118 height 11
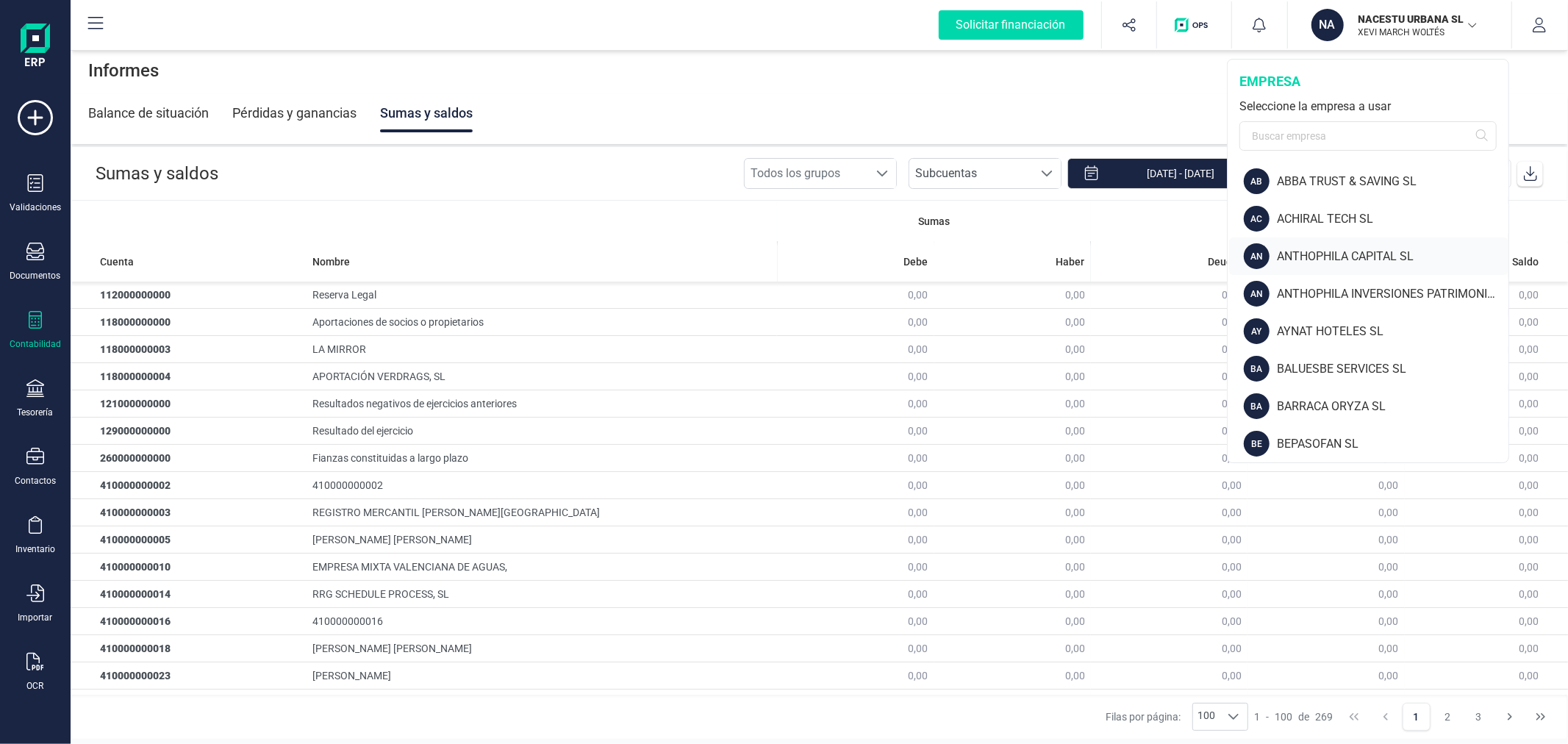
click at [1342, 252] on div "ANTHOPHILA CAPITAL SL" at bounding box center [1392, 256] width 232 height 18
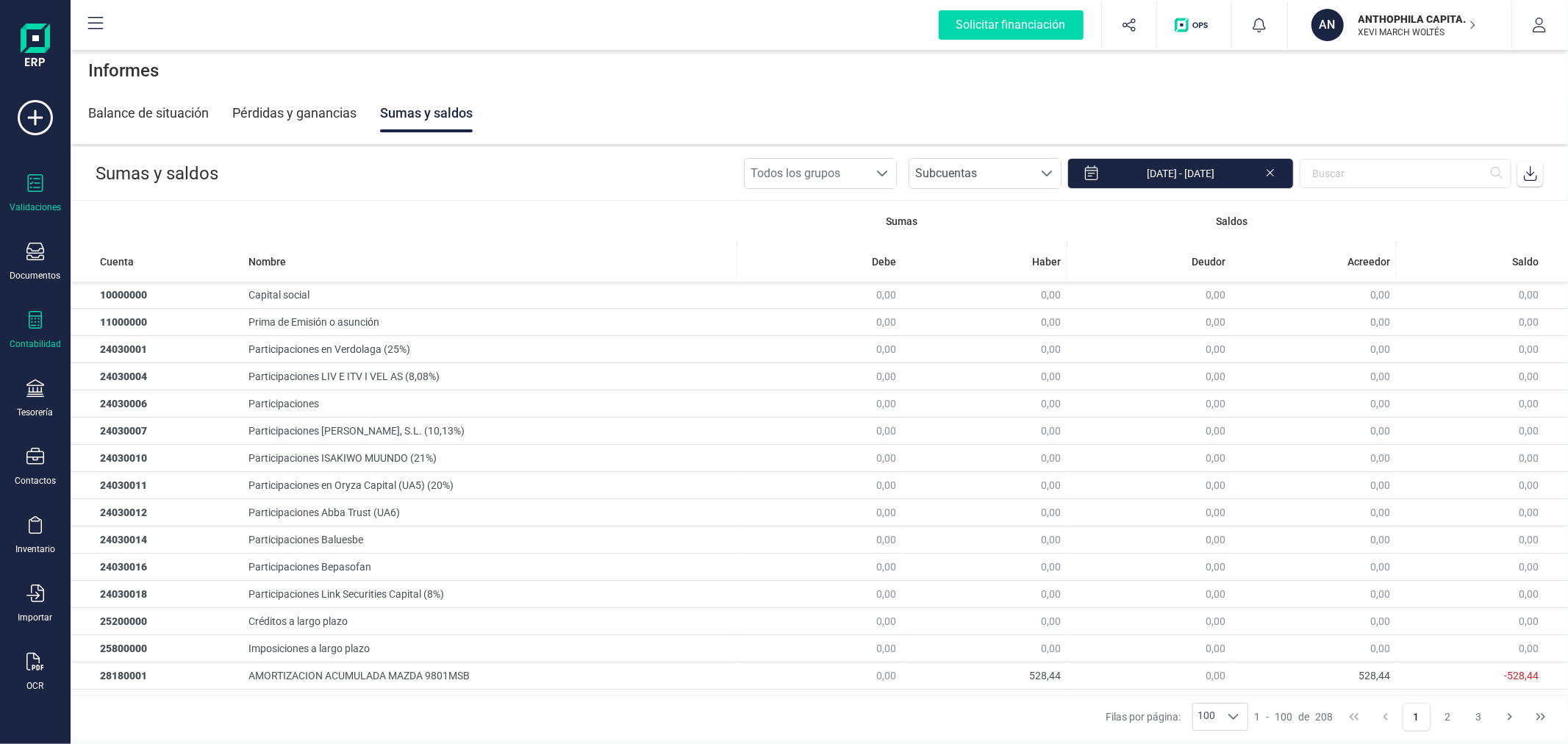
click at [40, 206] on div "Validaciones" at bounding box center [35, 207] width 52 height 11
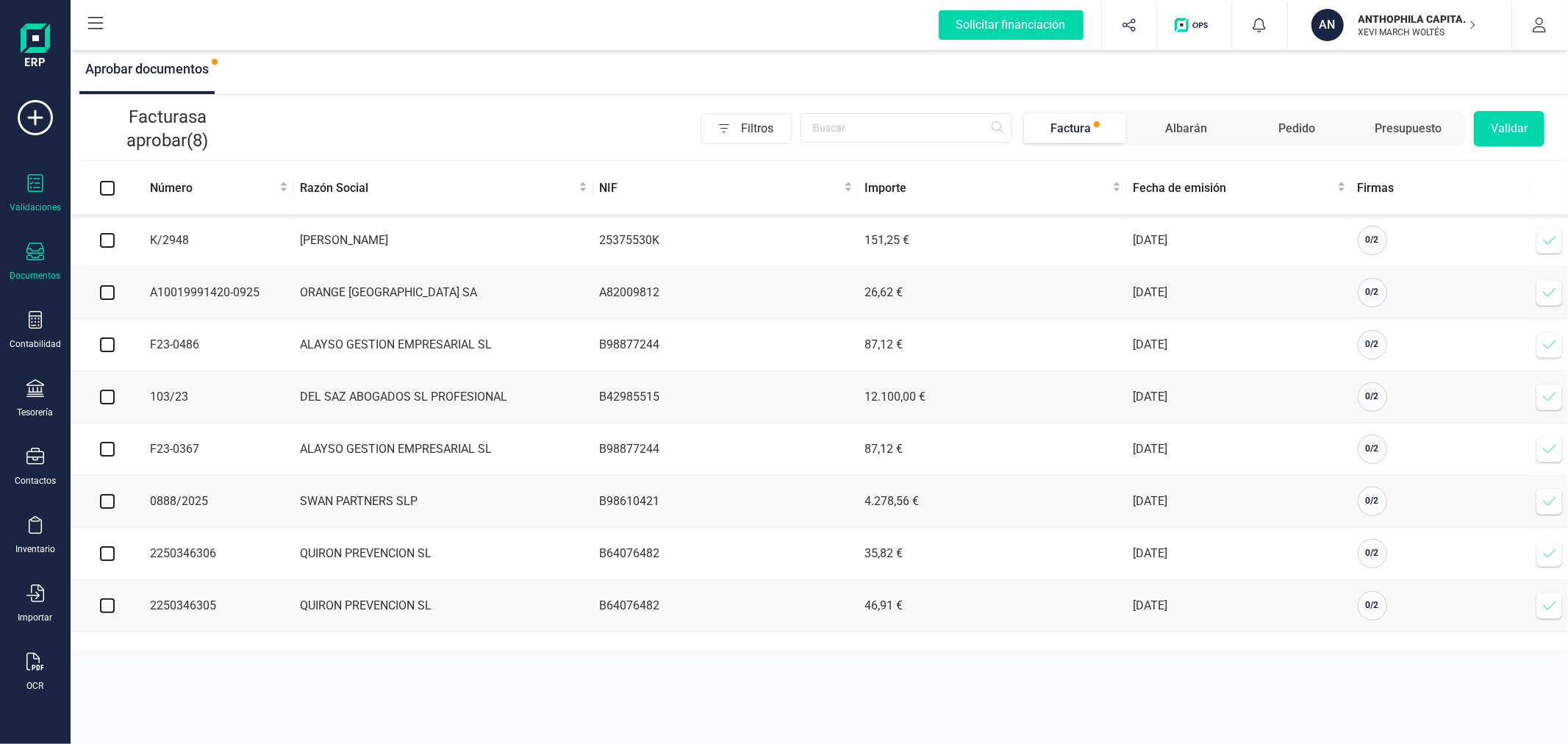
click at [34, 266] on div "Documentos" at bounding box center [35, 262] width 59 height 39
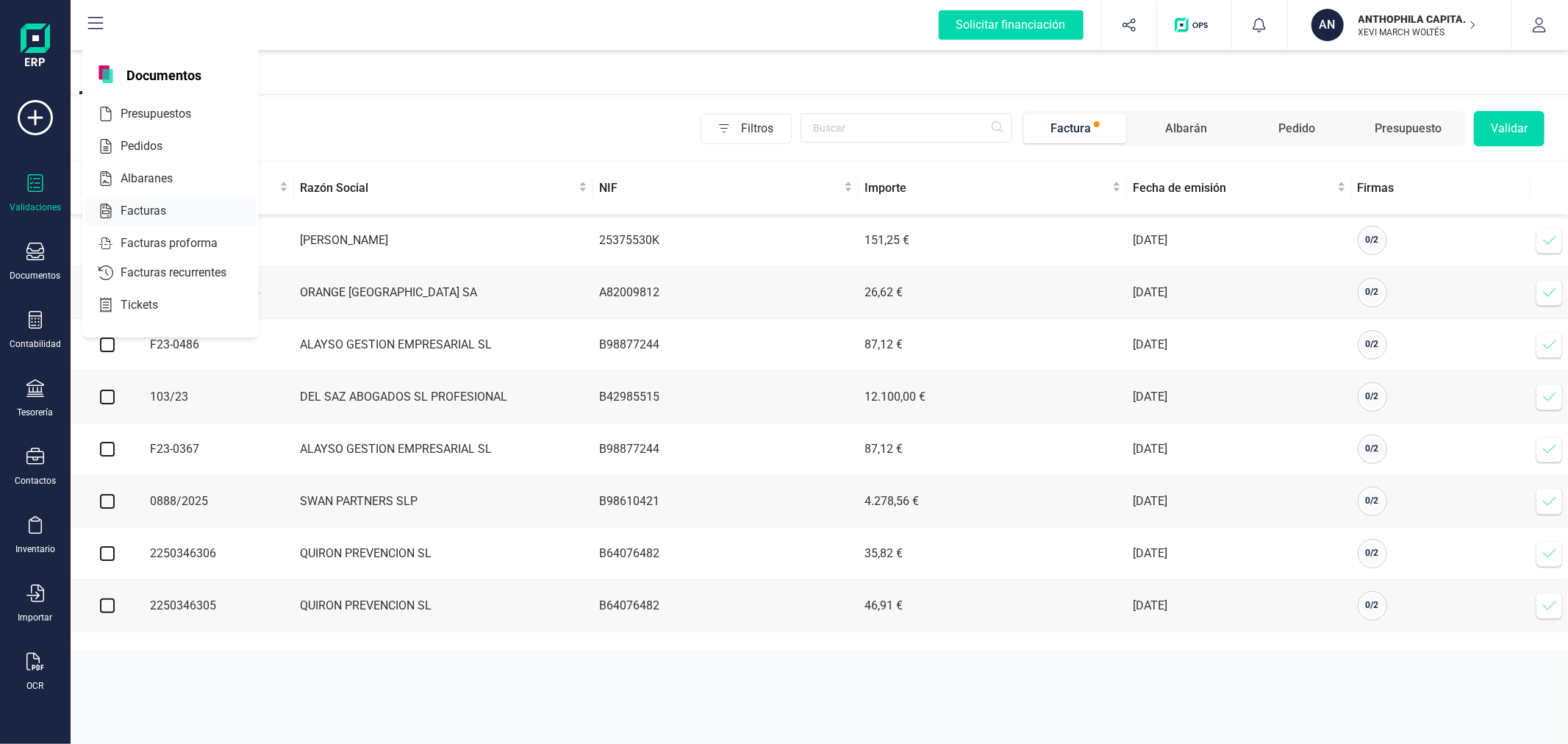
click at [153, 209] on span "Facturas" at bounding box center [153, 211] width 78 height 18
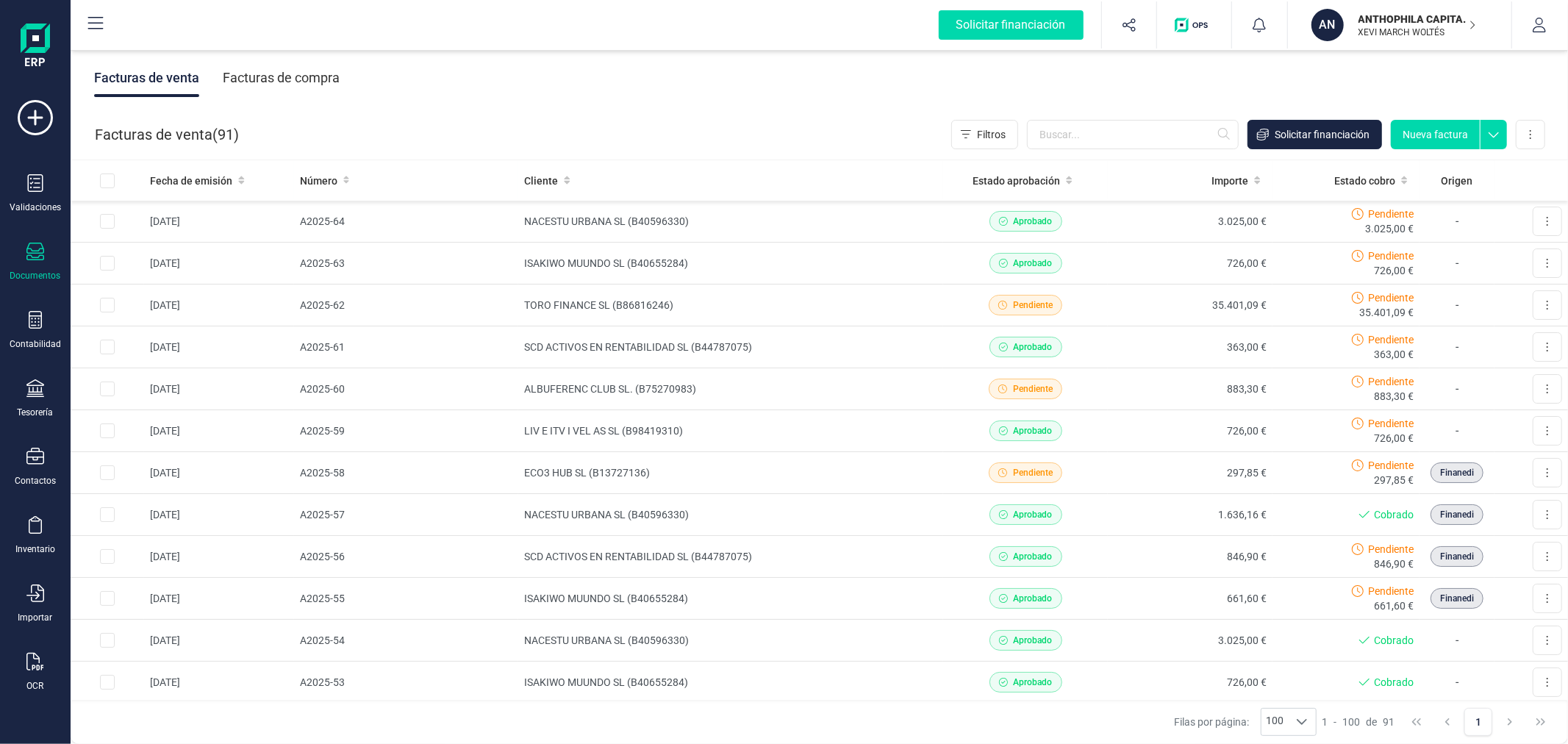
click at [306, 68] on div "Facturas de compra" at bounding box center [281, 78] width 117 height 39
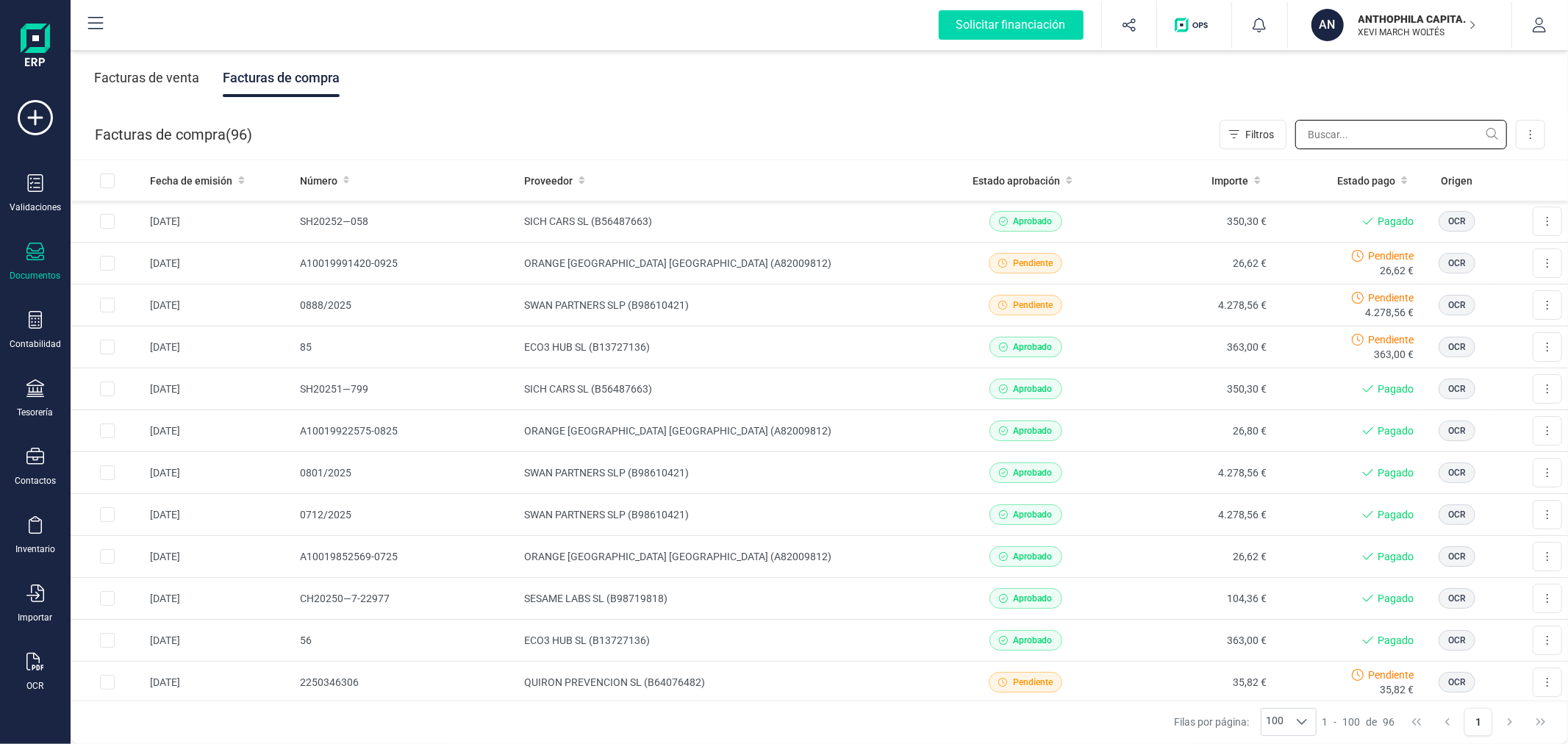
click at [1349, 127] on input "text" at bounding box center [1401, 134] width 211 height 29
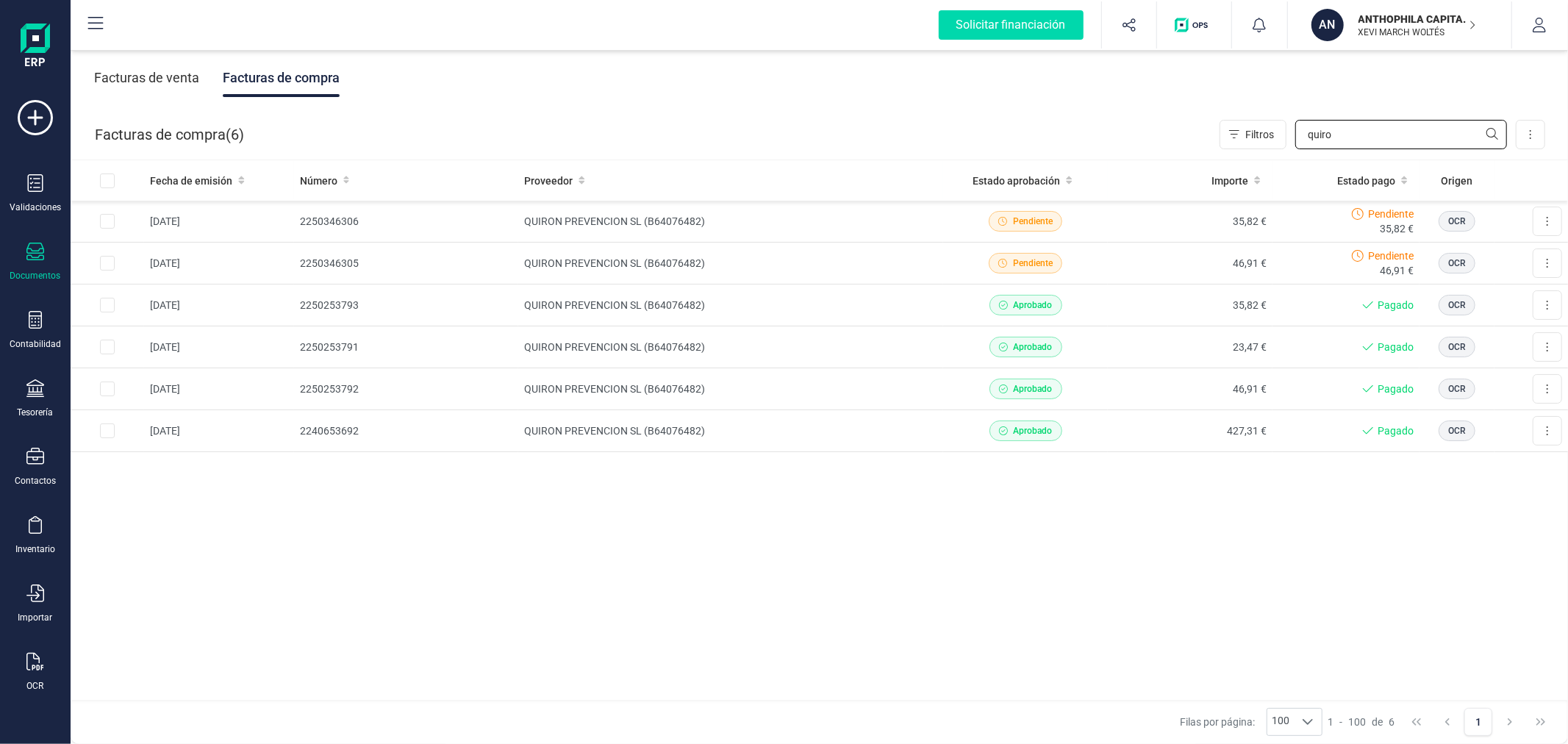
type input "quiro"
click at [30, 171] on div "Validaciones Documentos Documentos Presupuestos Pedidos Albaranes Facturas Fact…" at bounding box center [35, 401] width 59 height 604
click at [32, 186] on icon at bounding box center [35, 184] width 18 height 18
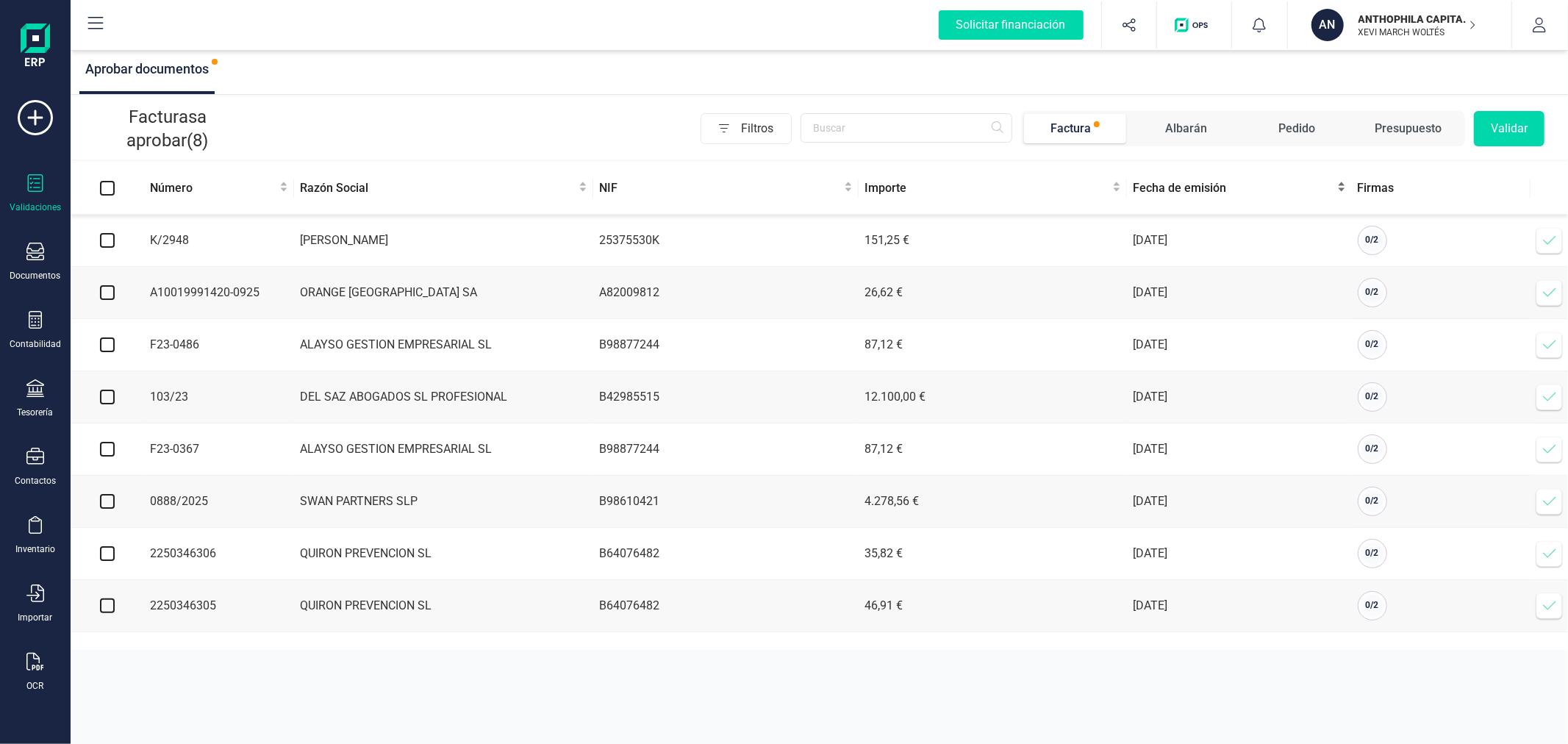
click at [1191, 187] on span "Fecha de emisión" at bounding box center [1234, 188] width 202 height 18
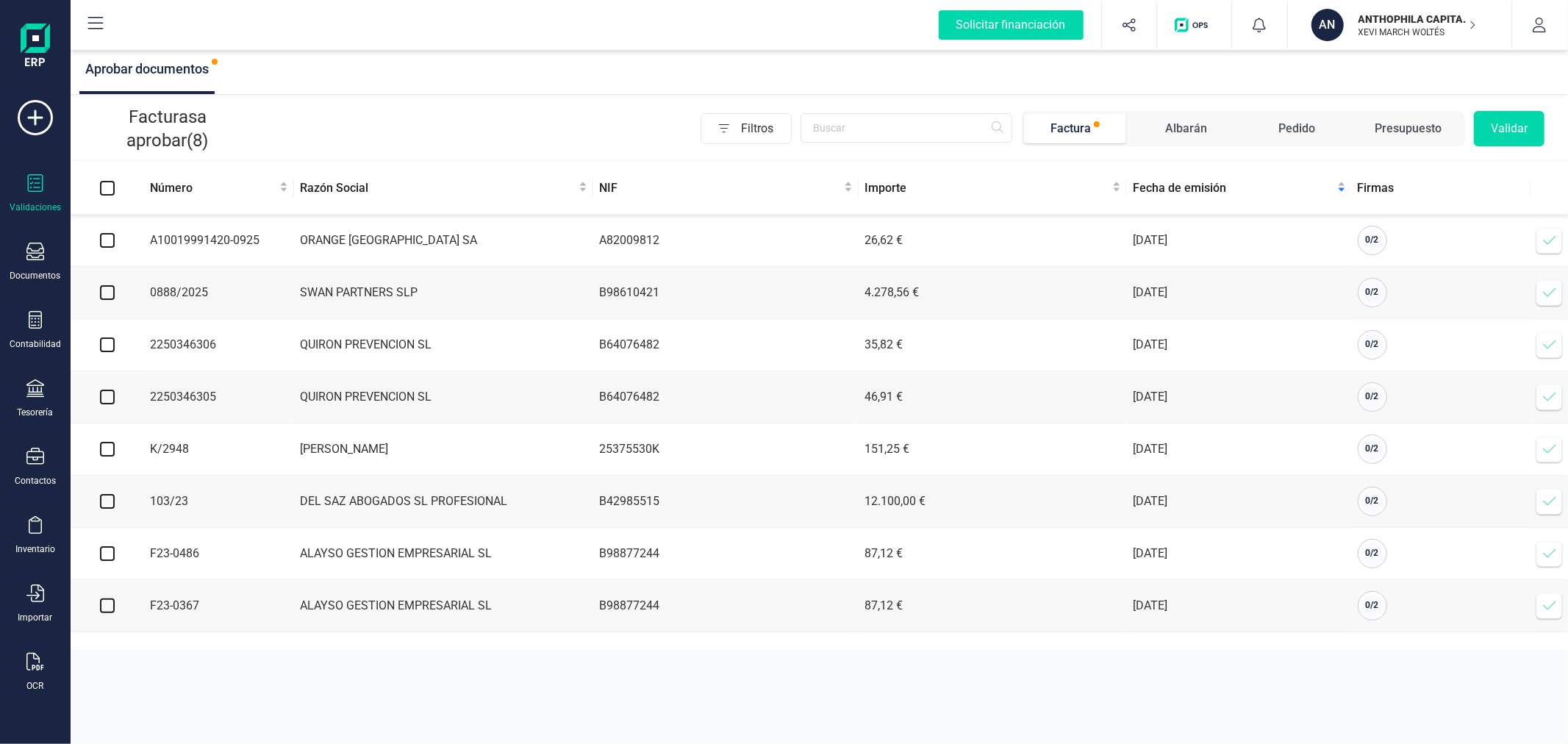
click at [108, 401] on input "checkbox" at bounding box center [107, 397] width 15 height 15
checkbox input "true"
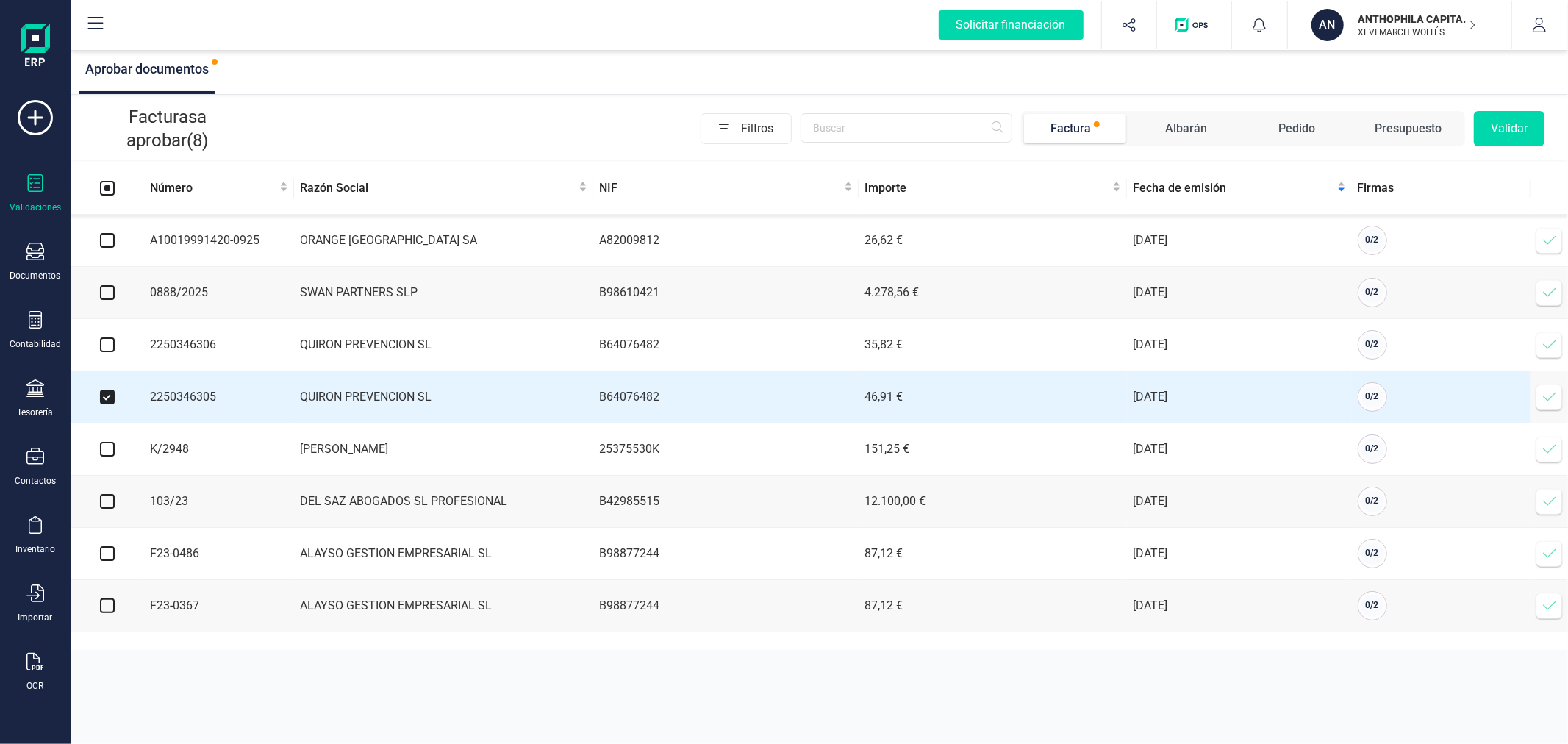
click at [106, 346] on input "checkbox" at bounding box center [107, 345] width 15 height 15
checkbox input "true"
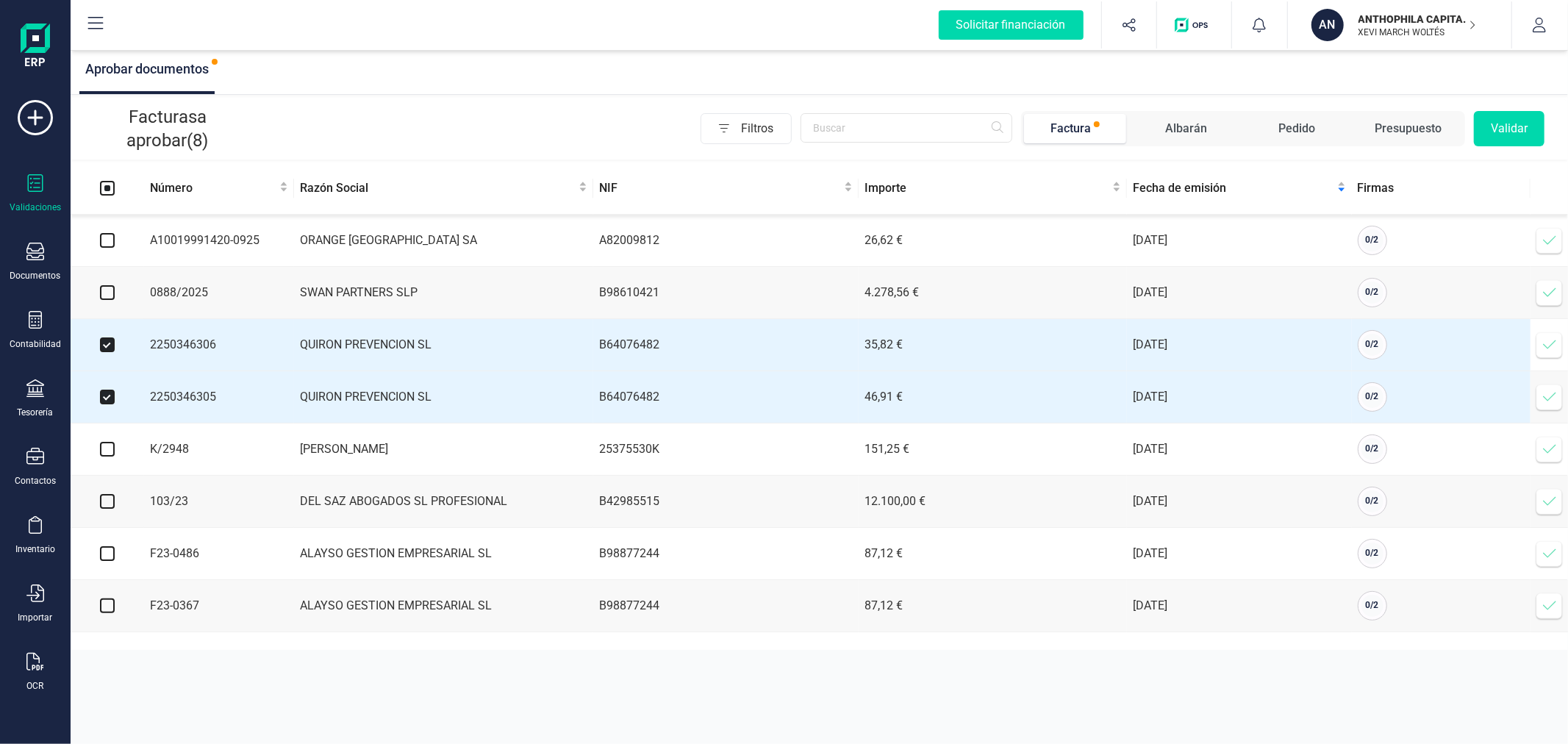
click at [1529, 138] on button "Validar" at bounding box center [1509, 128] width 70 height 35
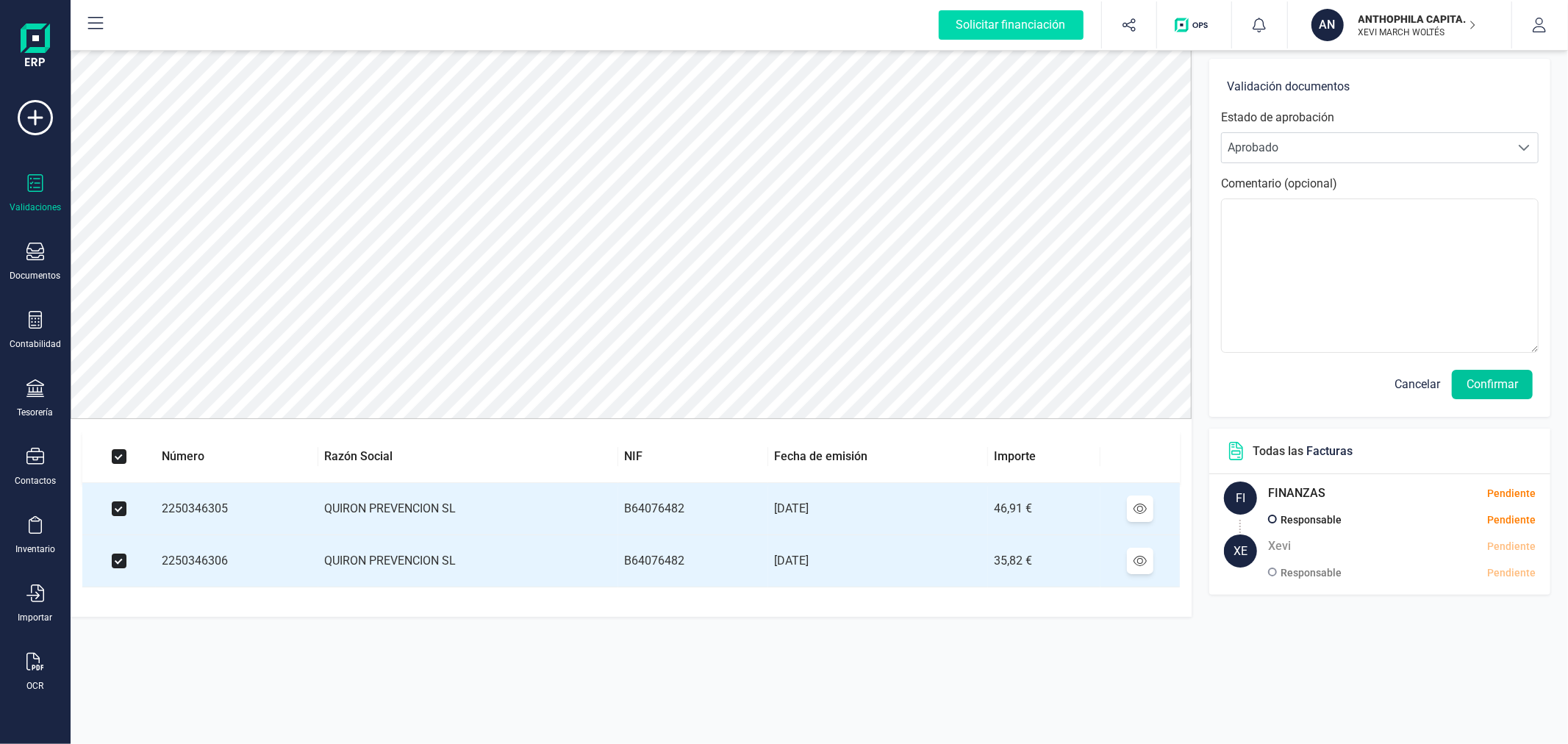
click at [1502, 387] on button "Confirmar" at bounding box center [1492, 384] width 81 height 29
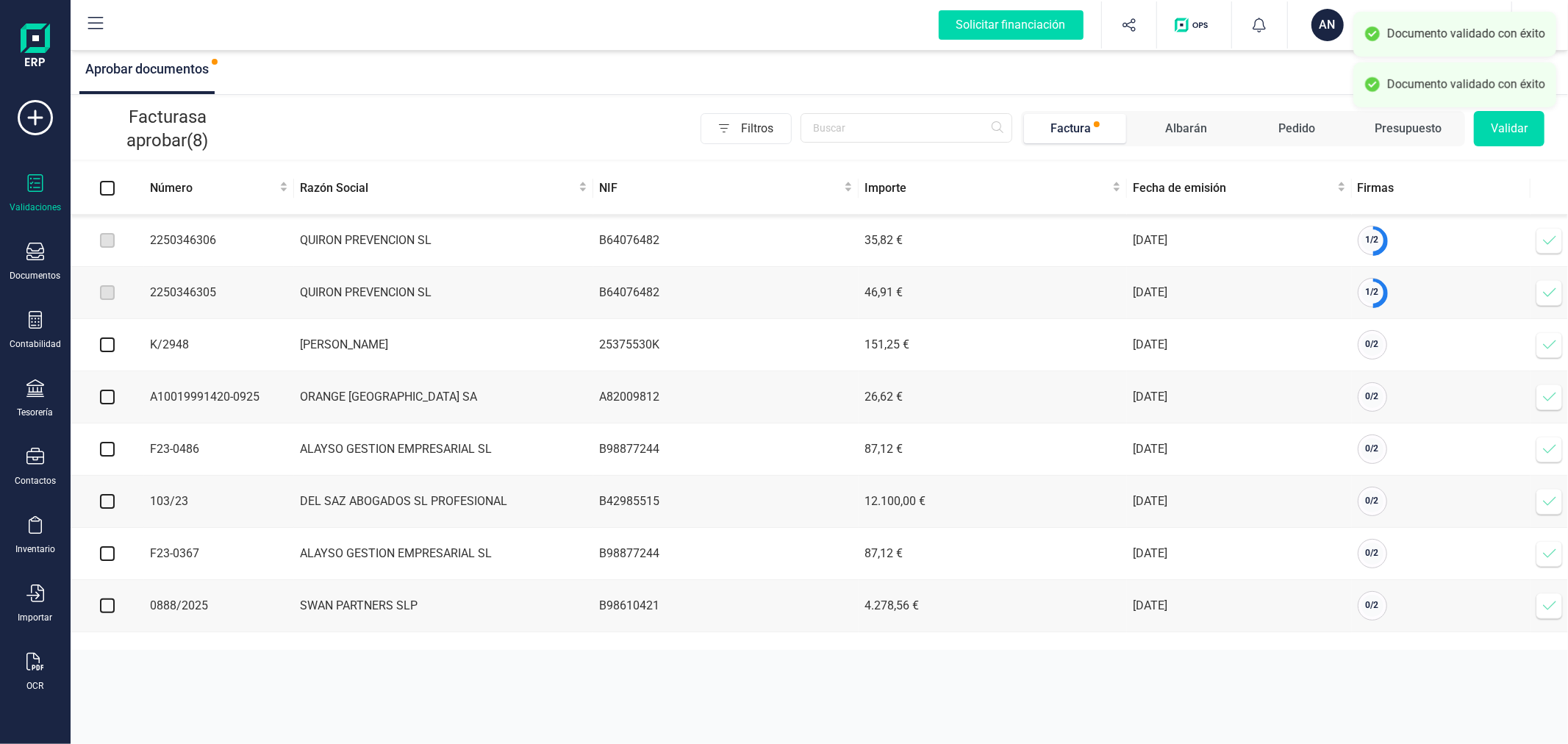
click at [1558, 236] on span at bounding box center [1549, 240] width 29 height 29
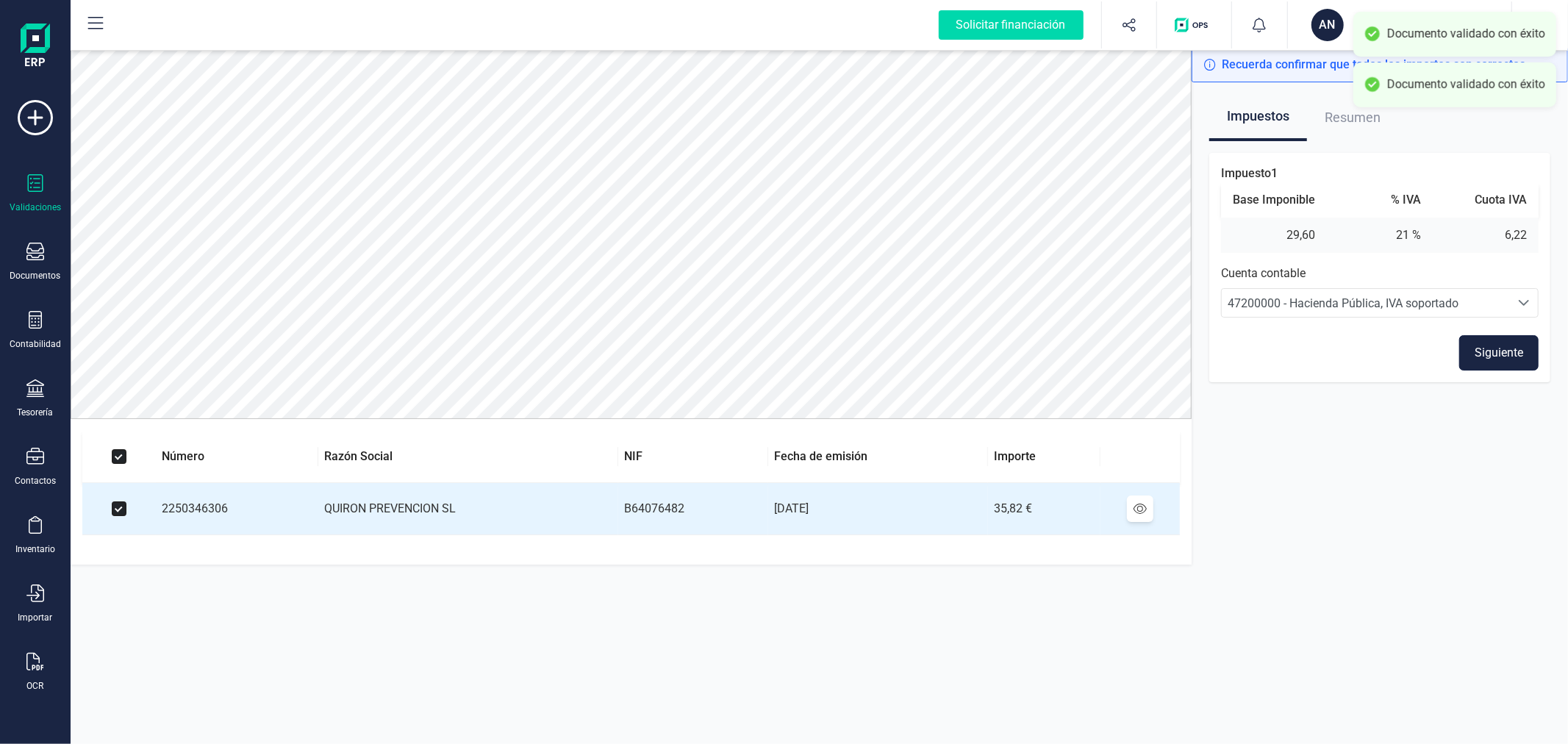
click at [1482, 346] on button "Siguiente" at bounding box center [1498, 352] width 79 height 35
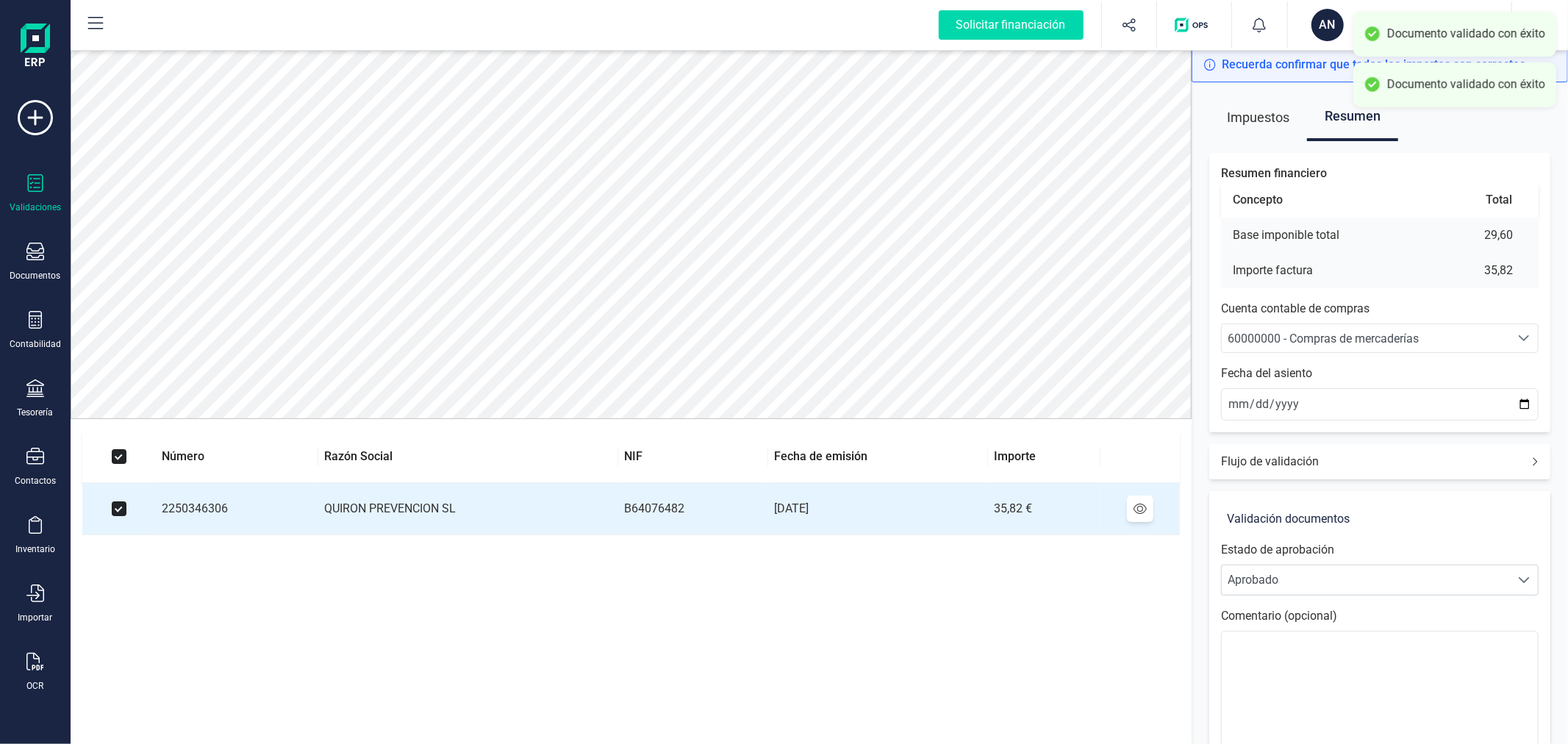
click at [1372, 333] on span "60000000 - Compras de mercaderías" at bounding box center [1322, 338] width 191 height 14
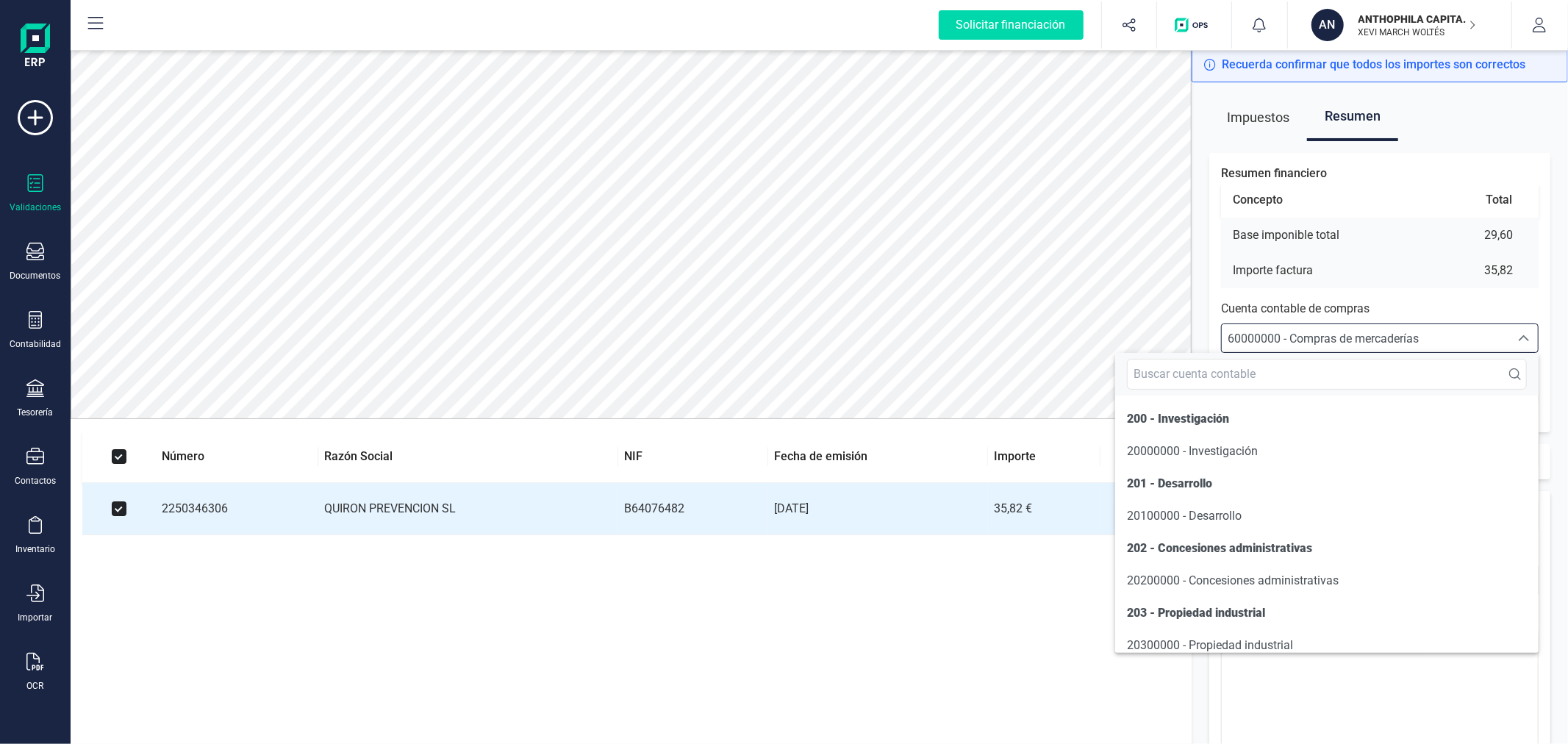
scroll to position [7616, 0]
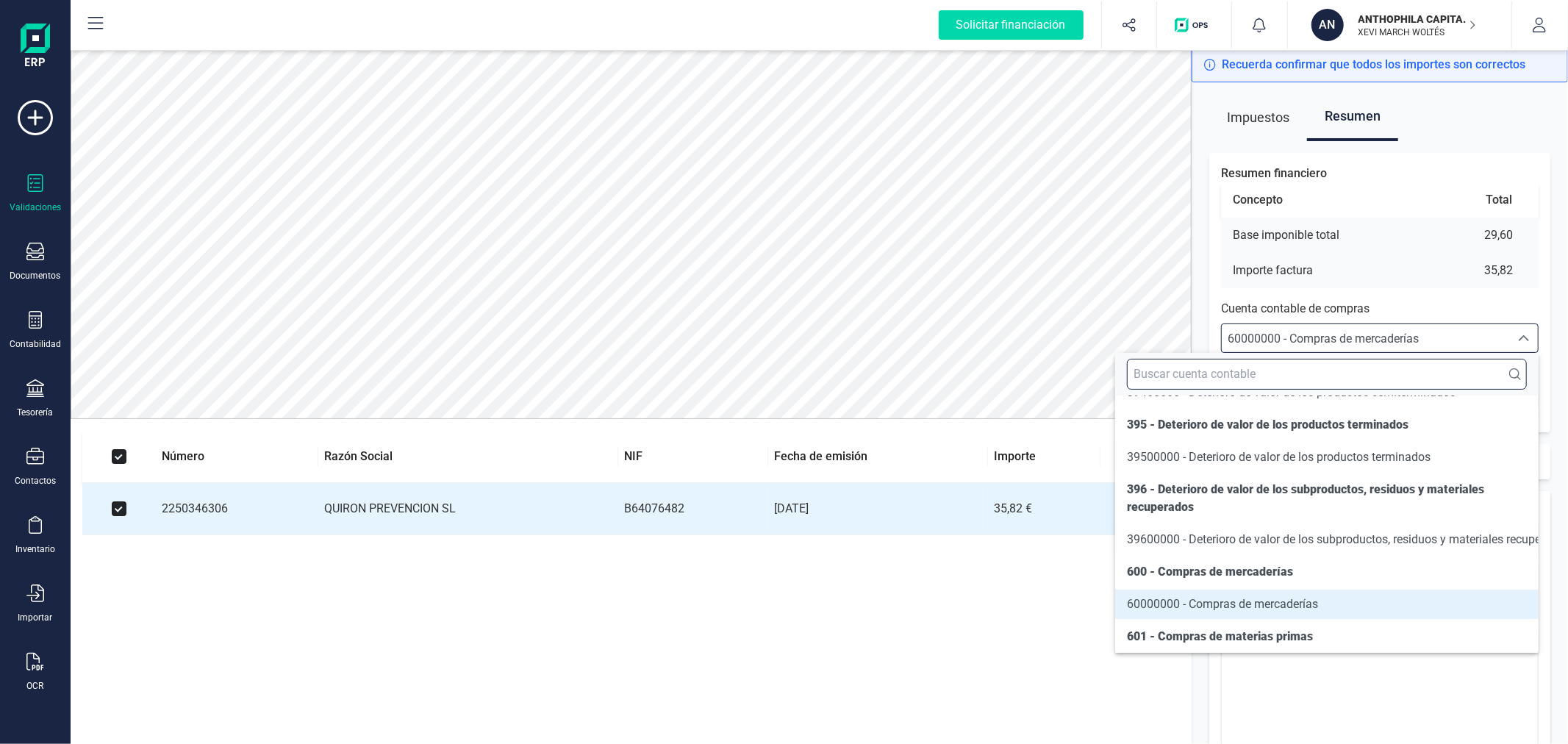
click at [1375, 370] on input "text" at bounding box center [1326, 374] width 400 height 31
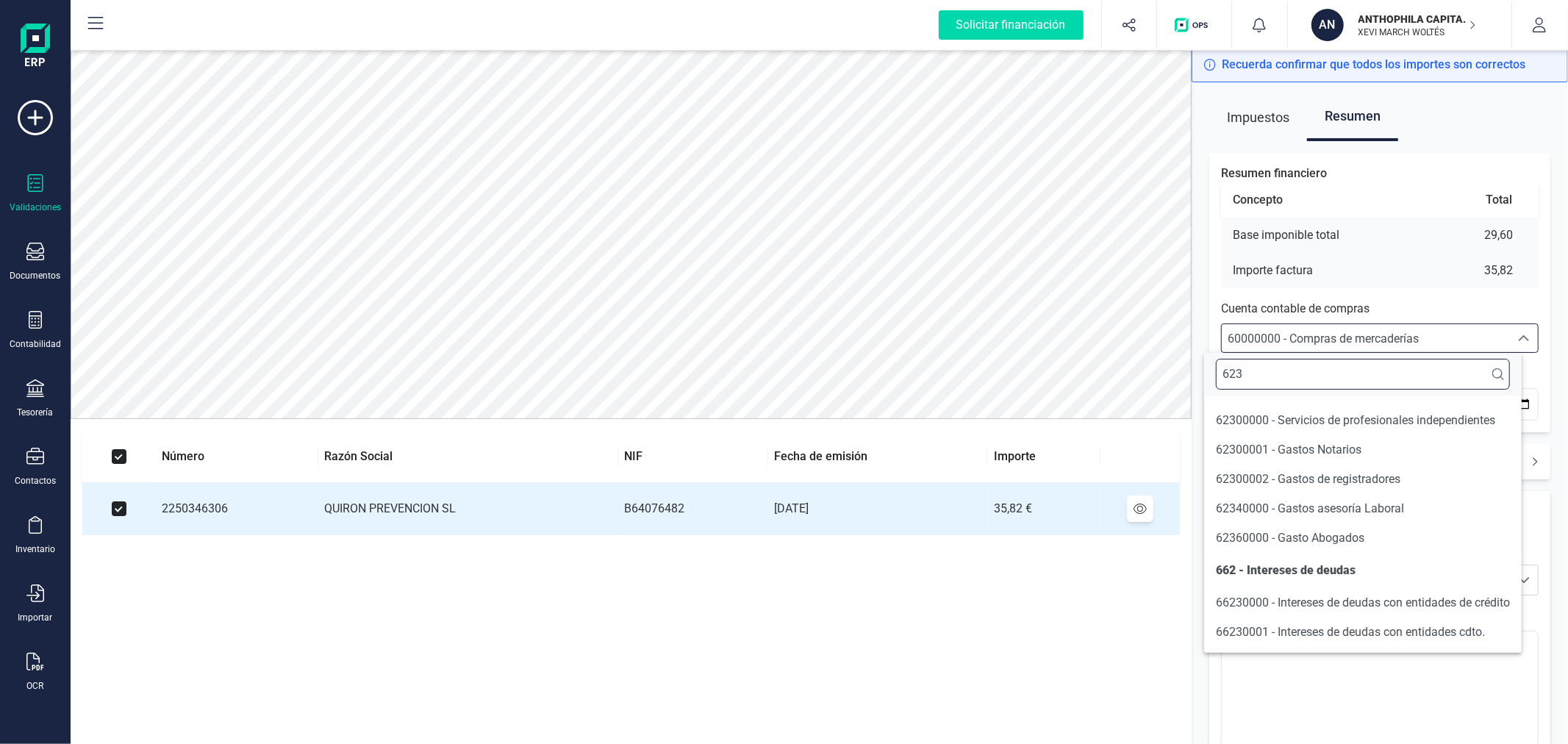
scroll to position [31, 0]
type input "623"
click at [1353, 425] on span "62300000 - Servicios de profesionales independientes" at bounding box center [1355, 420] width 279 height 14
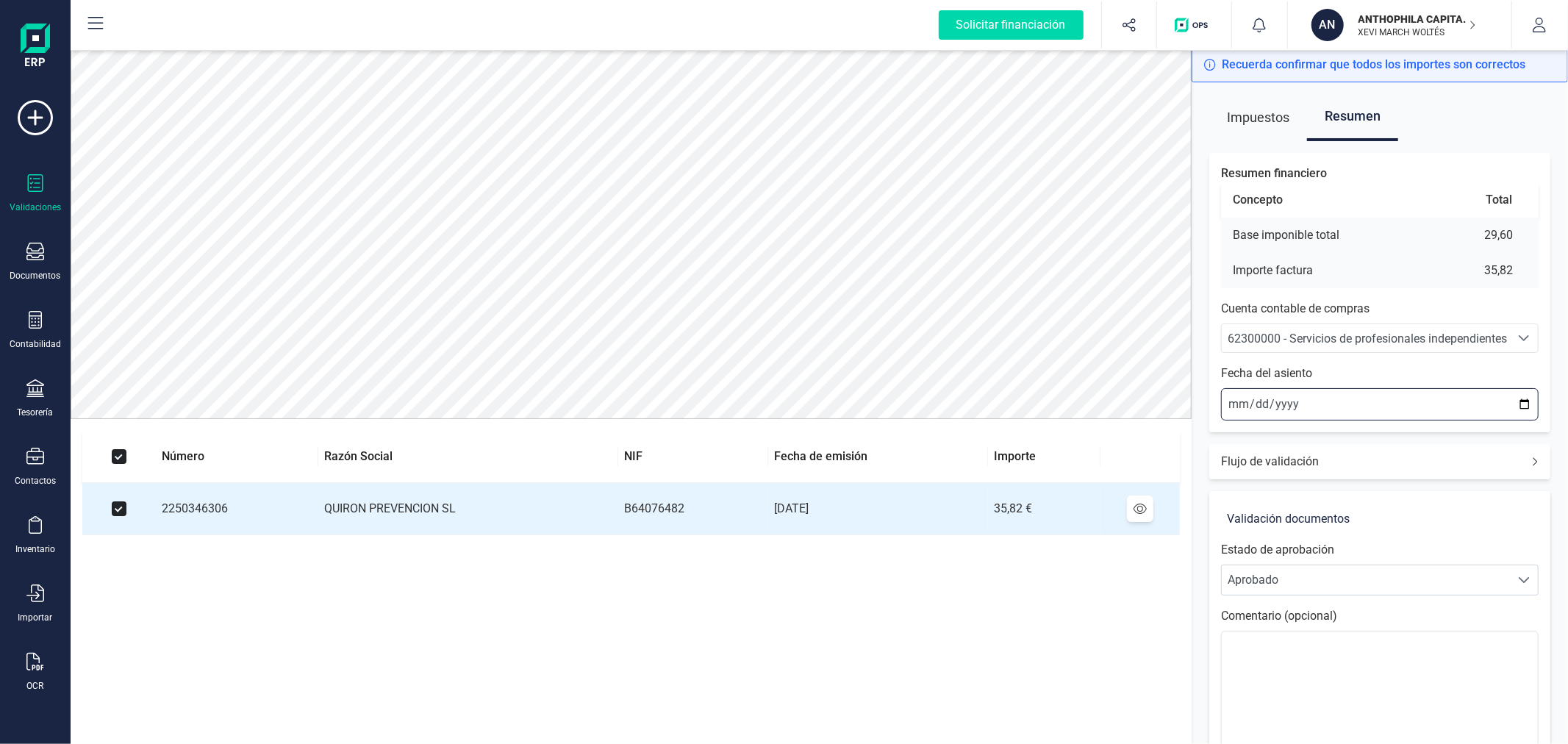
click at [1525, 405] on input "[DATE]" at bounding box center [1380, 404] width 318 height 32
type input "[DATE]"
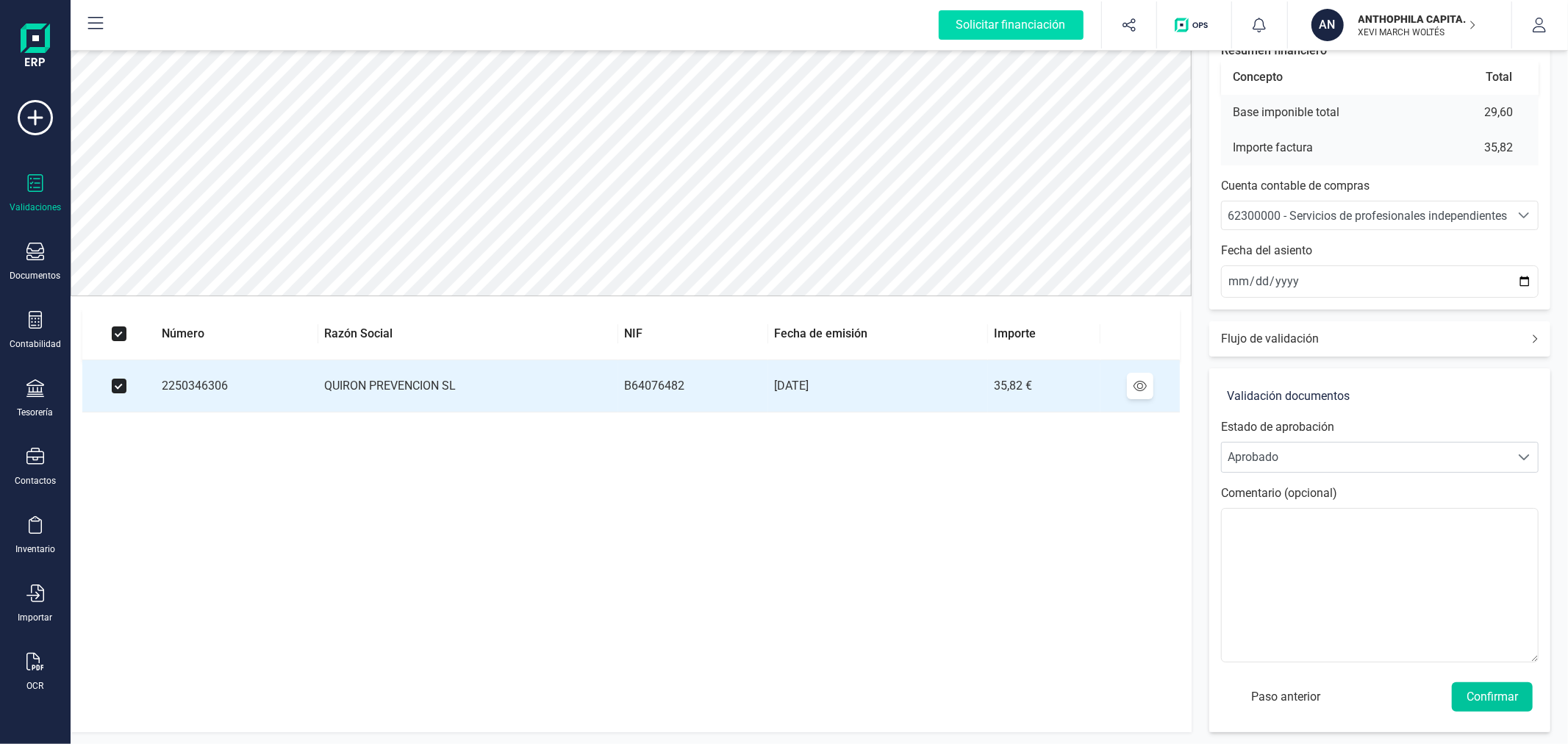
click at [1485, 689] on button "Confirmar" at bounding box center [1492, 697] width 81 height 29
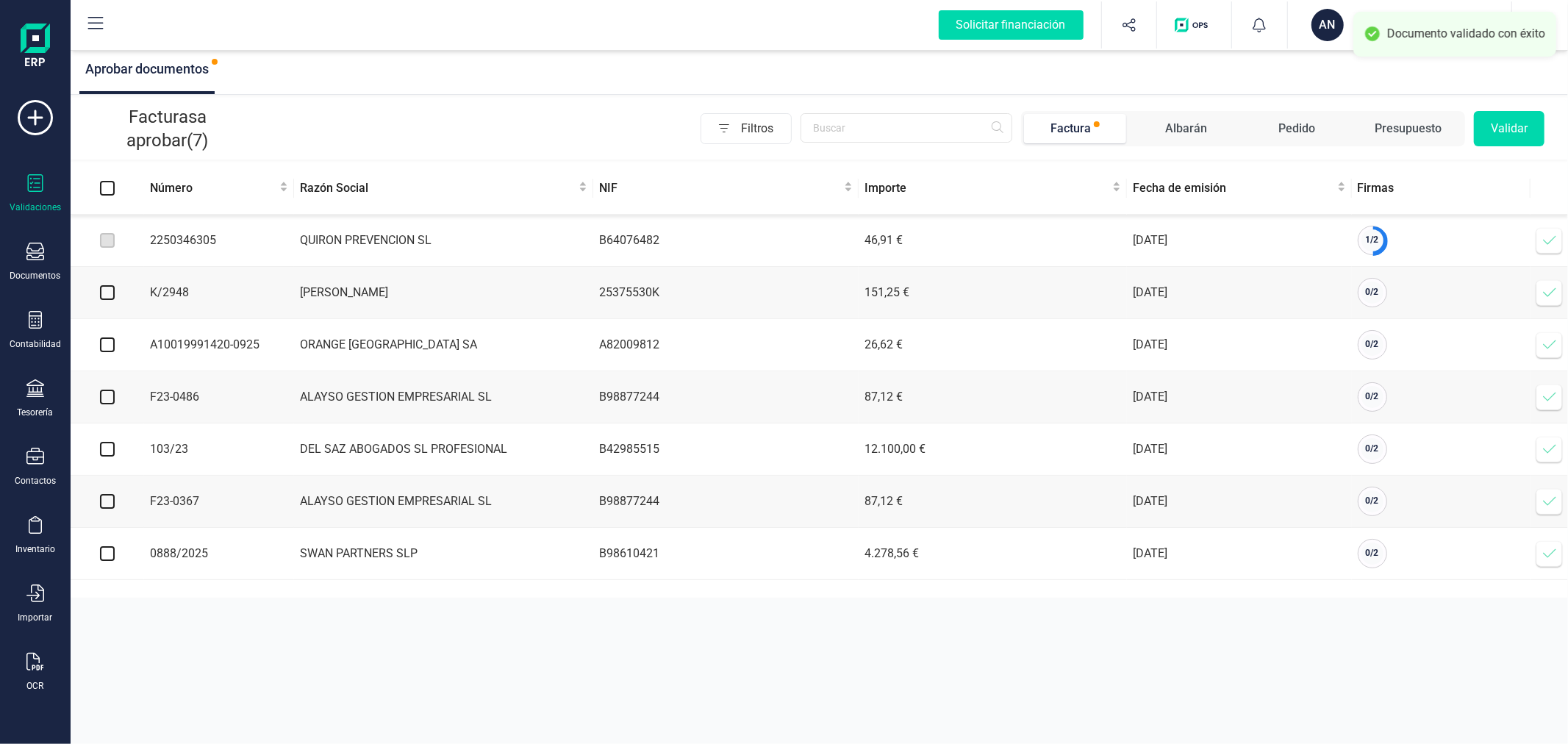
click at [1548, 244] on icon at bounding box center [1548, 240] width 12 height 9
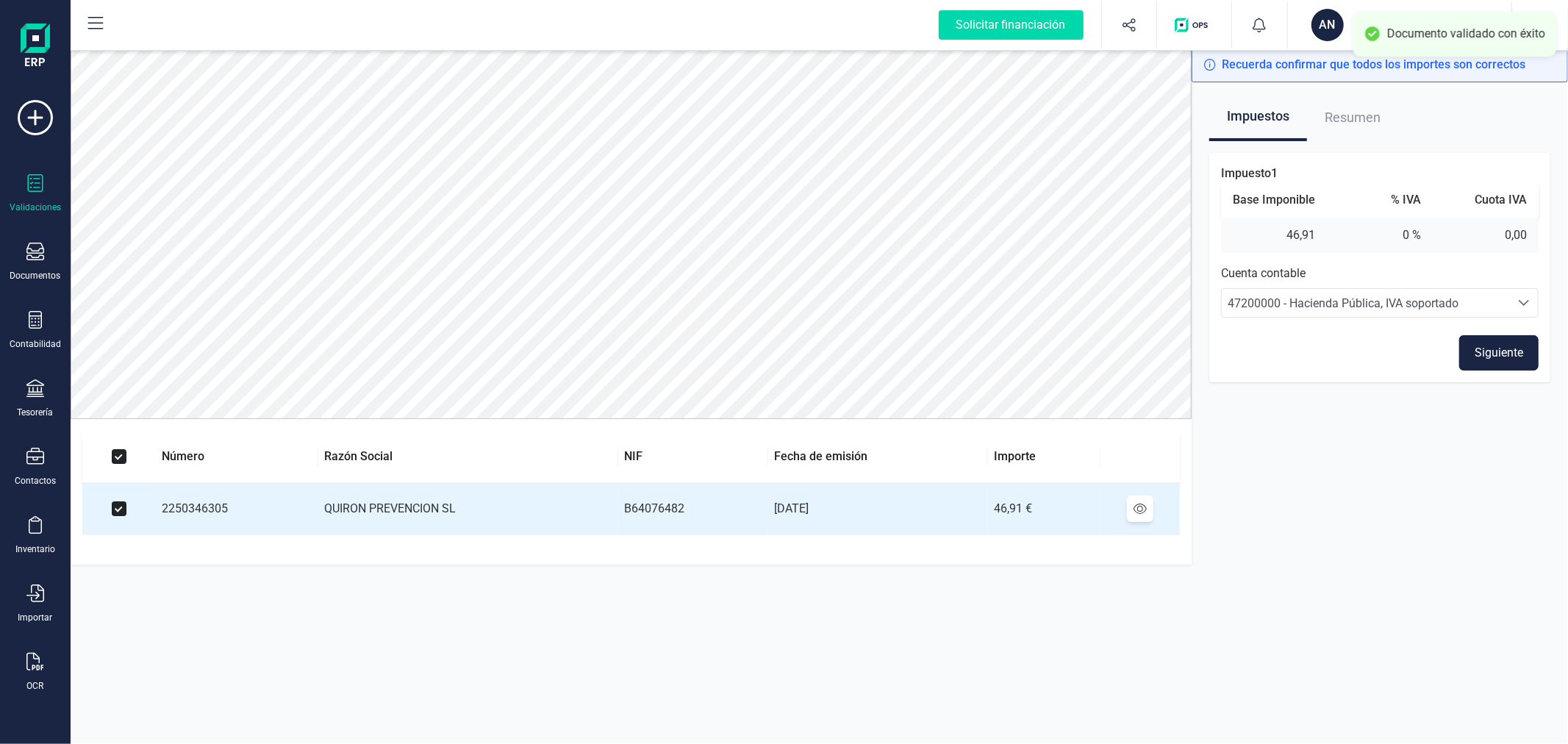
click at [1511, 354] on button "Siguiente" at bounding box center [1498, 352] width 79 height 35
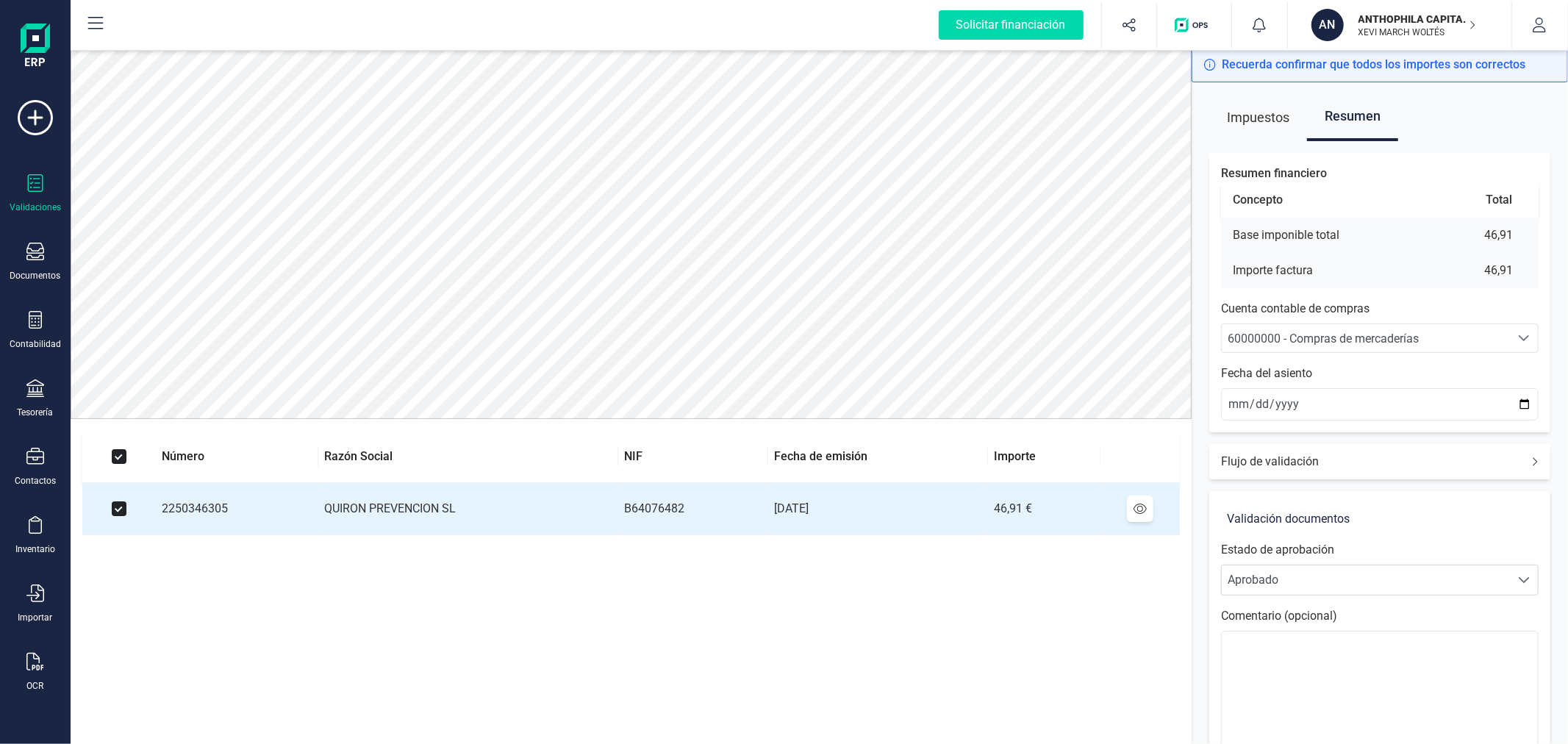
click at [1356, 327] on span "60000000 - Compras de mercaderías" at bounding box center [1366, 338] width 288 height 28
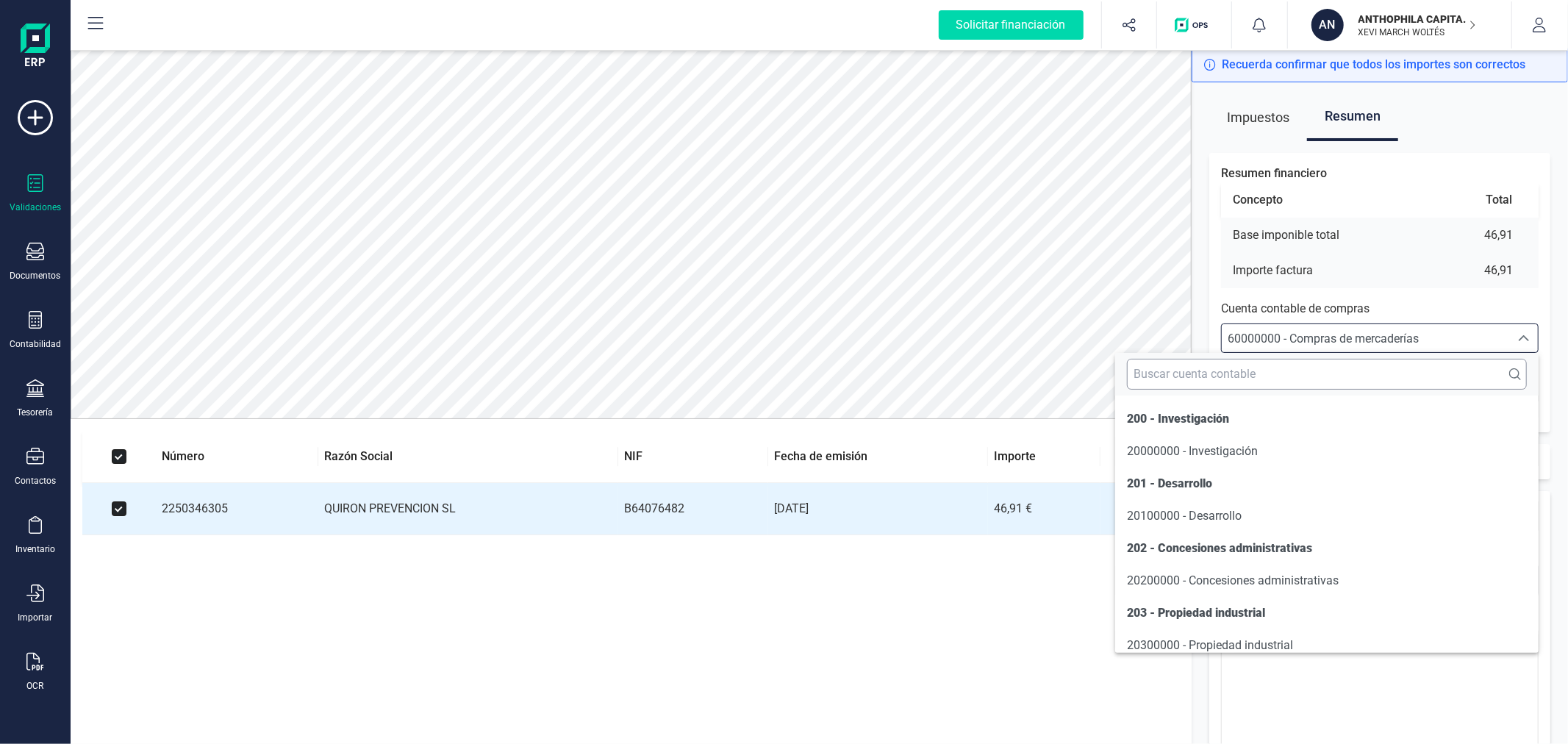
scroll to position [7616, 0]
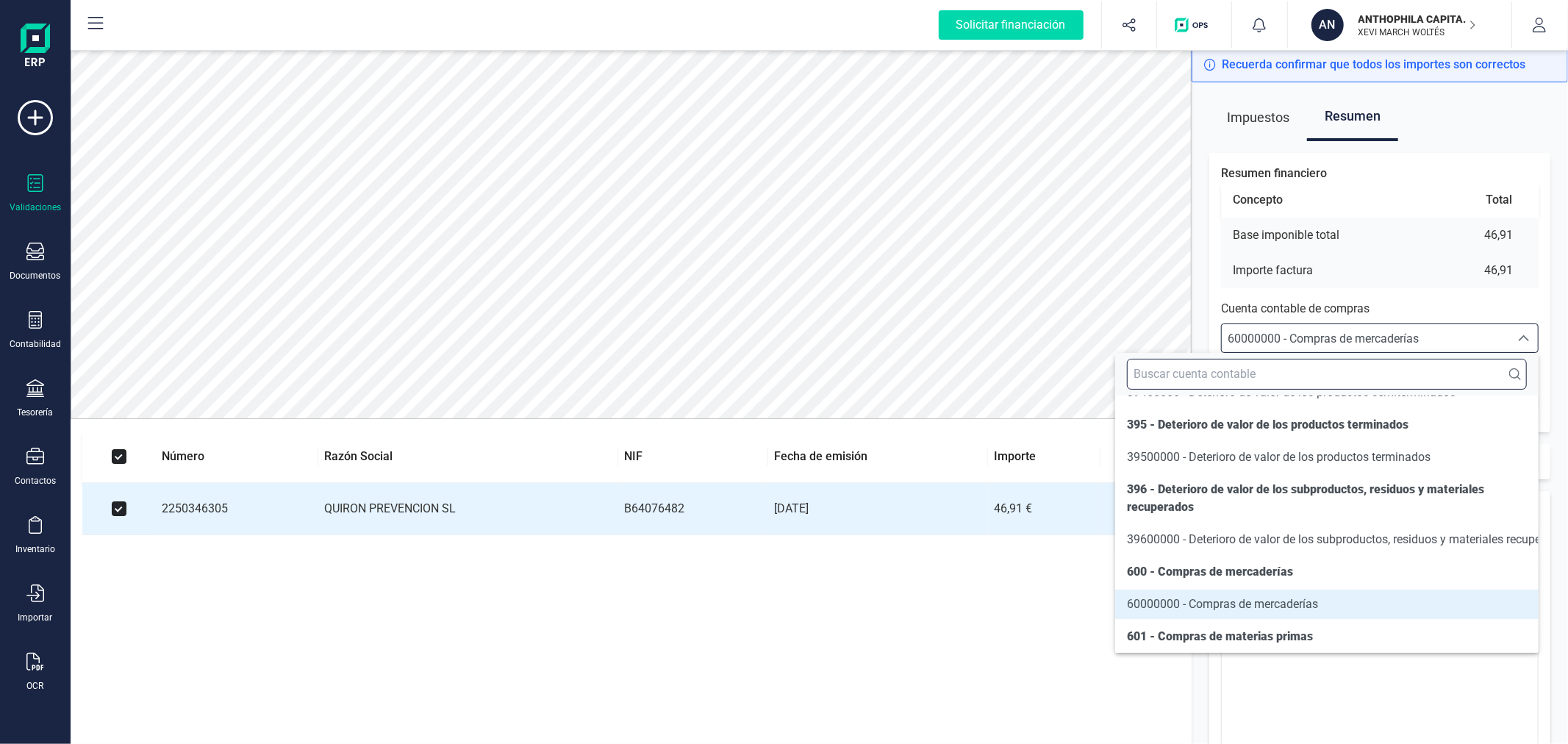
click at [1357, 369] on input "text" at bounding box center [1326, 374] width 400 height 31
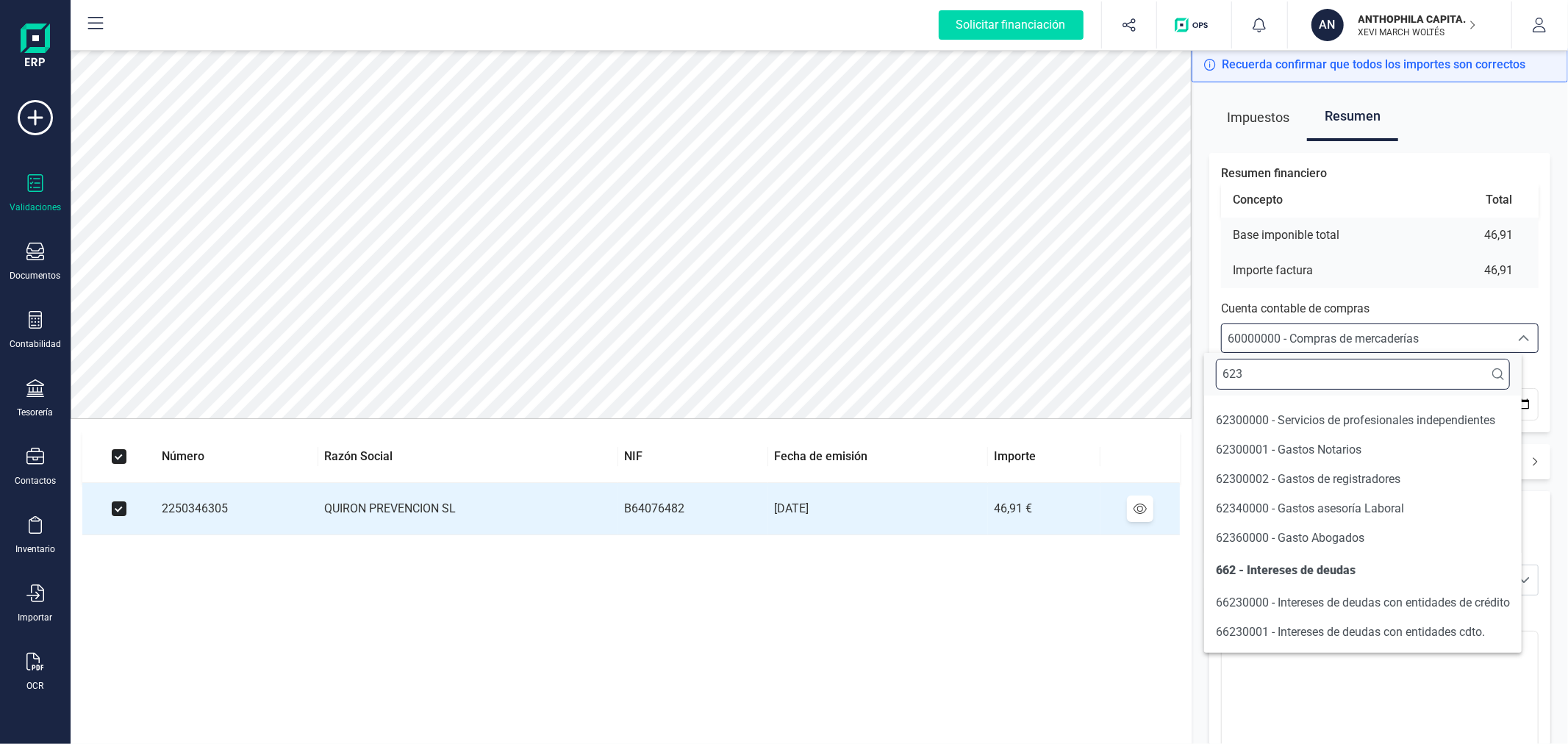
scroll to position [31, 0]
type input "623"
click at [1377, 423] on span "62300000 - Servicios de profesionales independientes" at bounding box center [1355, 420] width 279 height 14
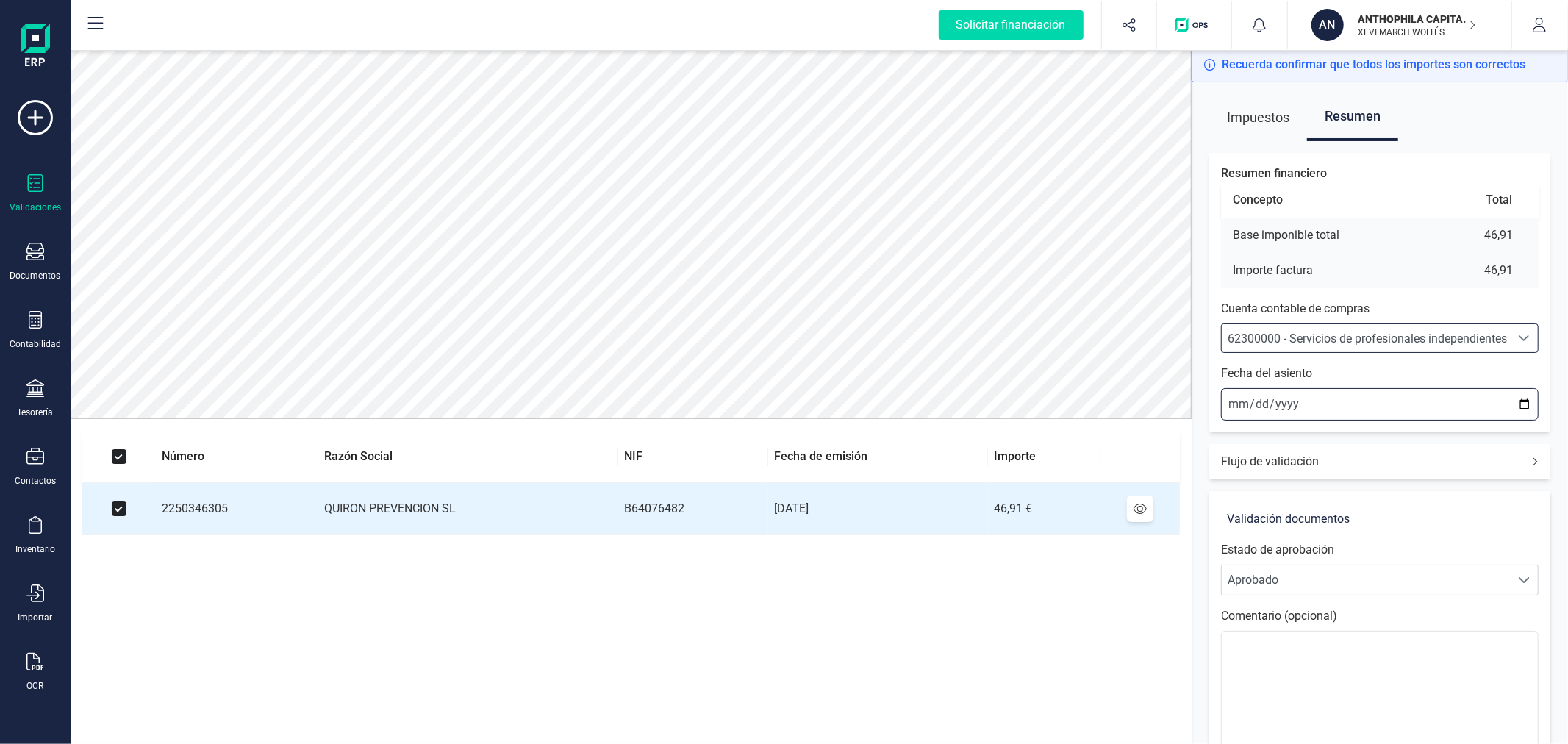
click at [1526, 406] on input "[DATE]" at bounding box center [1380, 404] width 318 height 32
type input "[DATE]"
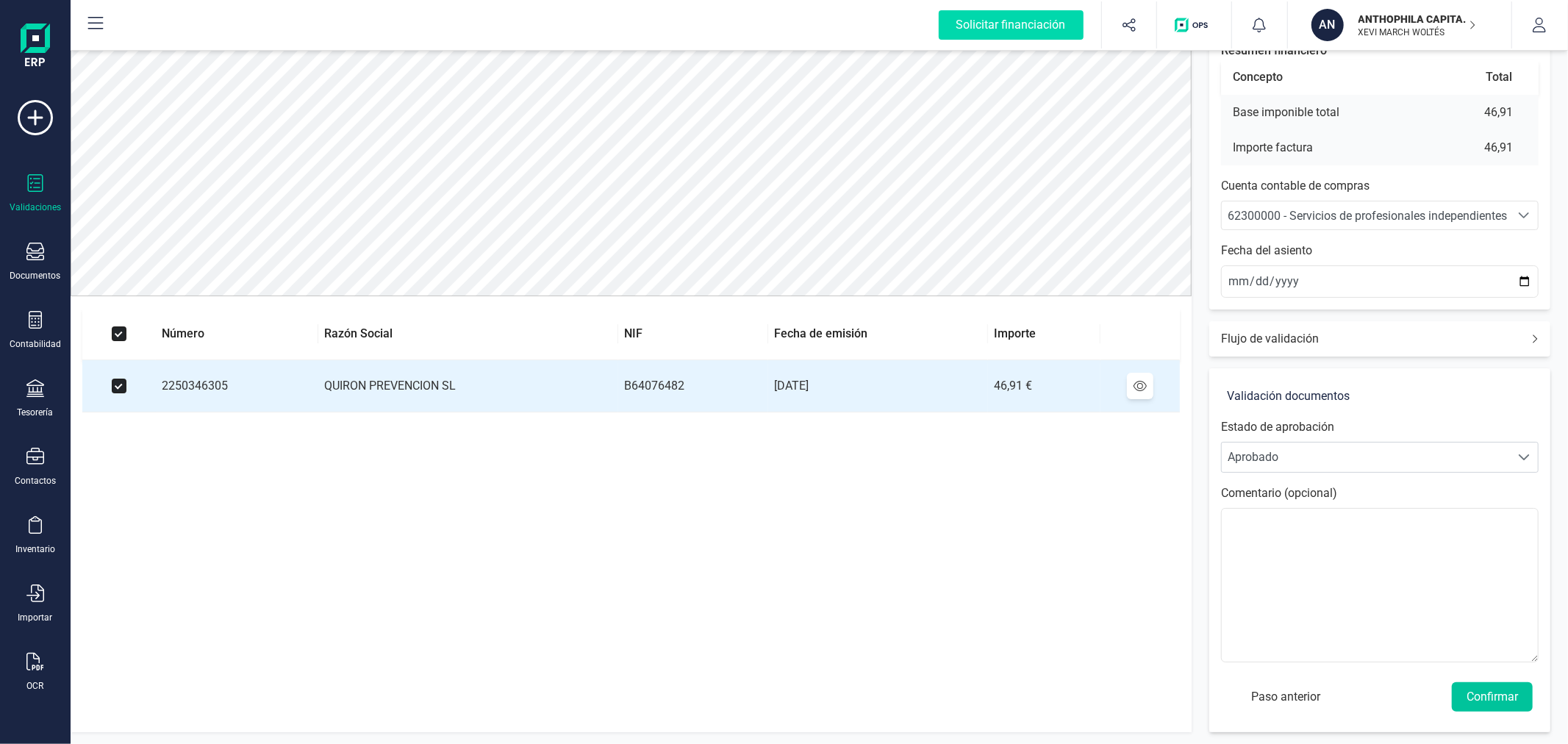
click at [1497, 699] on button "Confirmar" at bounding box center [1492, 697] width 81 height 29
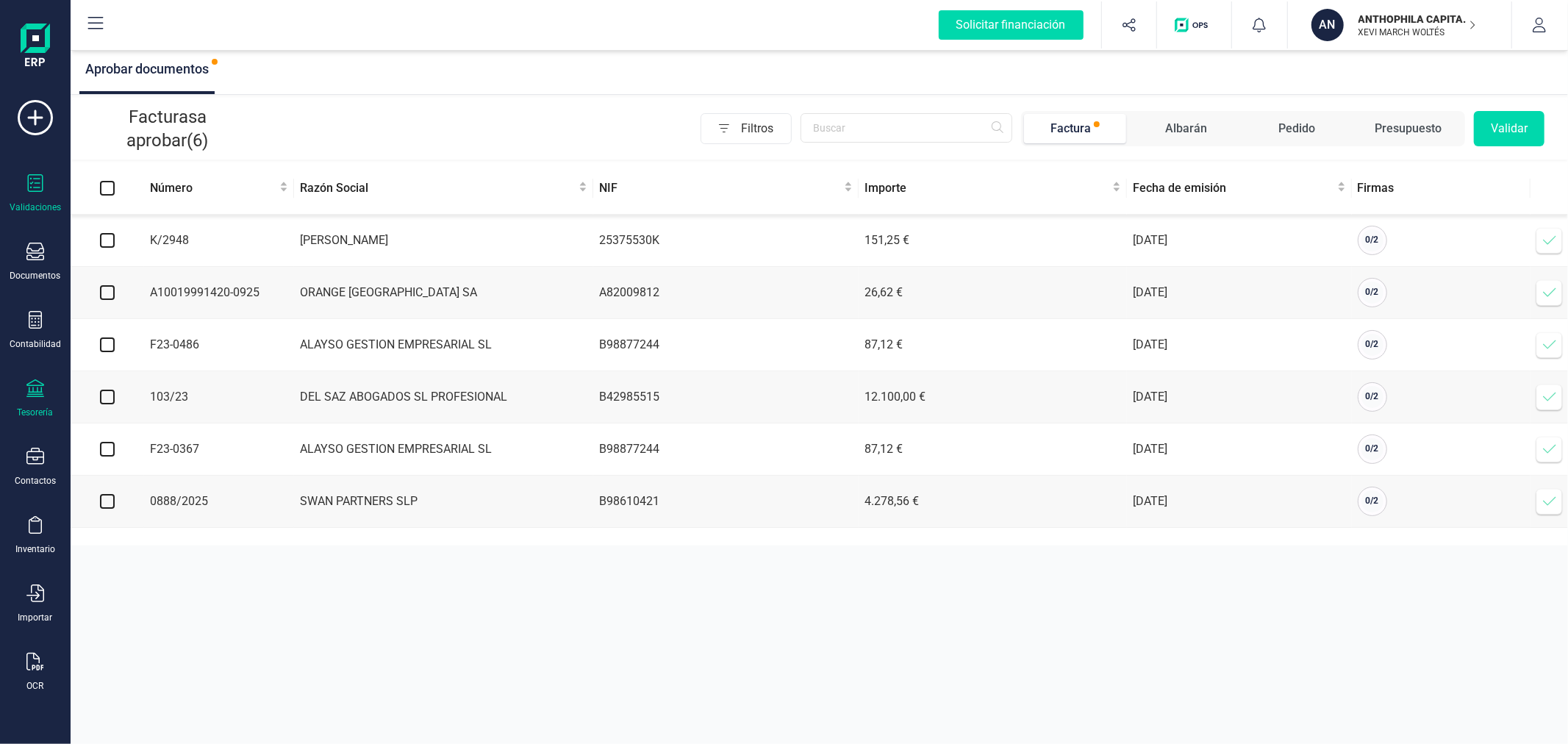
click at [31, 397] on icon at bounding box center [35, 388] width 18 height 18
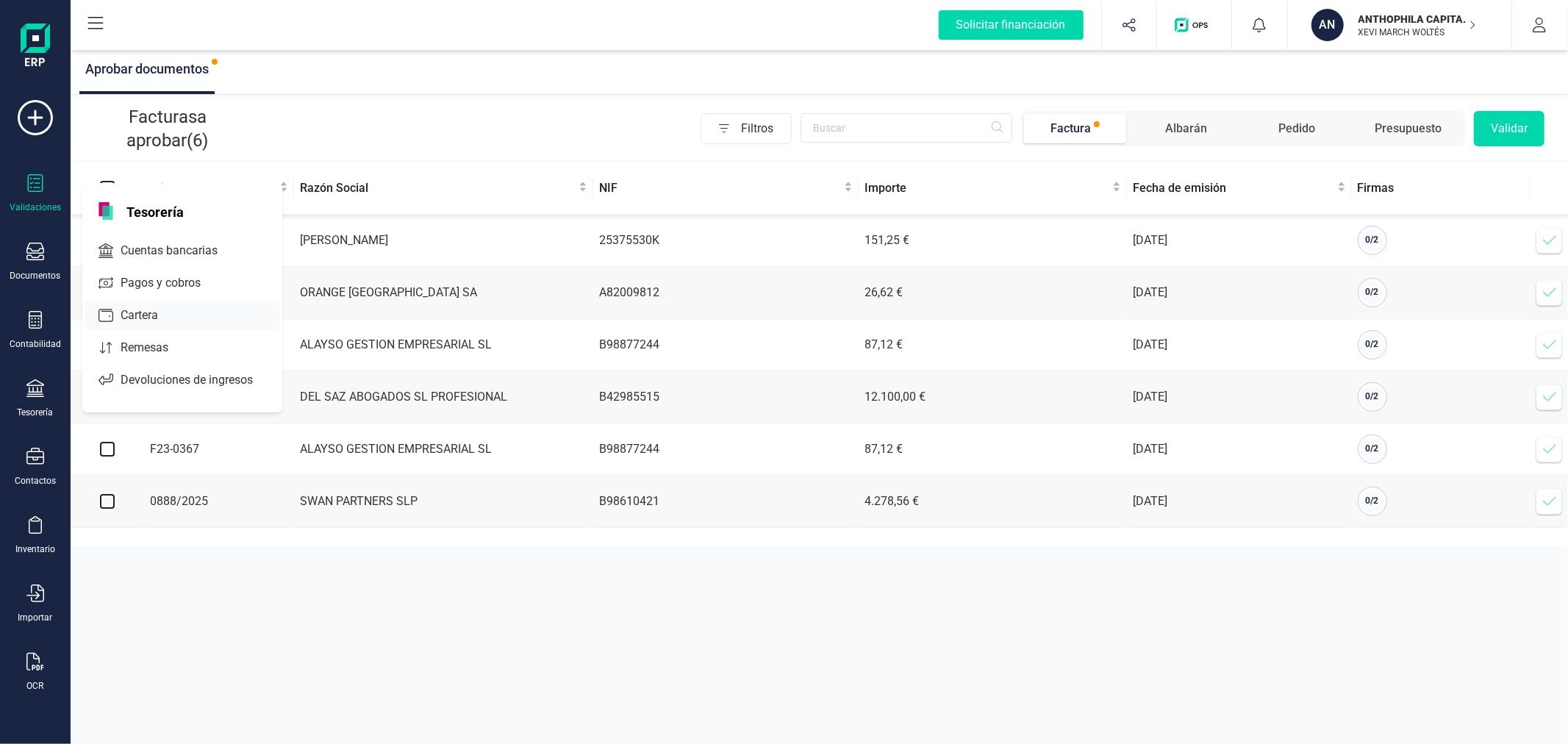
click at [148, 315] on span "Cartera" at bounding box center [149, 315] width 70 height 18
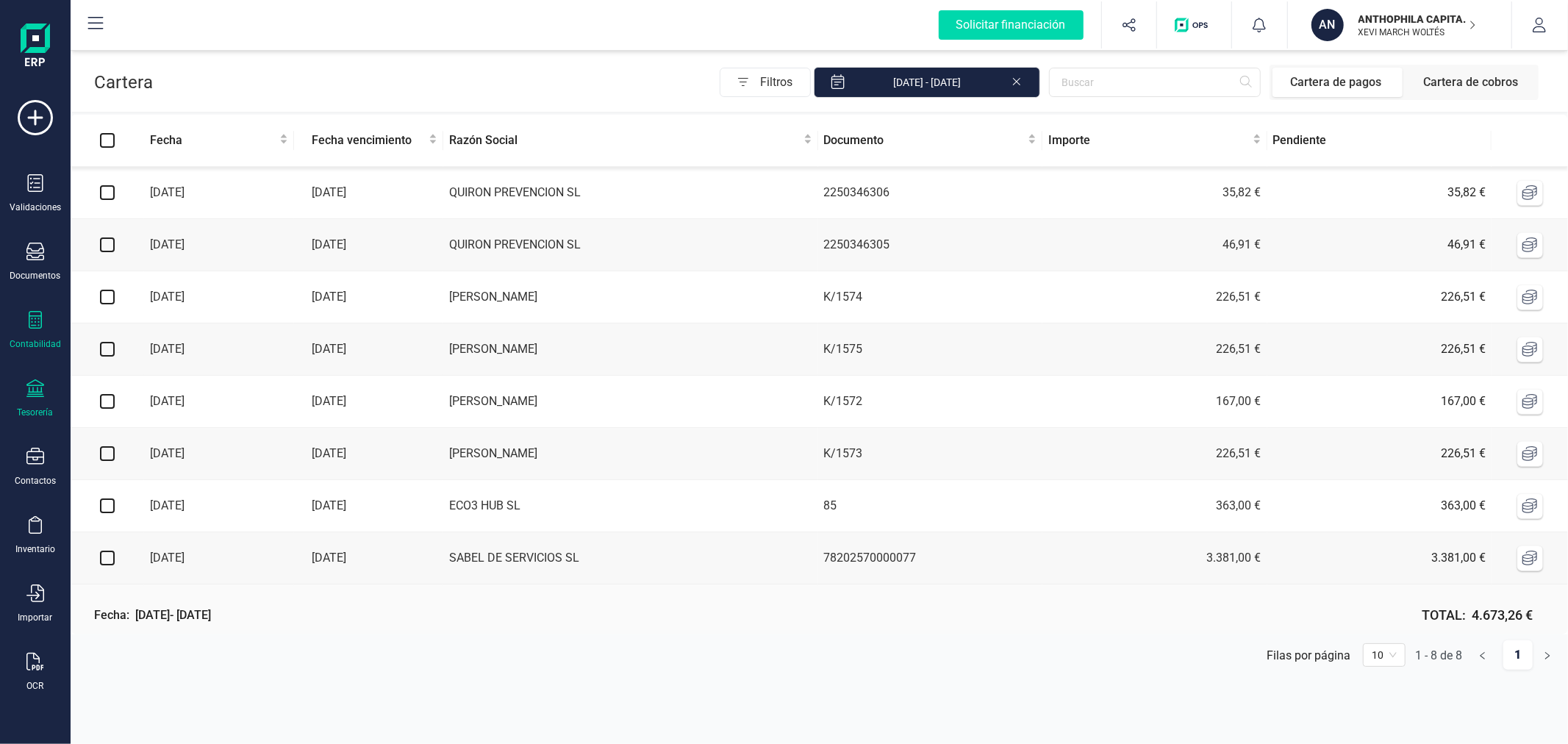
click at [39, 349] on div "Contabilidad" at bounding box center [35, 344] width 52 height 11
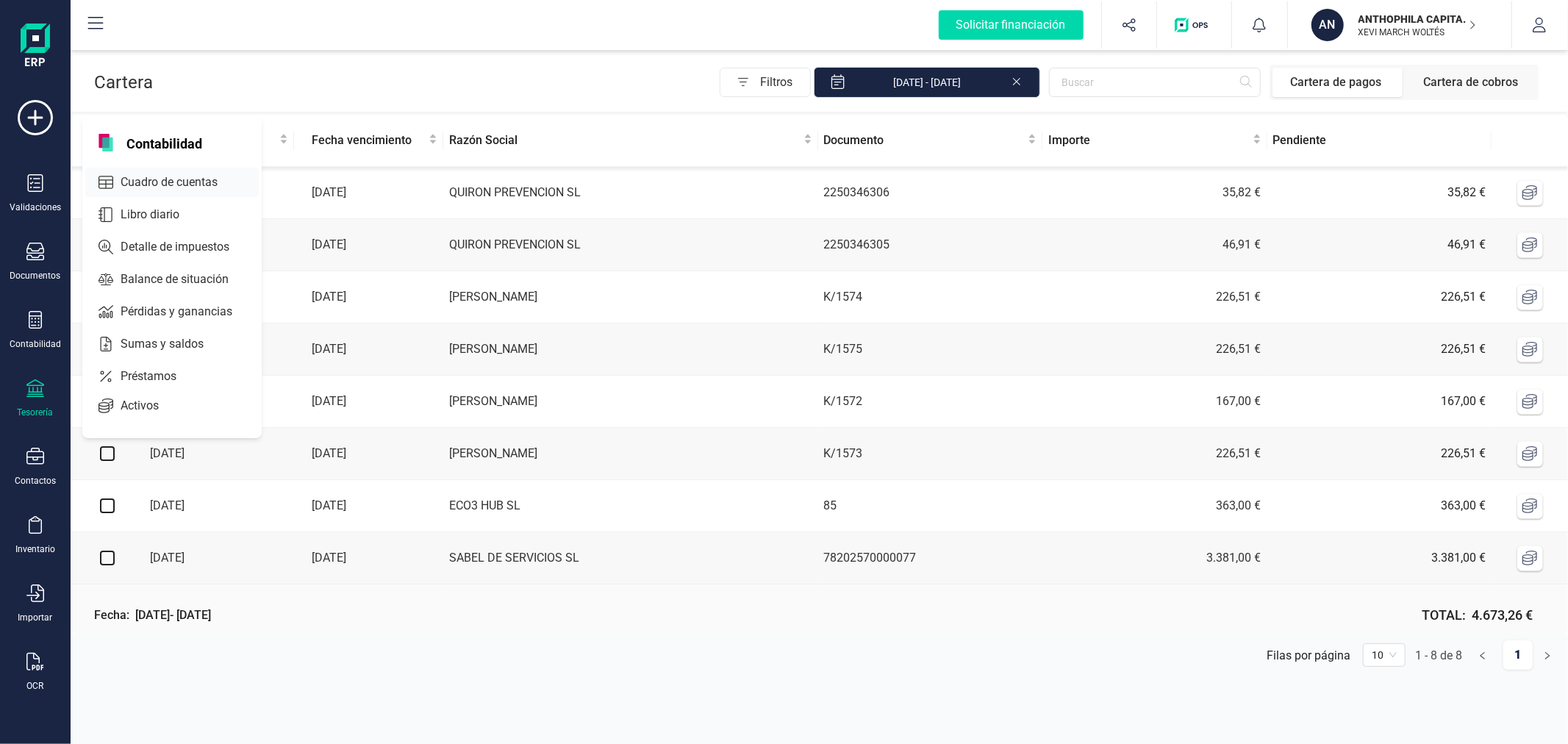
click at [188, 174] on span "Cuadro de cuentas" at bounding box center [179, 183] width 129 height 18
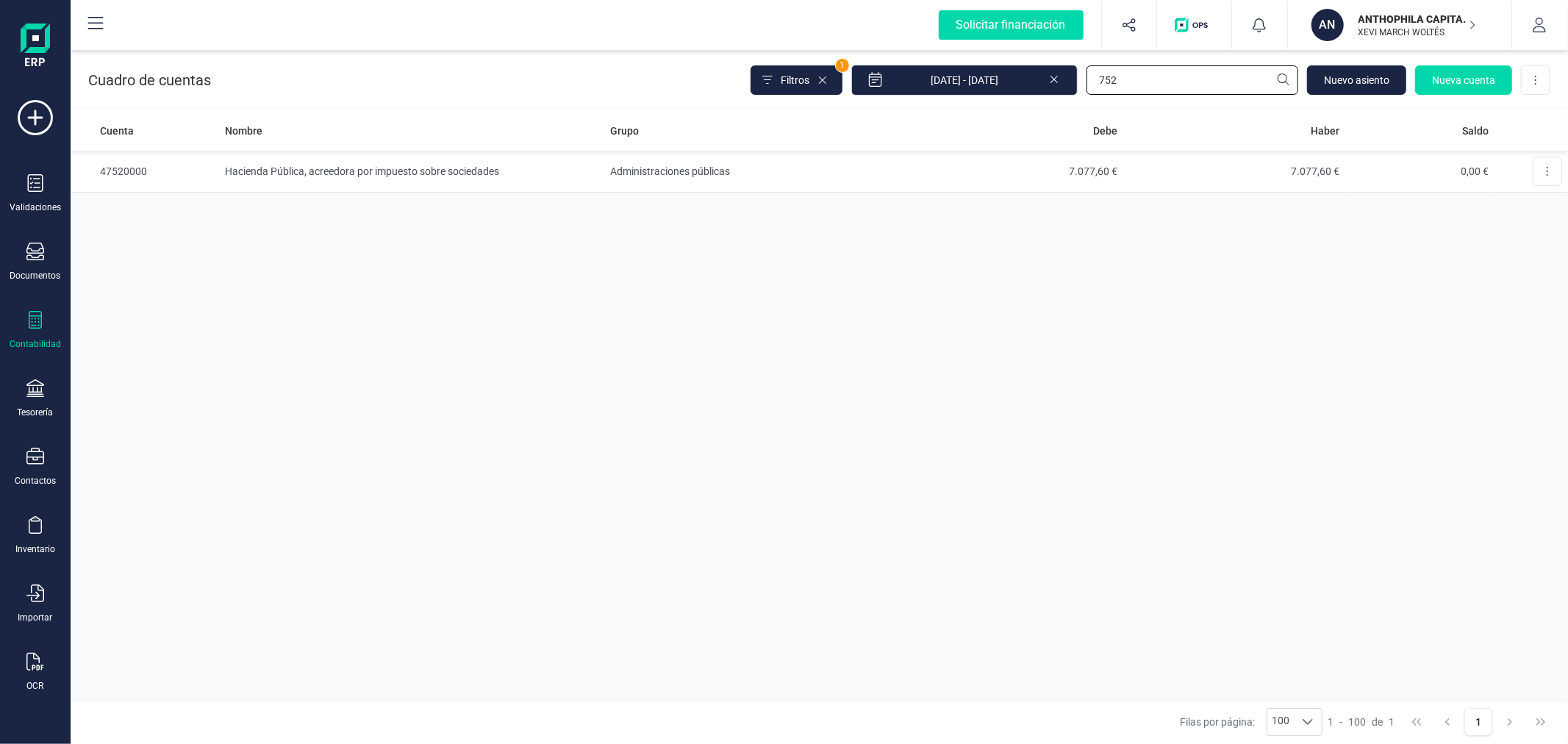
click at [1209, 74] on input "752" at bounding box center [1192, 80] width 211 height 29
type input "monl"
click at [1199, 171] on td "1.067,62 €" at bounding box center [1235, 171] width 223 height 42
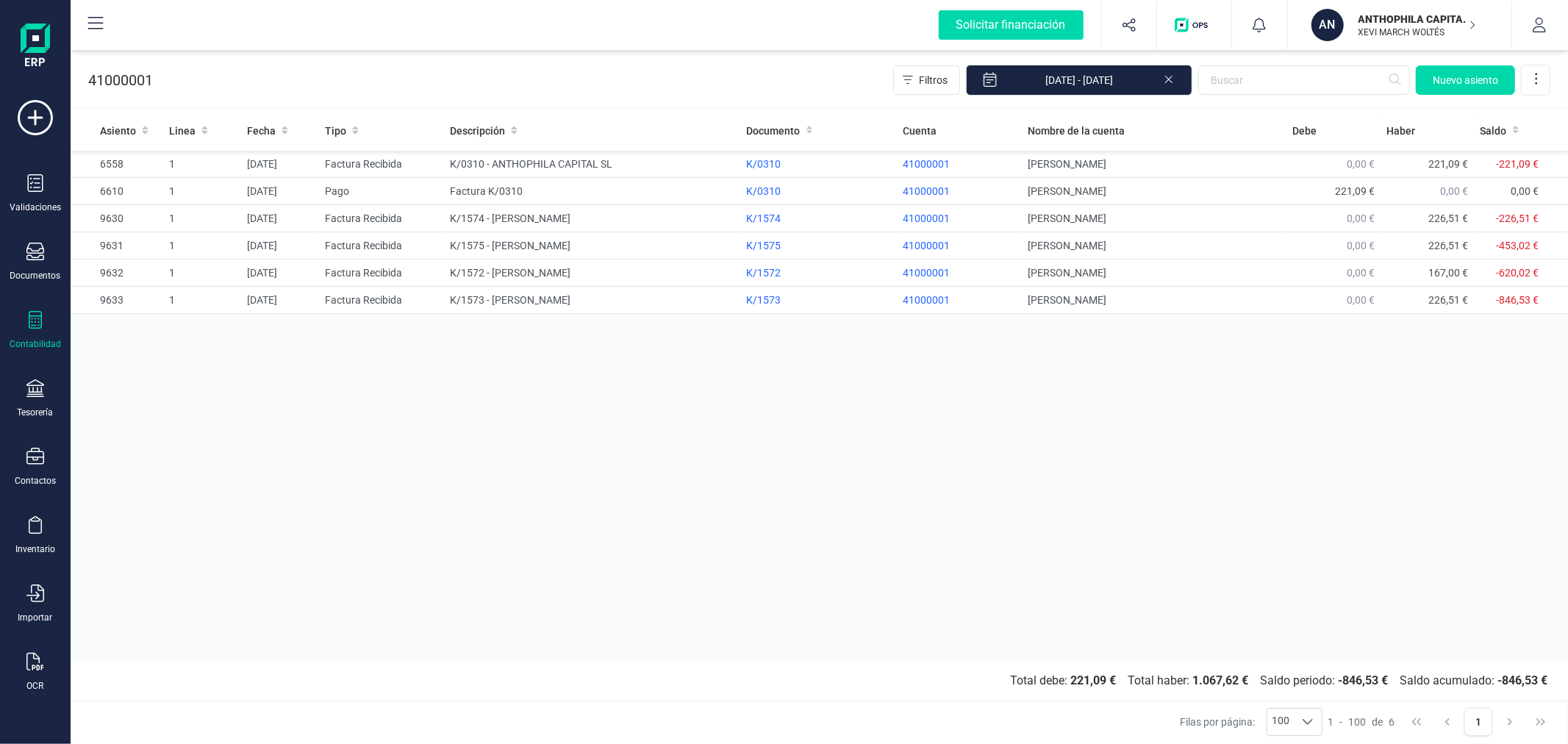
click at [519, 608] on div "Asiento Linea Fecha Tipo Descripción Documento Cuenta Nombre de la cuenta [PERS…" at bounding box center [819, 385] width 1498 height 550
click at [354, 452] on div "Asiento Linea Fecha Tipo Descripción Documento Cuenta Nombre de la cuenta [PERS…" at bounding box center [819, 385] width 1498 height 550
click at [1376, 18] on p "ANTHOPHILA CAPITAL SL" at bounding box center [1417, 19] width 118 height 15
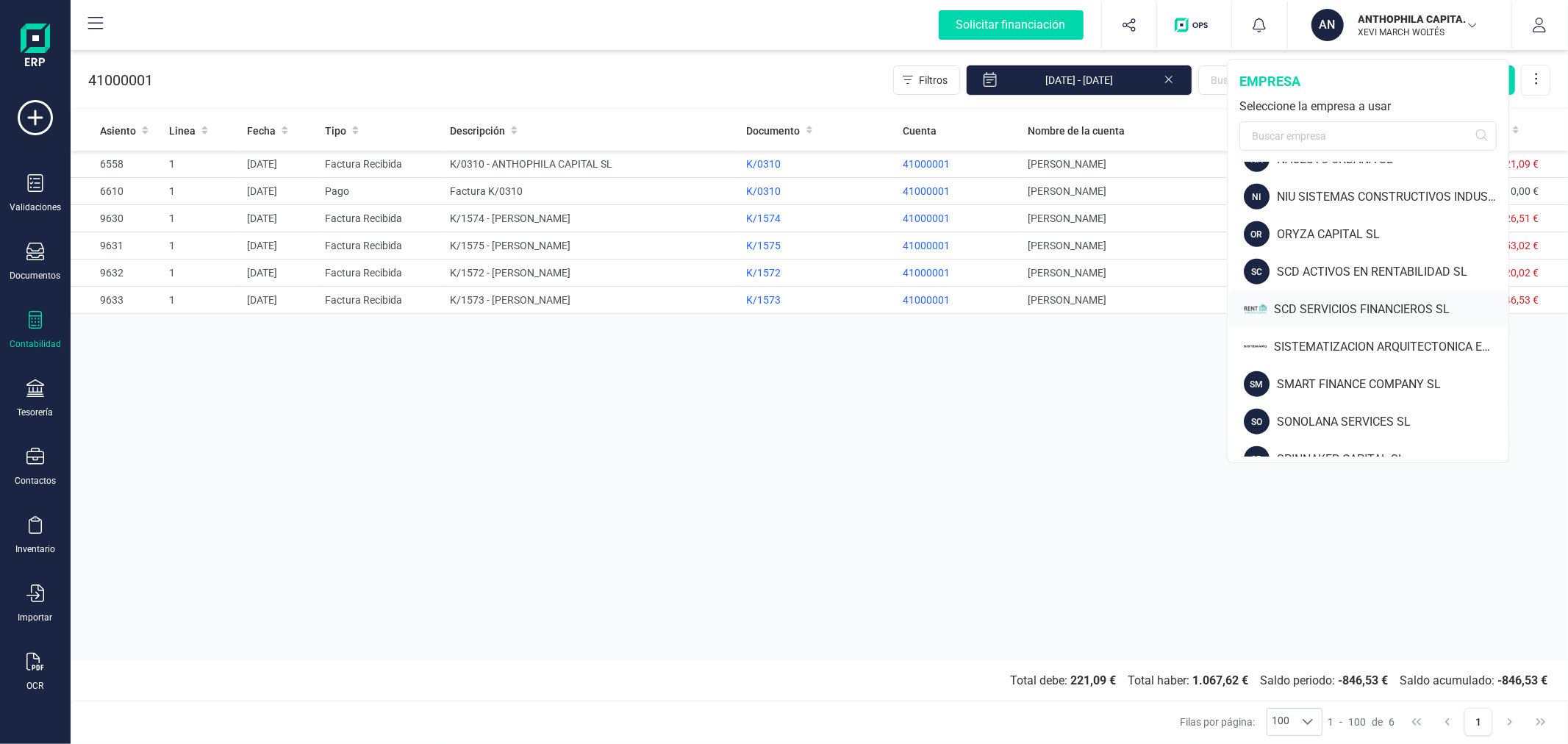
scroll to position [1177, 0]
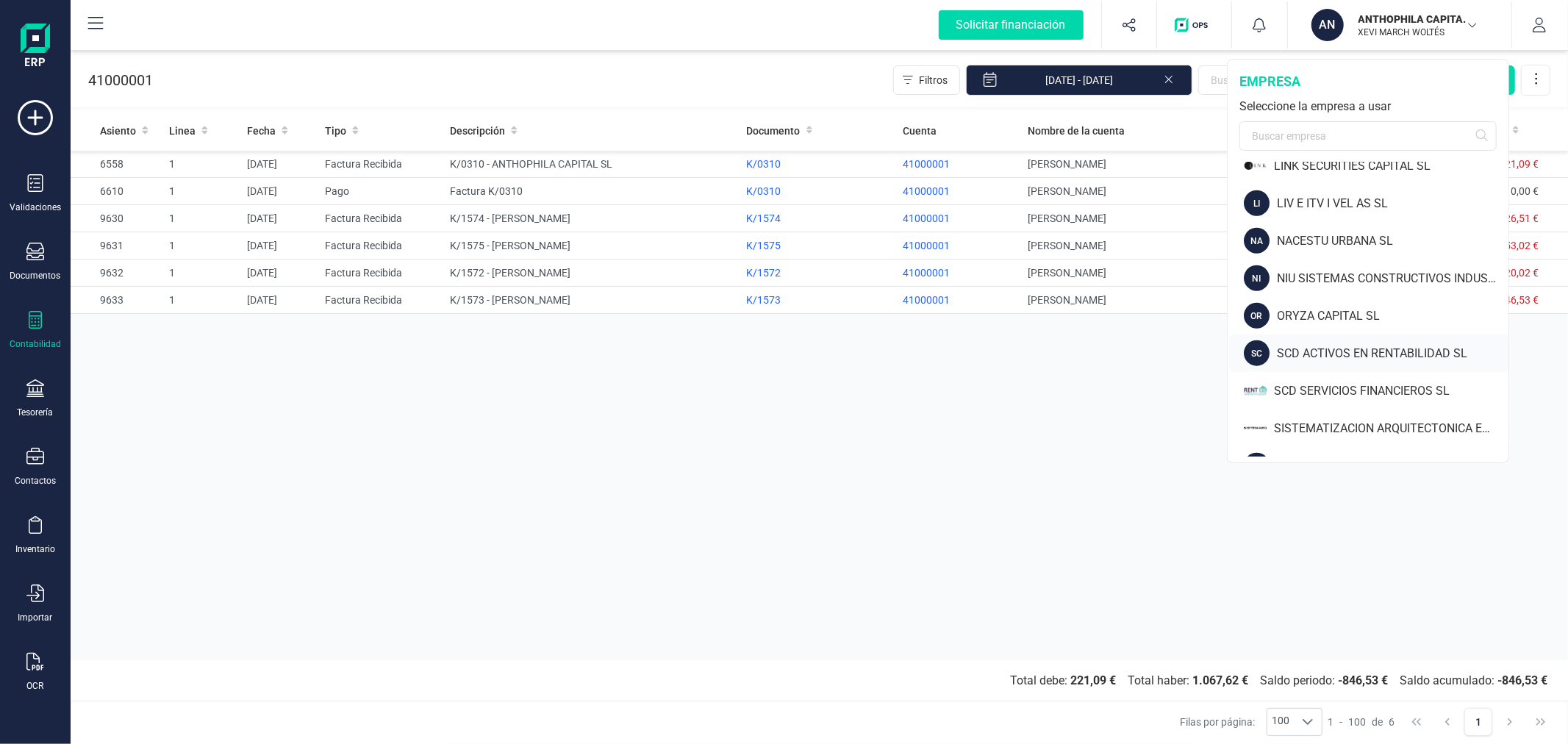
click at [1326, 339] on div "SC SCD ACTIVOS EN RENTABILIDAD SL" at bounding box center [1368, 353] width 279 height 38
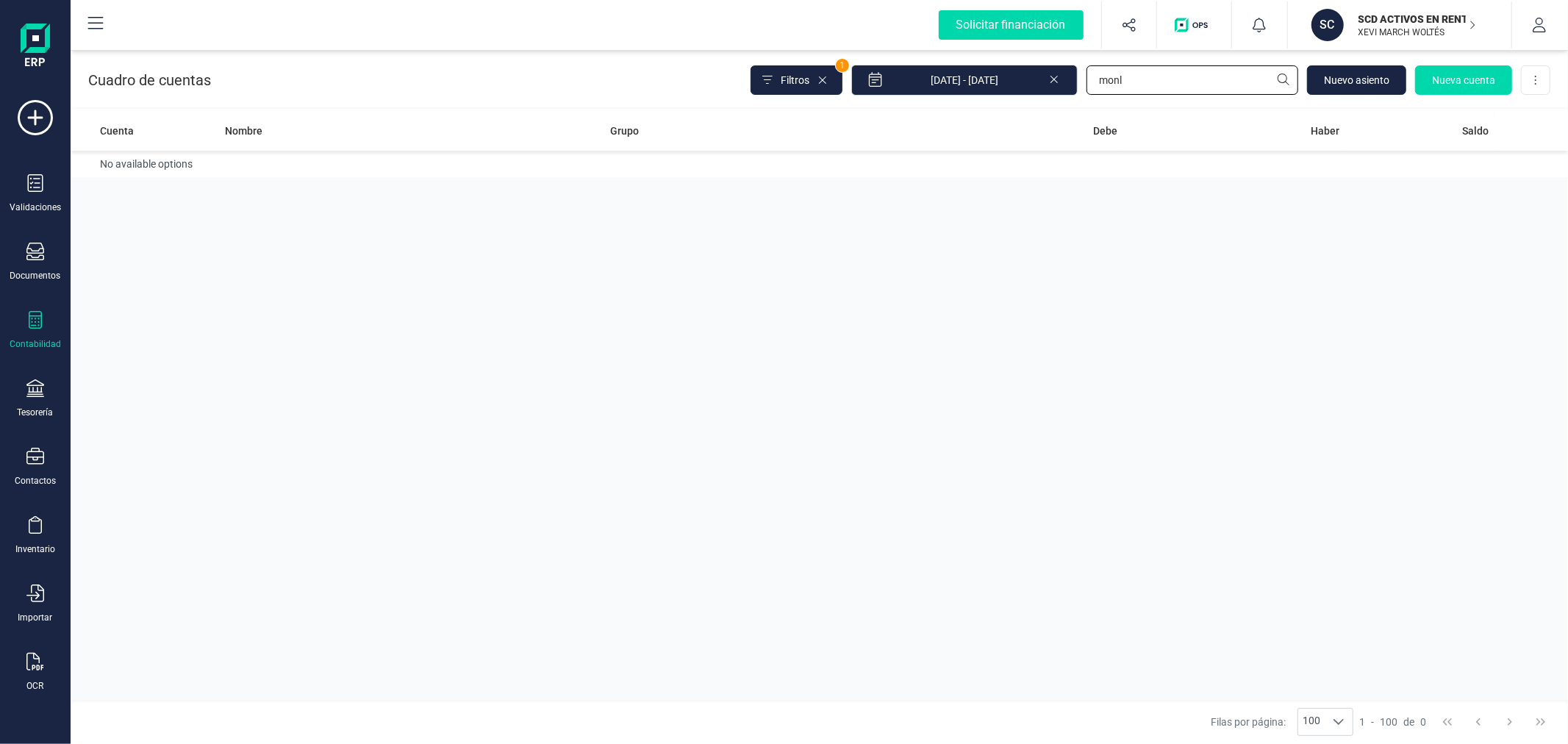
click at [1171, 70] on input "monl" at bounding box center [1192, 80] width 211 height 29
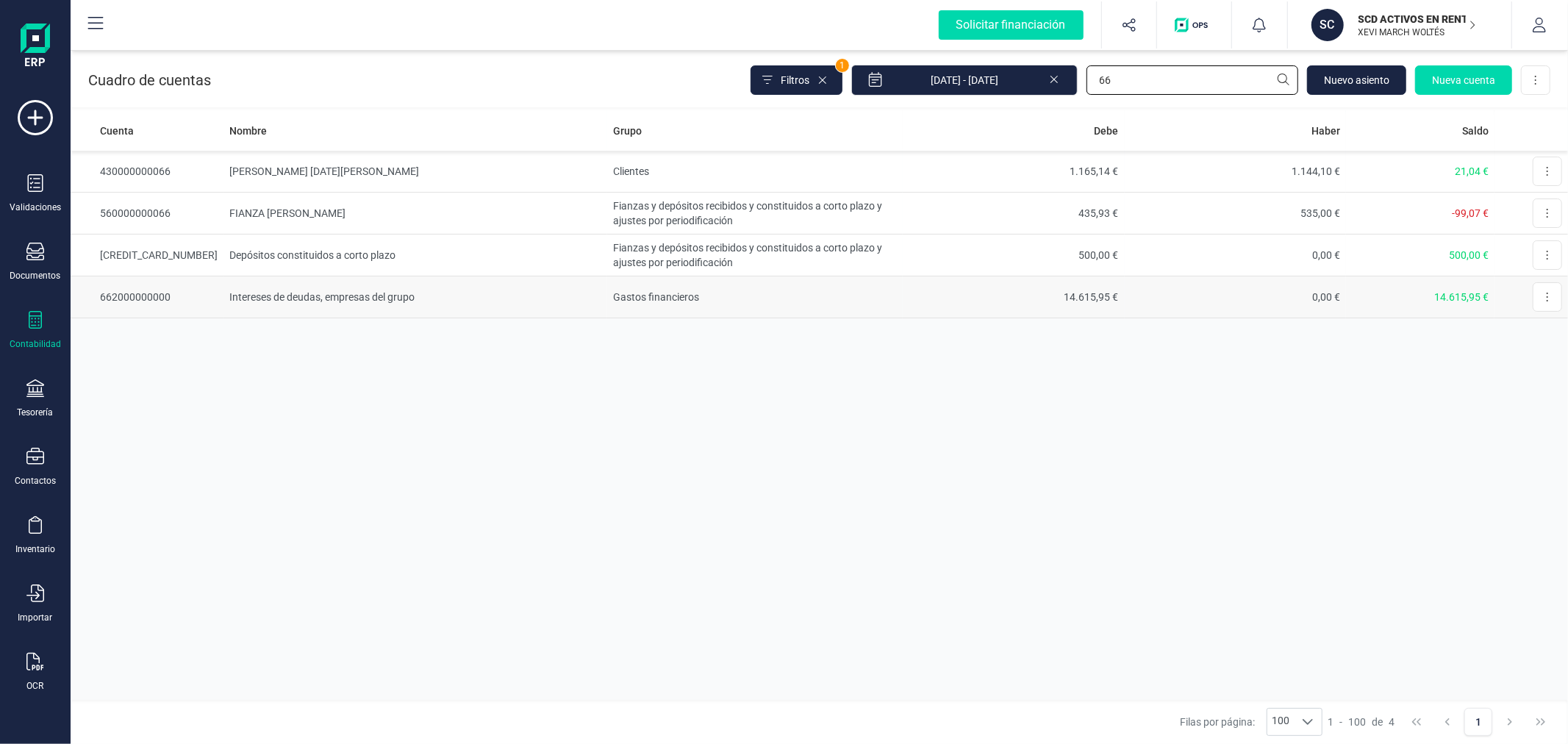
type input "66"
click at [370, 297] on td "Intereses de deudas, empresas del grupo" at bounding box center [415, 297] width 383 height 42
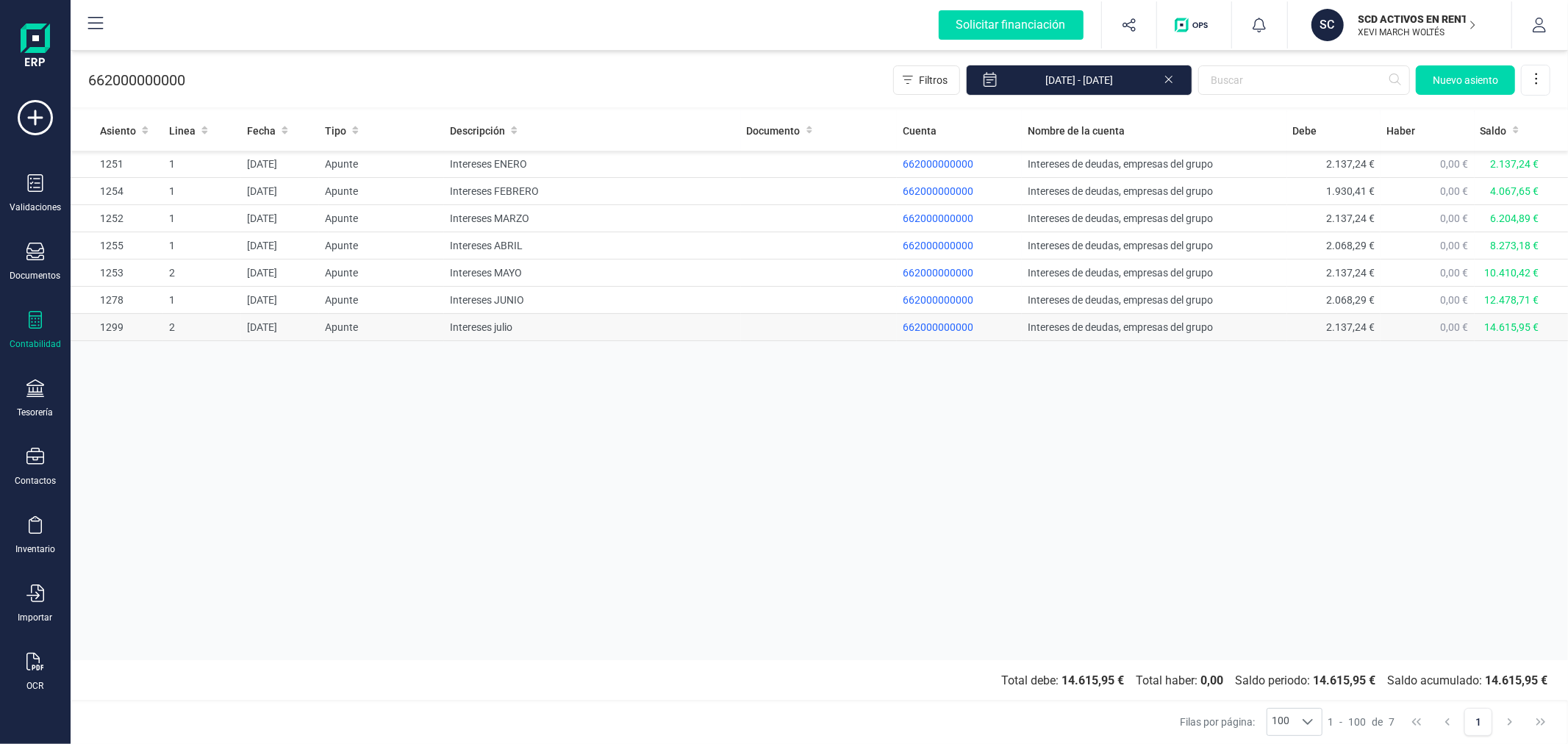
click at [456, 333] on td "Intereses julio" at bounding box center [592, 327] width 297 height 27
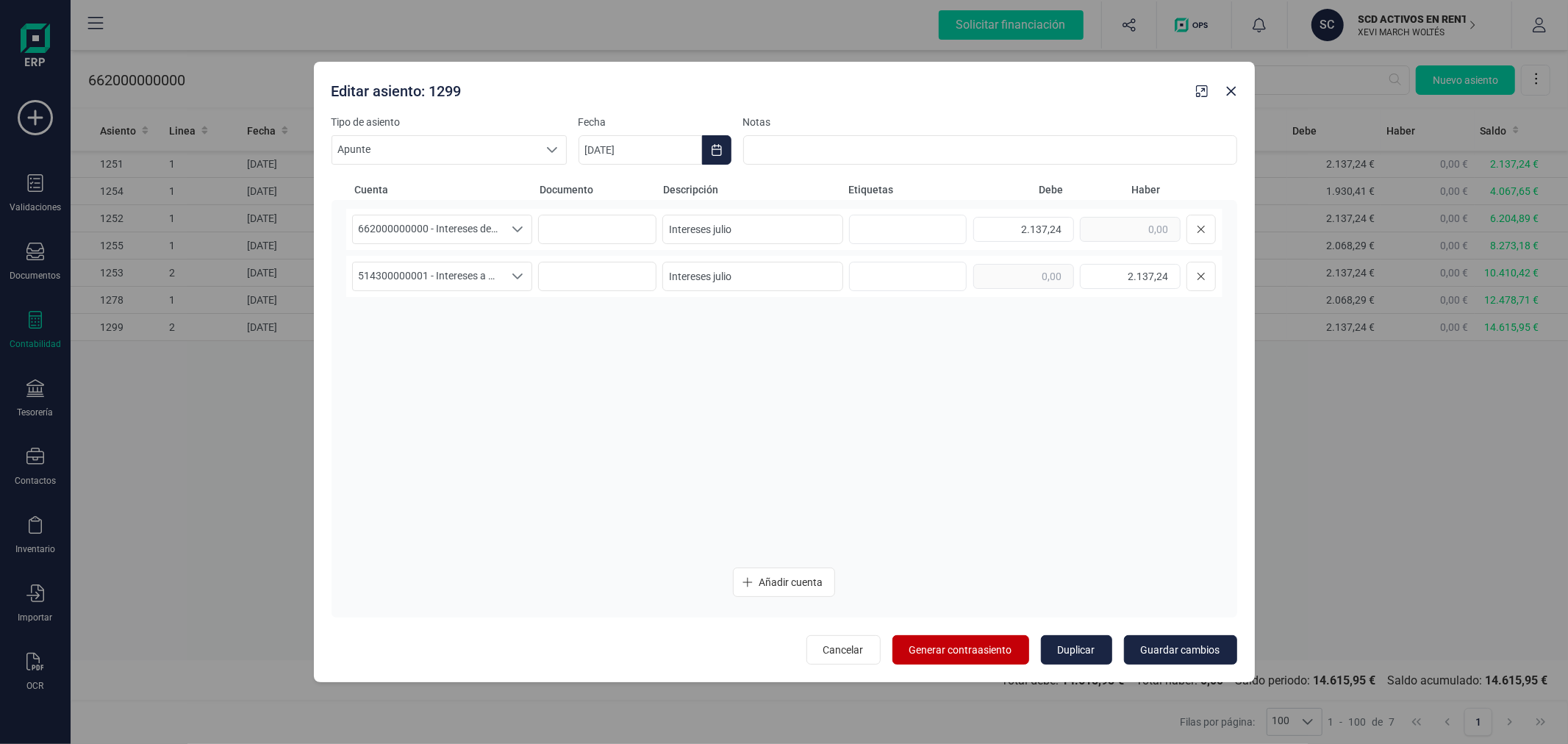
click at [959, 655] on span "Generar contraasiento" at bounding box center [961, 650] width 103 height 15
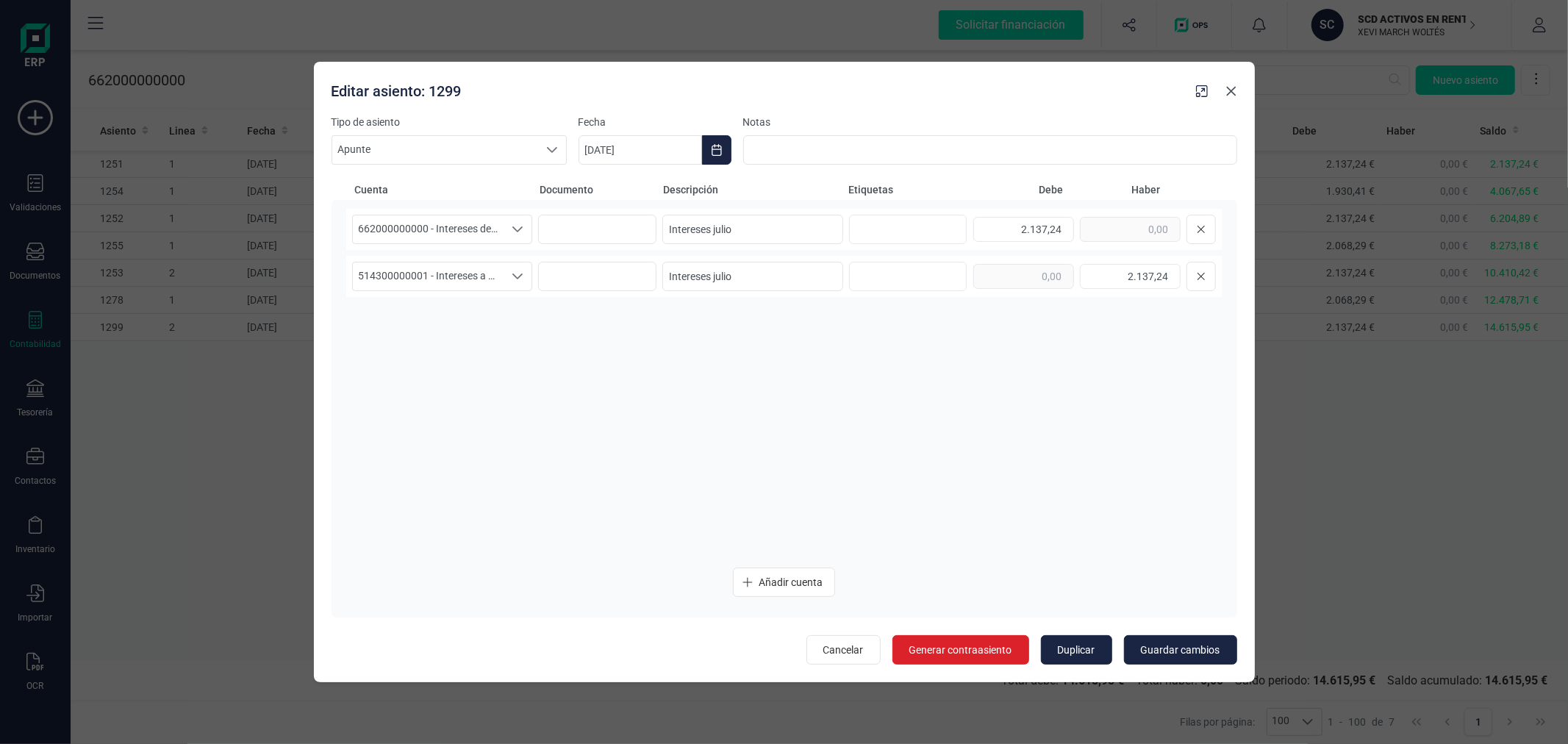
click at [1230, 94] on icon "button" at bounding box center [1231, 91] width 11 height 11
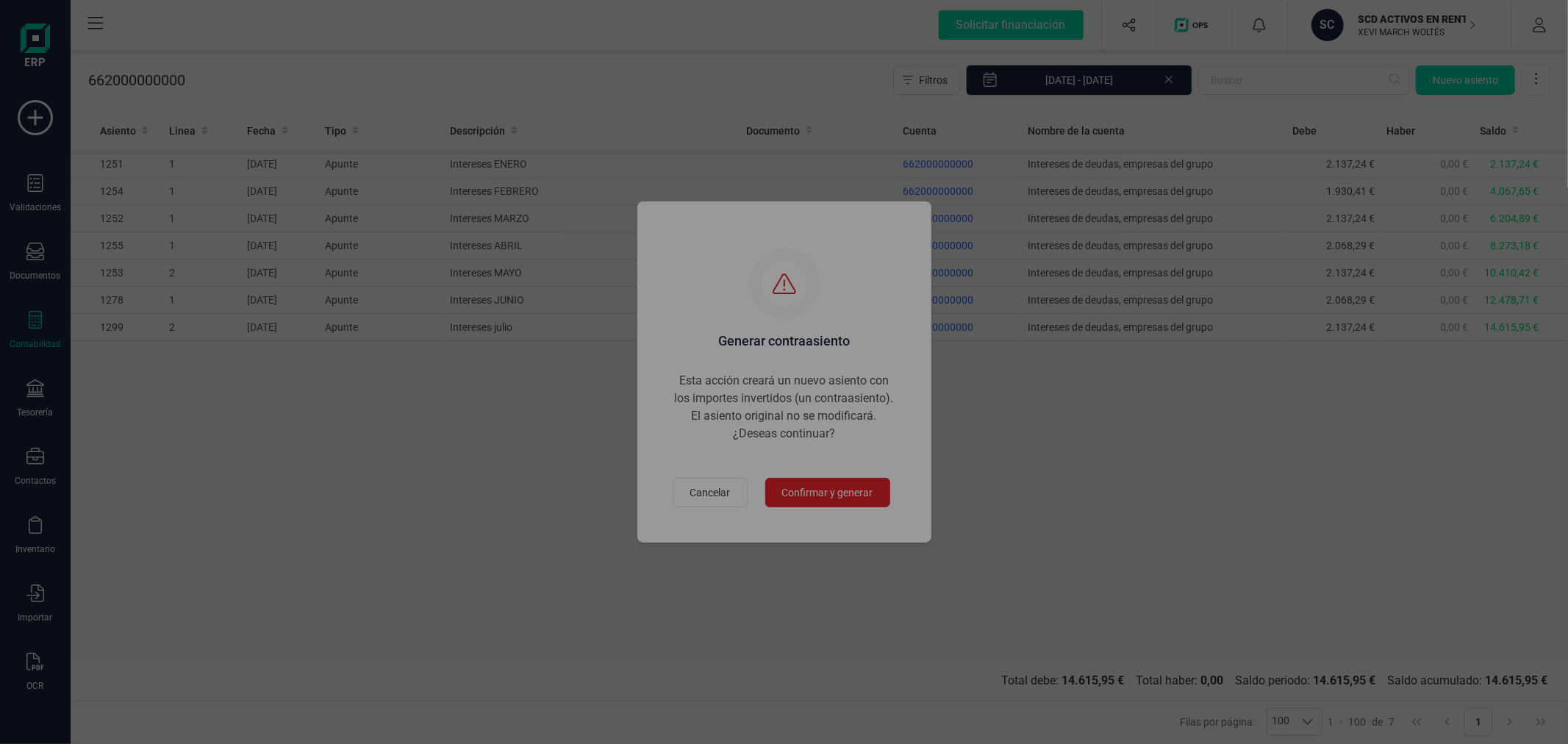
type input "[DATE]"
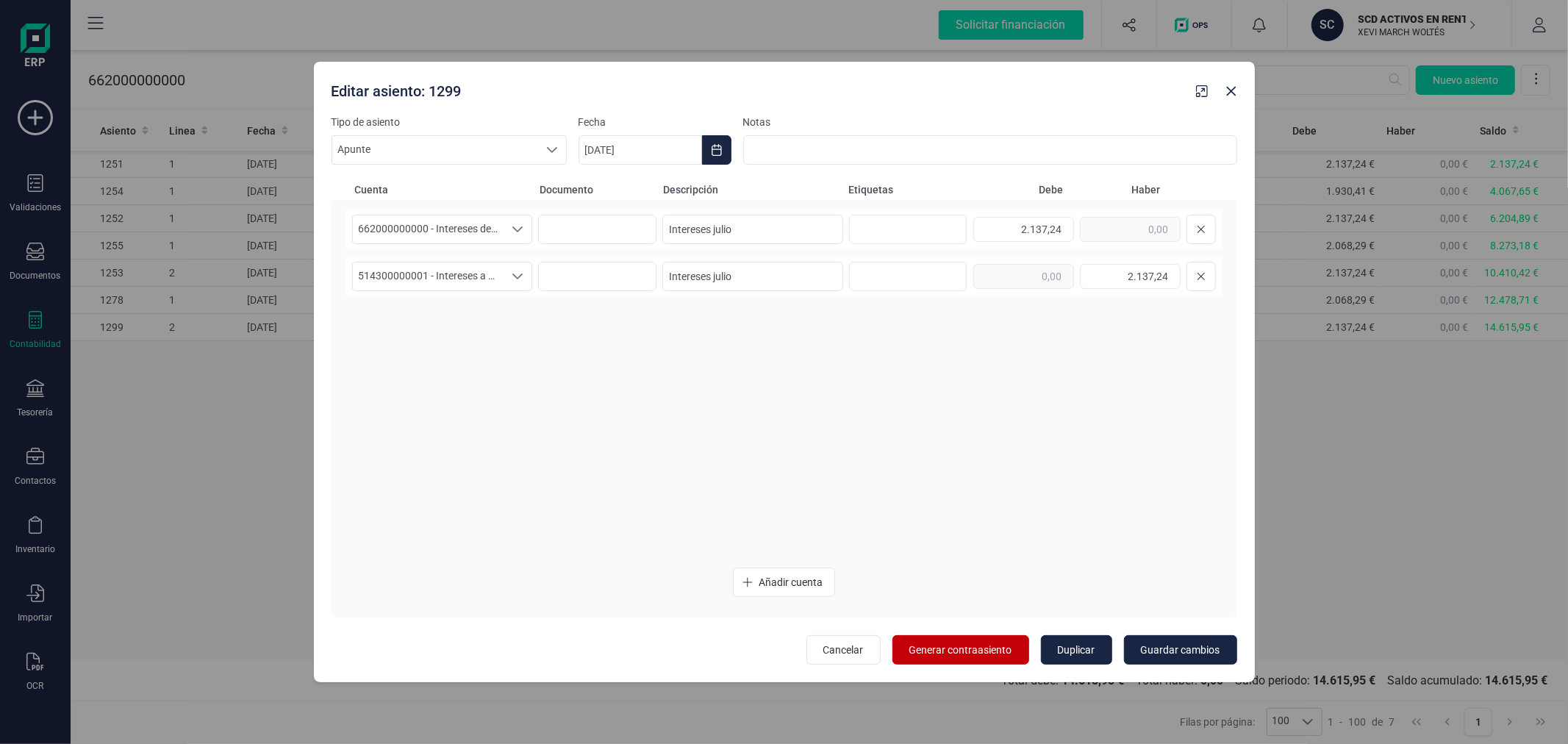
click at [940, 649] on span "Generar contraasiento" at bounding box center [961, 650] width 103 height 15
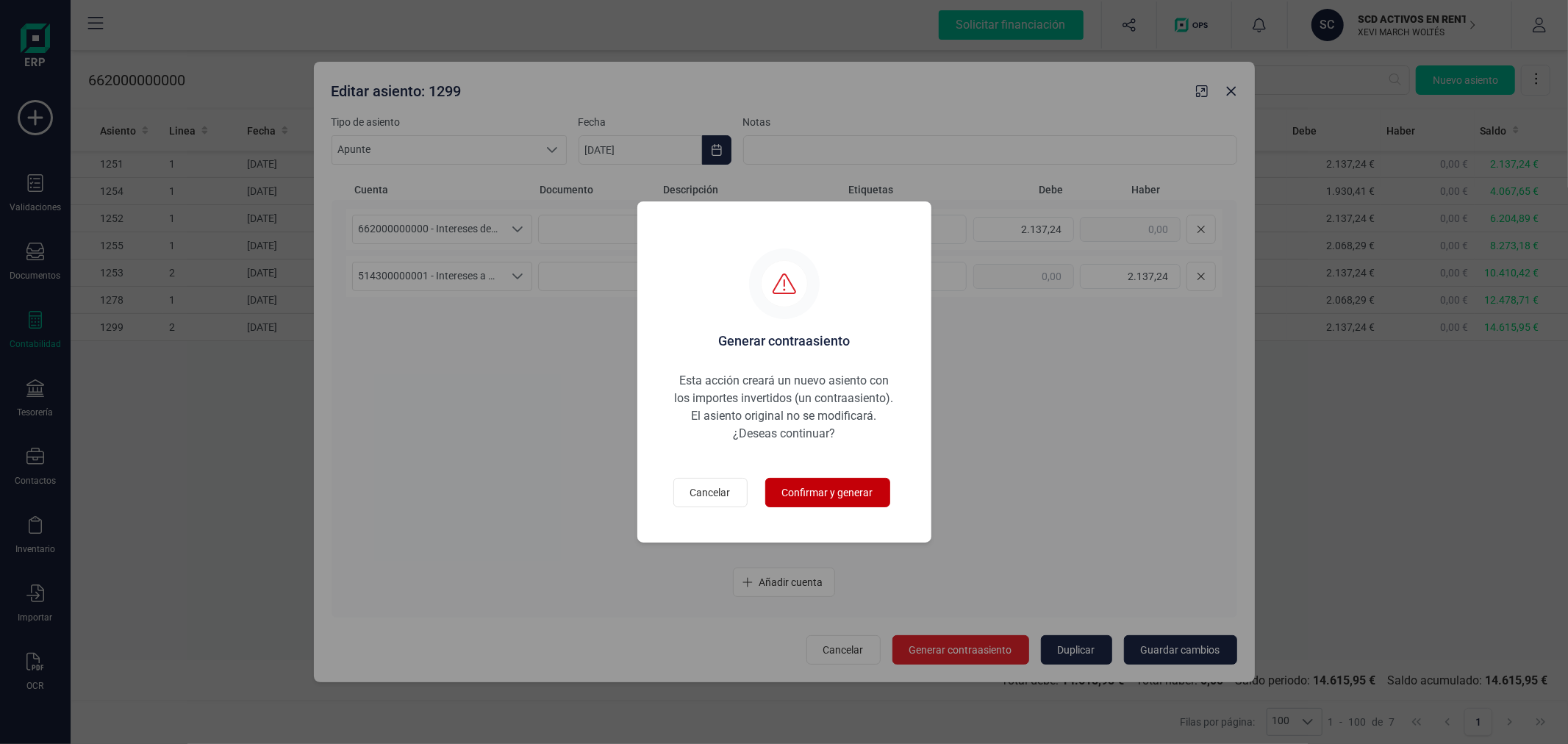
click at [809, 490] on span "Confirmar y generar" at bounding box center [827, 492] width 91 height 15
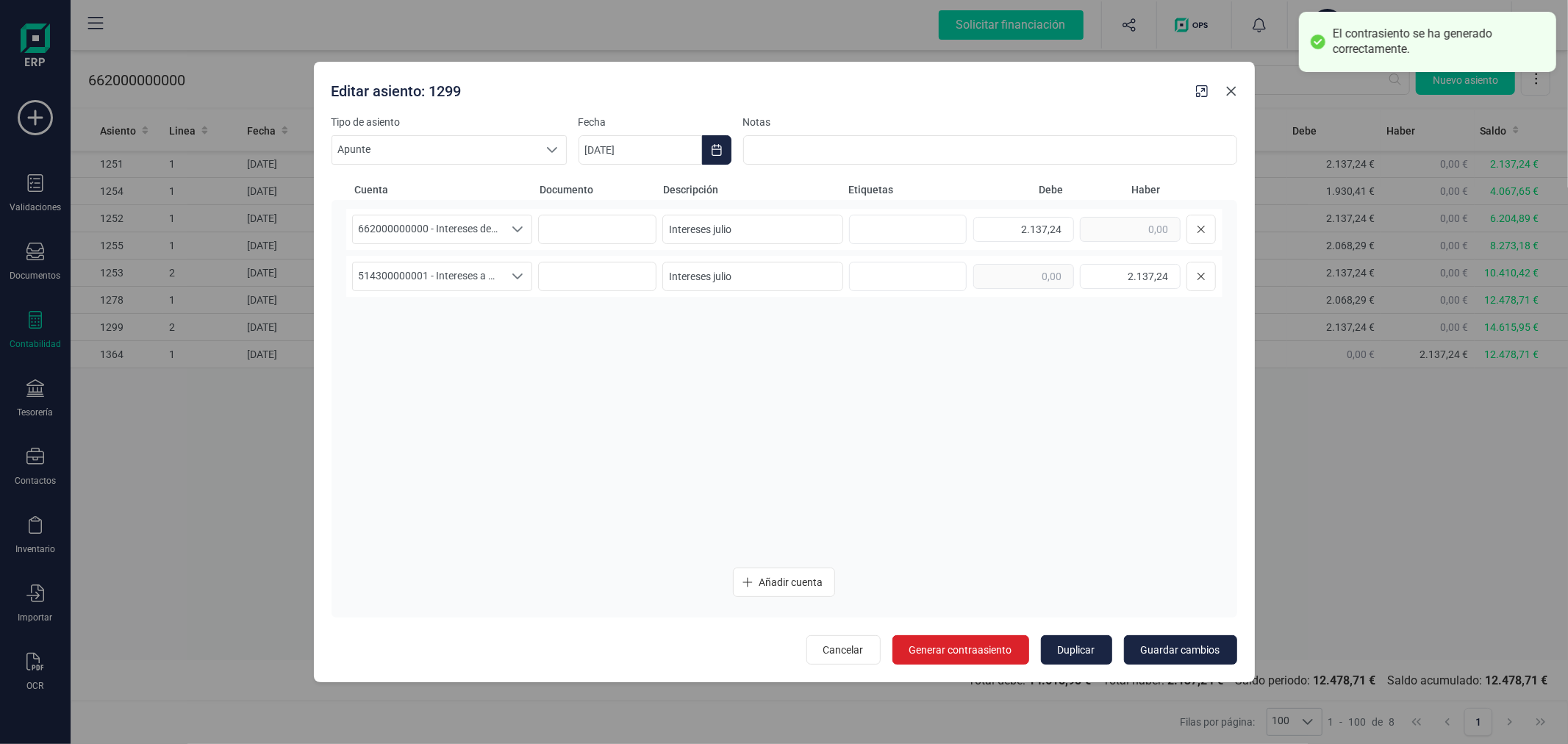
click at [1235, 94] on icon "button" at bounding box center [1231, 91] width 11 height 11
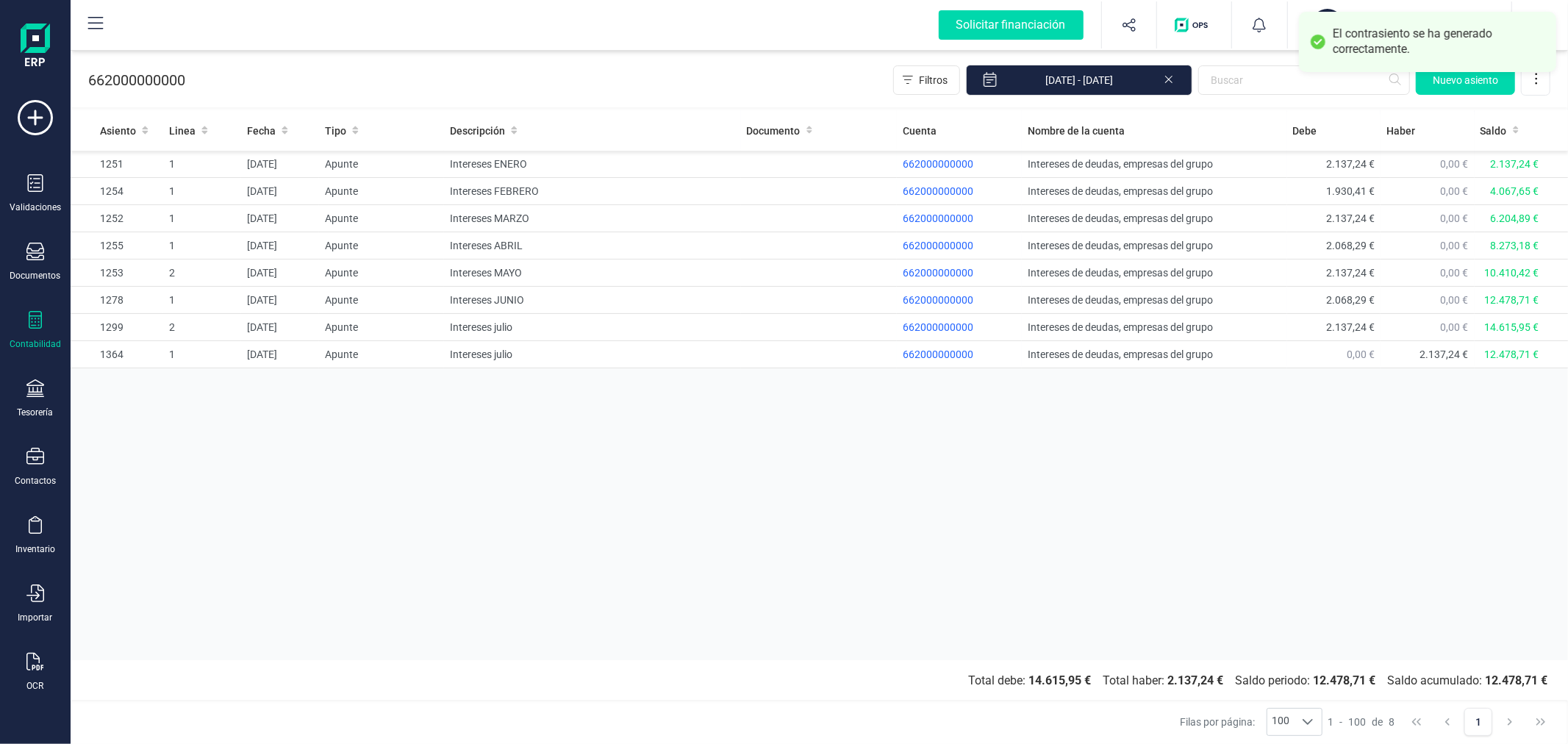
click at [814, 531] on div "Asiento Linea Fecha Tipo Descripción Documento Cuenta Nombre de la cuenta Debe …" at bounding box center [819, 385] width 1498 height 550
drag, startPoint x: 786, startPoint y: 457, endPoint x: 788, endPoint y: 468, distance: 11.2
click at [786, 457] on div "Asiento Linea Fecha Tipo Descripción Documento Cuenta Nombre de la cuenta Debe …" at bounding box center [819, 385] width 1498 height 550
click at [38, 331] on div at bounding box center [35, 322] width 18 height 21
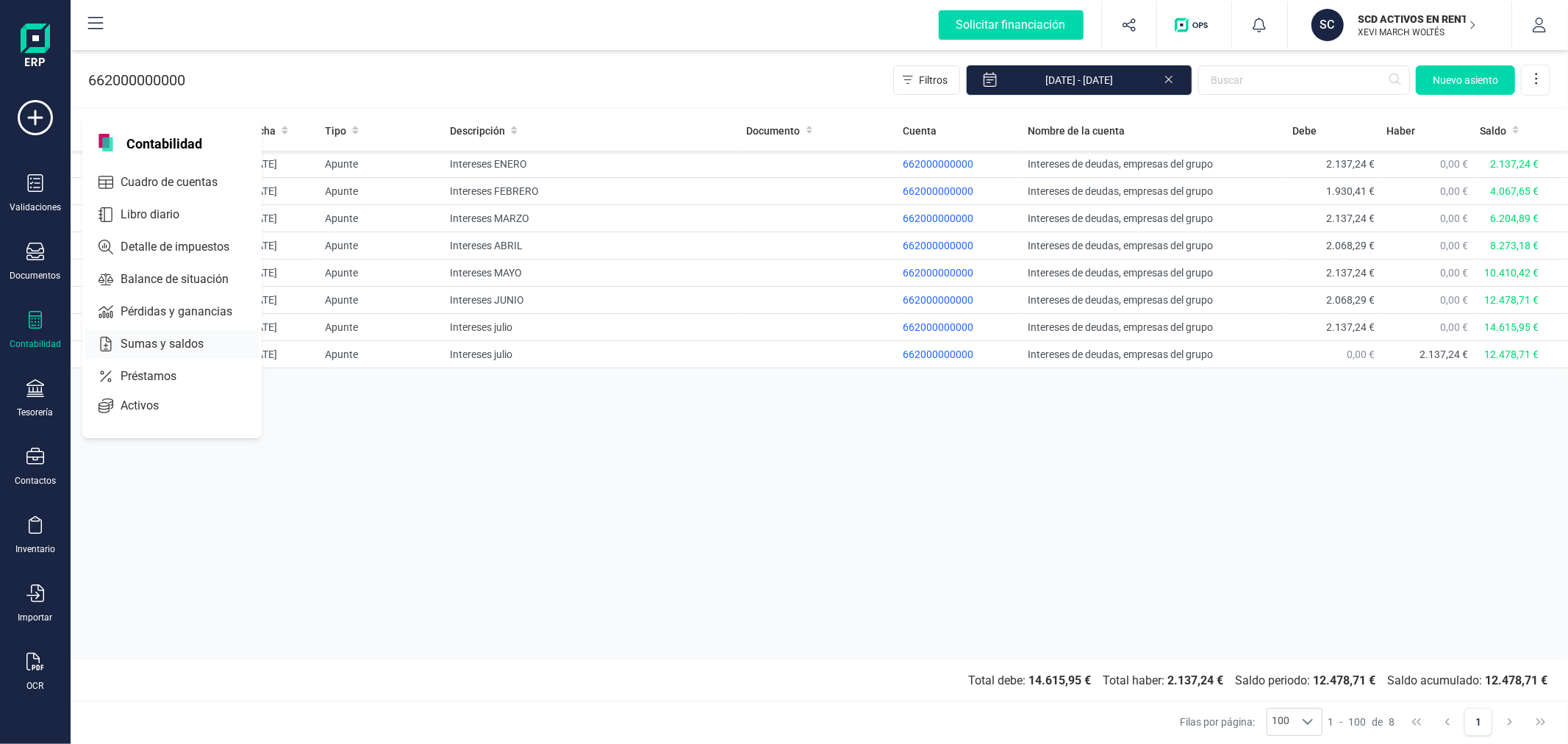
click at [193, 333] on div "Sumas y saldos" at bounding box center [172, 344] width 174 height 29
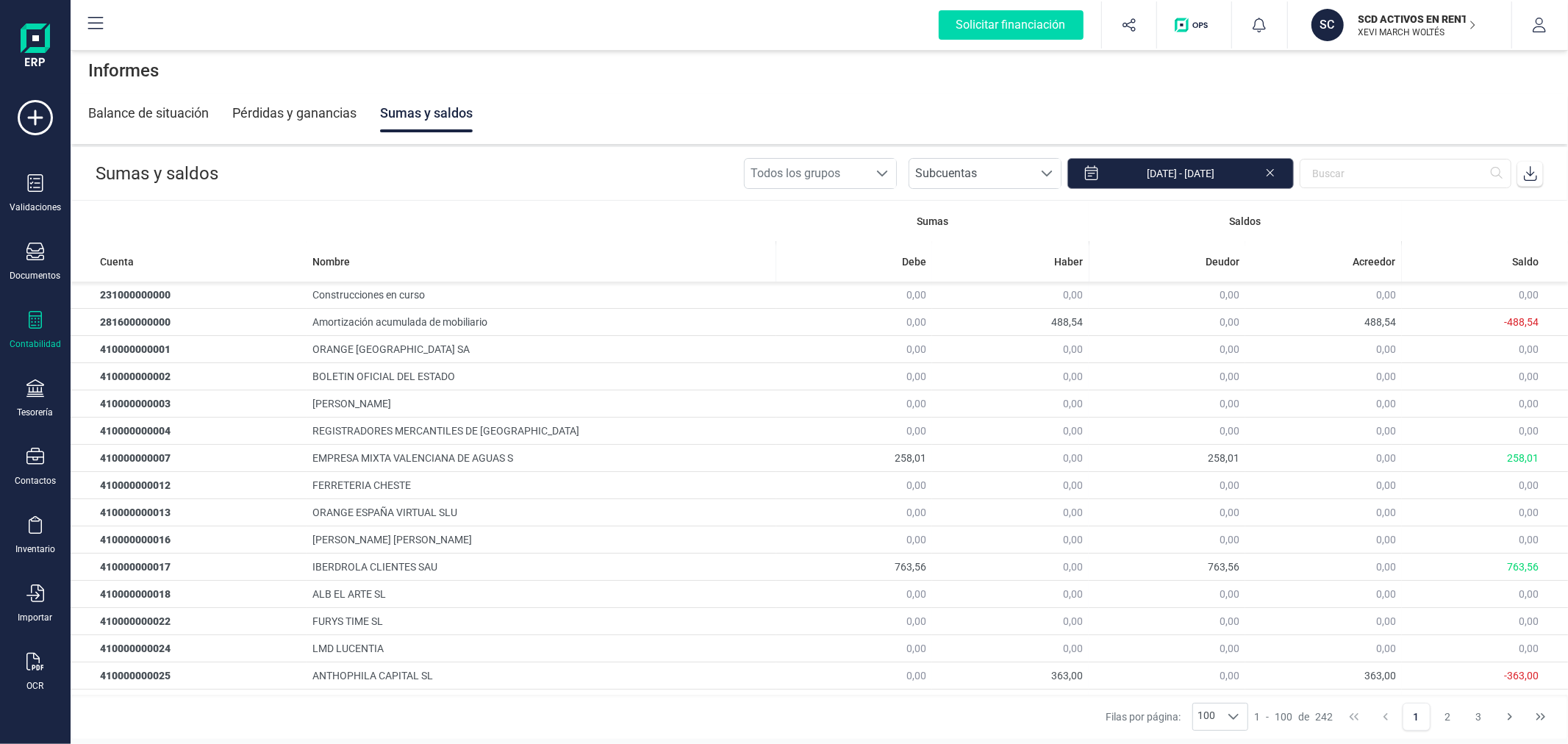
click at [1217, 178] on input "[DATE] - [DATE]" at bounding box center [1181, 174] width 226 height 31
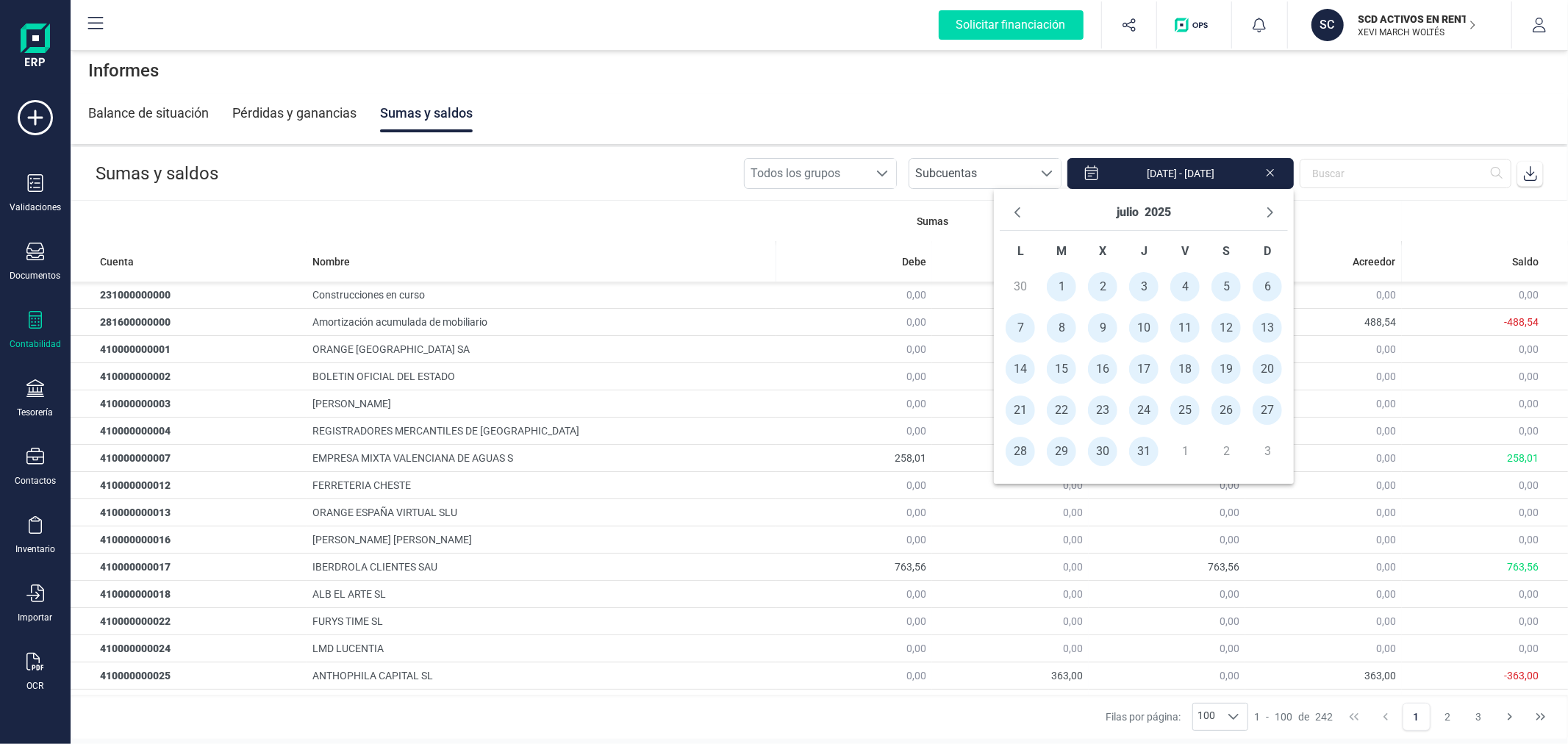
click at [1217, 178] on input "[DATE] - [DATE]" at bounding box center [1181, 174] width 226 height 31
click at [1537, 167] on icon at bounding box center [1530, 174] width 15 height 15
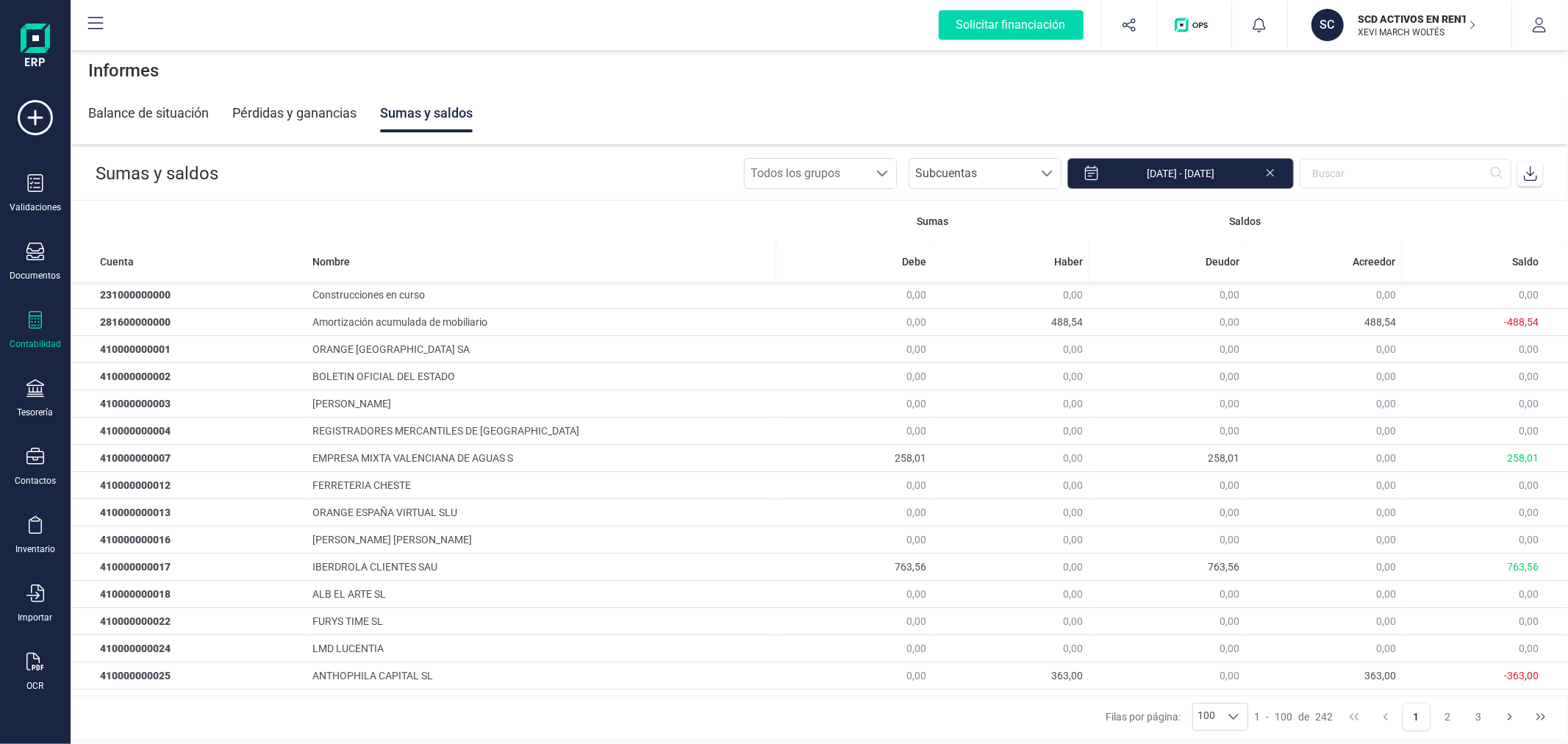
drag, startPoint x: 1200, startPoint y: 178, endPoint x: 1208, endPoint y: 177, distance: 8.1
click at [1200, 178] on input "[DATE] - [DATE]" at bounding box center [1181, 174] width 226 height 31
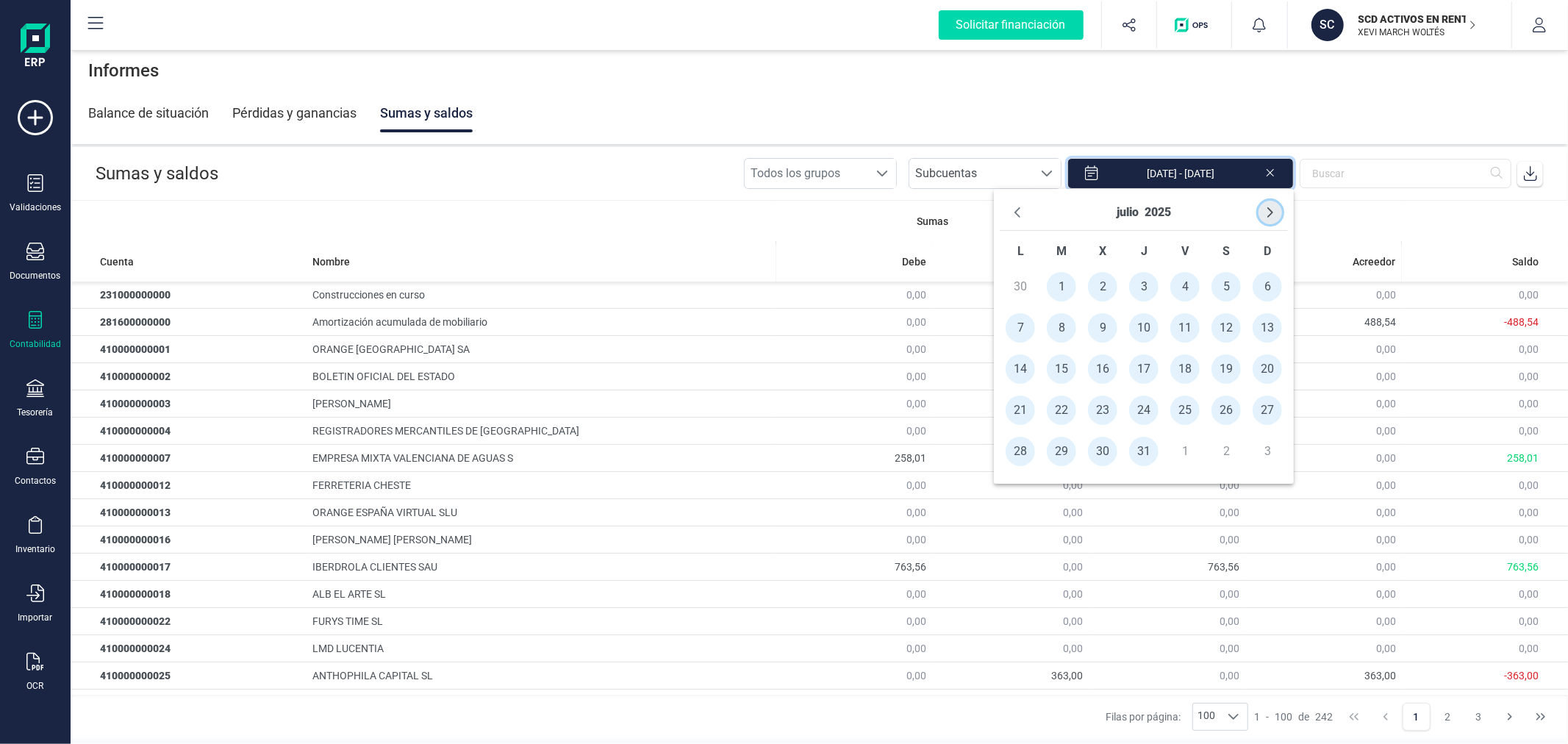
click at [1272, 211] on icon "Next Month" at bounding box center [1270, 212] width 6 height 11
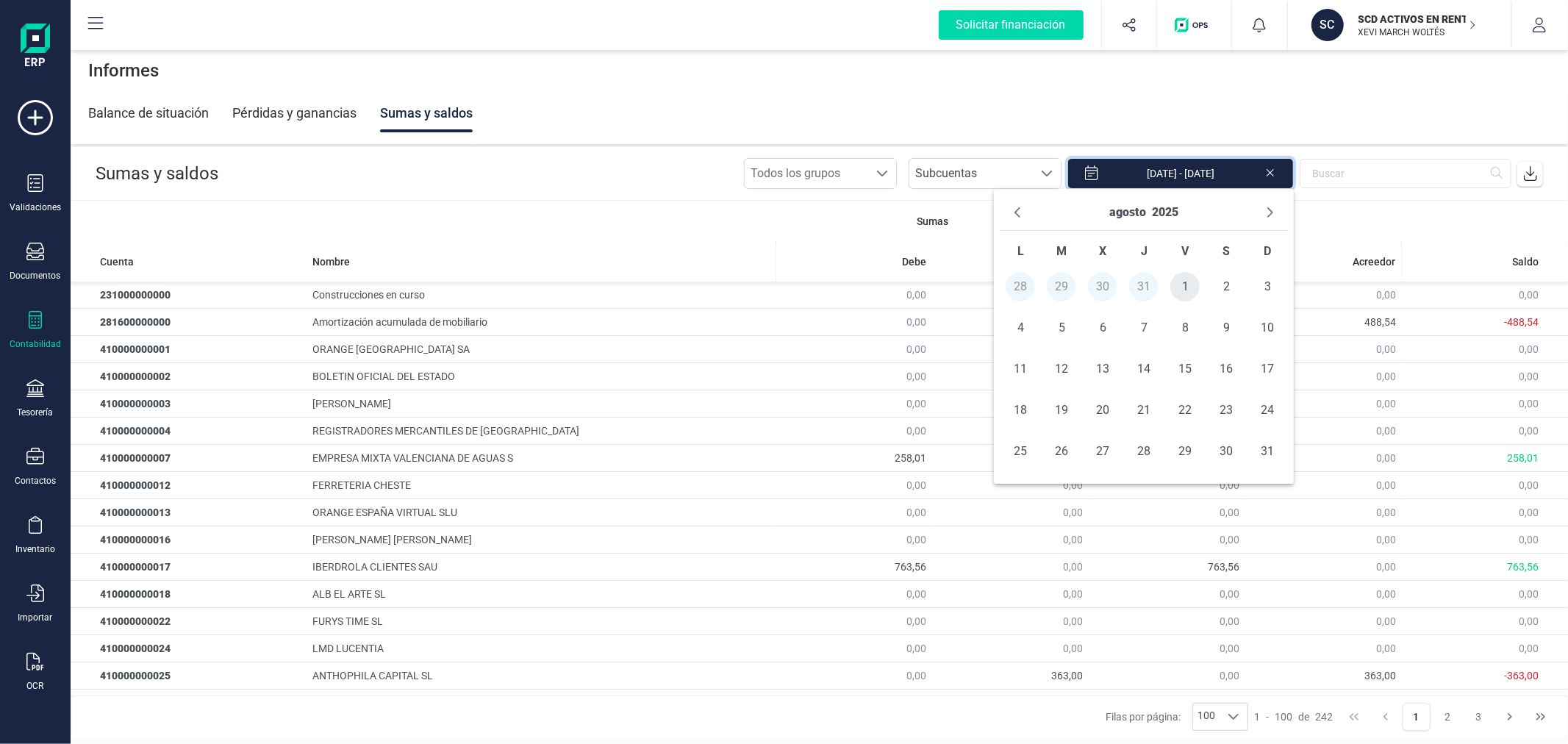
click at [1186, 294] on span "1" at bounding box center [1185, 287] width 29 height 29
click at [1262, 446] on span "31" at bounding box center [1267, 451] width 29 height 29
type input "[DATE] - [DATE]"
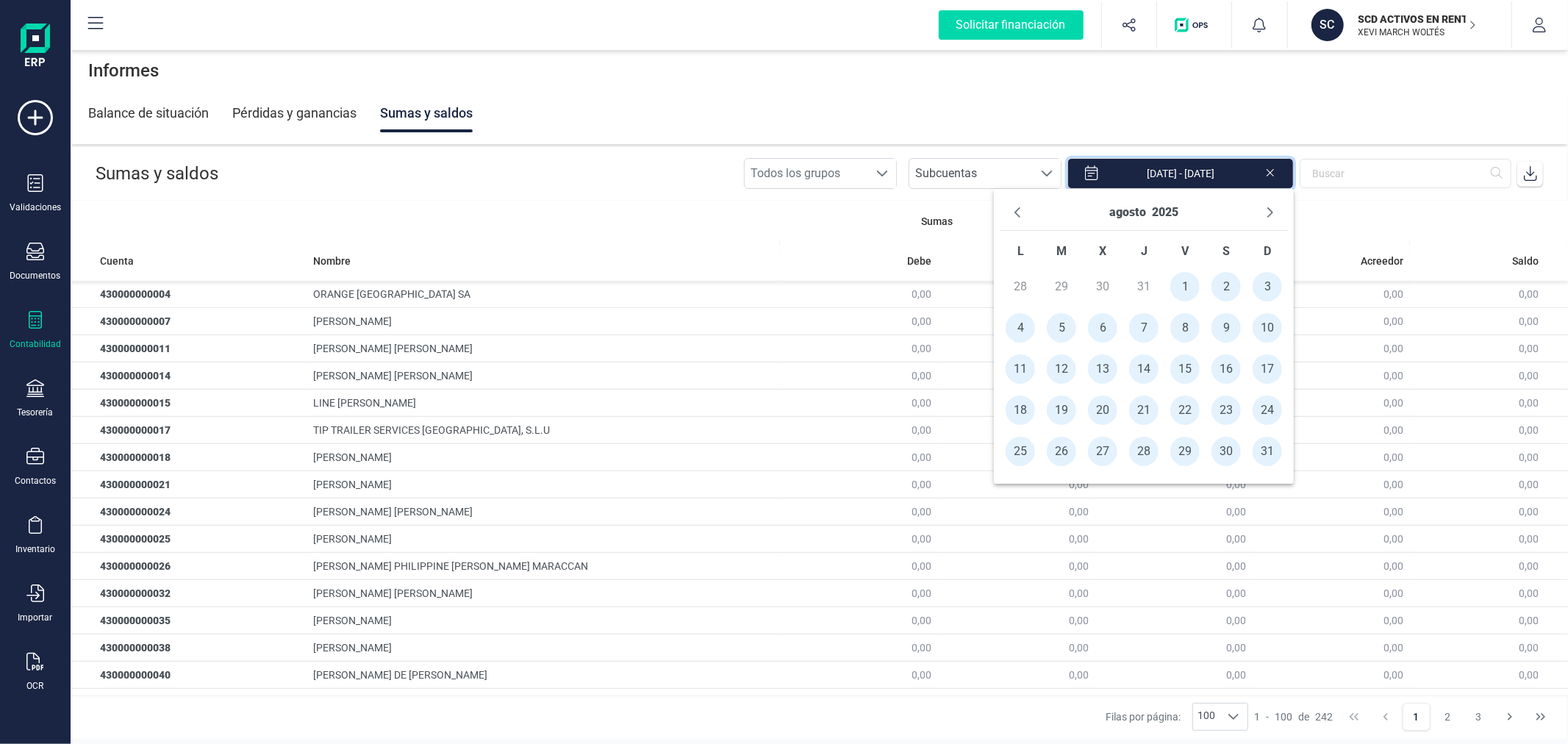
scroll to position [2312, 0]
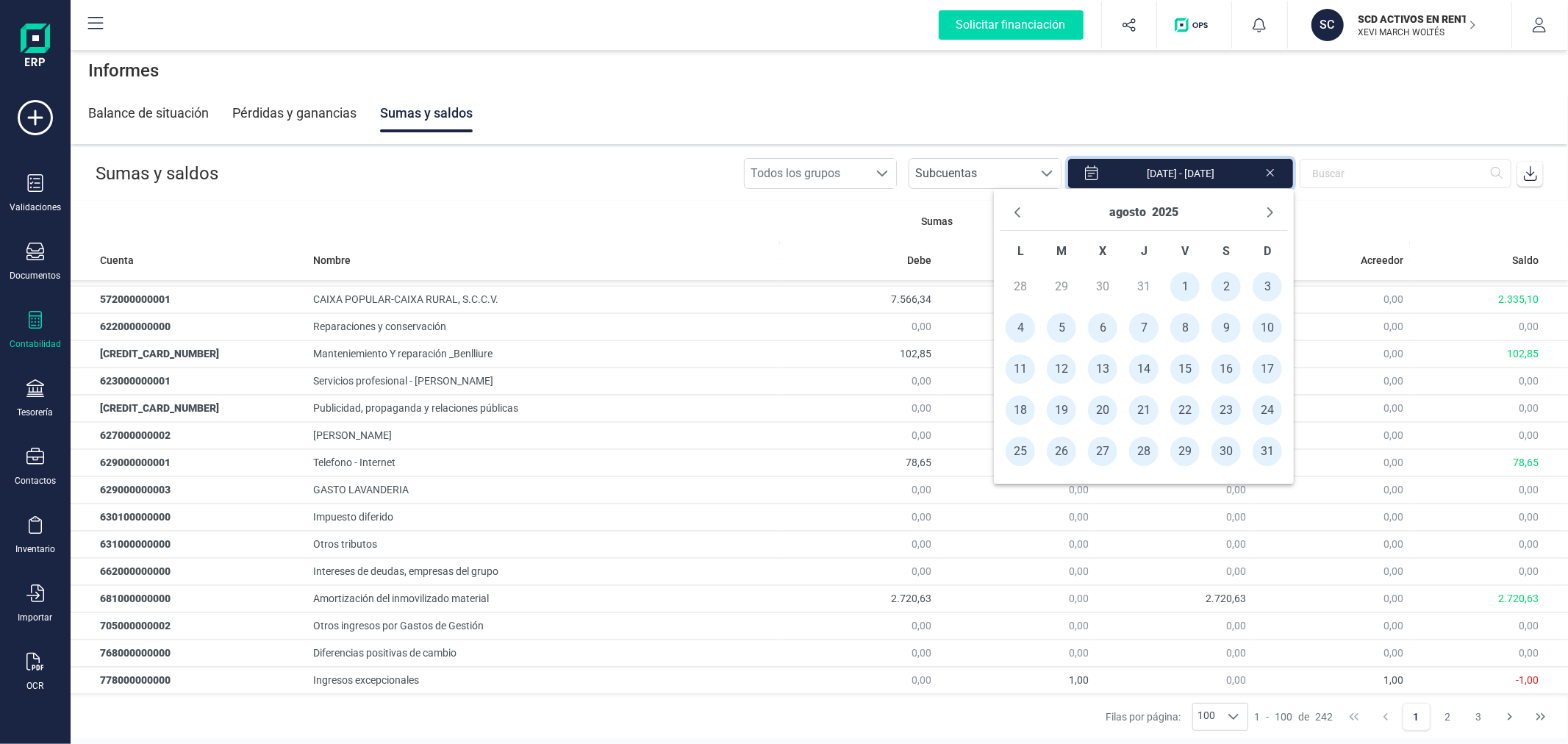
click at [1531, 162] on span at bounding box center [1530, 174] width 29 height 29
drag, startPoint x: 27, startPoint y: 319, endPoint x: 57, endPoint y: 311, distance: 31.0
click at [27, 319] on icon at bounding box center [35, 320] width 18 height 18
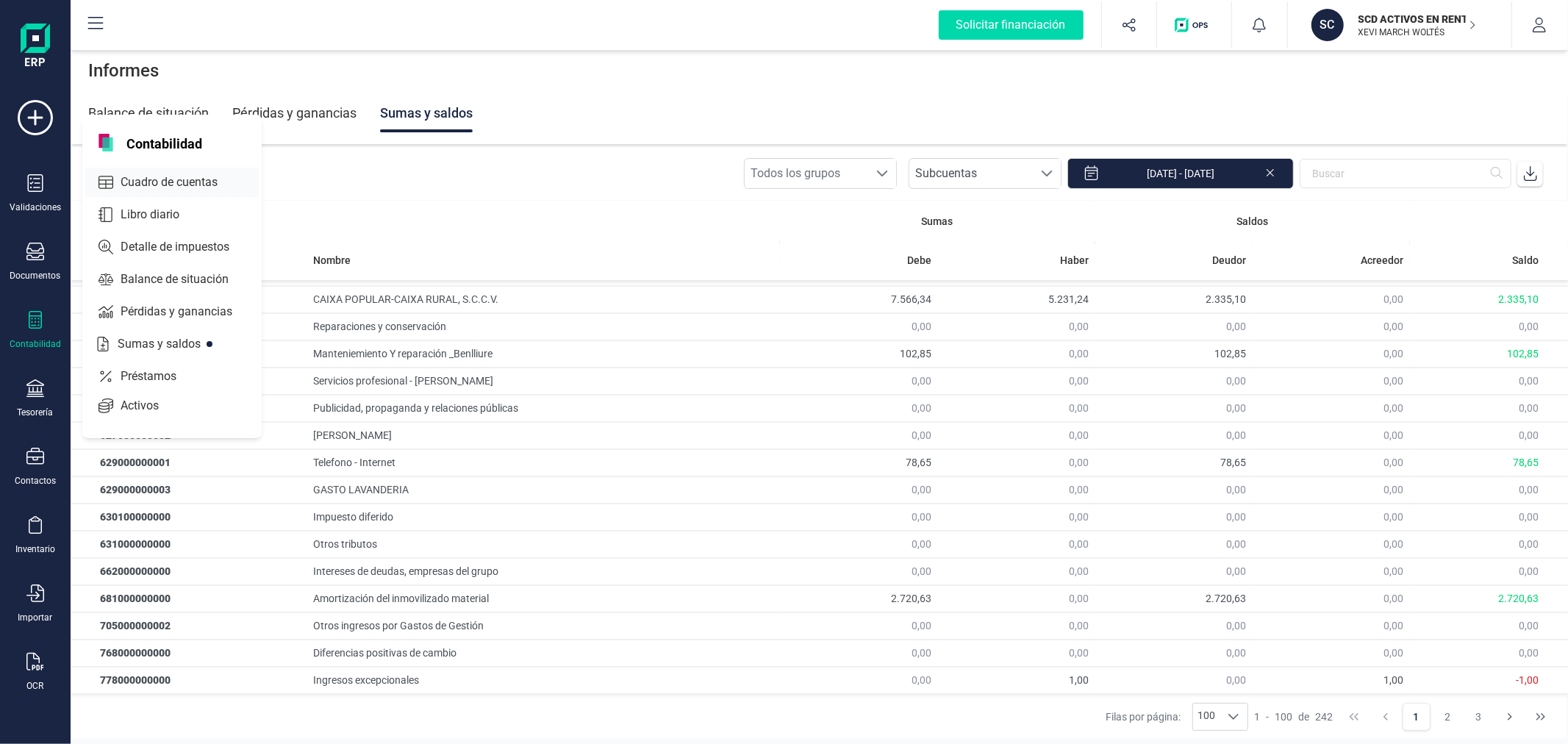
click at [140, 194] on div "Cuadro de cuentas" at bounding box center [172, 183] width 174 height 29
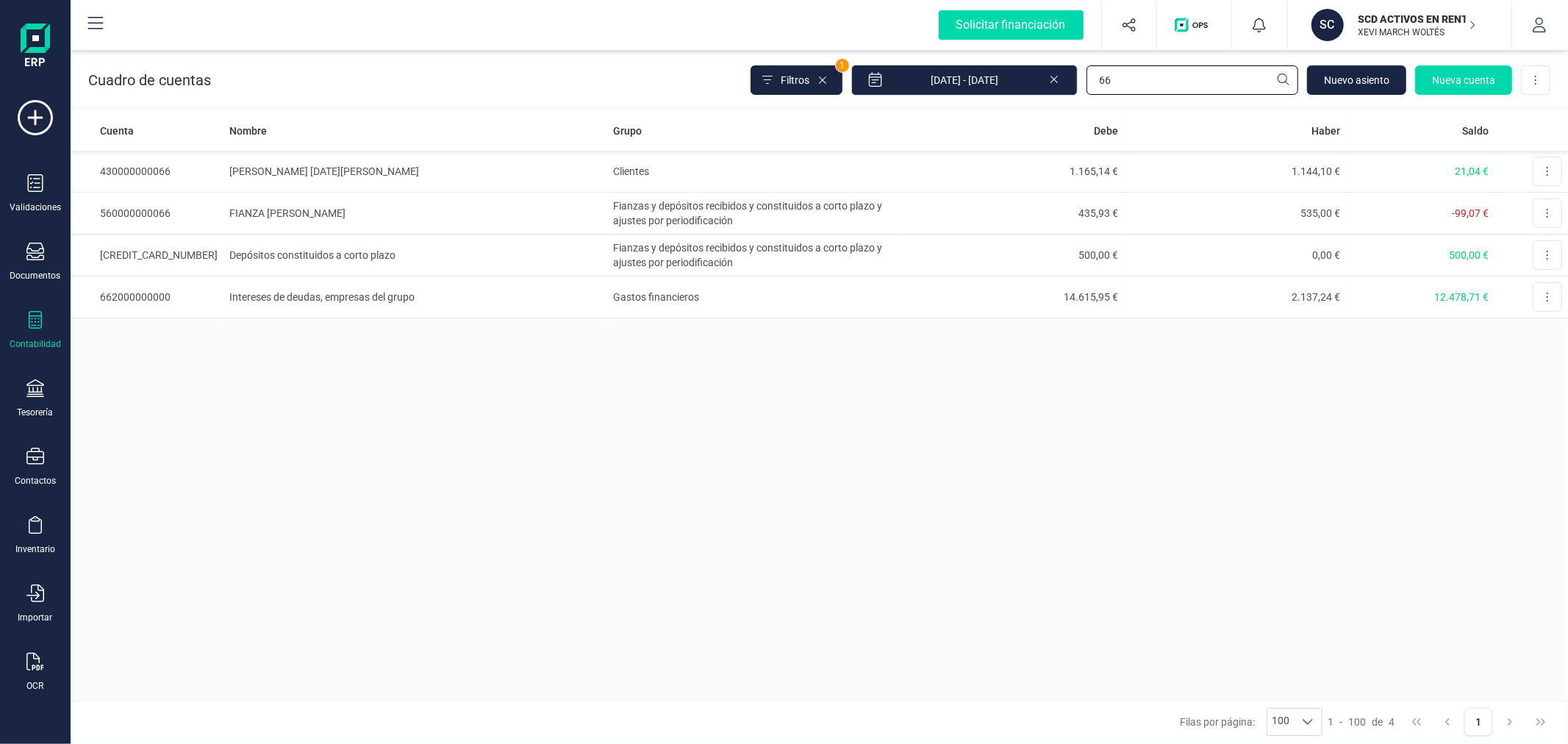
click at [1181, 67] on input "66" at bounding box center [1192, 80] width 211 height 29
click at [1181, 68] on input "66" at bounding box center [1192, 80] width 211 height 29
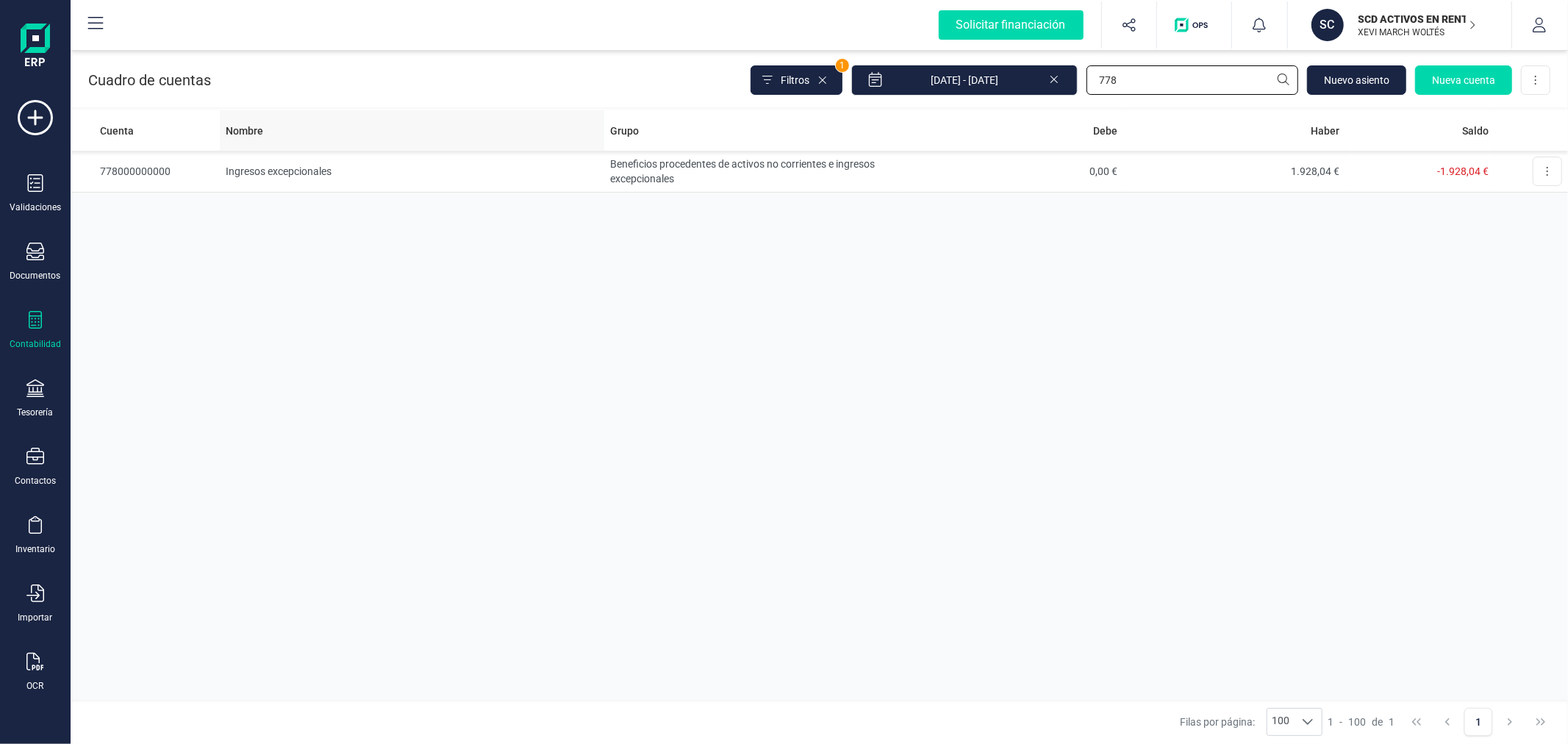
type input "778"
click at [583, 147] on th "Nombre" at bounding box center [412, 130] width 385 height 40
click at [606, 174] on td "Beneficios procedentes de activos no corrientes e ingresos excepcionales" at bounding box center [752, 171] width 297 height 42
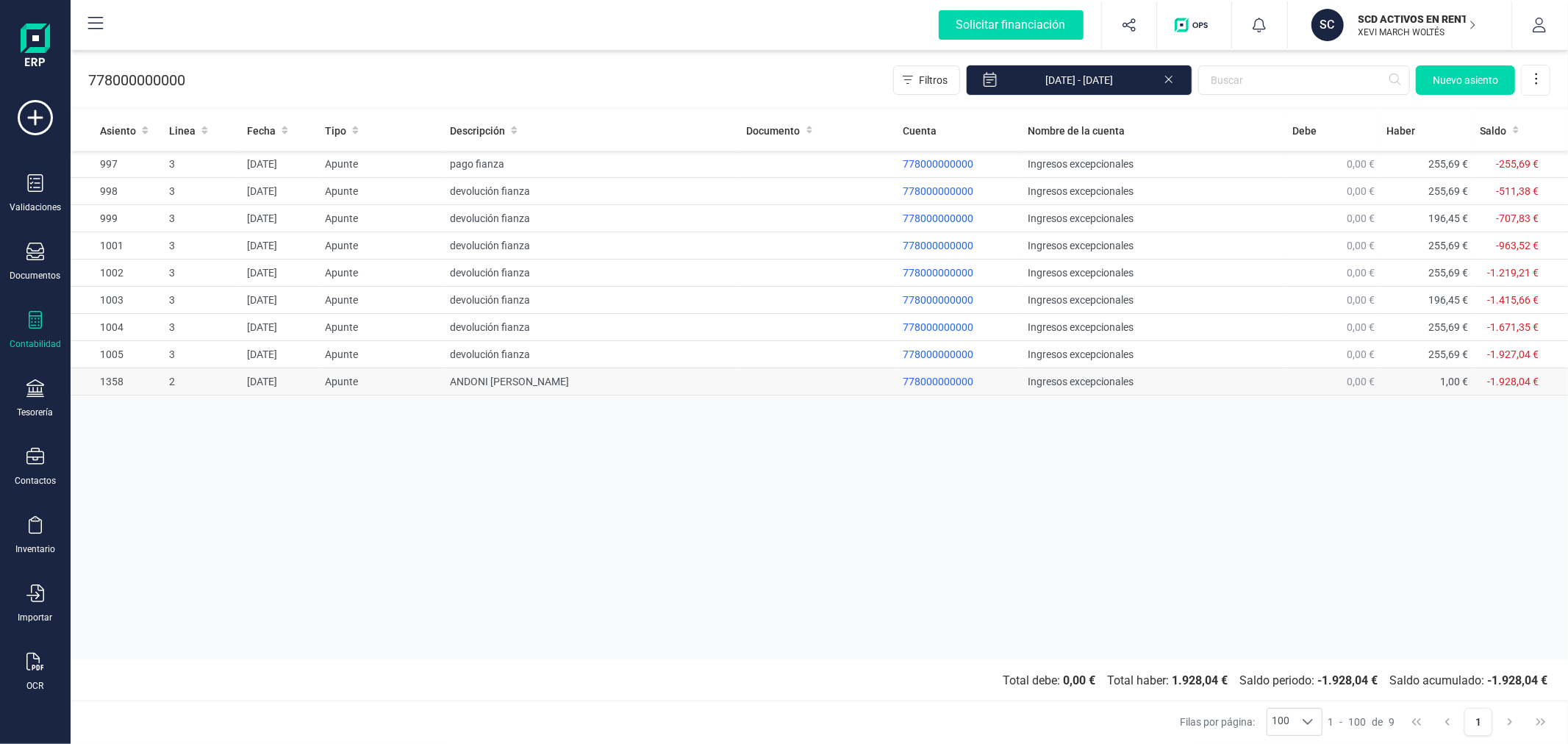
click at [534, 379] on td "ANDONI GONZALO RODRIGUEZ" at bounding box center [592, 381] width 297 height 27
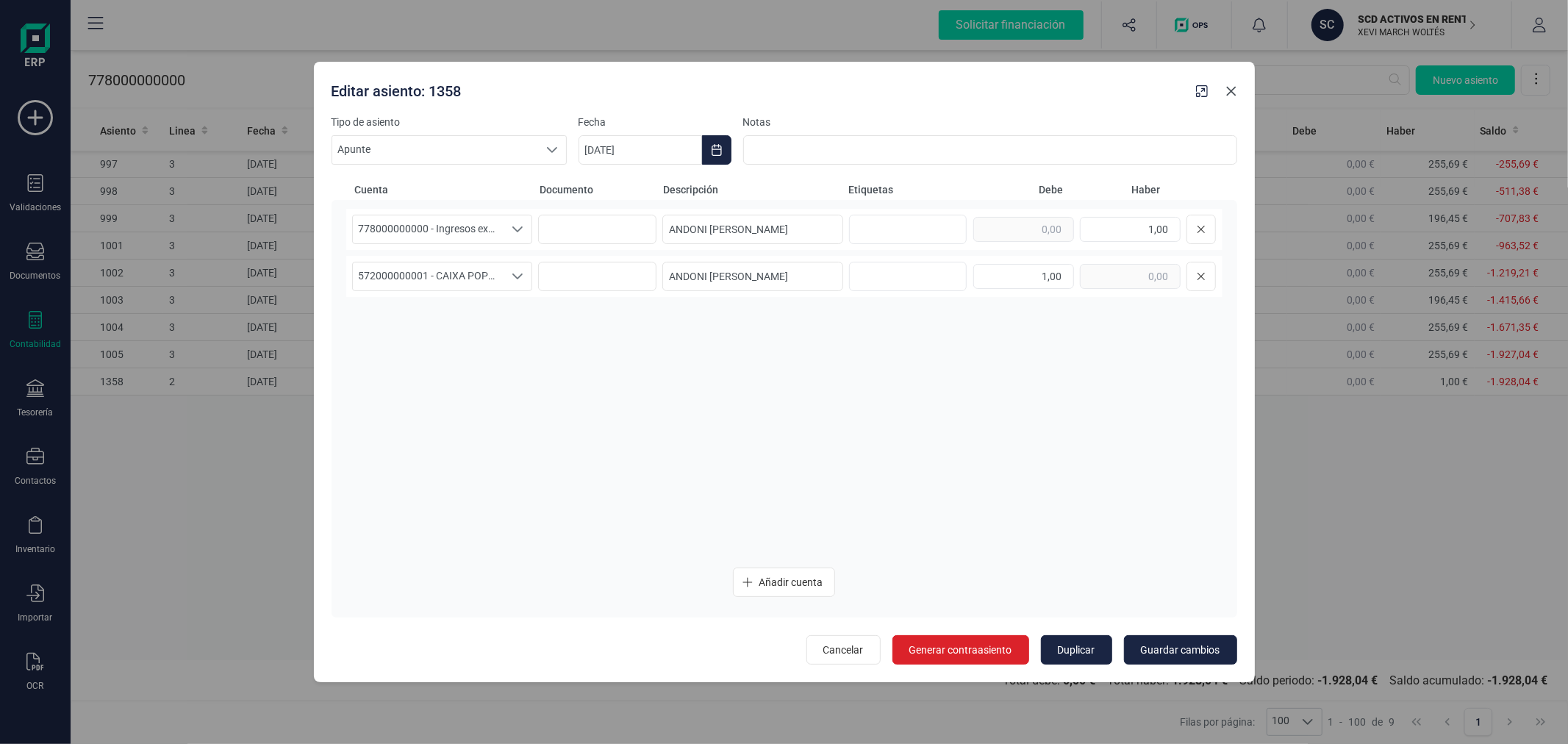
click at [1231, 94] on icon "button" at bounding box center [1231, 91] width 11 height 11
